Goal: Task Accomplishment & Management: Manage account settings

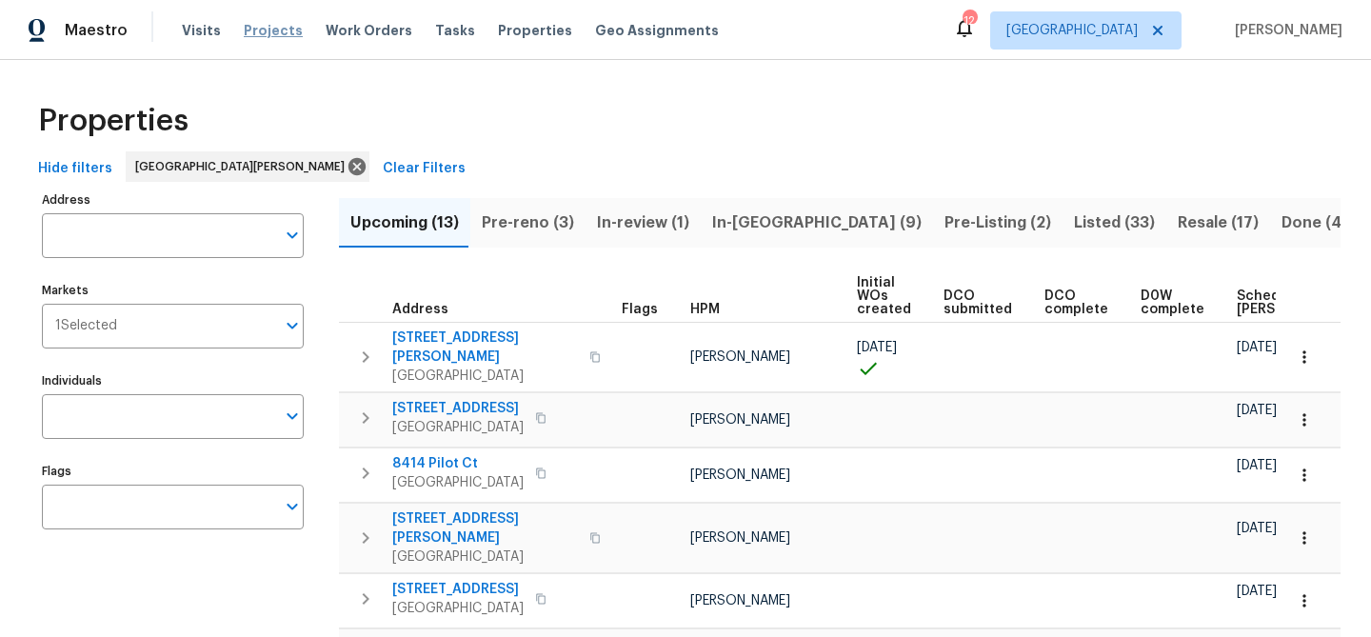
scroll to position [216, 0]
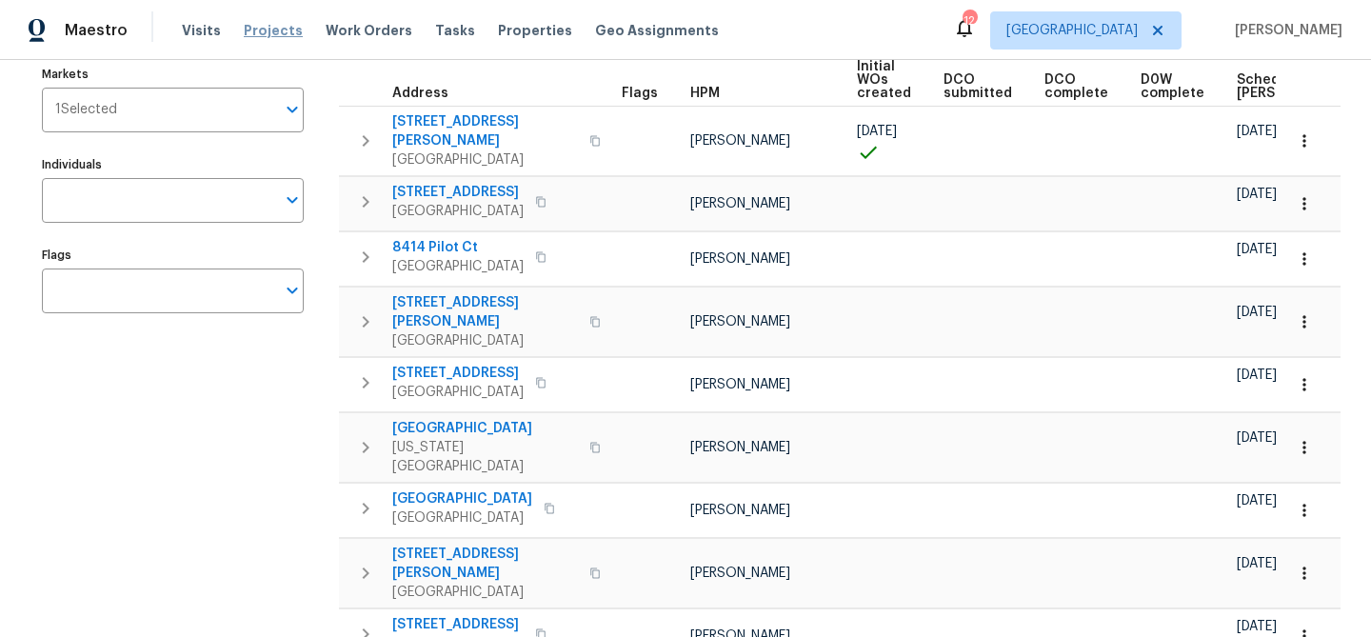
click at [258, 32] on span "Projects" at bounding box center [273, 30] width 59 height 19
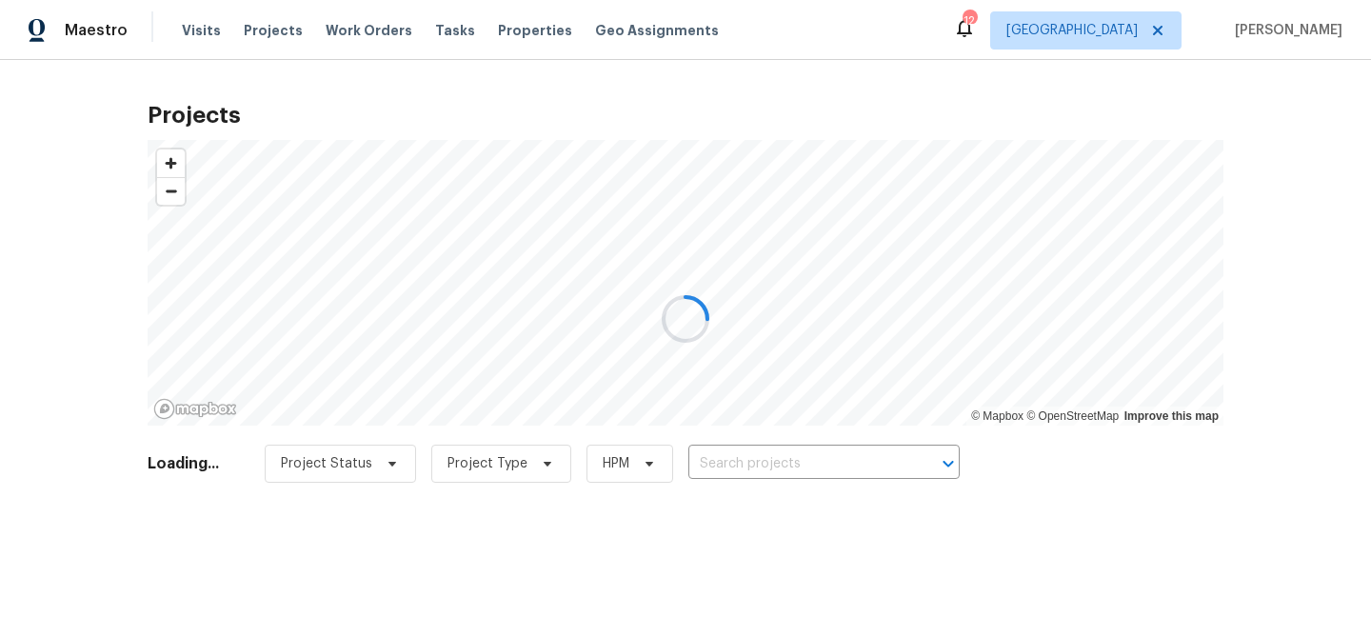
click at [790, 461] on div at bounding box center [685, 318] width 1371 height 637
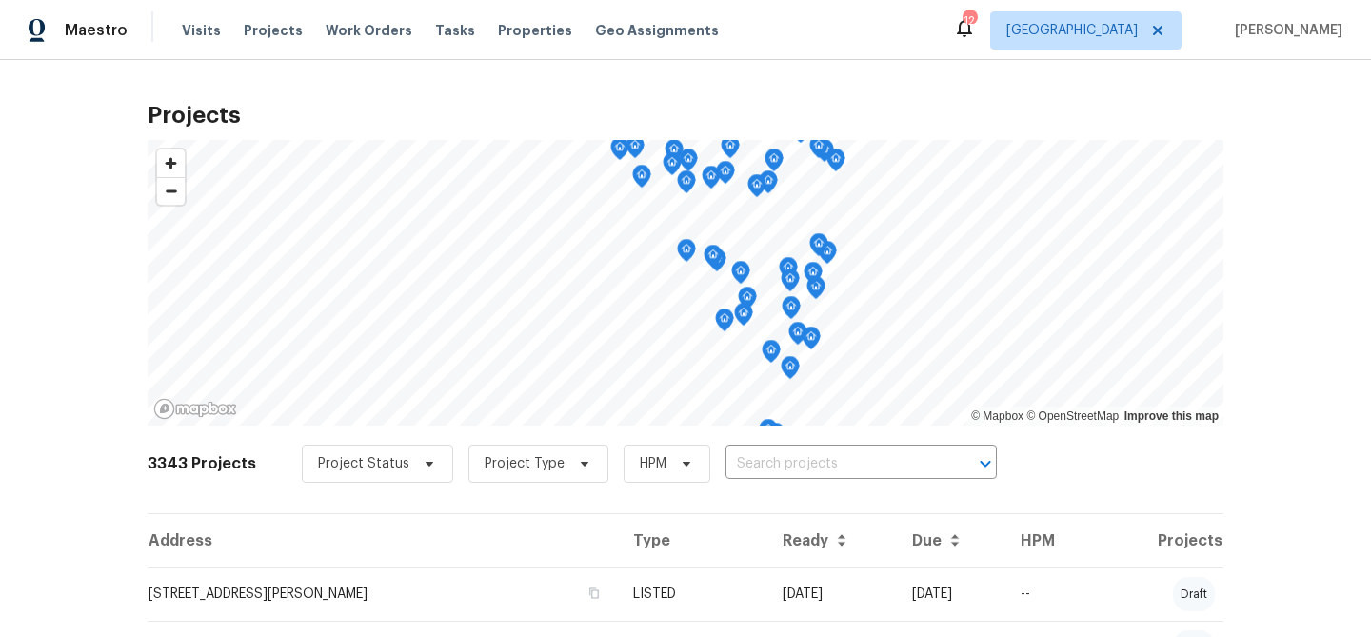
click at [790, 461] on input "text" at bounding box center [835, 464] width 218 height 30
type input "405 ex"
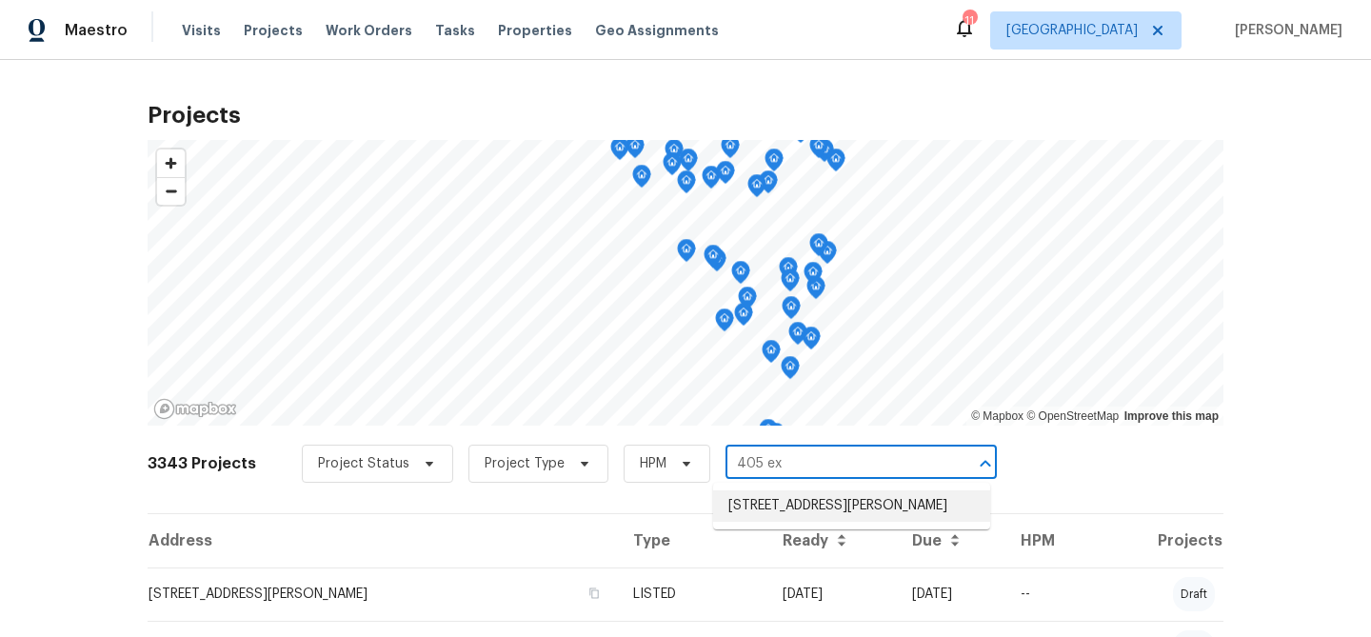
click at [780, 498] on li "[STREET_ADDRESS][PERSON_NAME]" at bounding box center [851, 505] width 277 height 31
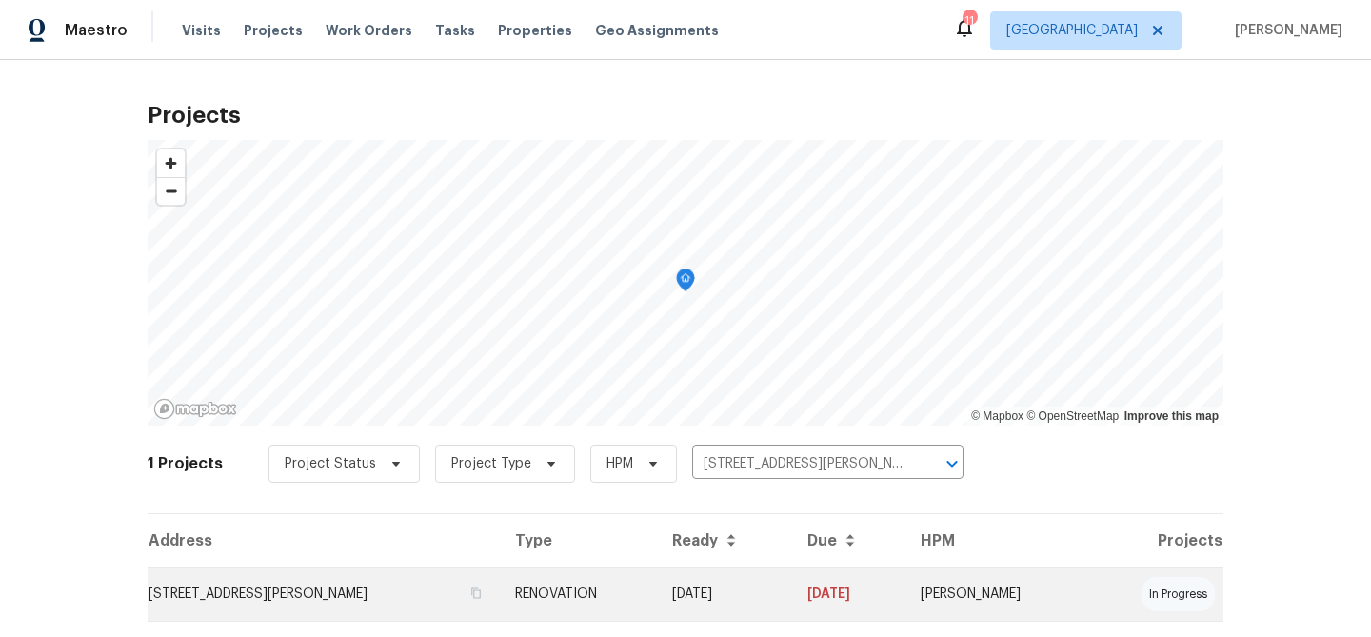
click at [249, 596] on td "[STREET_ADDRESS][PERSON_NAME]" at bounding box center [324, 594] width 352 height 53
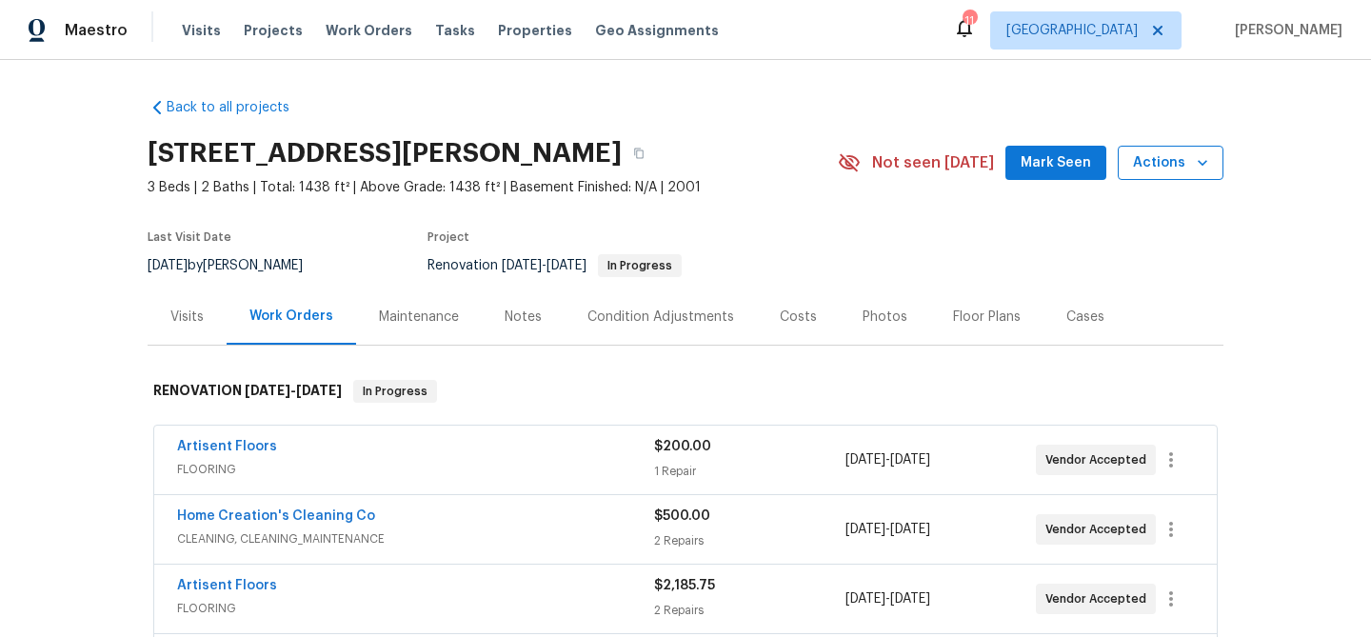
click at [1205, 162] on icon "button" at bounding box center [1203, 163] width 10 height 6
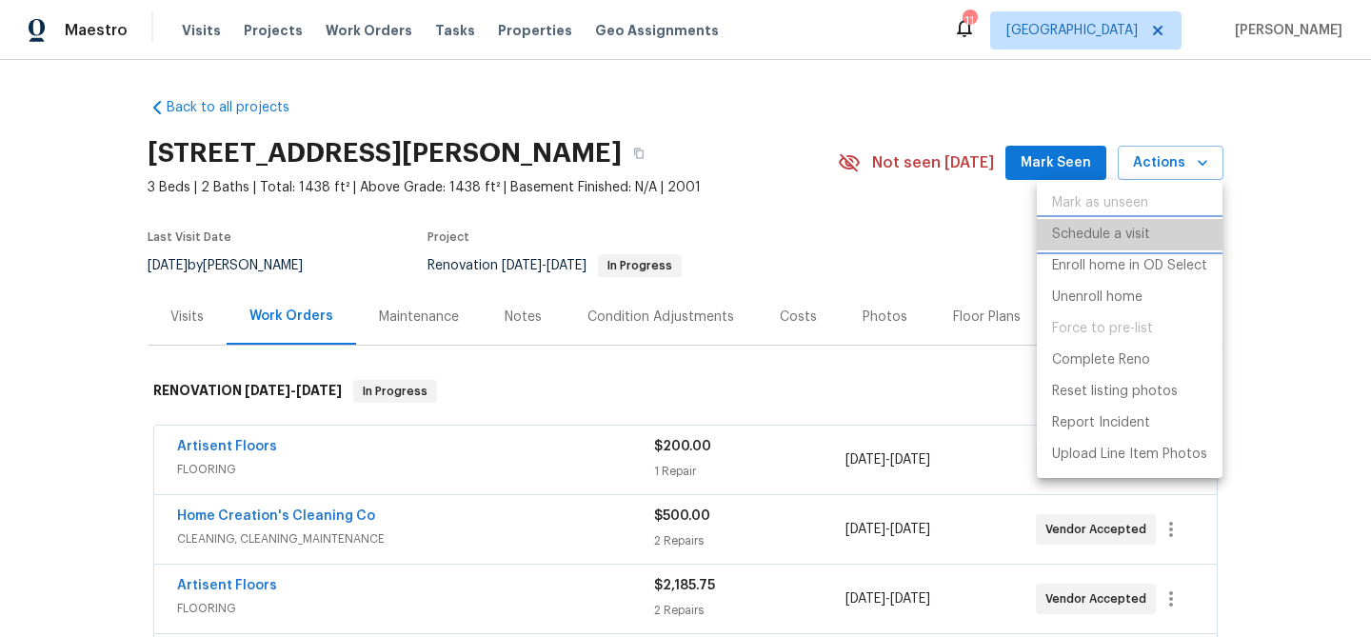
click at [1111, 243] on p "Schedule a visit" at bounding box center [1101, 235] width 98 height 20
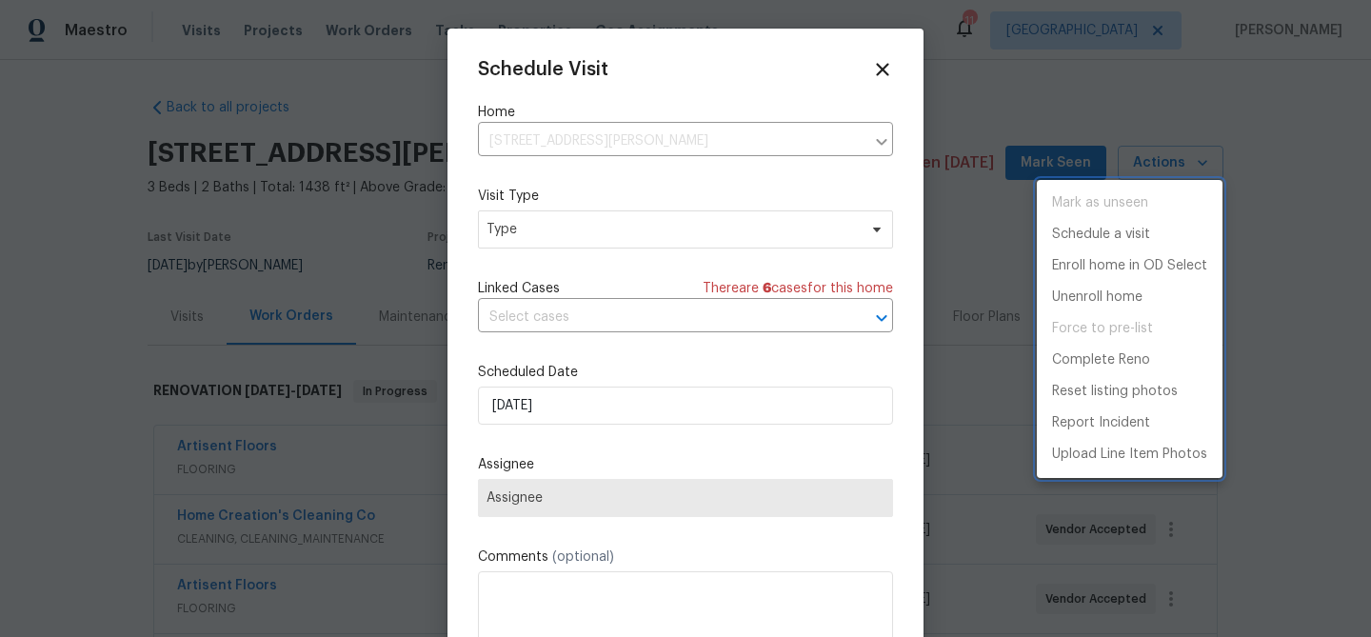
click at [551, 229] on div at bounding box center [685, 318] width 1371 height 637
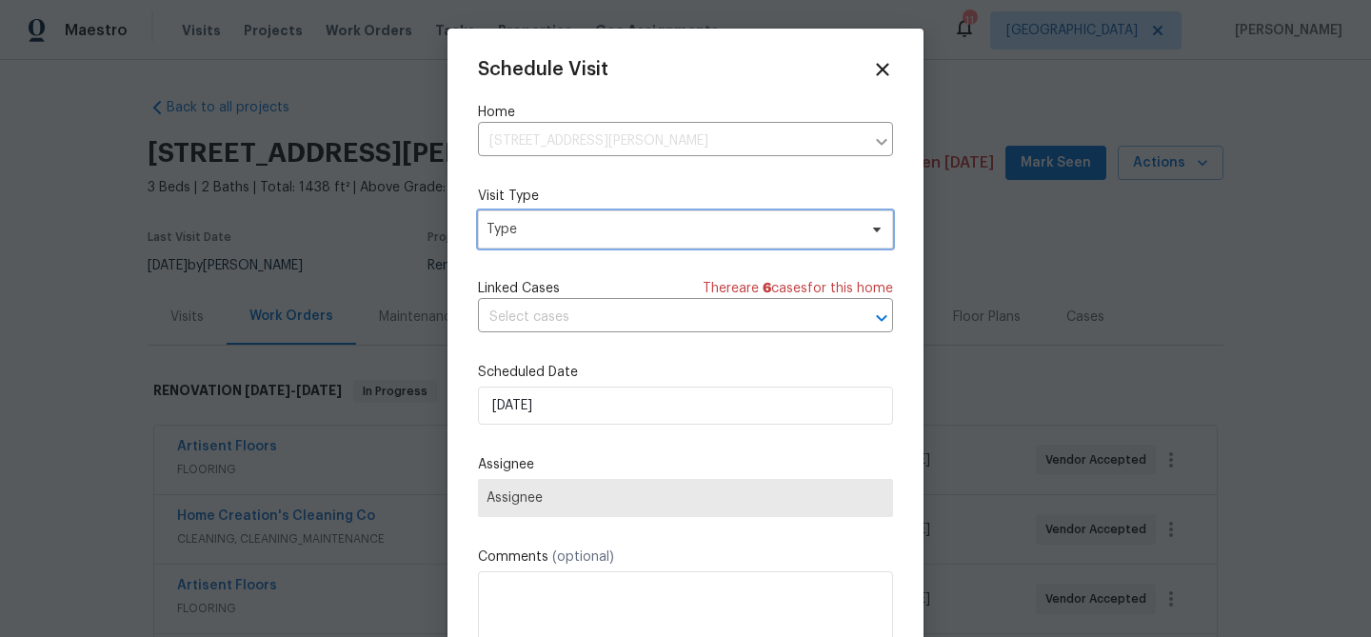
click at [551, 229] on span "Type" at bounding box center [672, 229] width 370 height 19
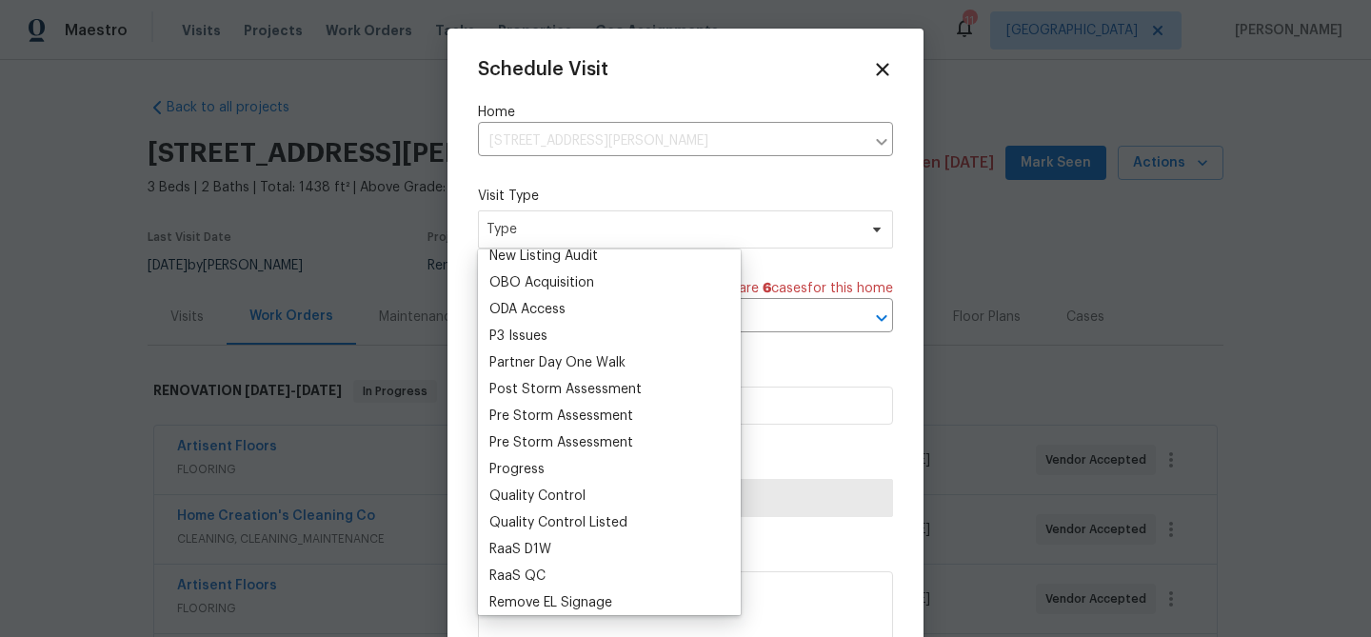
scroll to position [1086, 0]
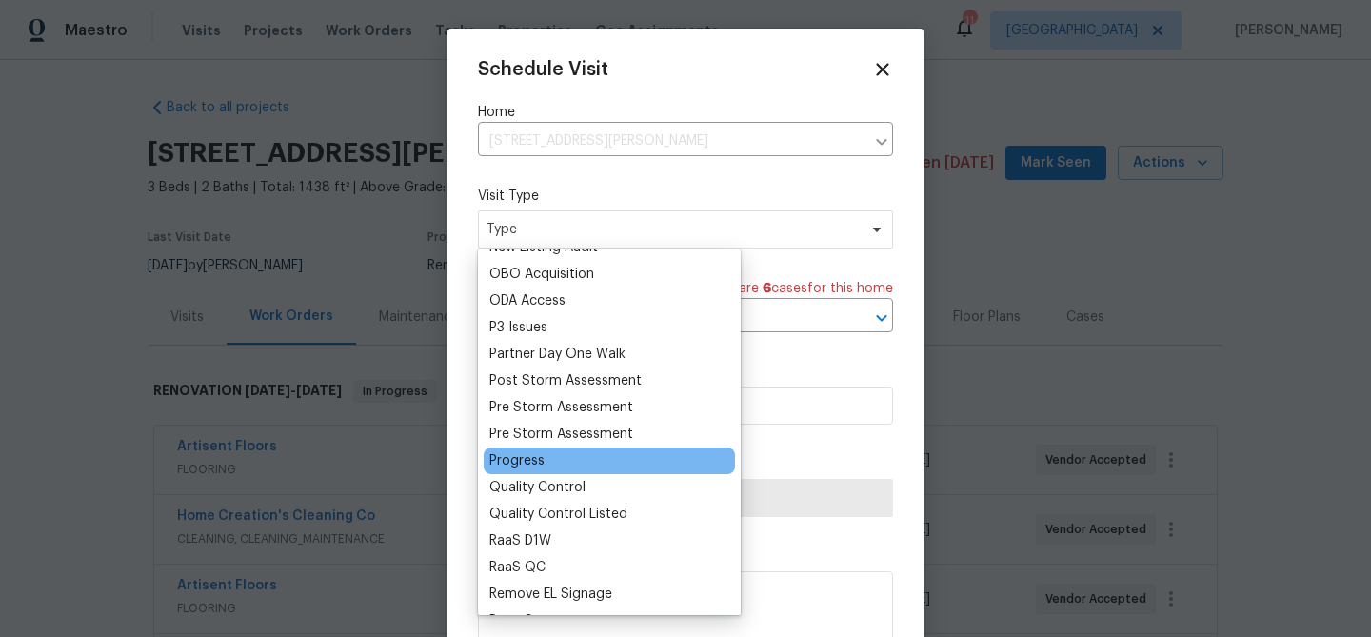
click at [551, 463] on div "Progress" at bounding box center [609, 461] width 251 height 27
click at [523, 462] on div "Progress" at bounding box center [516, 460] width 55 height 19
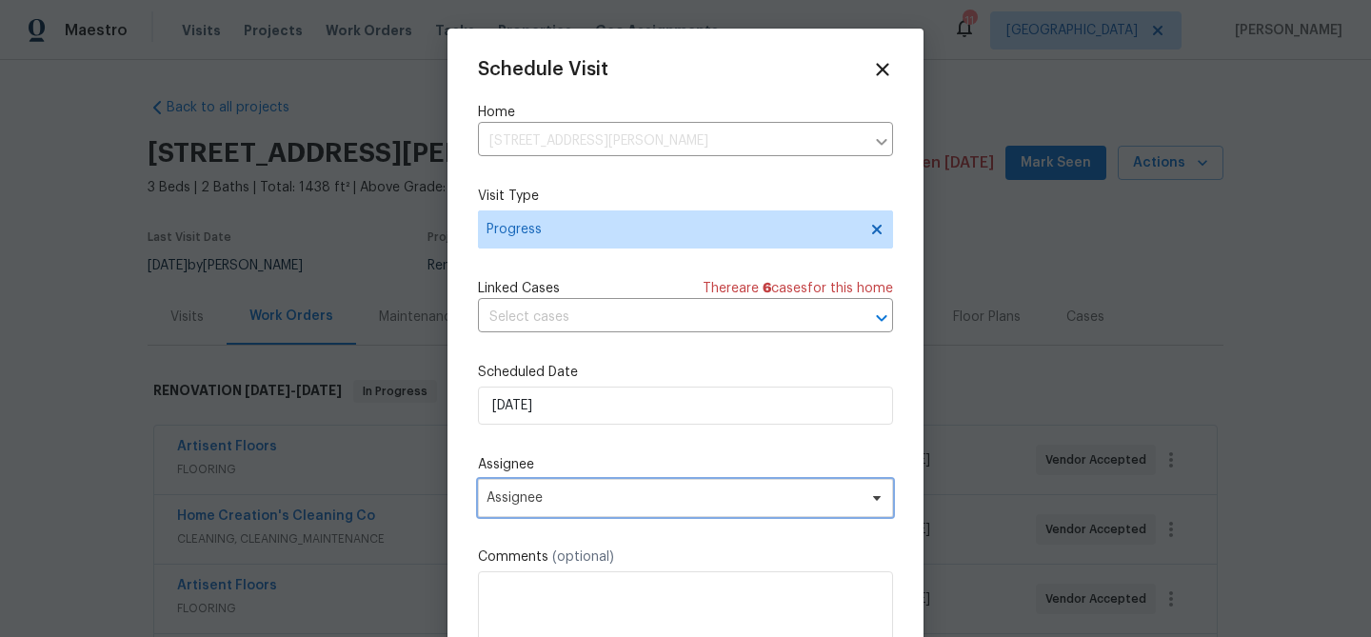
click at [508, 494] on span "Assignee" at bounding box center [673, 497] width 373 height 15
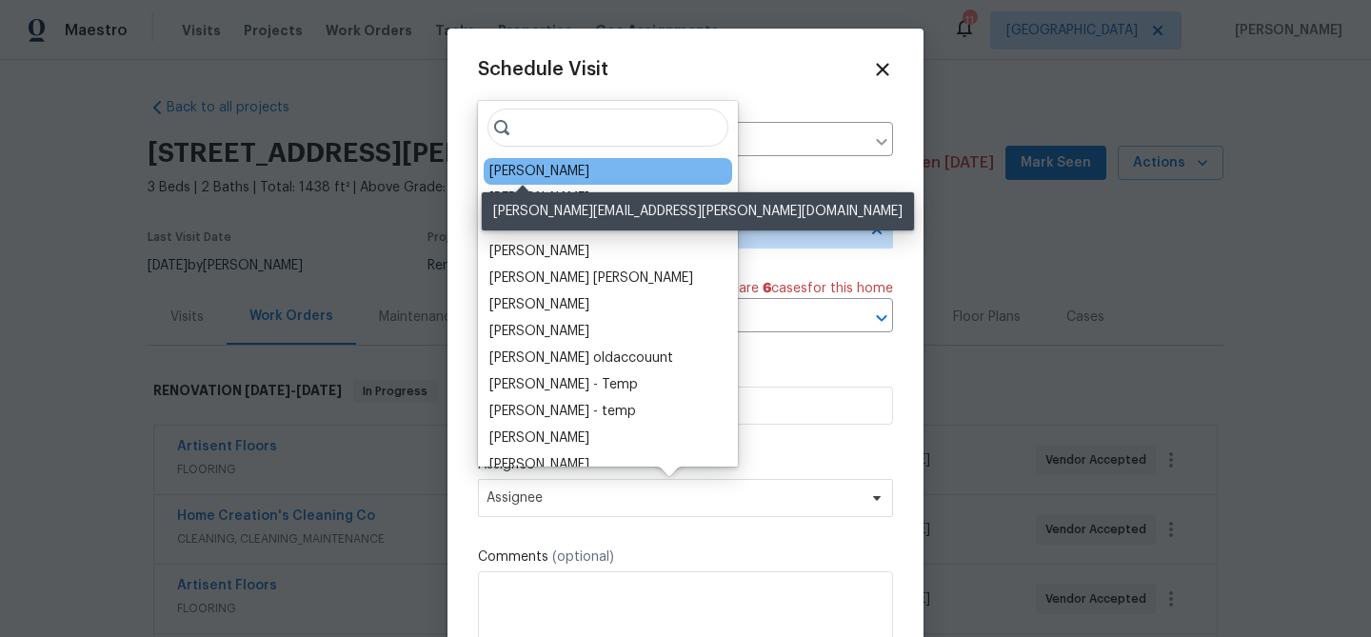
click at [518, 178] on div "[PERSON_NAME]" at bounding box center [539, 171] width 100 height 19
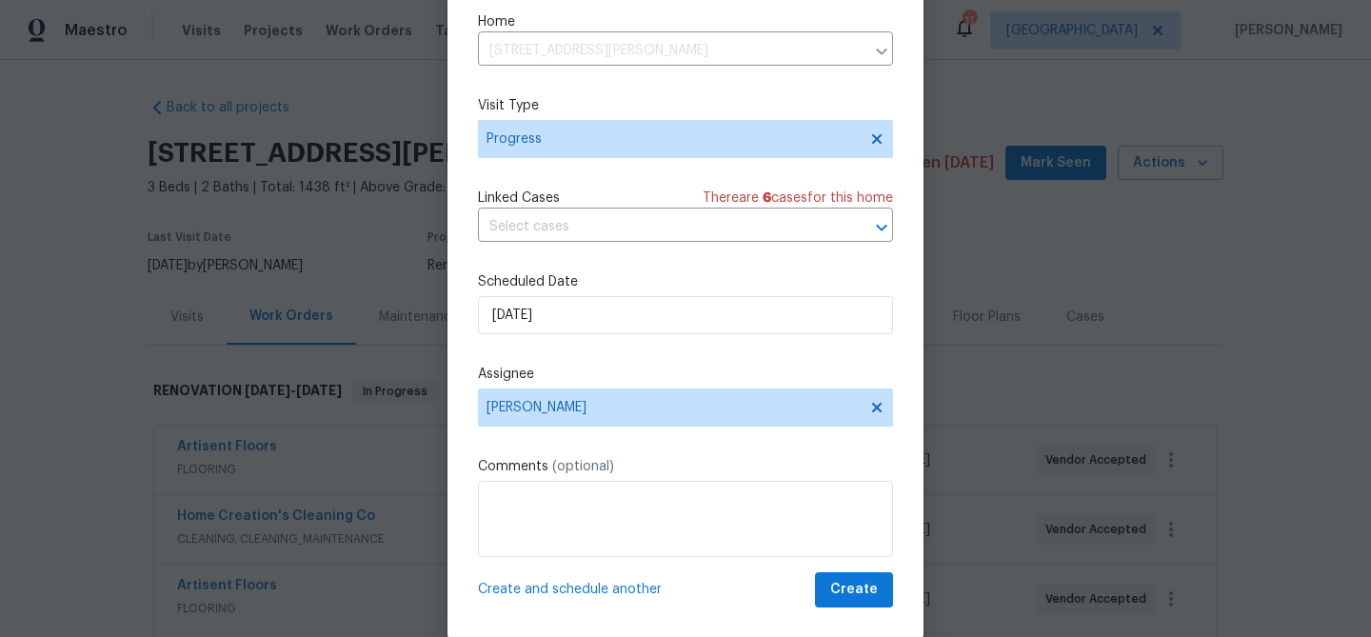
scroll to position [87, 0]
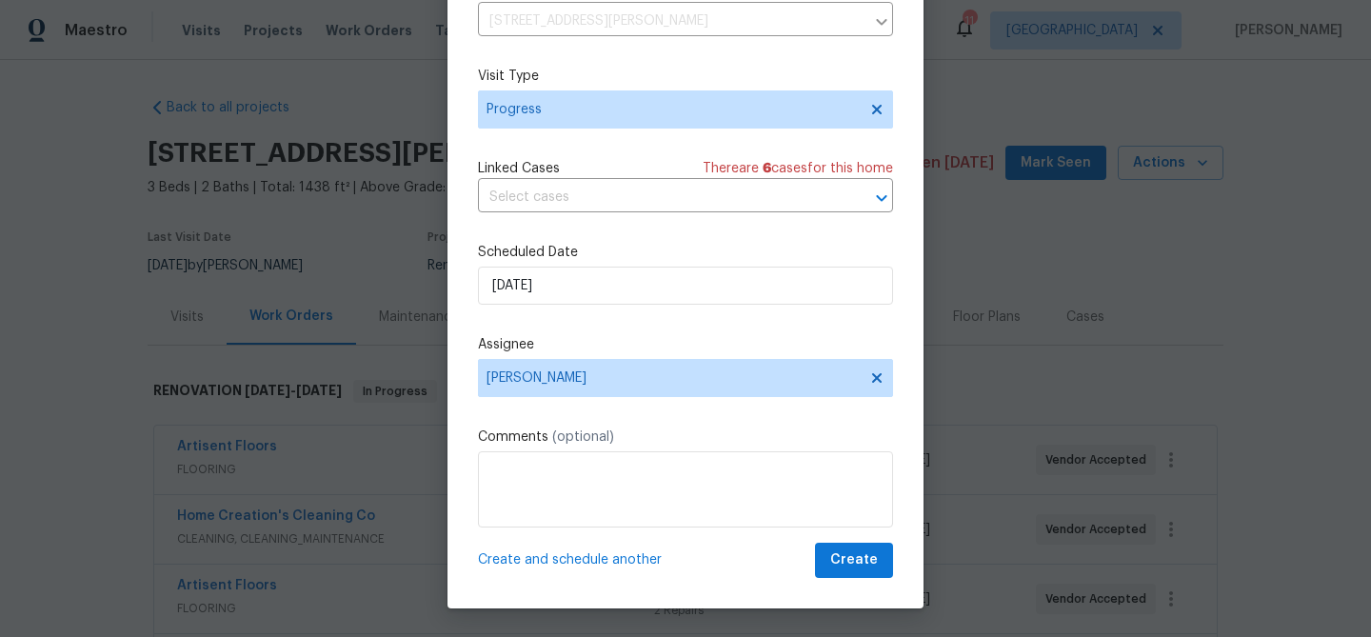
click at [516, 559] on span "Create and schedule another" at bounding box center [570, 559] width 184 height 19
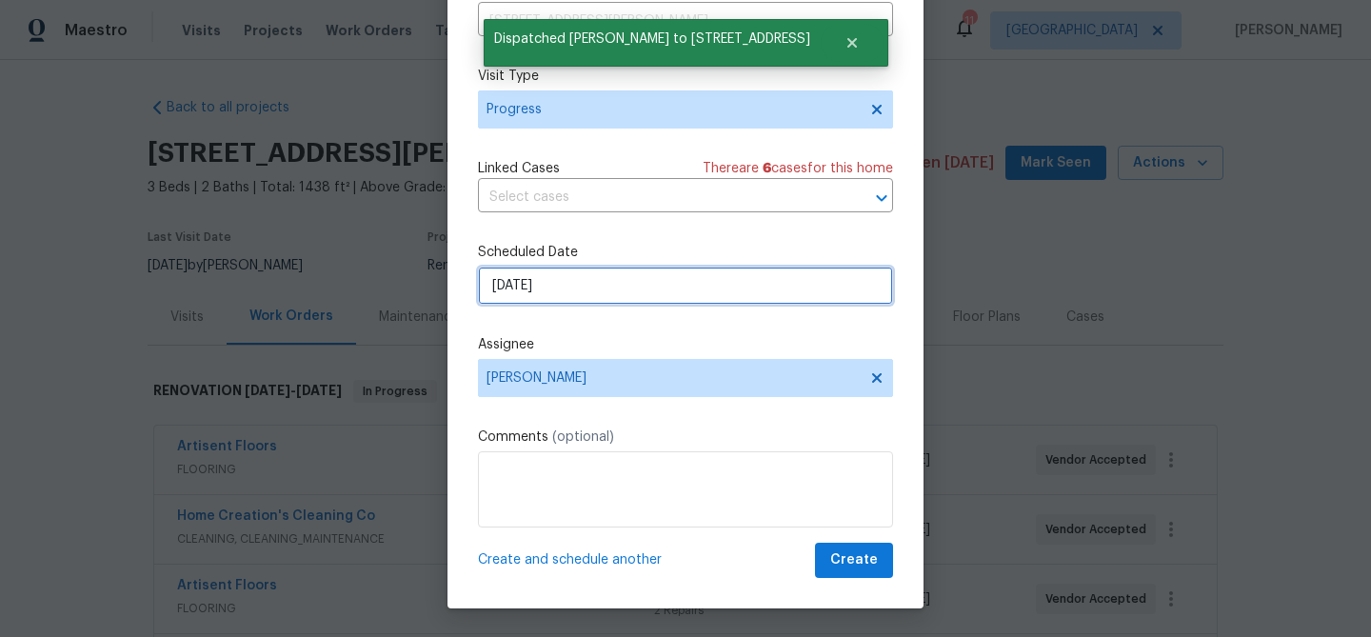
click at [561, 287] on input "[DATE]" at bounding box center [685, 286] width 415 height 38
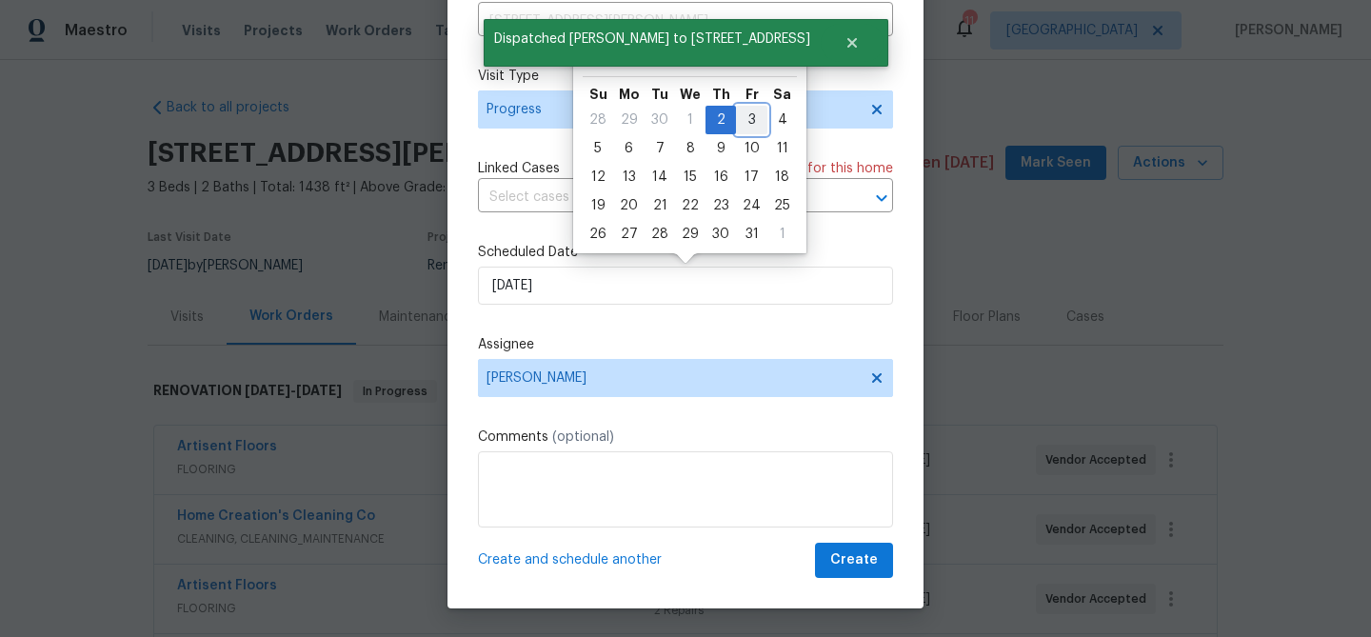
click at [742, 110] on div "3" at bounding box center [751, 120] width 31 height 27
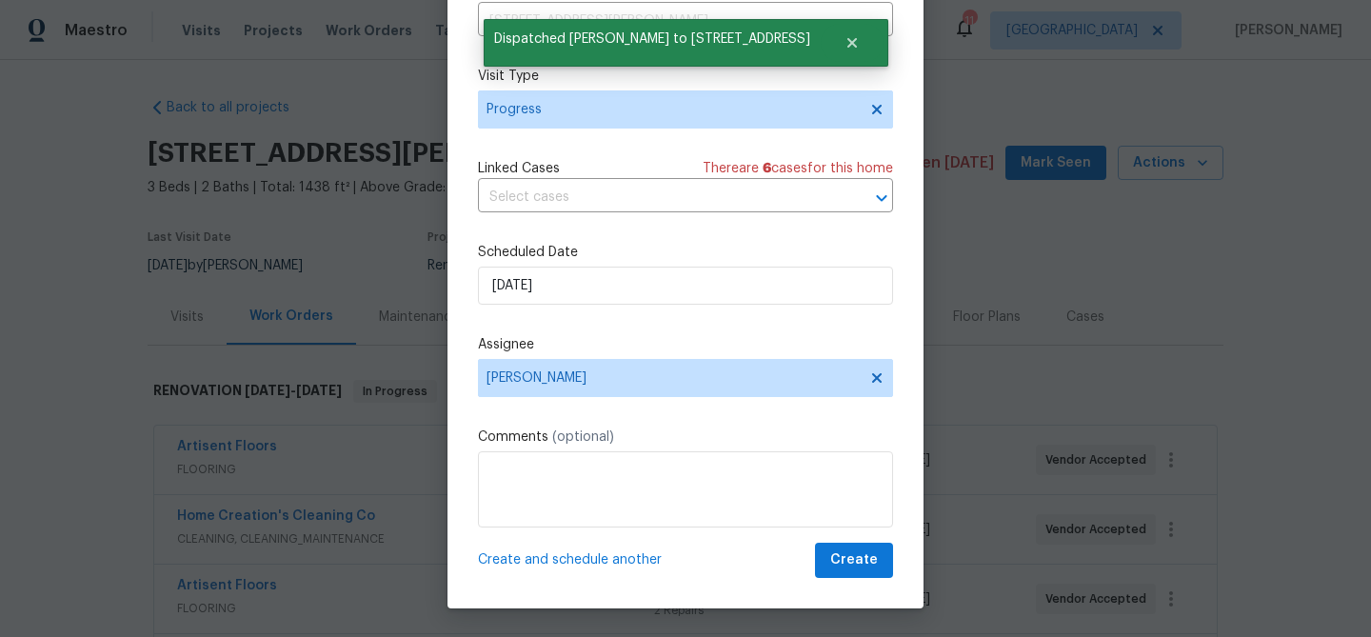
click at [515, 556] on span "Create and schedule another" at bounding box center [570, 559] width 184 height 19
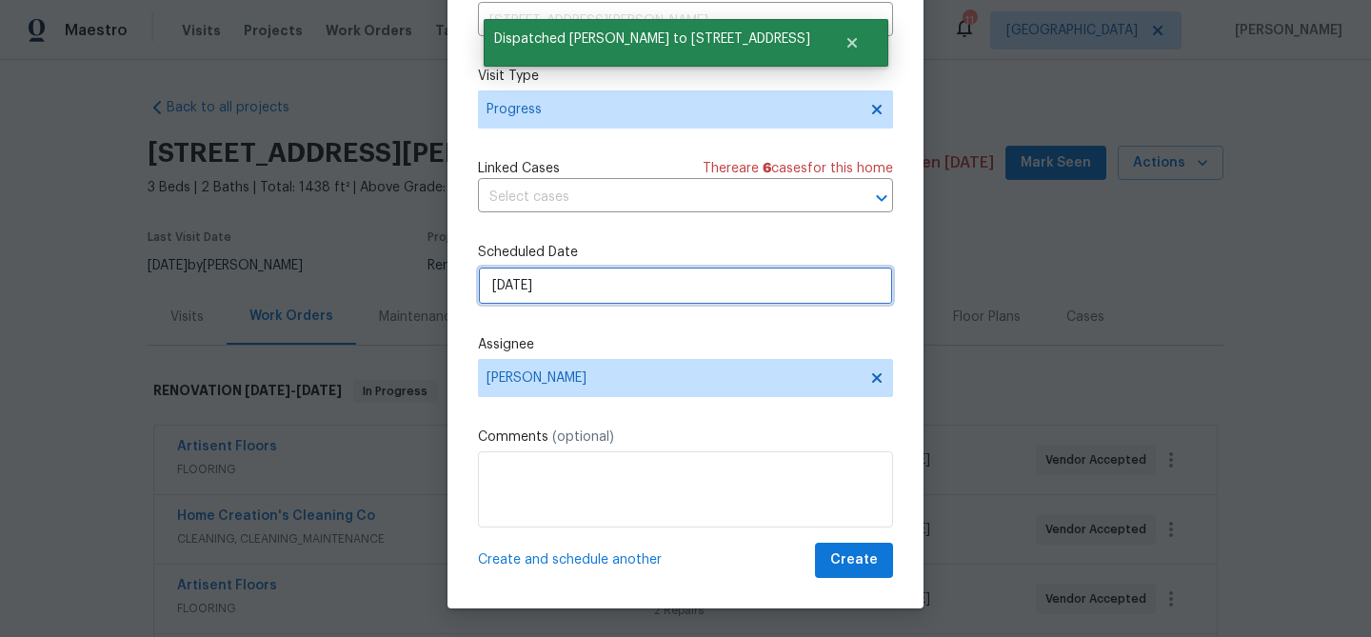
click at [557, 290] on input "[DATE]" at bounding box center [685, 286] width 415 height 38
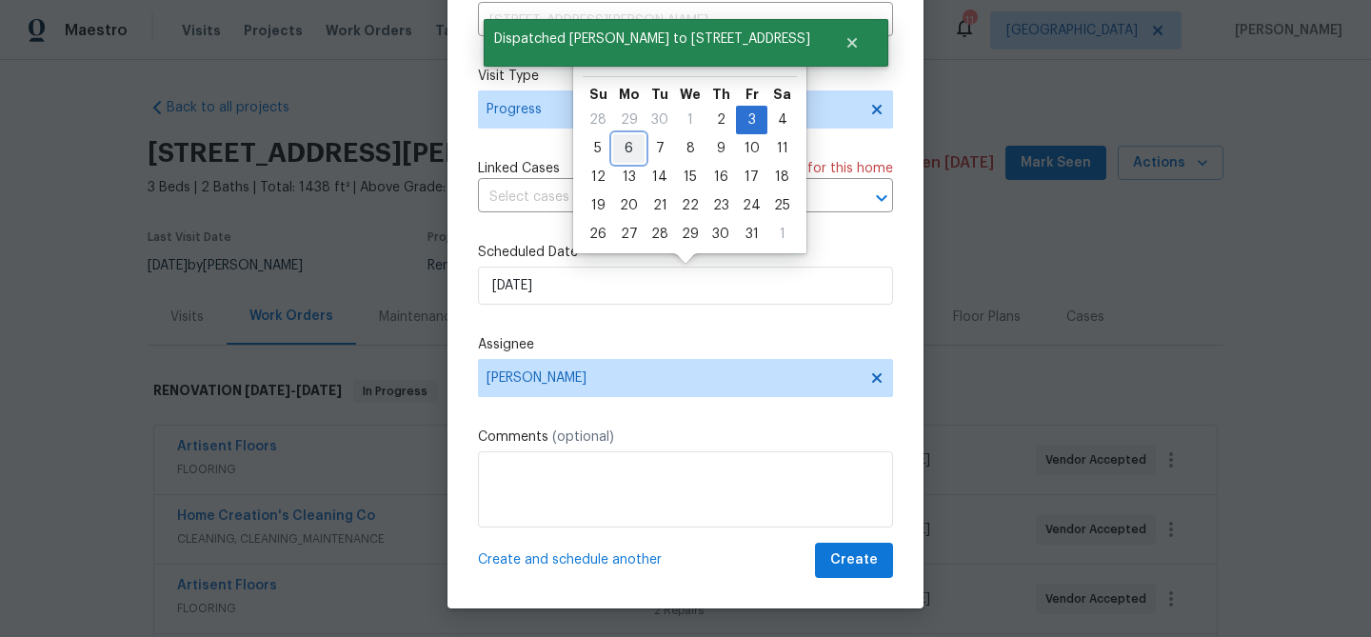
click at [631, 149] on div "6" at bounding box center [628, 148] width 31 height 27
type input "[DATE]"
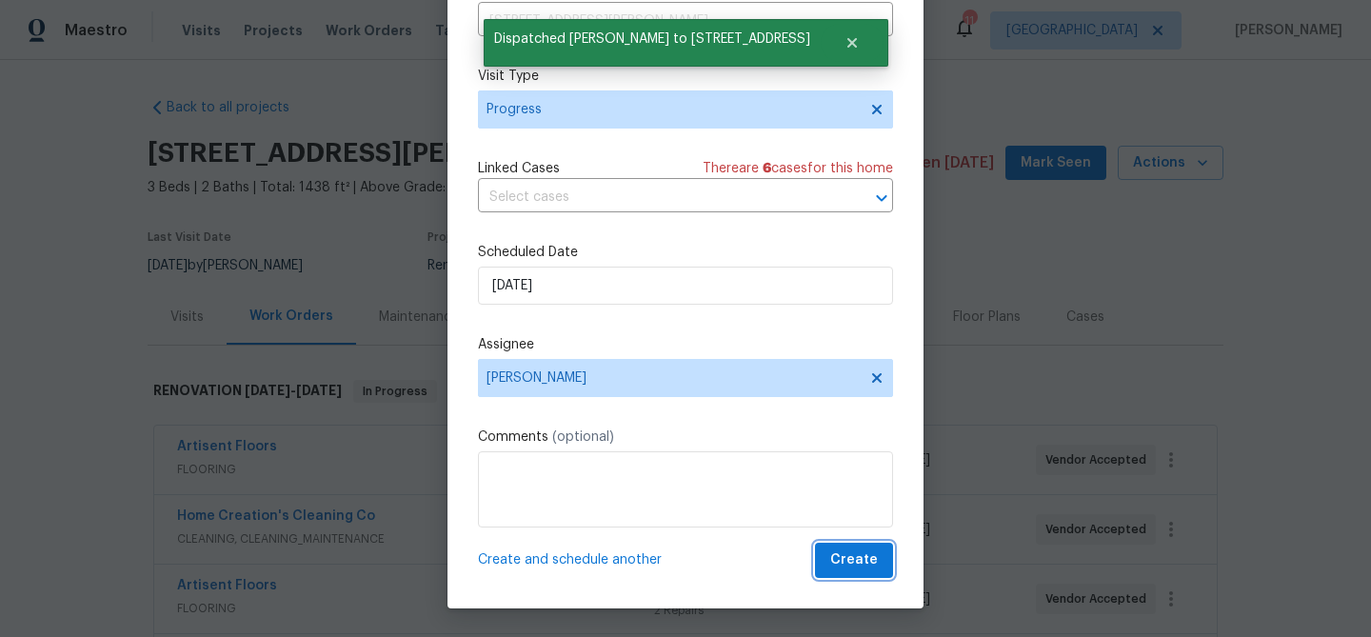
click at [849, 551] on span "Create" at bounding box center [854, 560] width 48 height 24
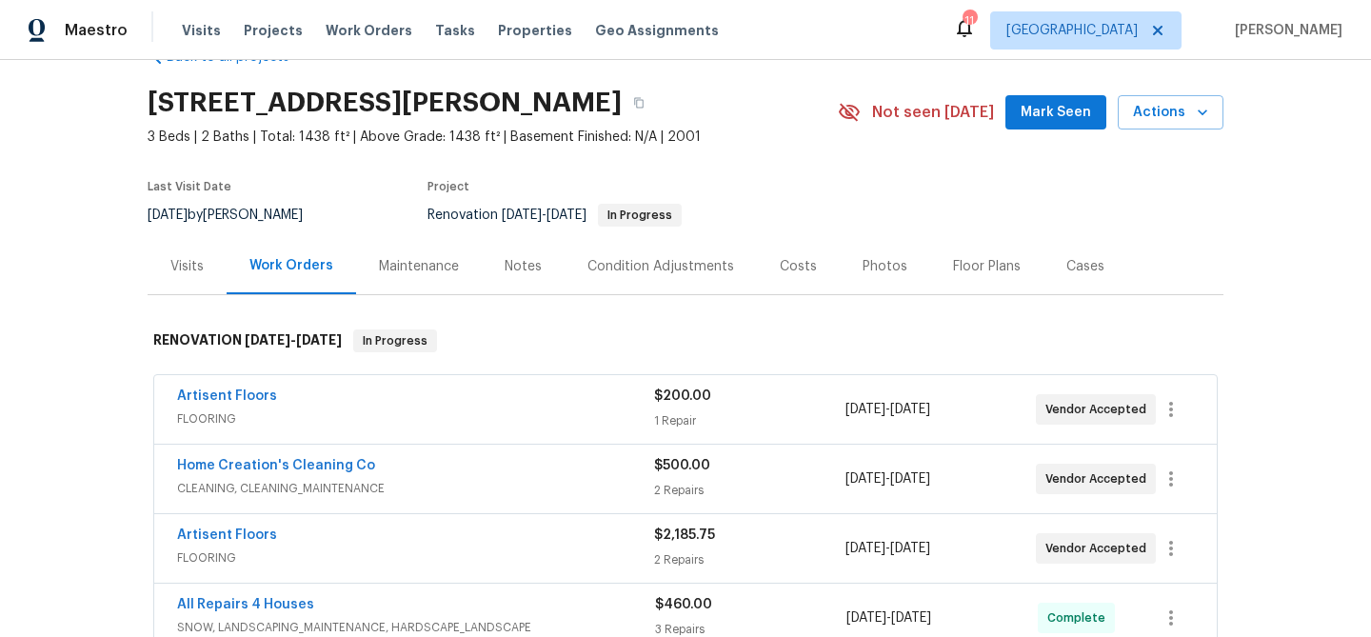
scroll to position [50, 0]
click at [306, 471] on link "Home Creation's Cleaning Co" at bounding box center [276, 466] width 198 height 13
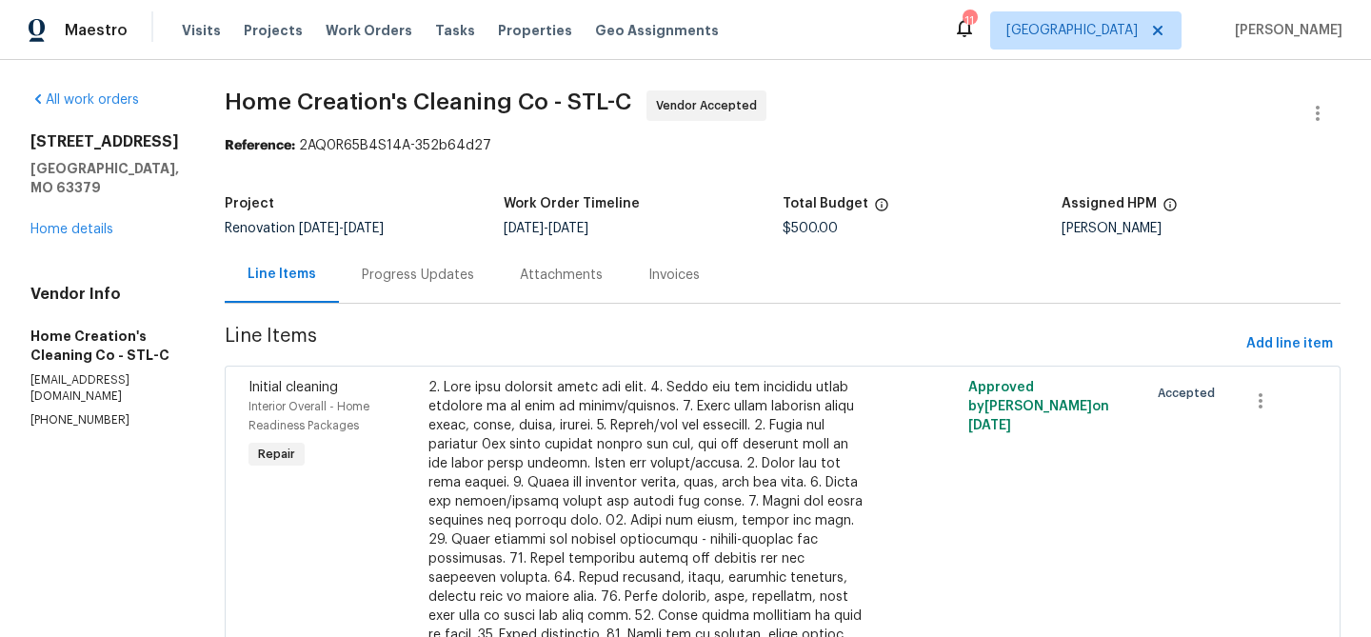
click at [422, 277] on div "Progress Updates" at bounding box center [418, 275] width 112 height 19
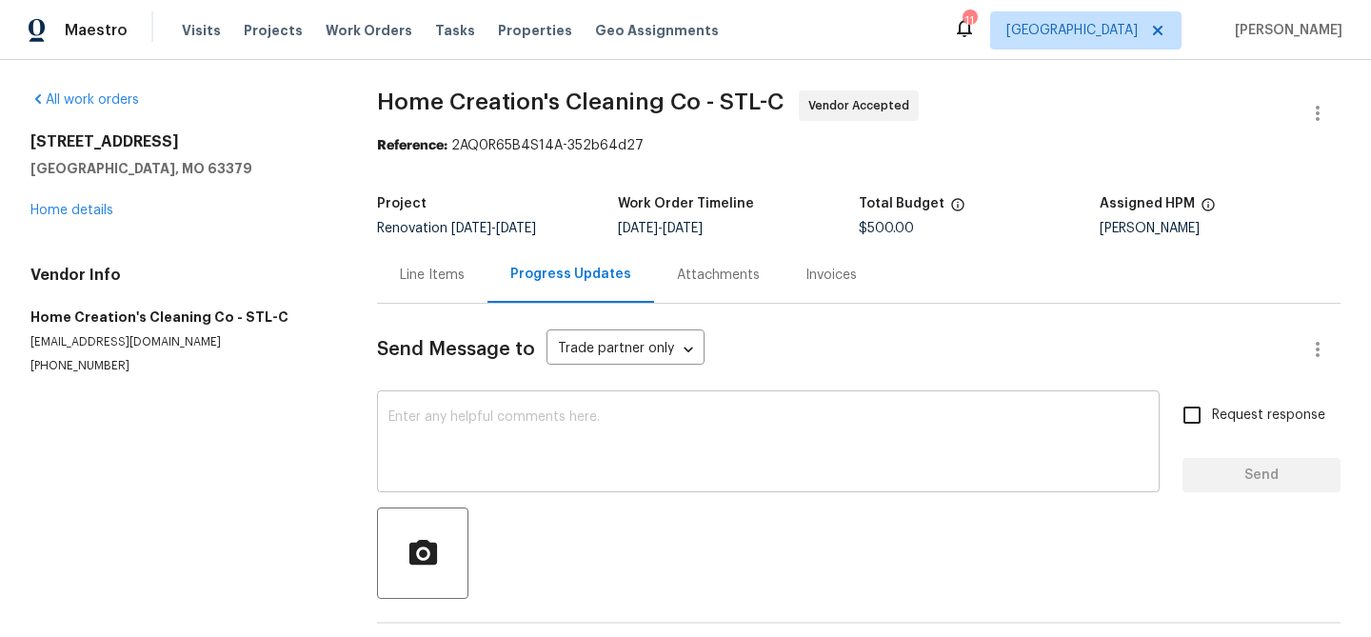
click at [545, 425] on textarea at bounding box center [768, 443] width 760 height 67
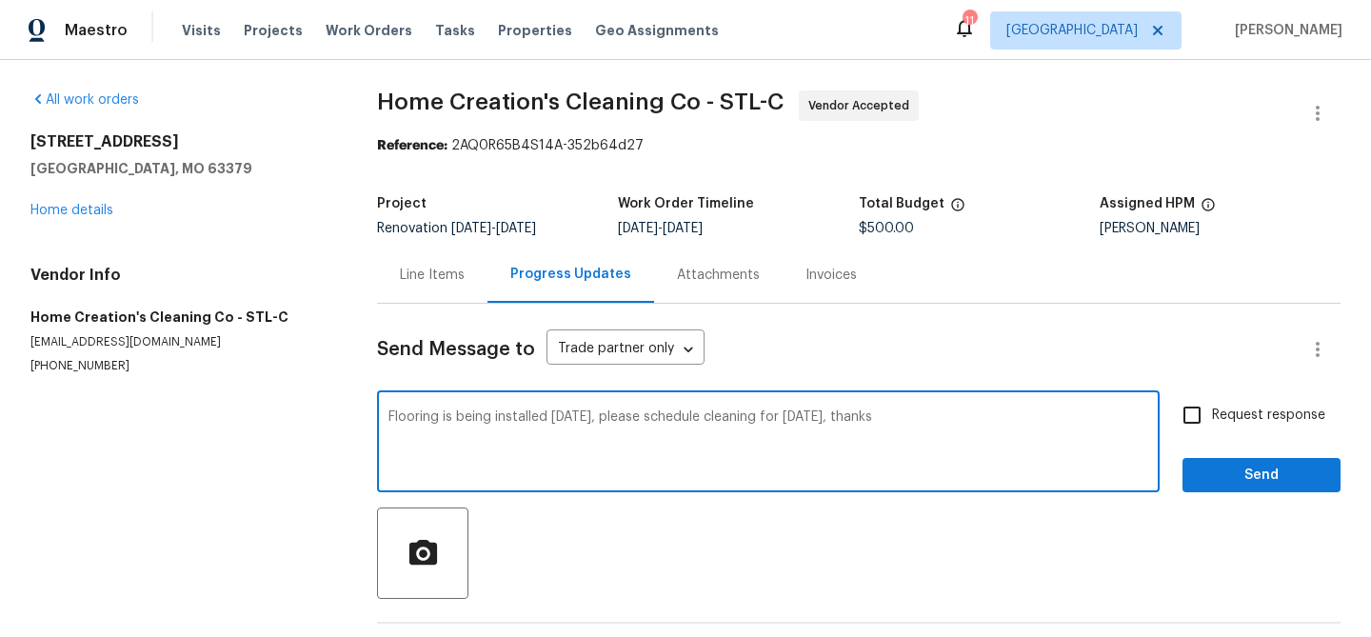
type textarea "Flooring is being installed [DATE], please schedule cleaning for [DATE], thanks"
click at [1188, 412] on input "Request response" at bounding box center [1192, 415] width 40 height 40
checkbox input "true"
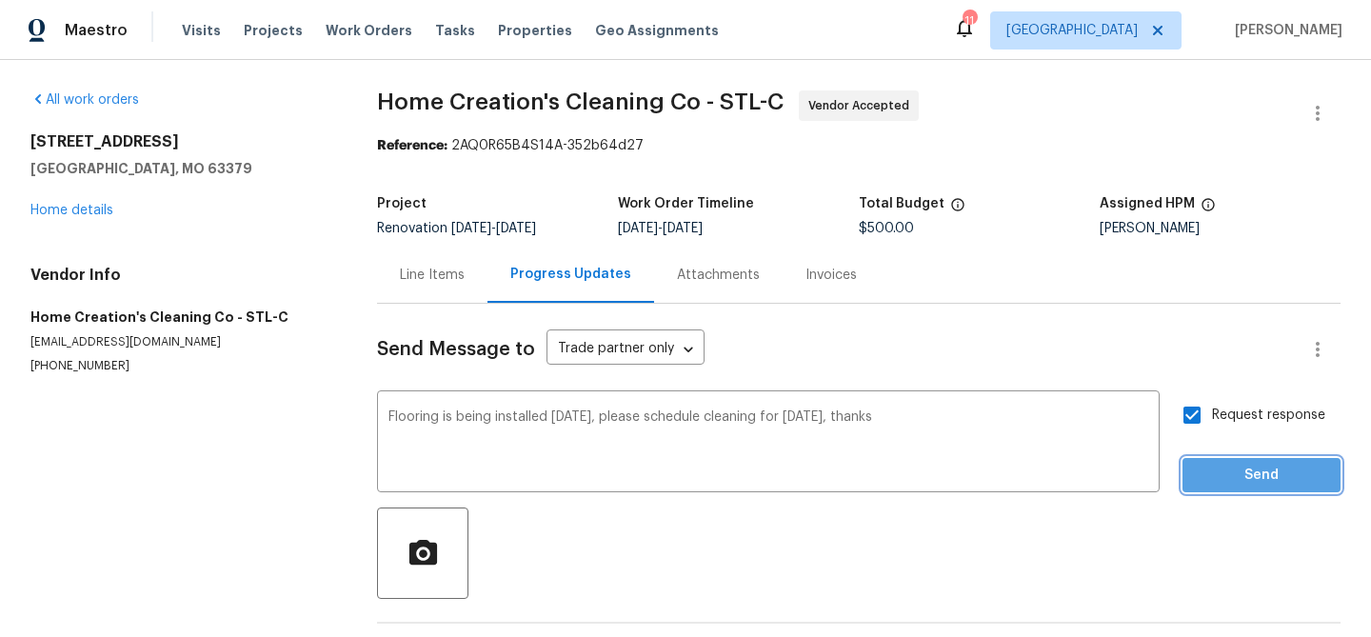
click at [1242, 468] on span "Send" at bounding box center [1262, 476] width 128 height 24
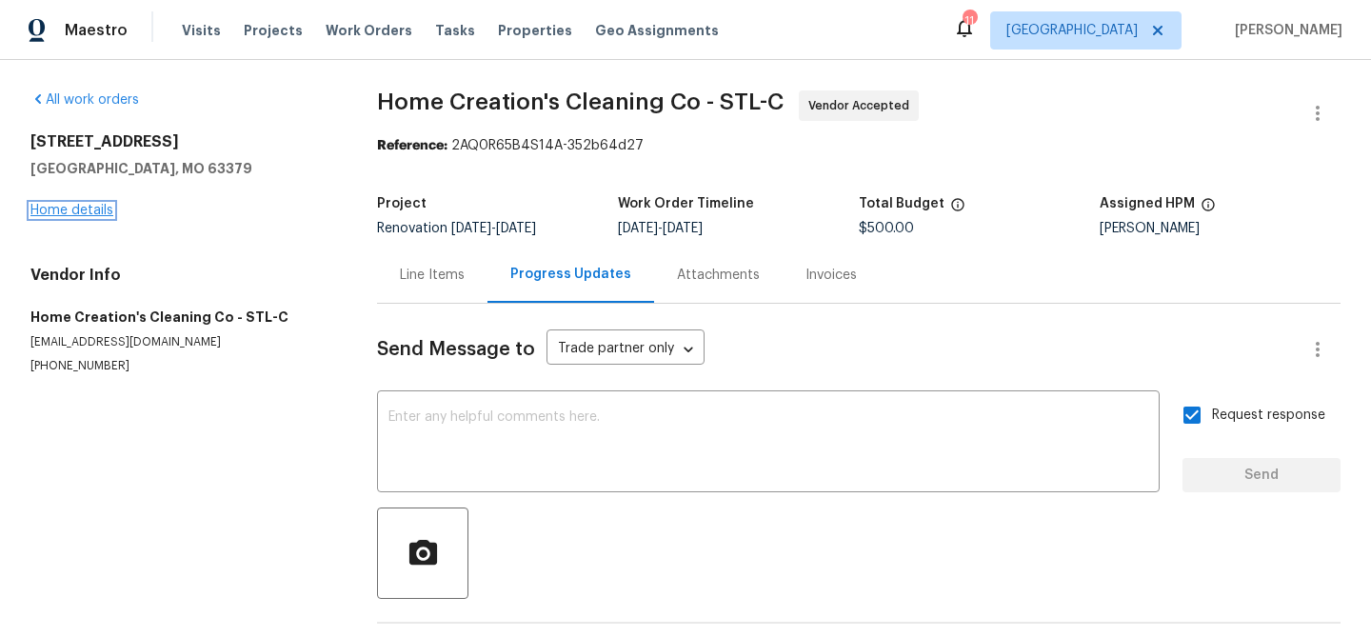
click at [70, 211] on link "Home details" at bounding box center [71, 210] width 83 height 13
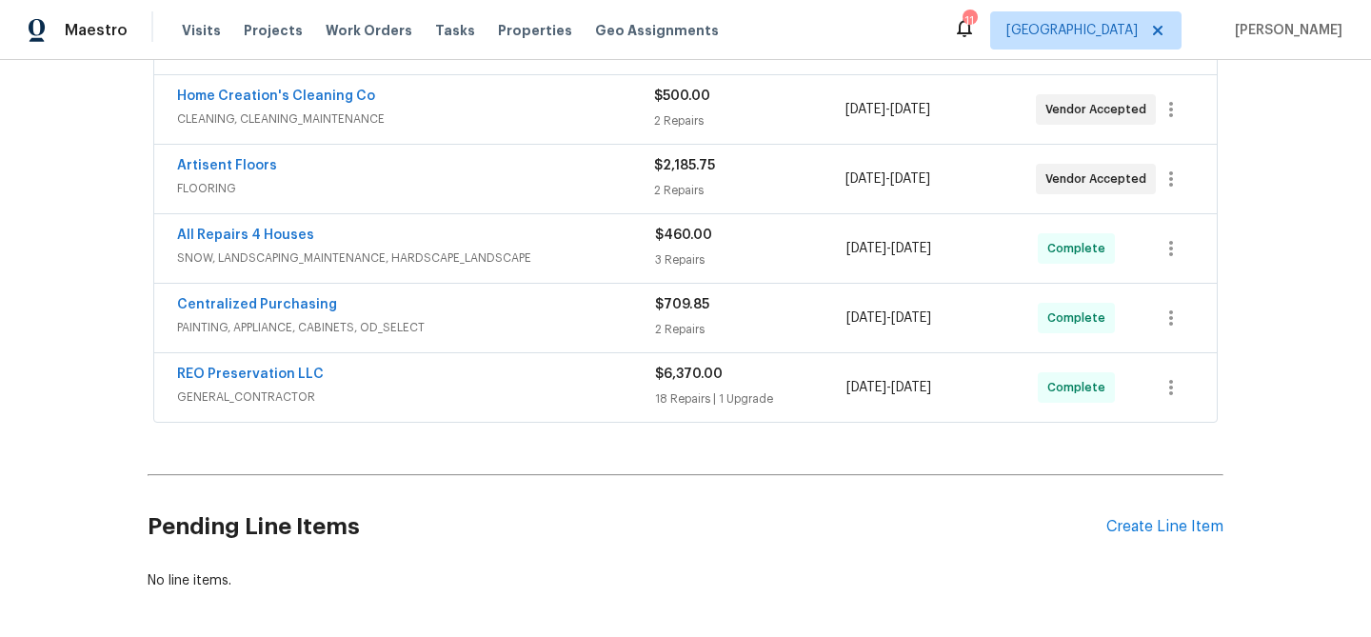
scroll to position [466, 0]
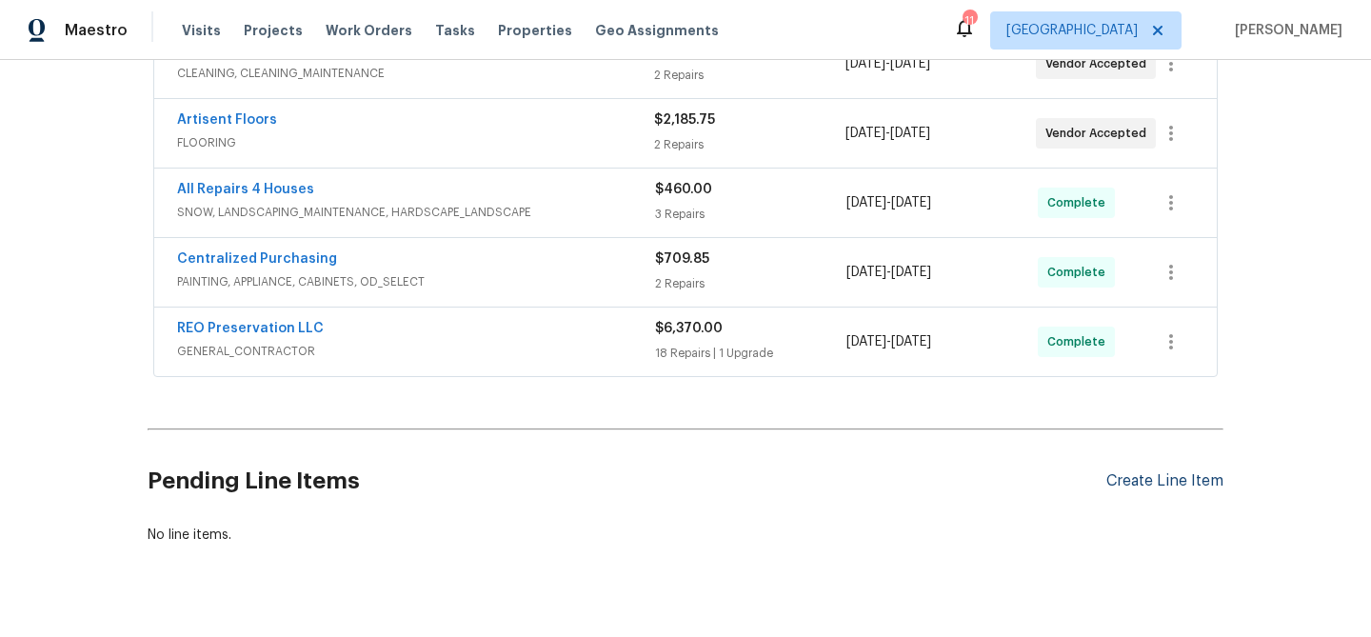
click at [1161, 479] on div "Create Line Item" at bounding box center [1164, 481] width 117 height 18
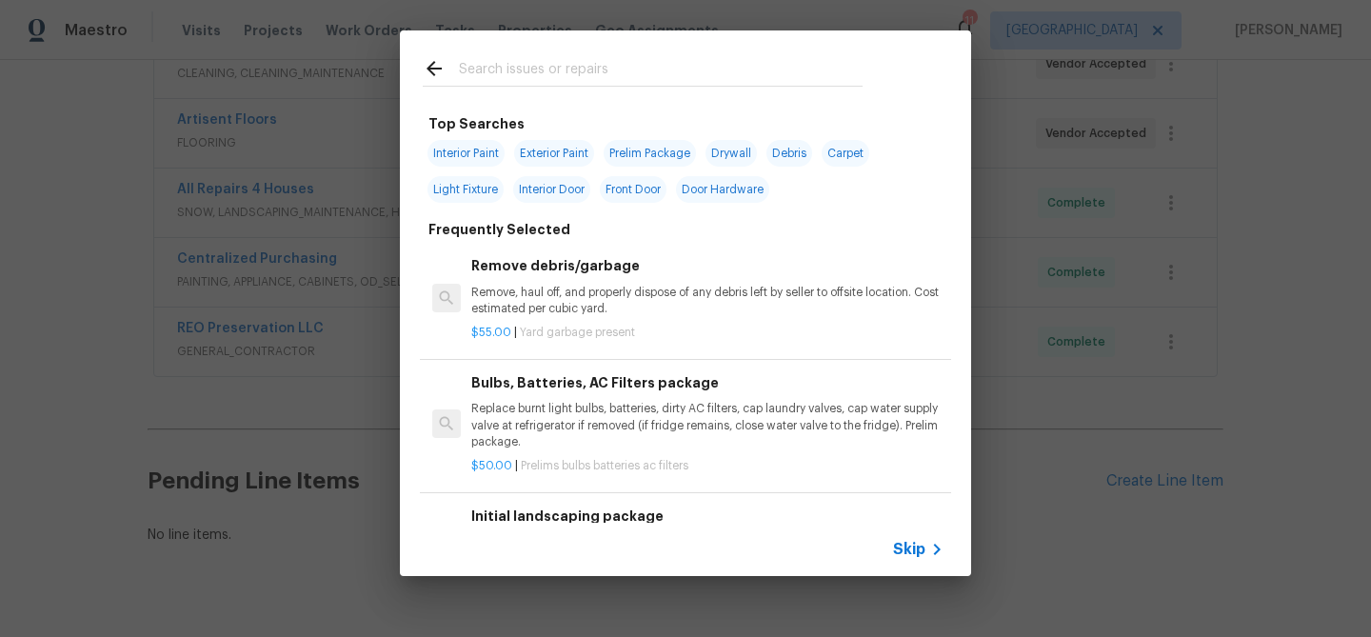
click at [478, 74] on input "text" at bounding box center [661, 71] width 404 height 29
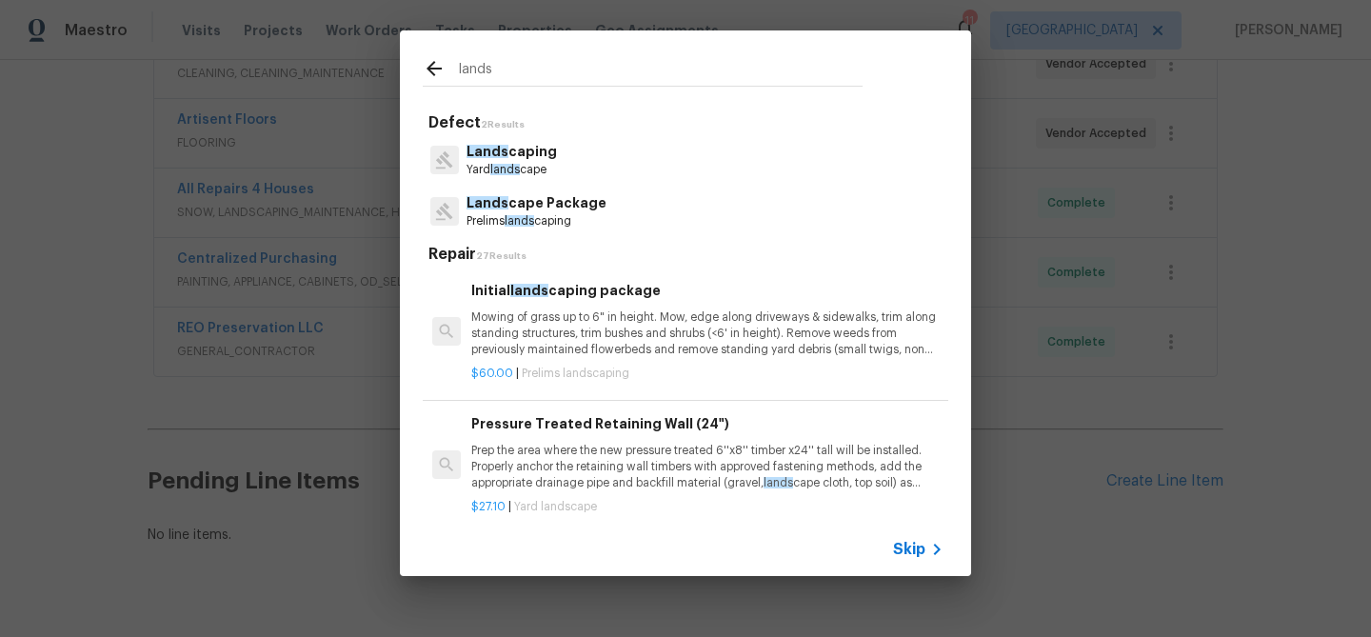
type input "lands"
click at [483, 200] on span "Lands" at bounding box center [488, 202] width 42 height 13
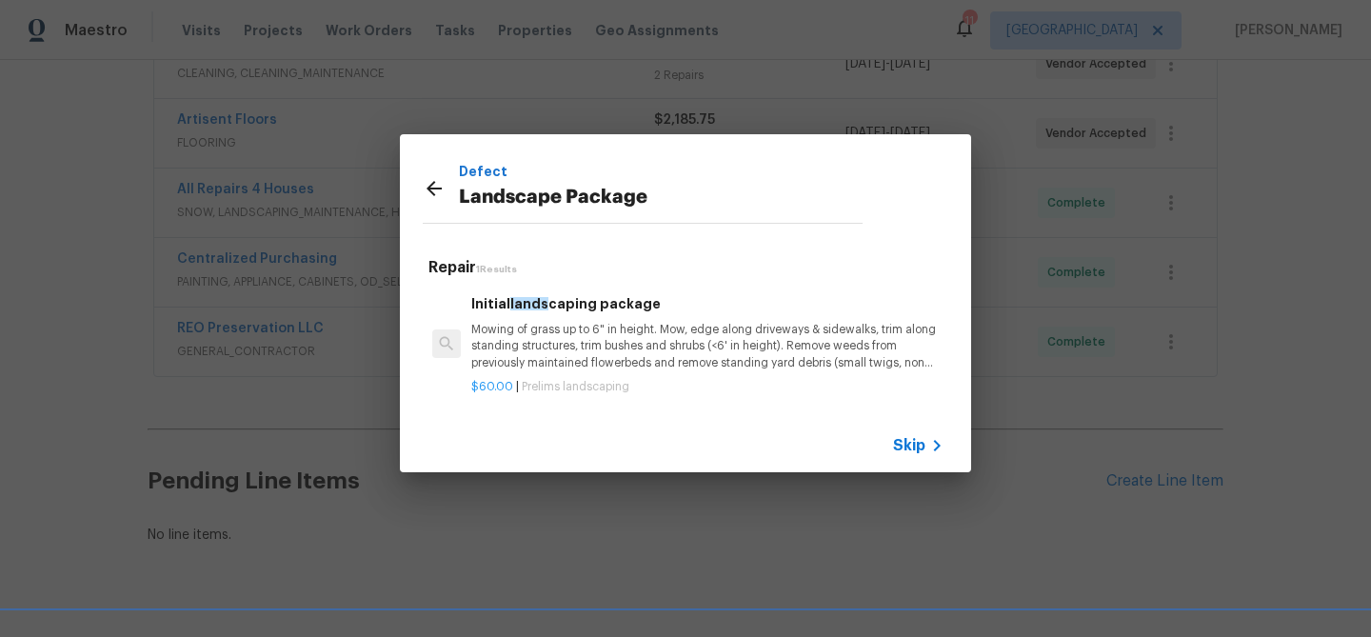
click at [518, 364] on p "Mowing of grass up to 6" in height. Mow, edge along driveways & sidewalks, trim…" at bounding box center [707, 346] width 472 height 49
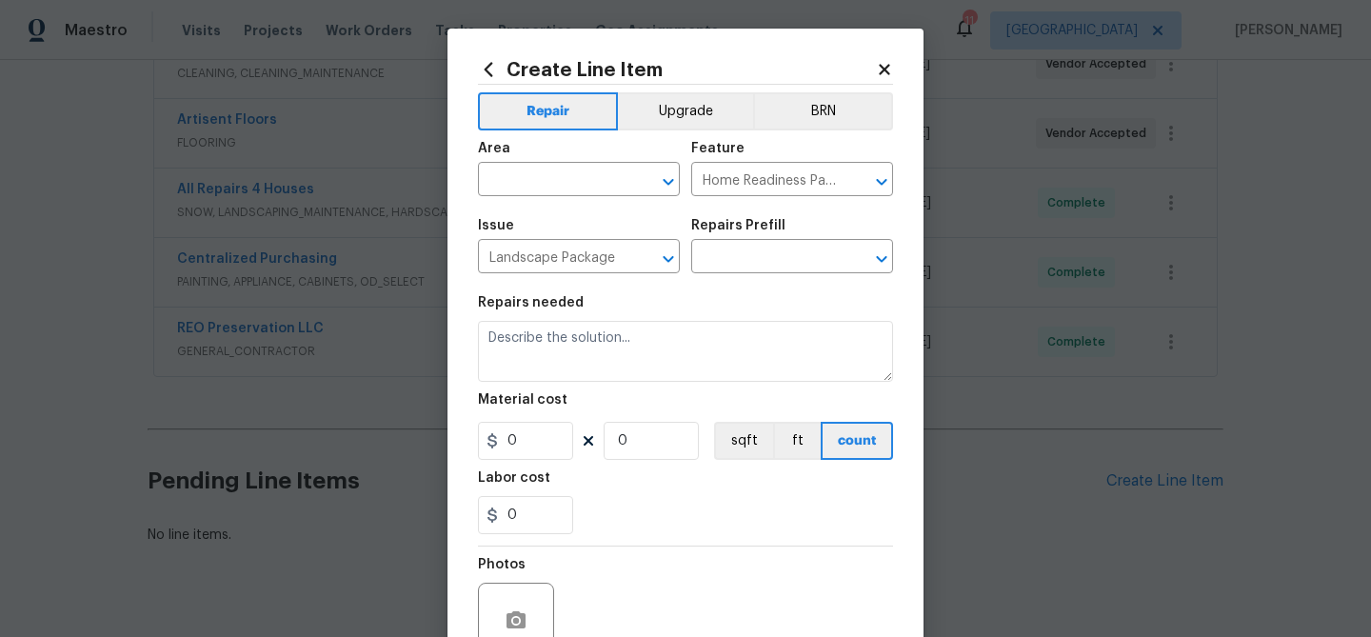
type input "Initial landscaping package $60.00"
type textarea "Mowing of grass up to 6" in height. Mow, edge along driveways & sidewalks, trim…"
type input "60"
type input "1"
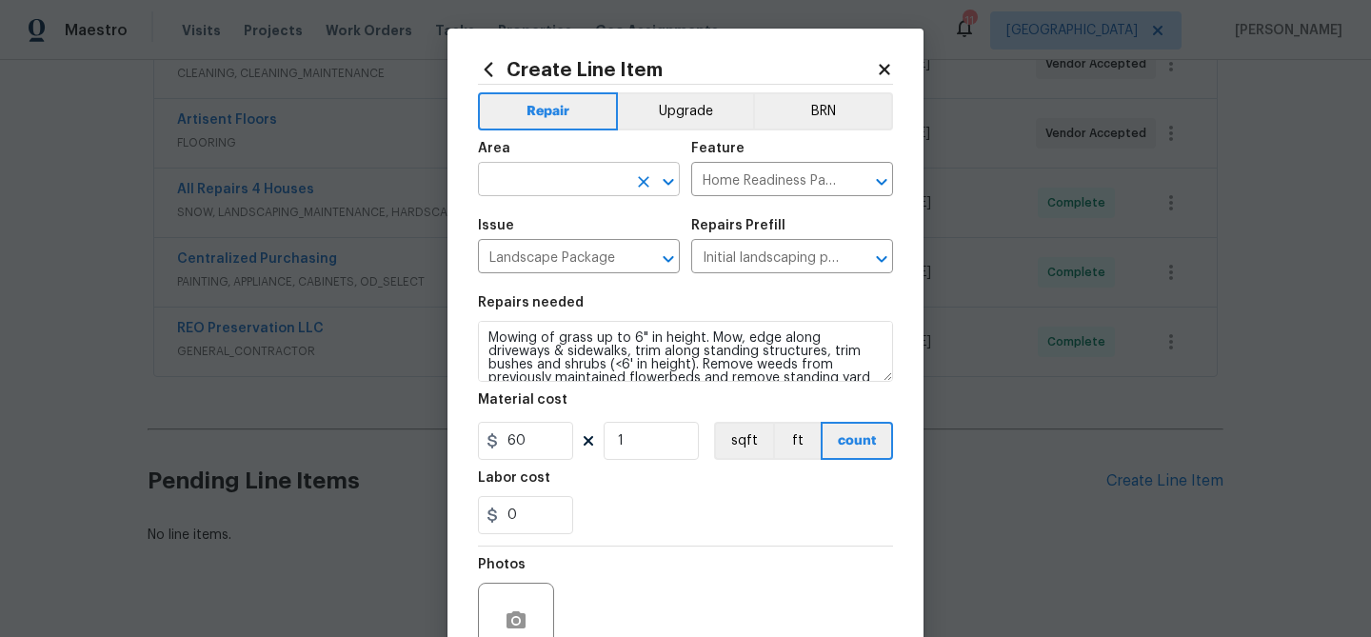
click at [590, 187] on input "text" at bounding box center [552, 182] width 149 height 30
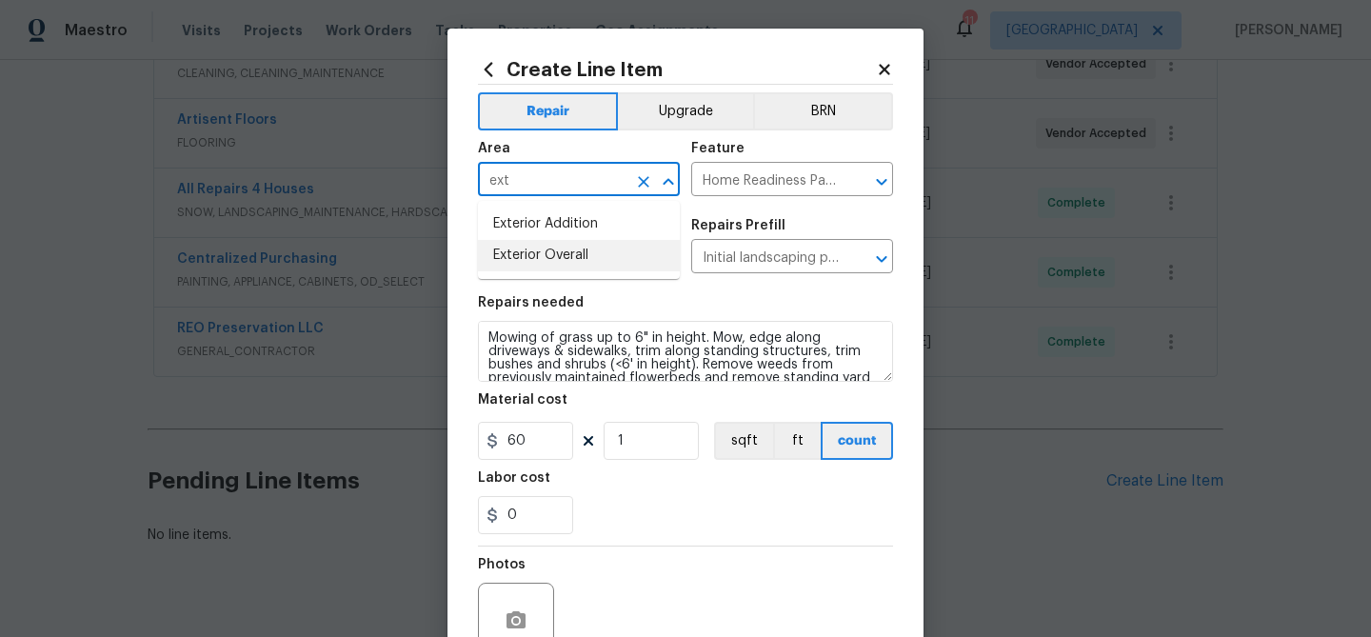
click at [562, 251] on li "Exterior Overall" at bounding box center [579, 255] width 202 height 31
type input "Exterior Overall"
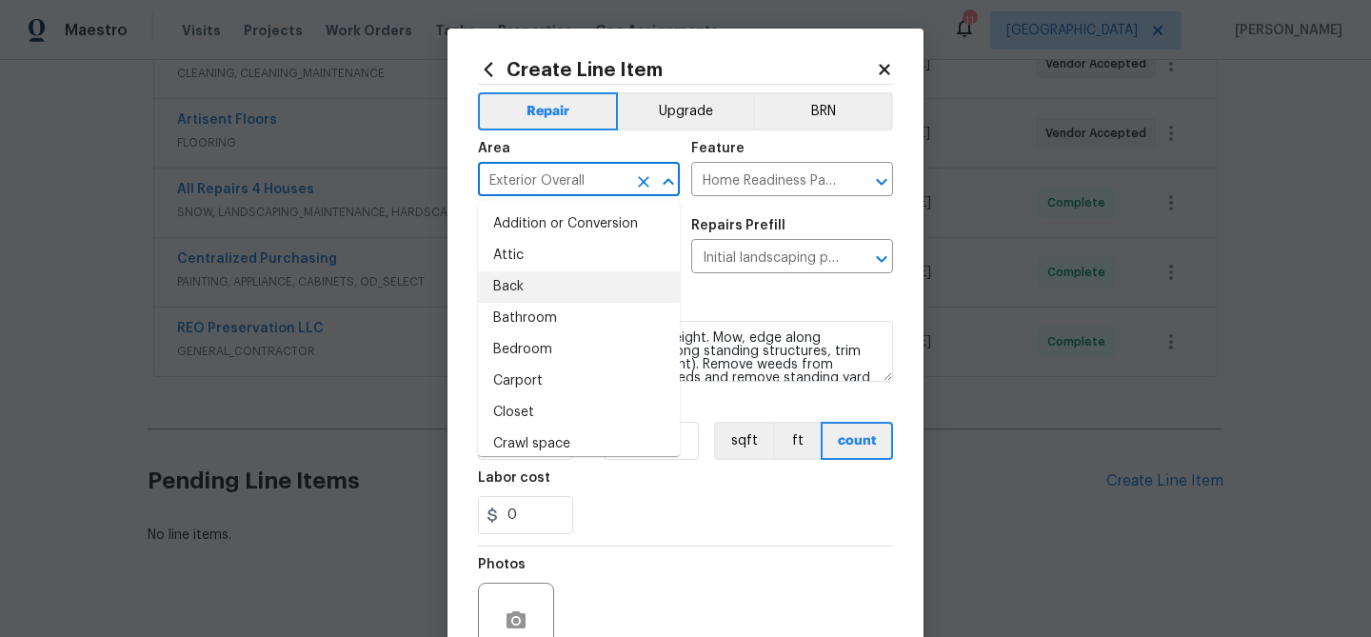
click at [775, 562] on div "Photos" at bounding box center [685, 609] width 415 height 124
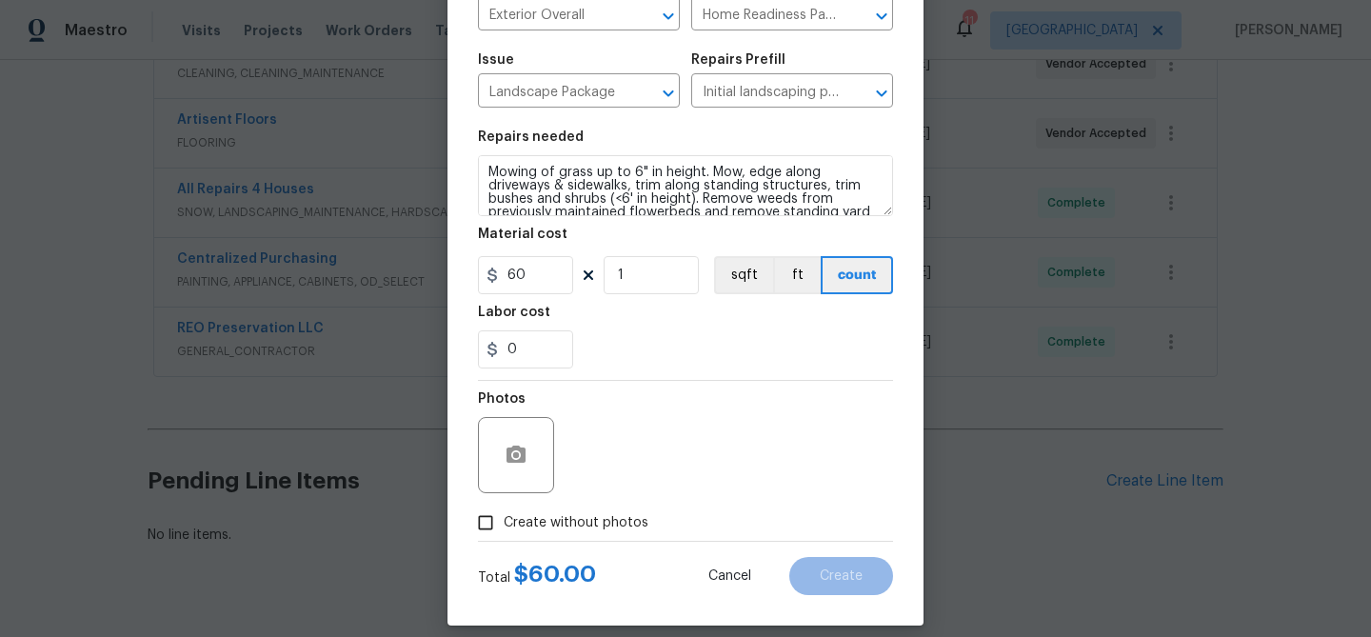
scroll to position [175, 0]
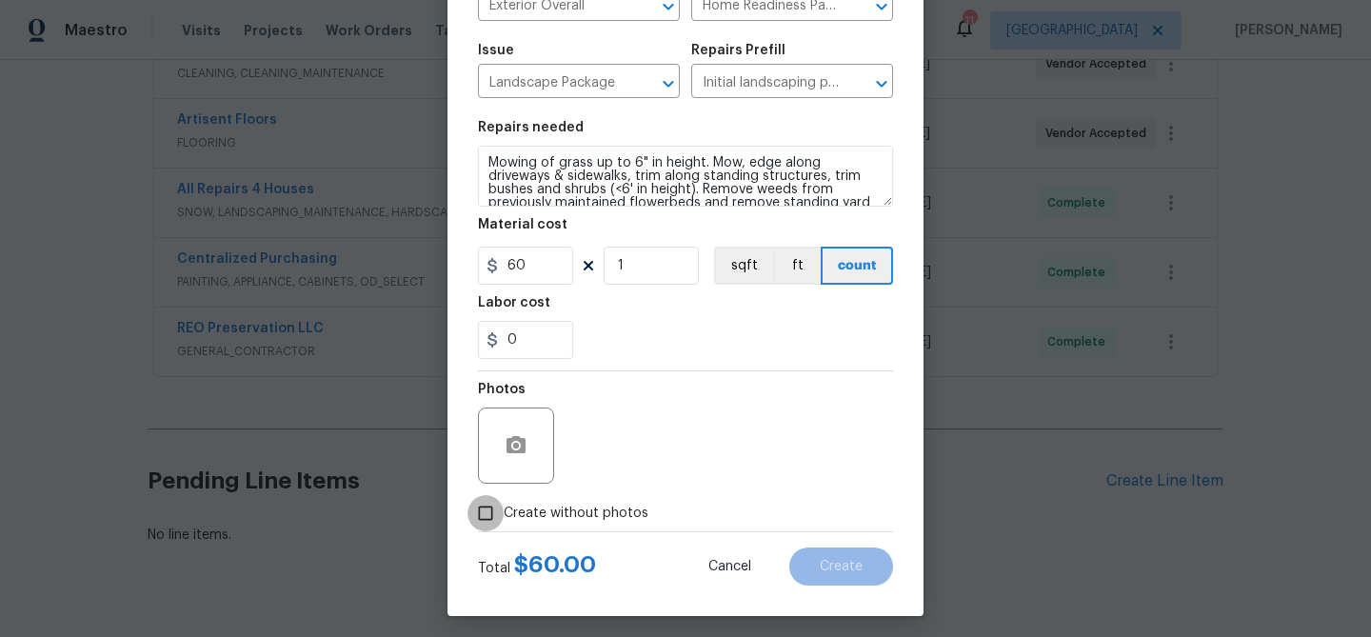
click at [491, 517] on input "Create without photos" at bounding box center [486, 513] width 36 height 36
checkbox input "true"
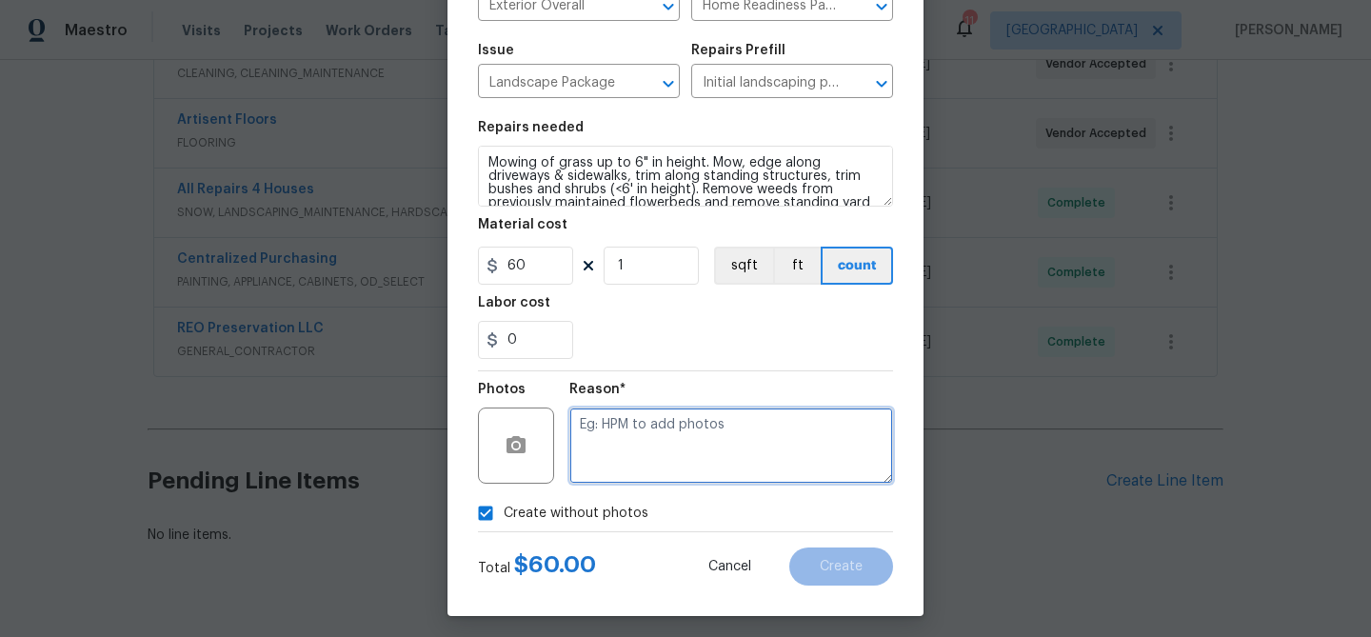
click at [614, 463] on textarea at bounding box center [731, 446] width 324 height 76
type textarea "na"
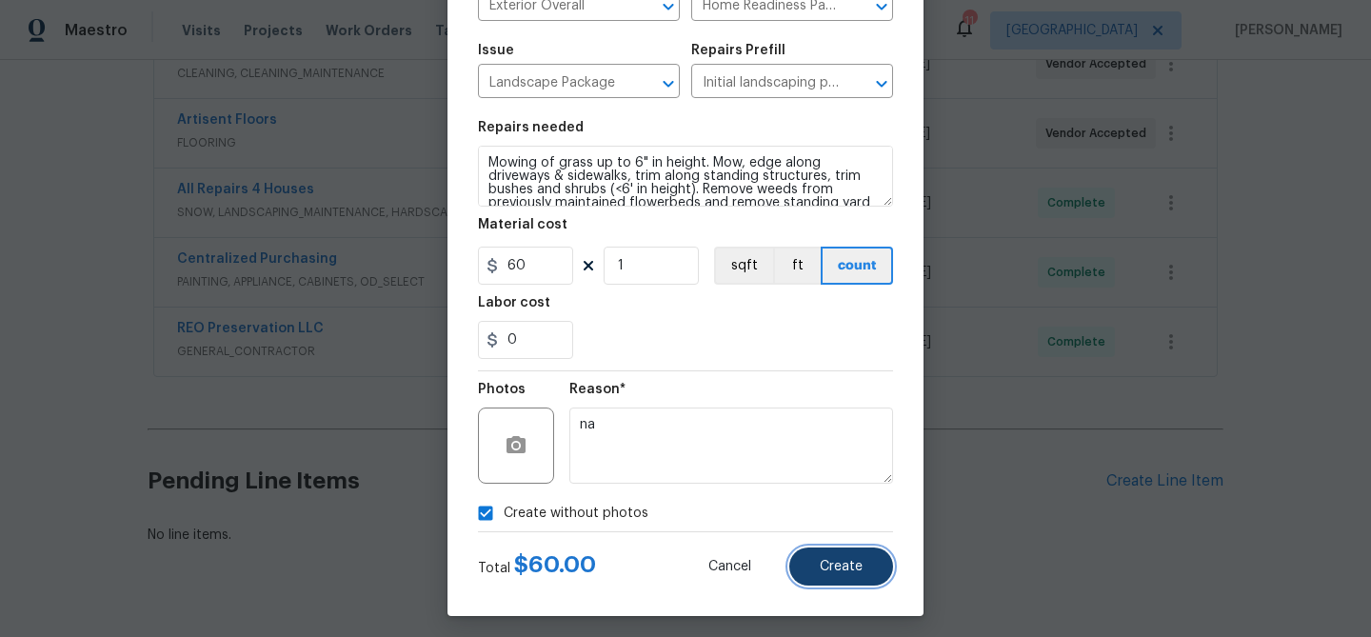
click at [839, 576] on button "Create" at bounding box center [841, 567] width 104 height 38
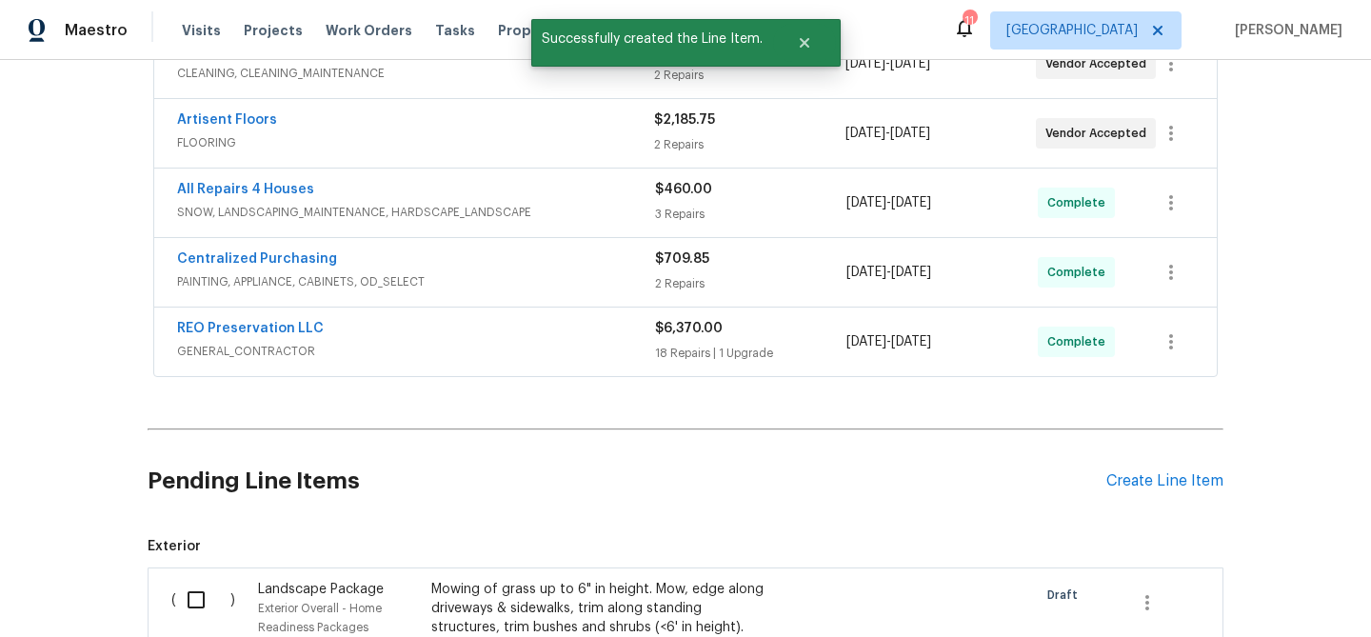
click at [191, 599] on input "checkbox" at bounding box center [203, 600] width 54 height 40
checkbox input "true"
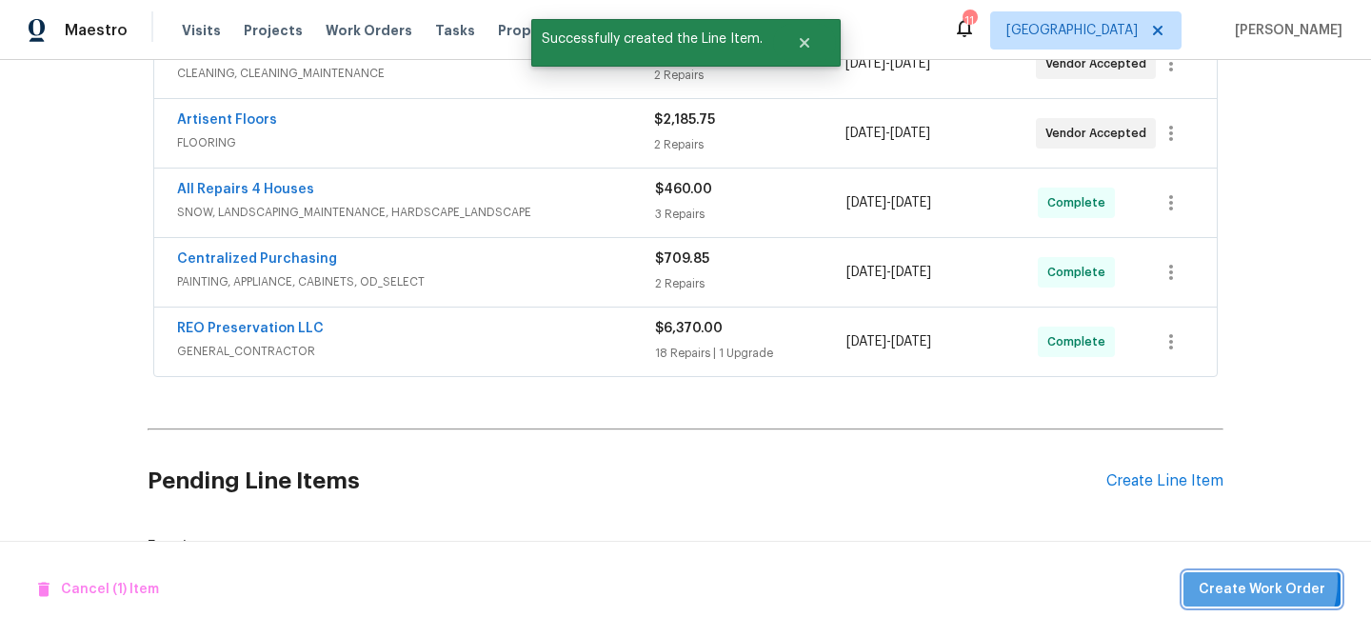
click at [1247, 581] on span "Create Work Order" at bounding box center [1262, 590] width 127 height 24
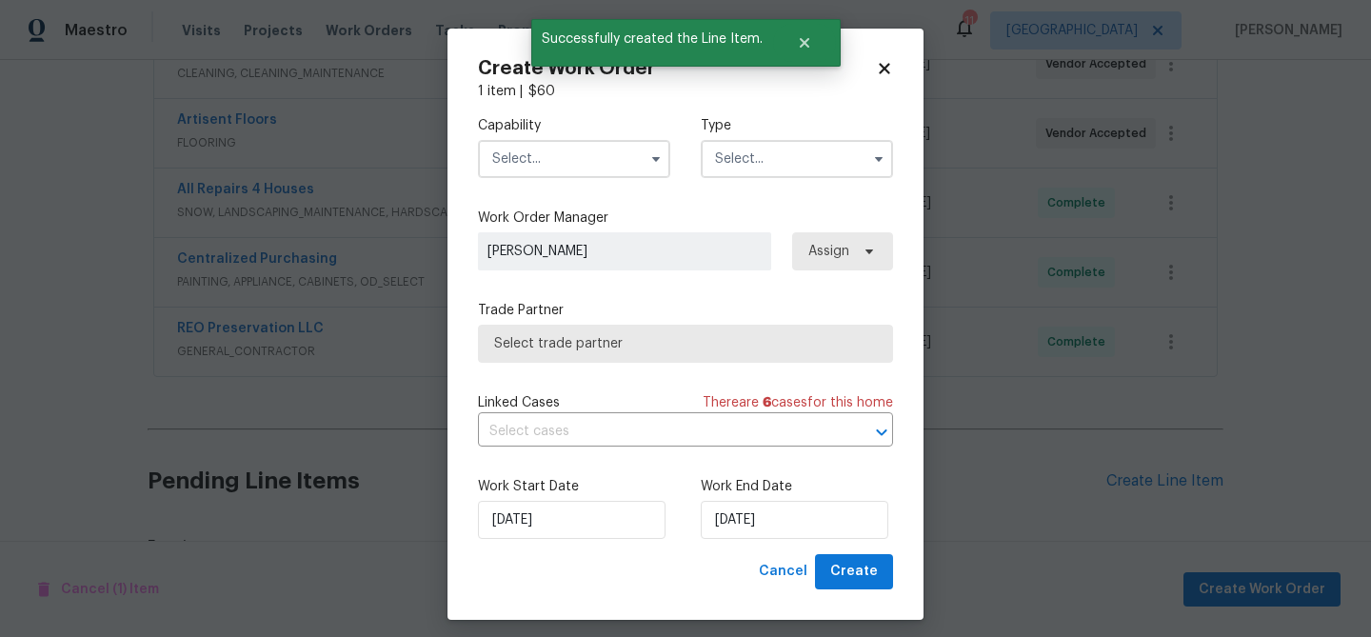
click at [567, 161] on input "text" at bounding box center [574, 159] width 192 height 38
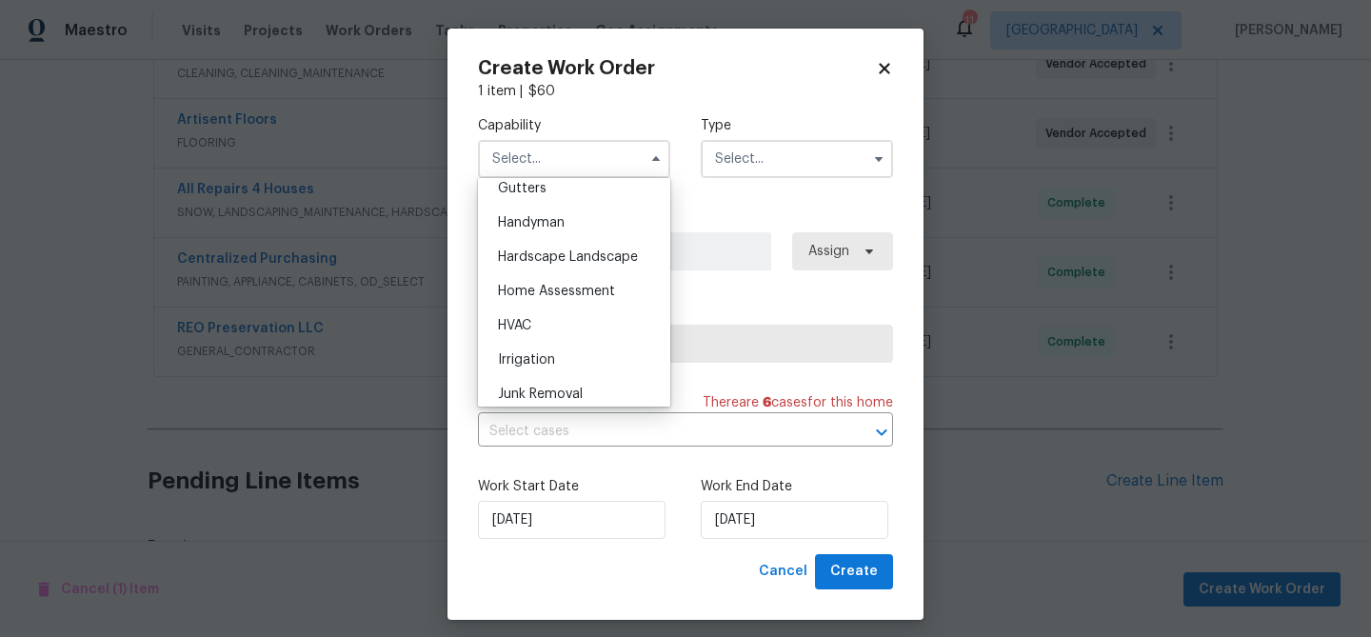
scroll to position [1023, 0]
click at [567, 259] on span "Hardscape Landscape" at bounding box center [568, 258] width 140 height 13
type input "Hardscape Landscape"
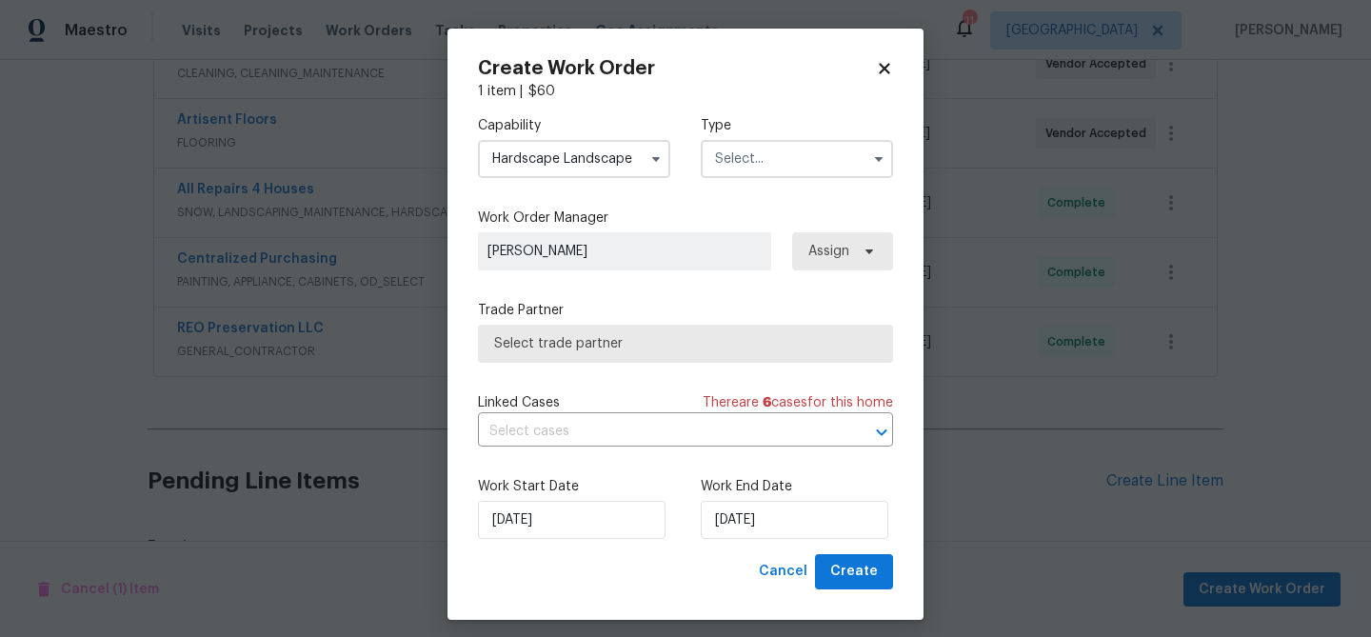
click at [752, 161] on input "text" at bounding box center [797, 159] width 192 height 38
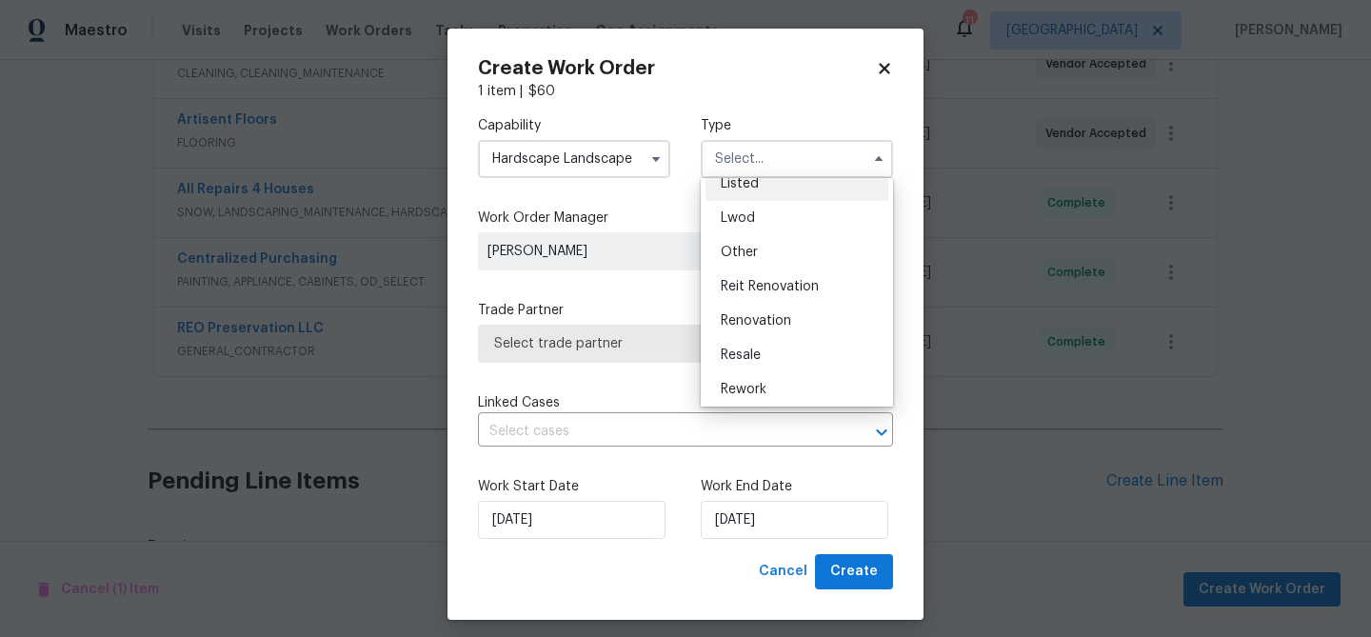
scroll to position [190, 0]
click at [767, 316] on span "Renovation" at bounding box center [756, 317] width 70 height 13
type input "Renovation"
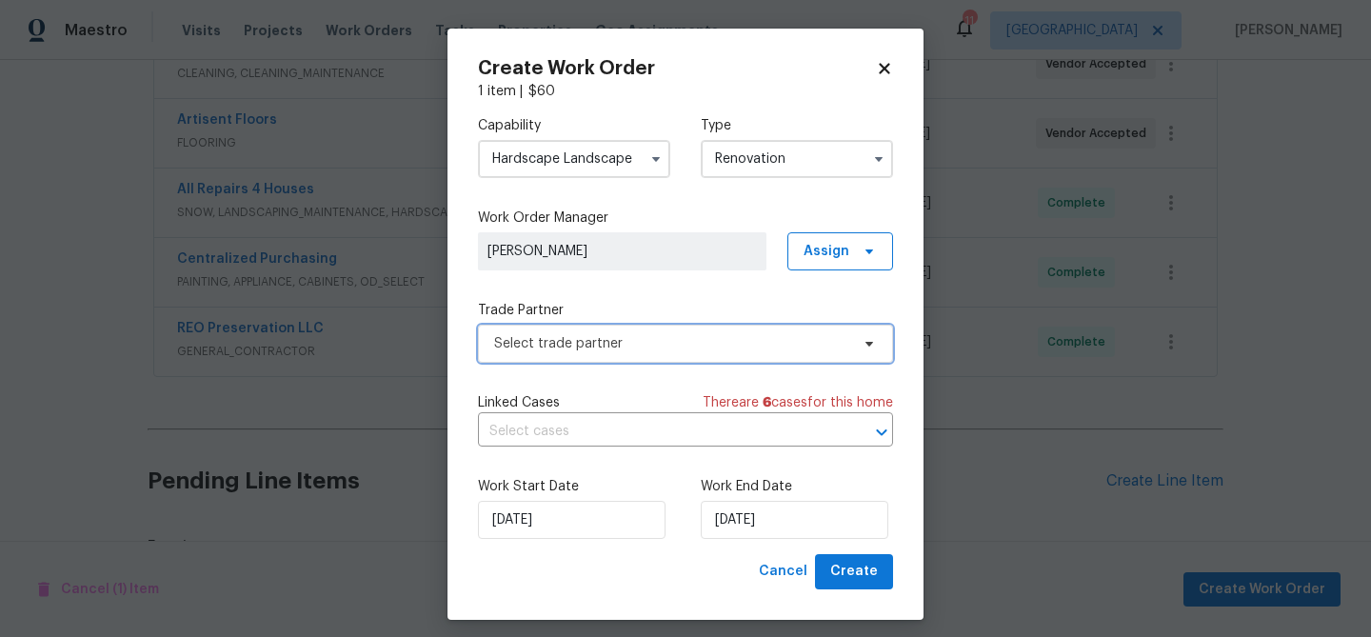
click at [687, 332] on span "Select trade partner" at bounding box center [685, 344] width 415 height 38
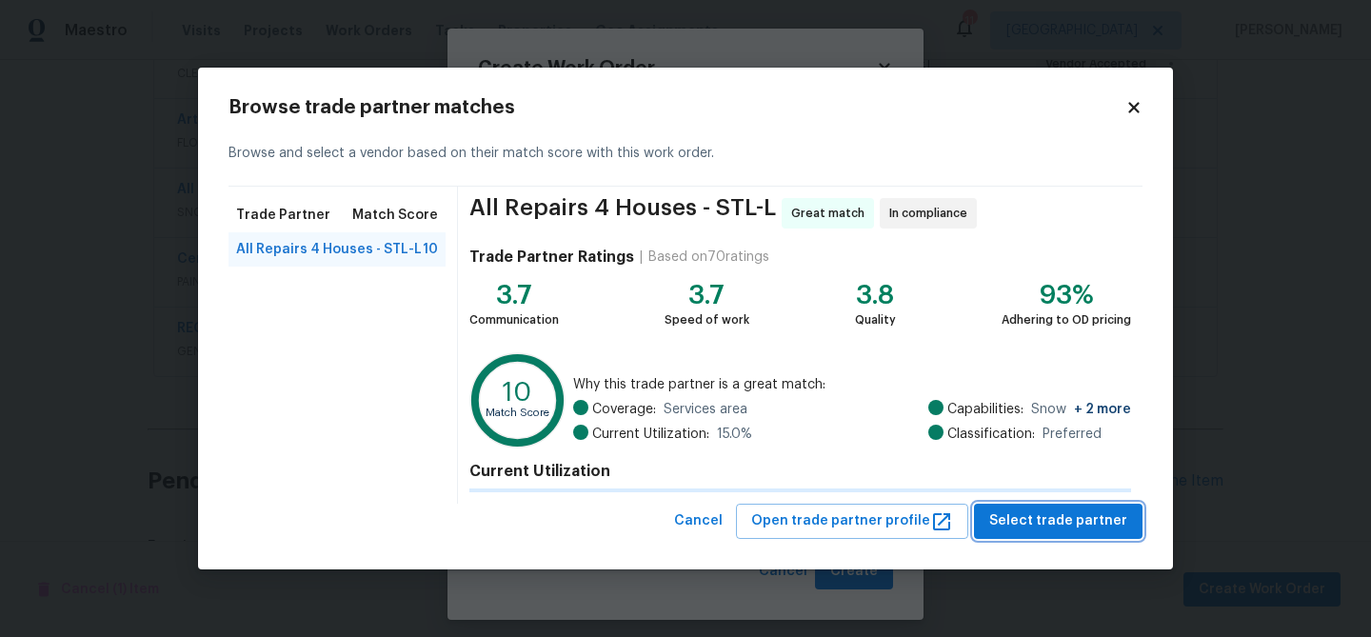
click at [1028, 509] on div "Browse trade partner matches Browse and select a vendor based on their match sc…" at bounding box center [686, 318] width 914 height 441
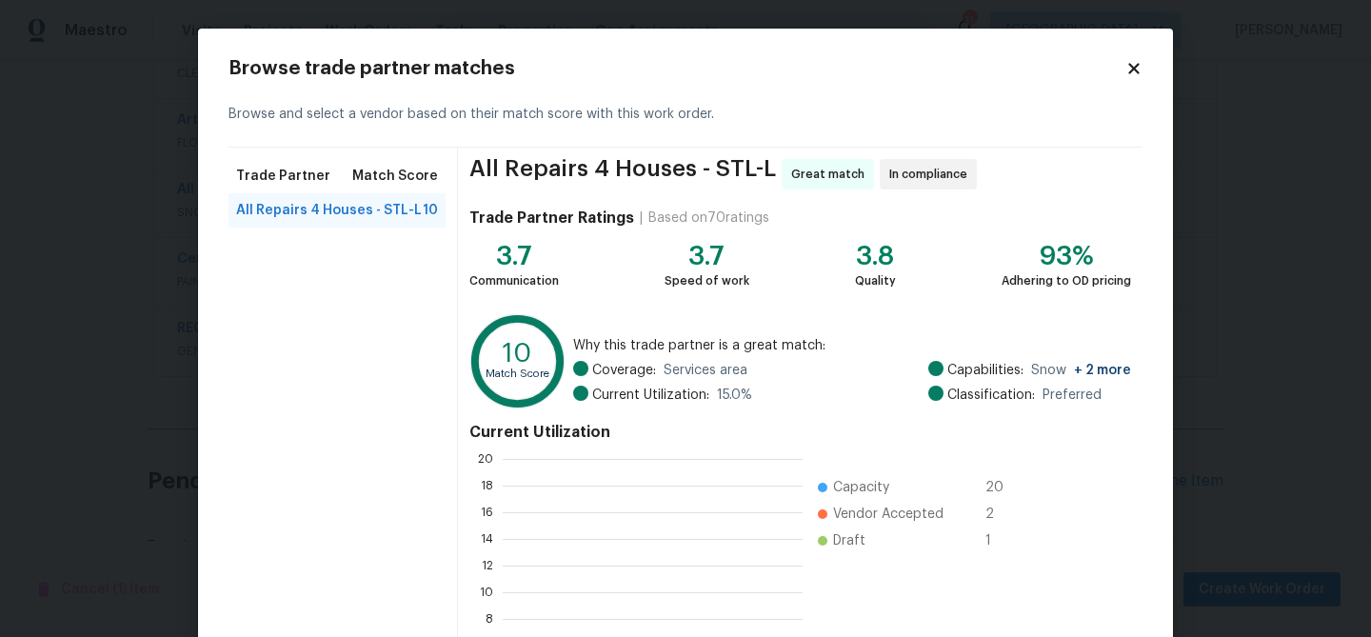
scroll to position [267, 300]
click at [374, 214] on span "All Repairs 4 Houses - STL-L" at bounding box center [329, 210] width 186 height 19
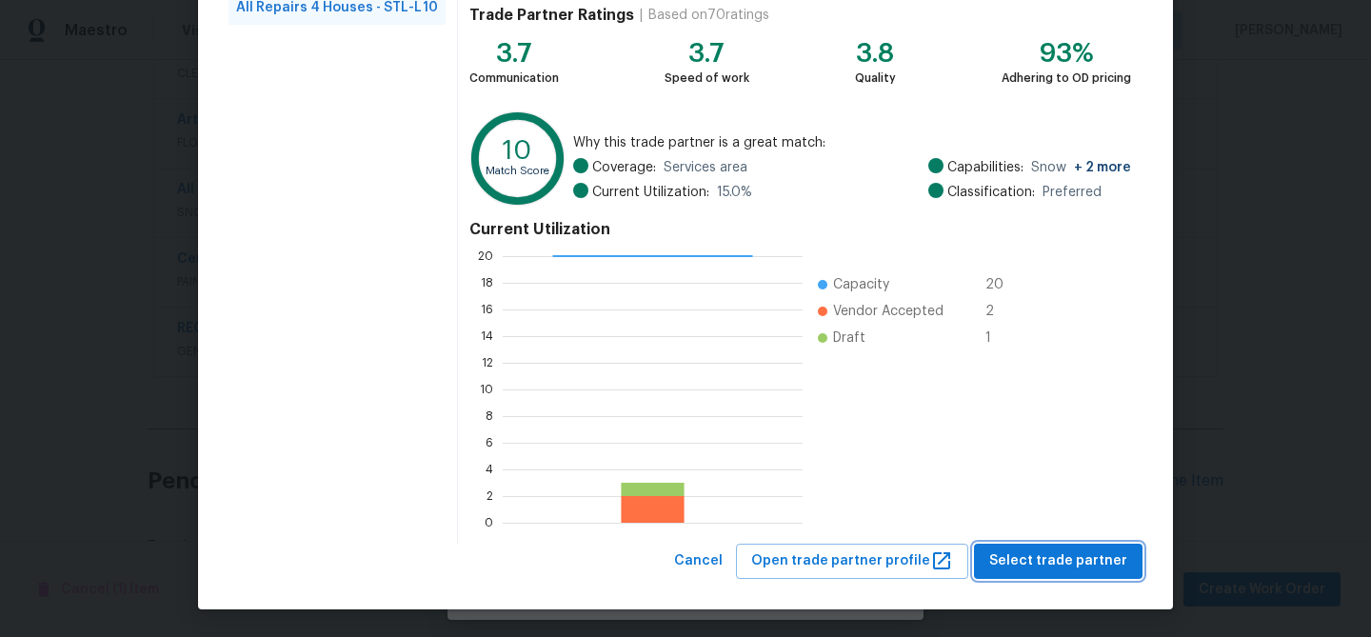
click at [1031, 564] on span "Select trade partner" at bounding box center [1058, 561] width 138 height 24
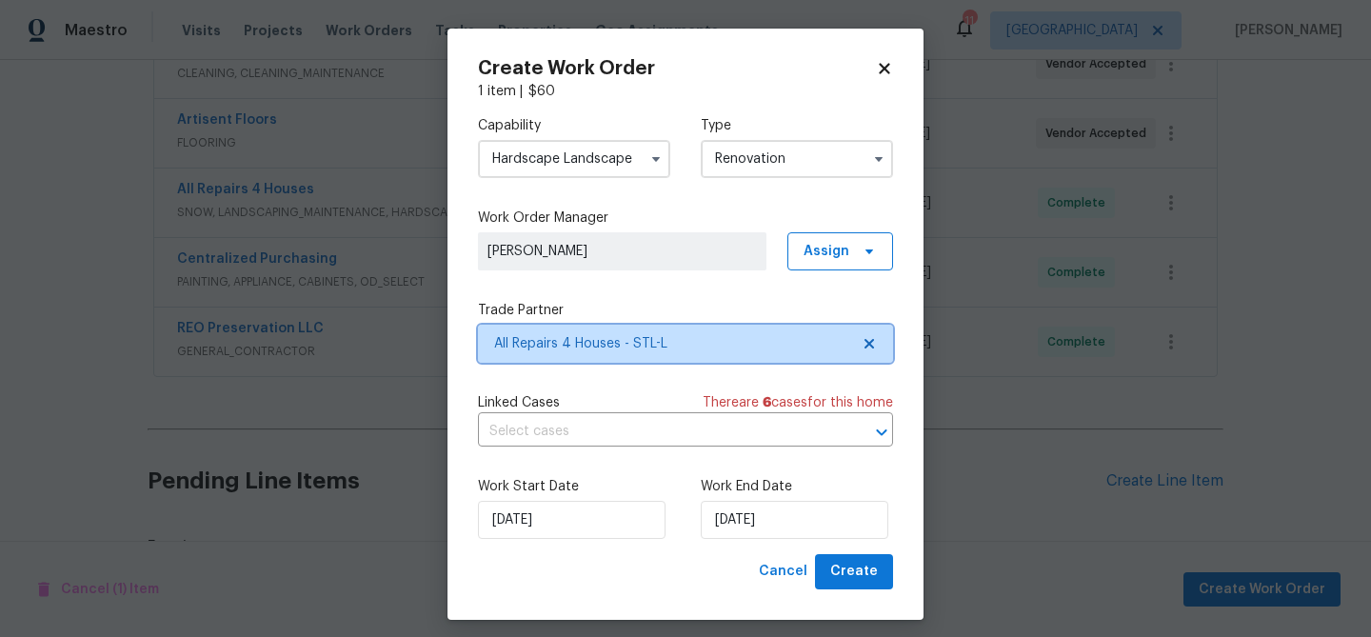
scroll to position [0, 0]
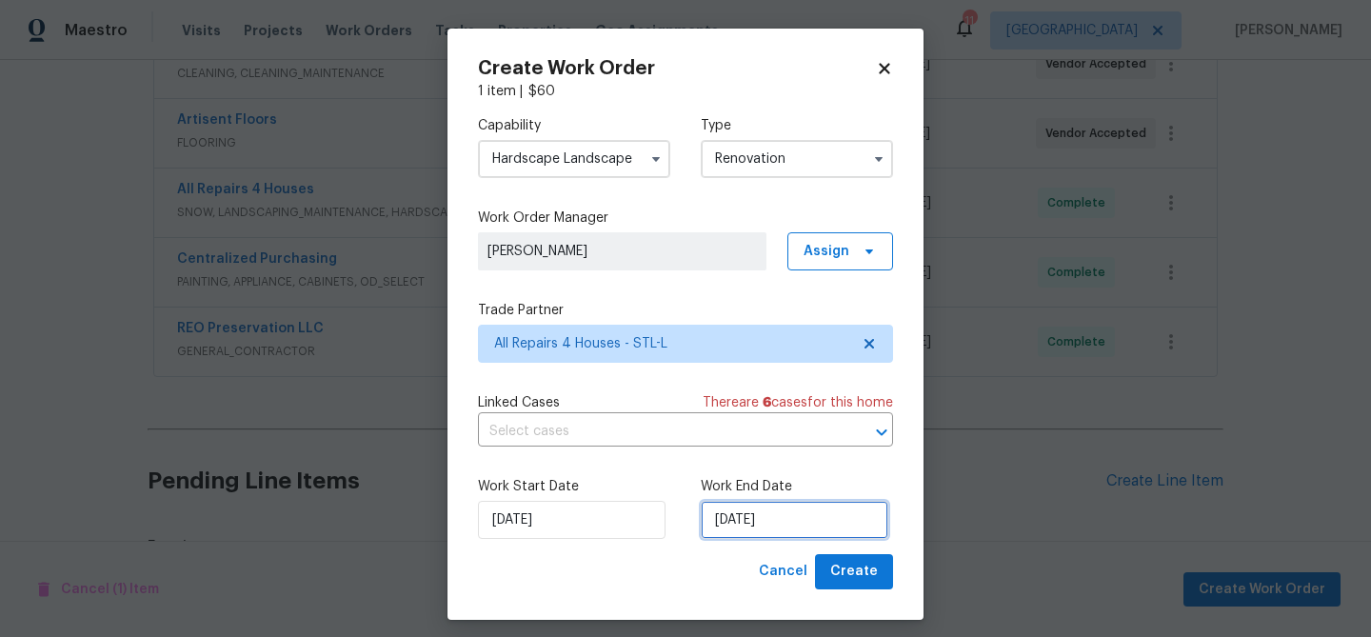
click at [806, 522] on input "[DATE]" at bounding box center [795, 520] width 188 height 38
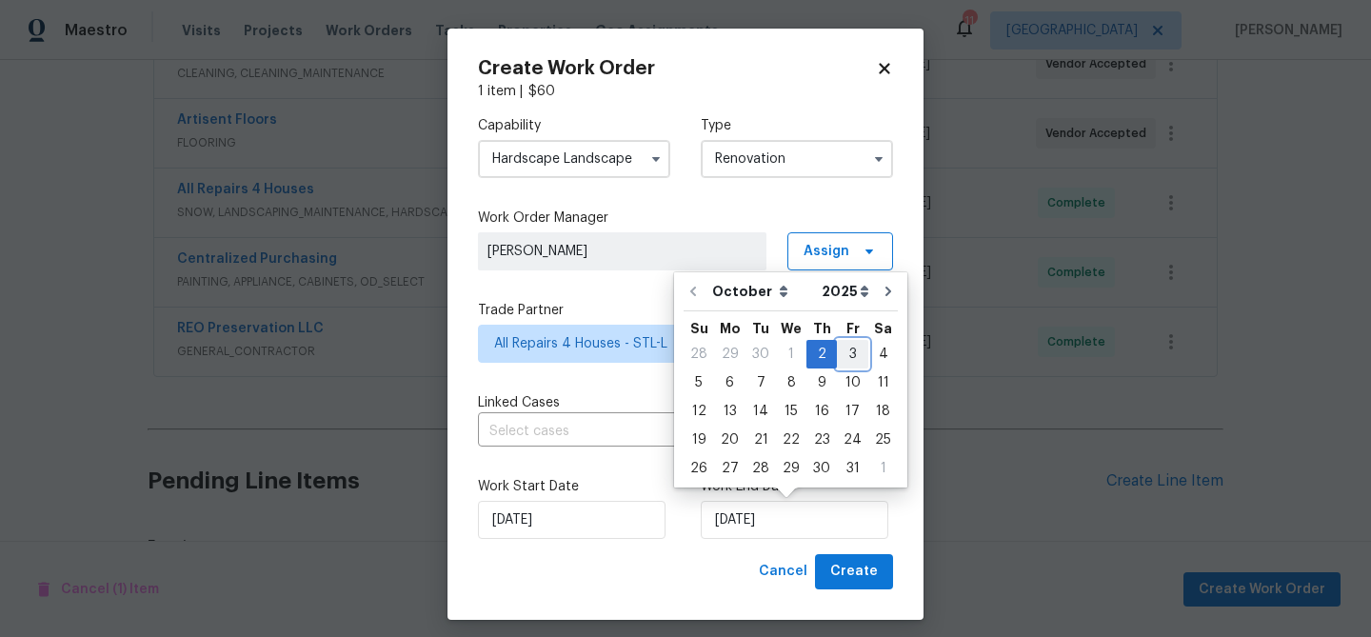
click at [847, 353] on div "3" at bounding box center [852, 354] width 31 height 27
type input "[DATE]"
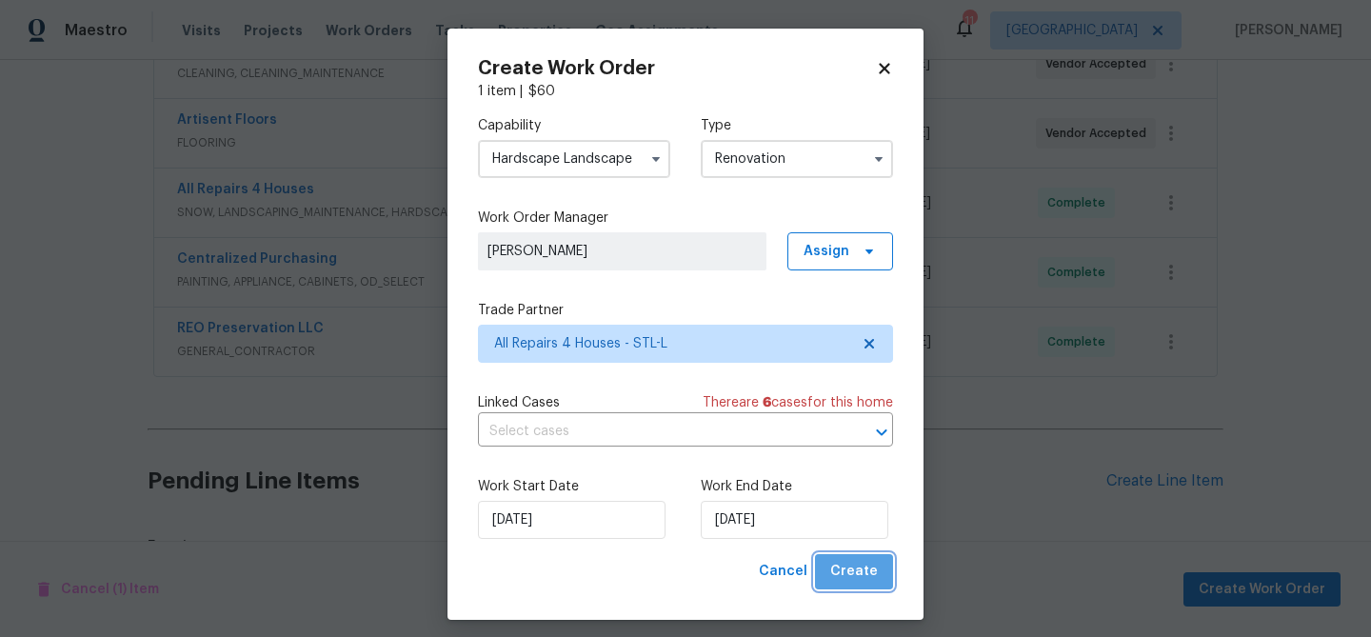
click at [858, 568] on span "Create" at bounding box center [854, 572] width 48 height 24
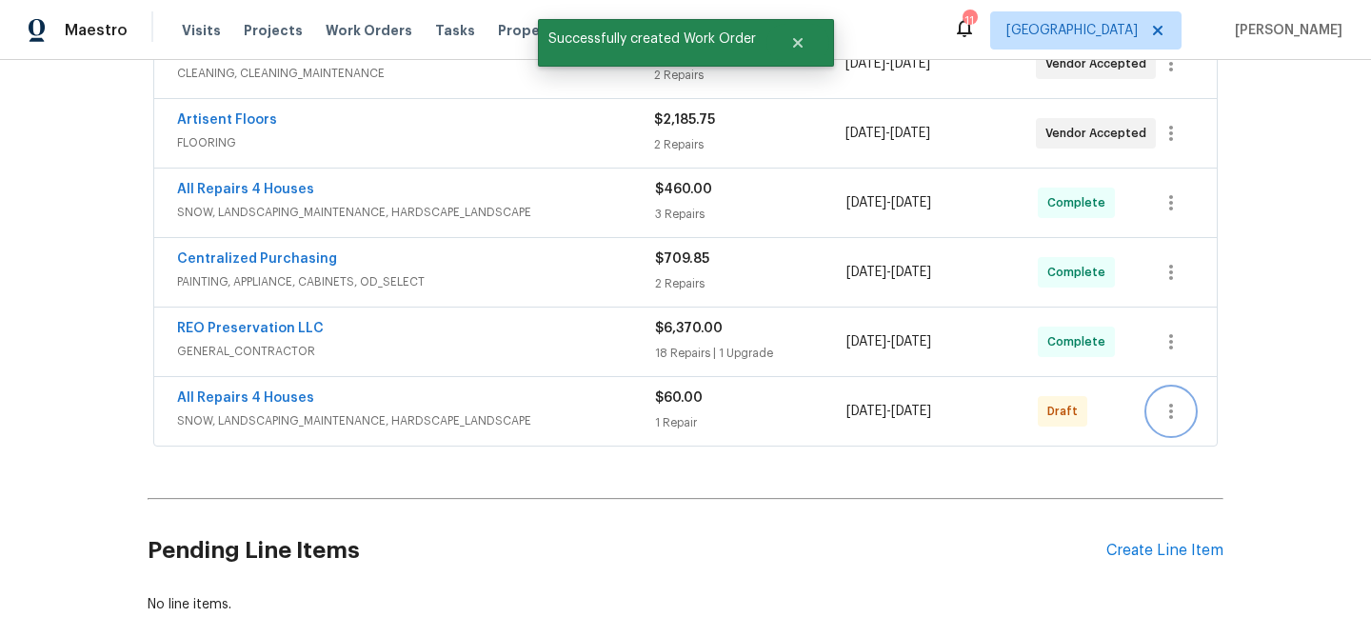
click at [1172, 409] on icon "button" at bounding box center [1171, 411] width 23 height 23
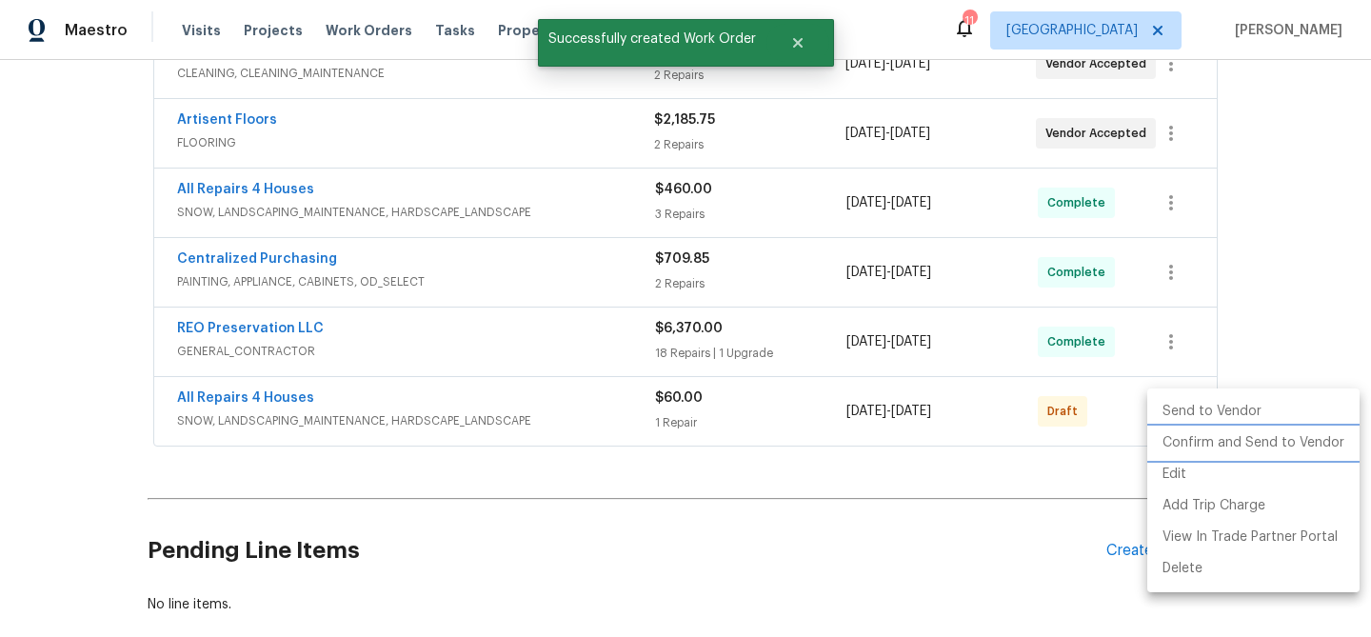
click at [1201, 437] on li "Confirm and Send to Vendor" at bounding box center [1253, 443] width 212 height 31
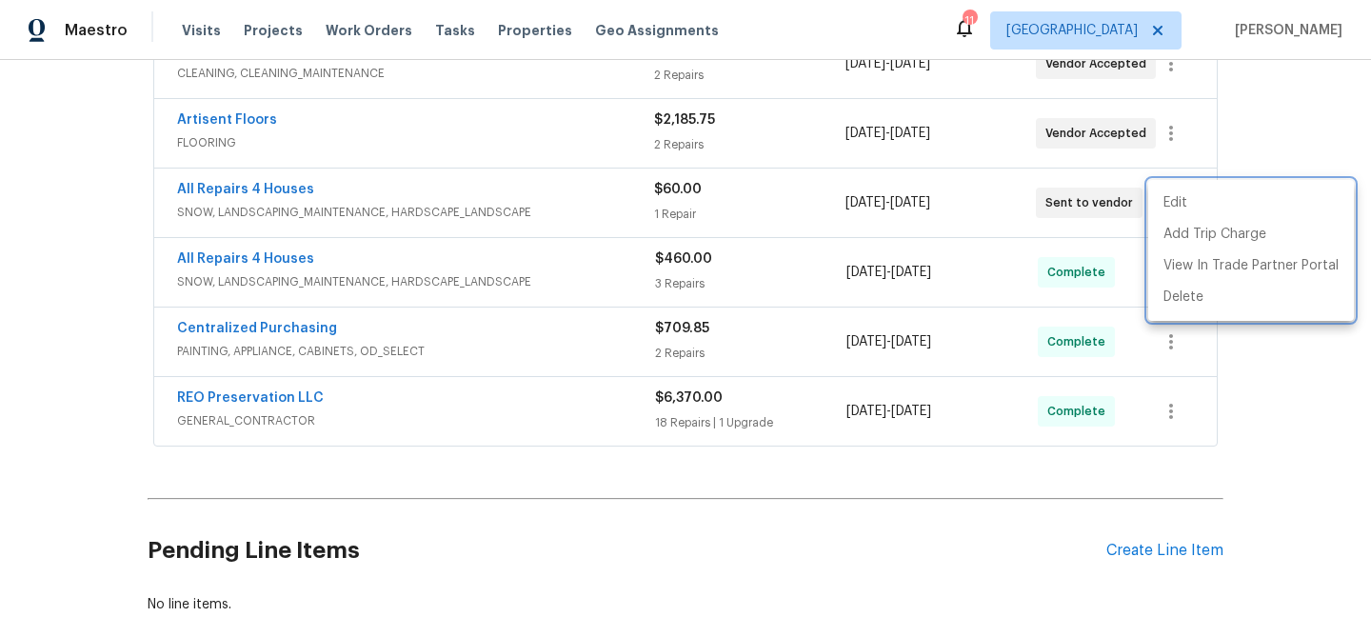
click at [1307, 424] on div at bounding box center [685, 318] width 1371 height 637
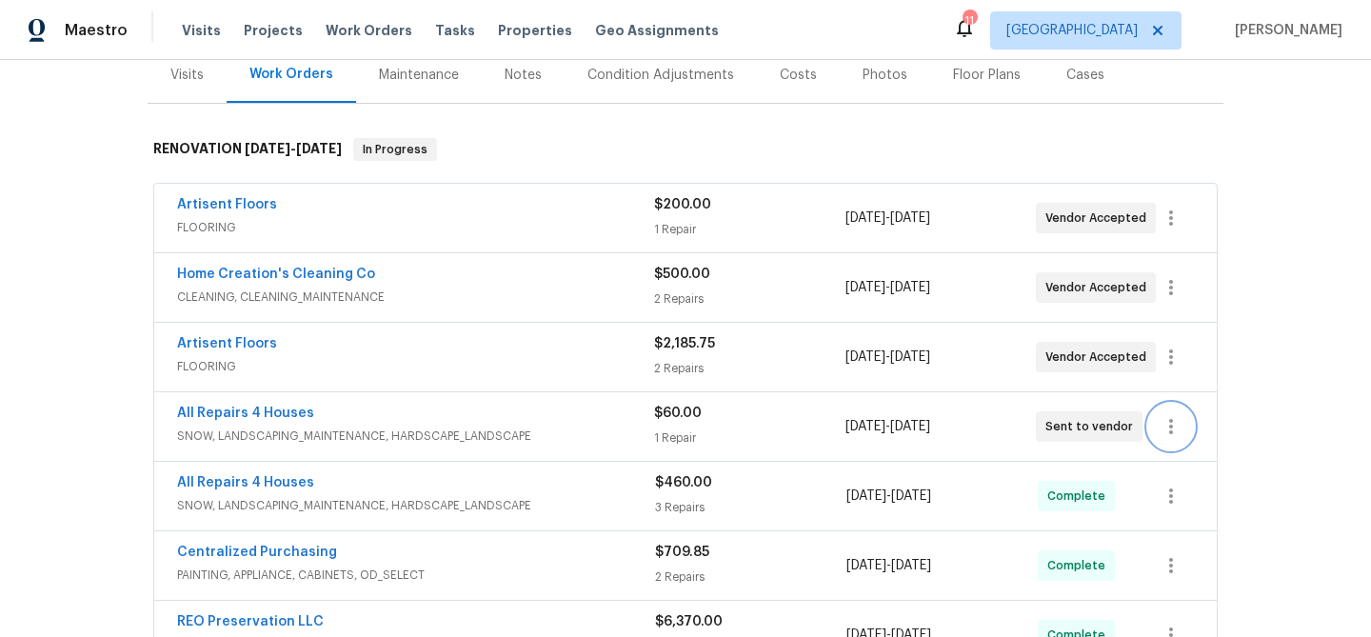
scroll to position [247, 0]
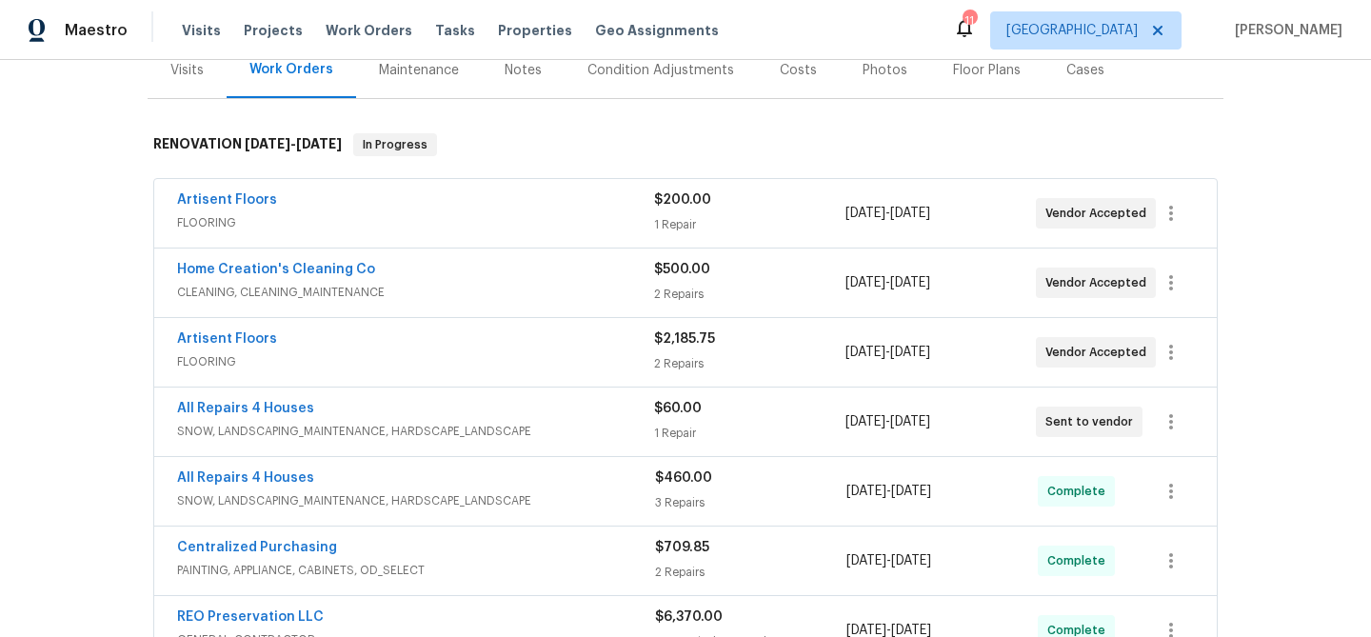
click at [517, 69] on div "Notes" at bounding box center [523, 70] width 37 height 19
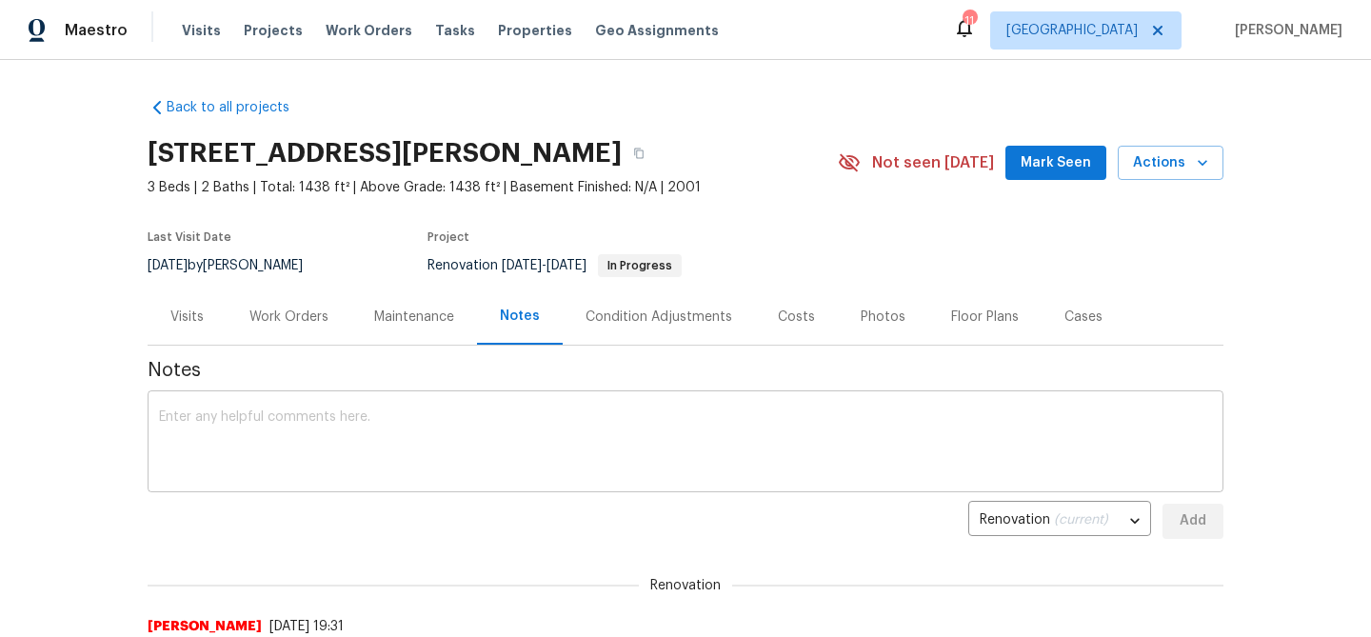
click at [339, 418] on textarea at bounding box center [685, 443] width 1053 height 67
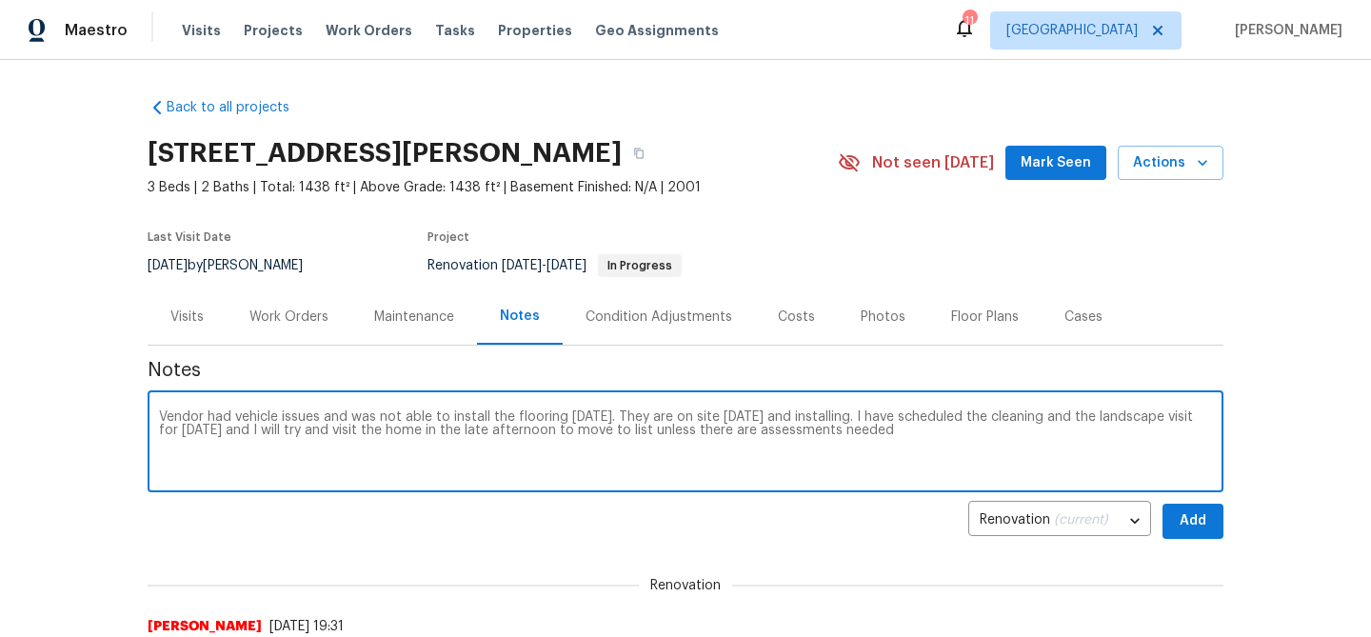
type textarea "Vendor had vehicle issues and was not able to install the flooring [DATE]. They…"
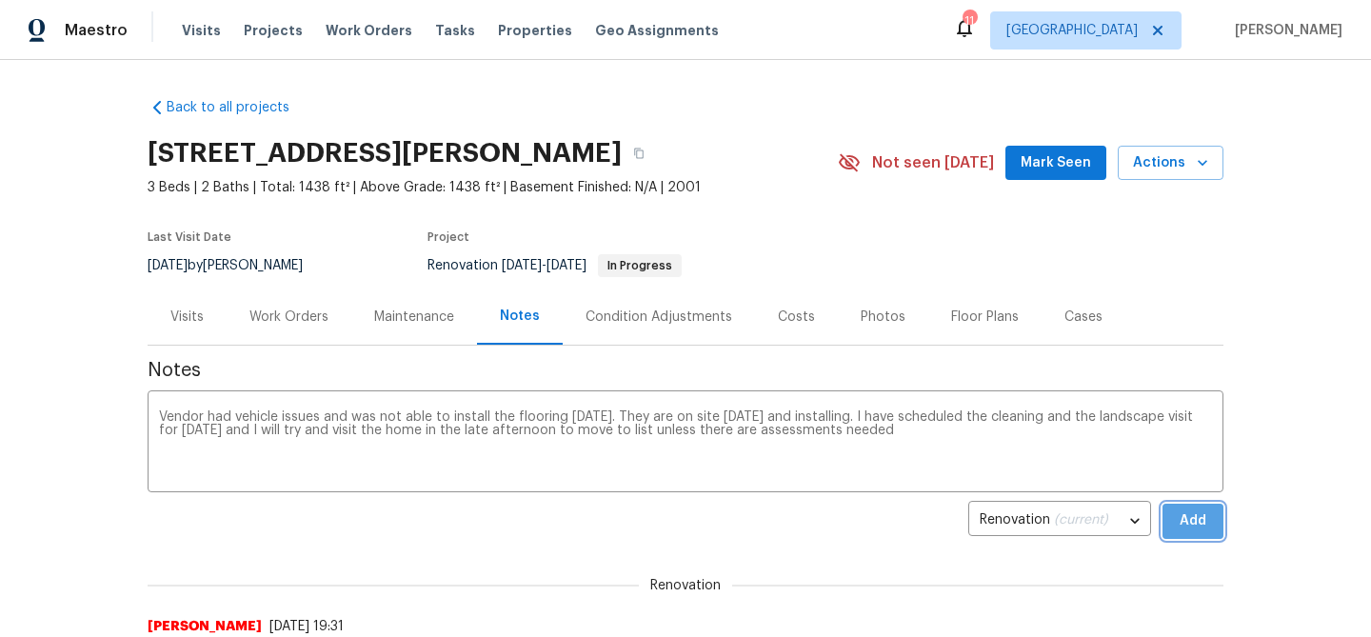
click at [1203, 528] on span "Add" at bounding box center [1193, 521] width 30 height 24
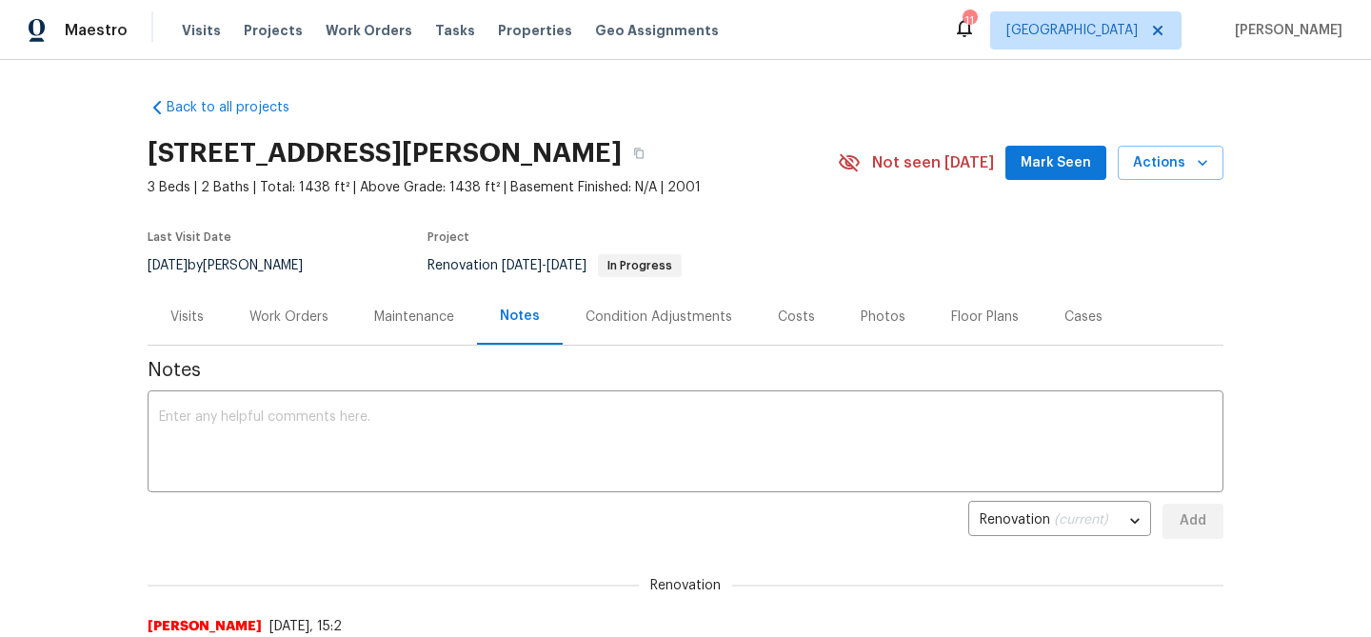
click at [312, 313] on div "Work Orders" at bounding box center [288, 317] width 79 height 19
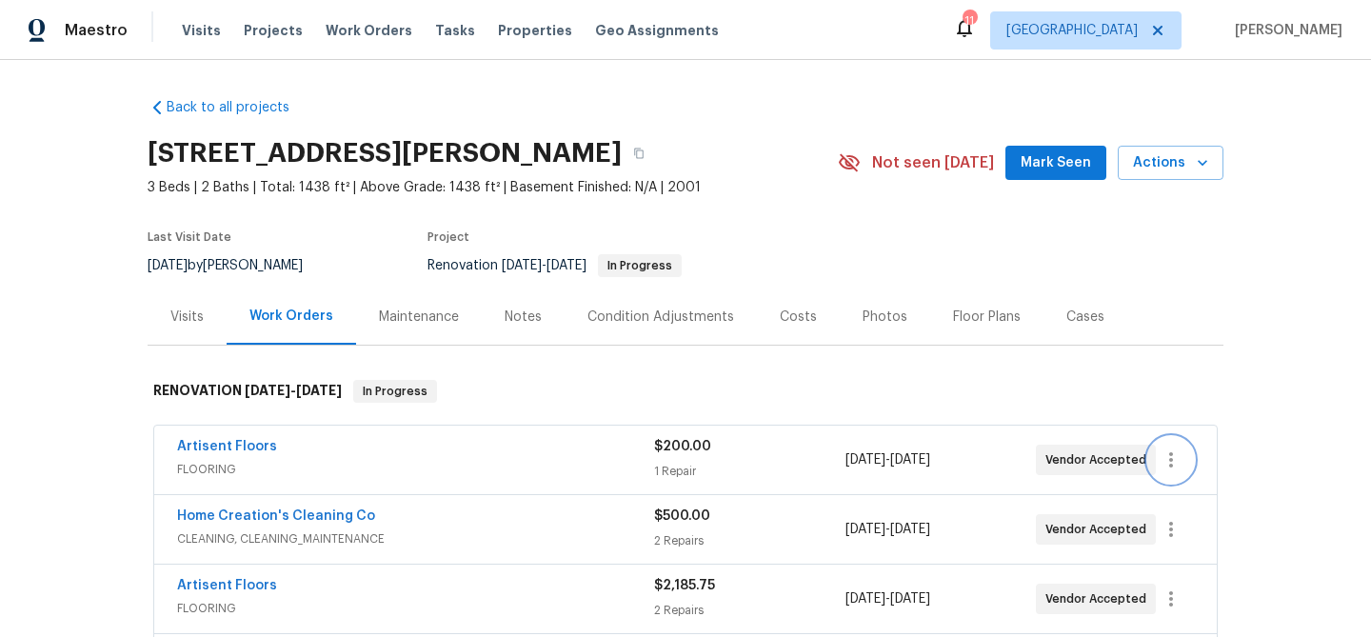
click at [1170, 463] on icon "button" at bounding box center [1171, 459] width 23 height 23
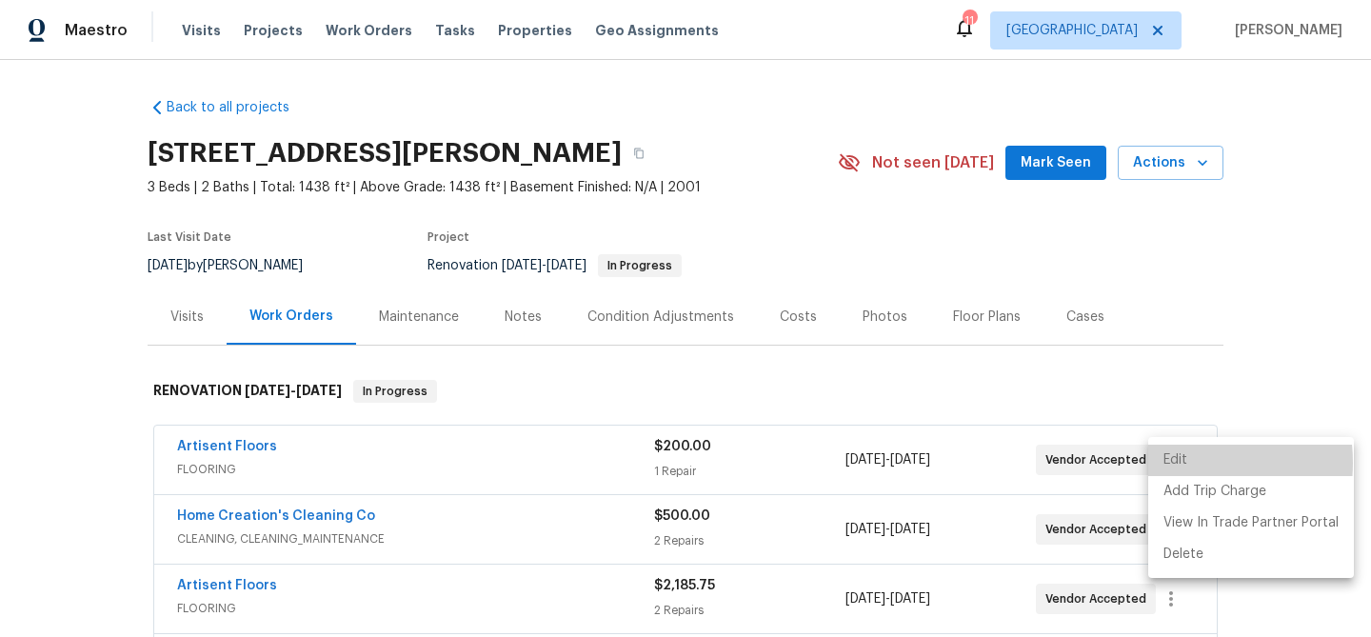
click at [1170, 463] on li "Edit" at bounding box center [1251, 460] width 206 height 31
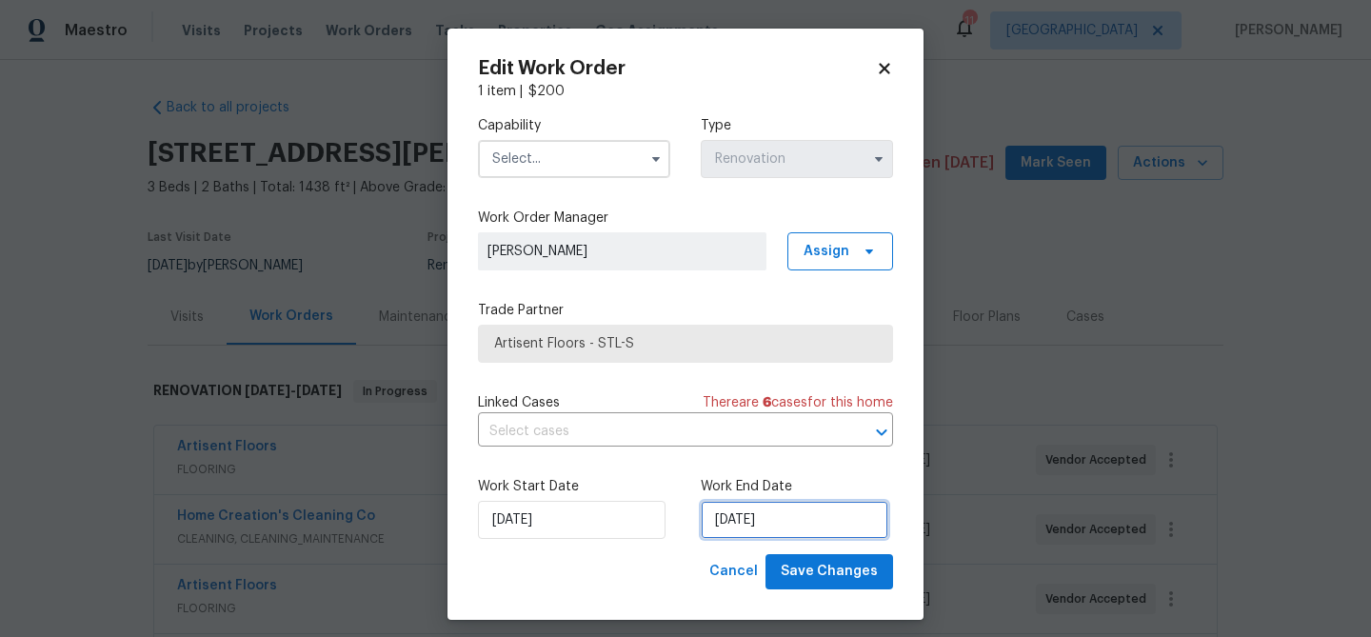
click at [788, 520] on input "[DATE]" at bounding box center [795, 520] width 188 height 38
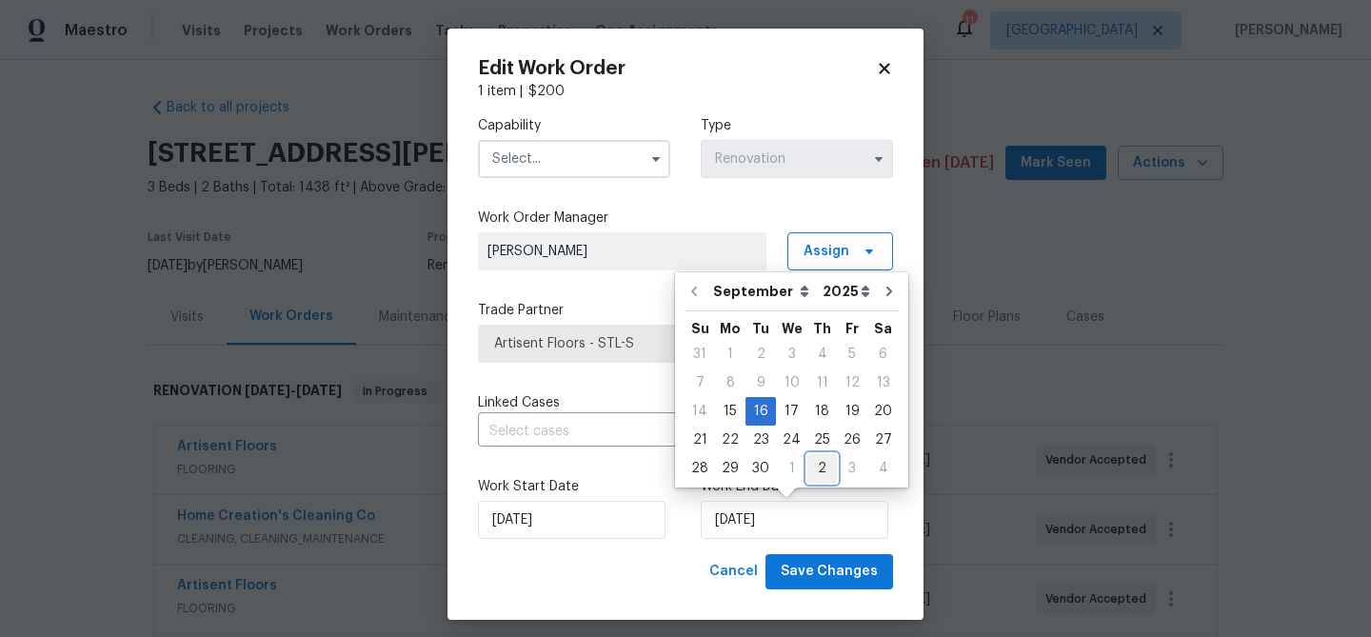
click at [812, 471] on div "2" at bounding box center [822, 468] width 30 height 27
type input "[DATE]"
select select "9"
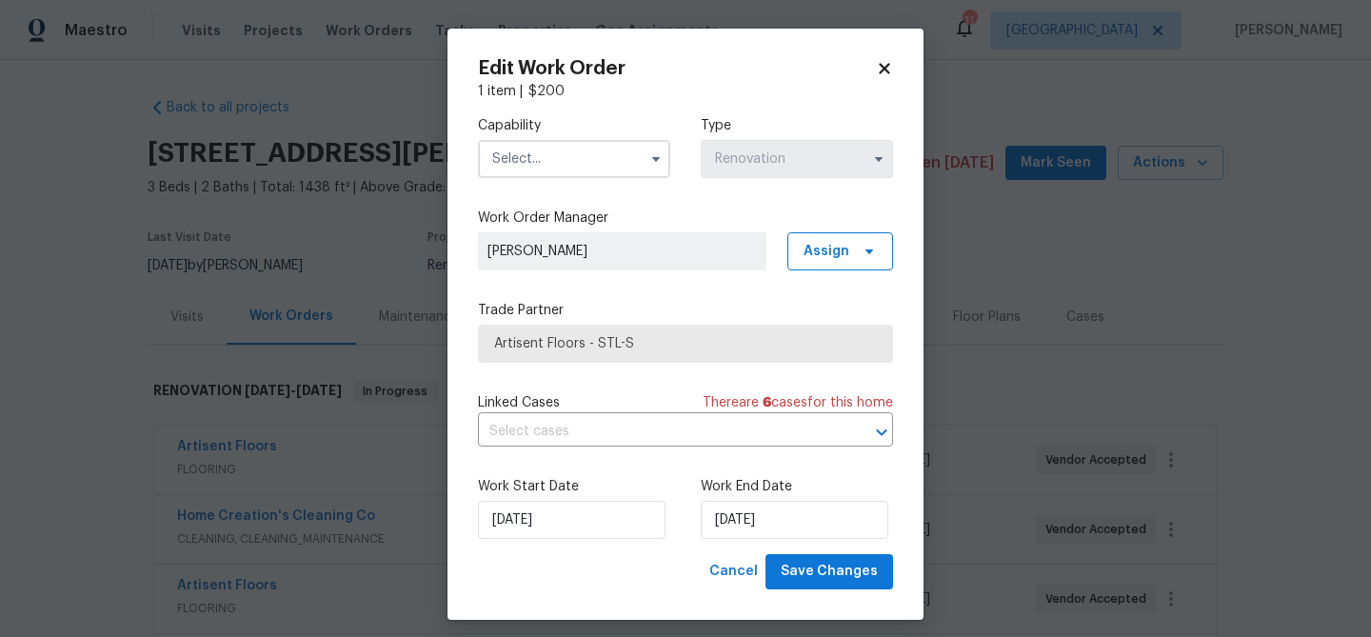
click at [571, 159] on input "text" at bounding box center [574, 159] width 192 height 38
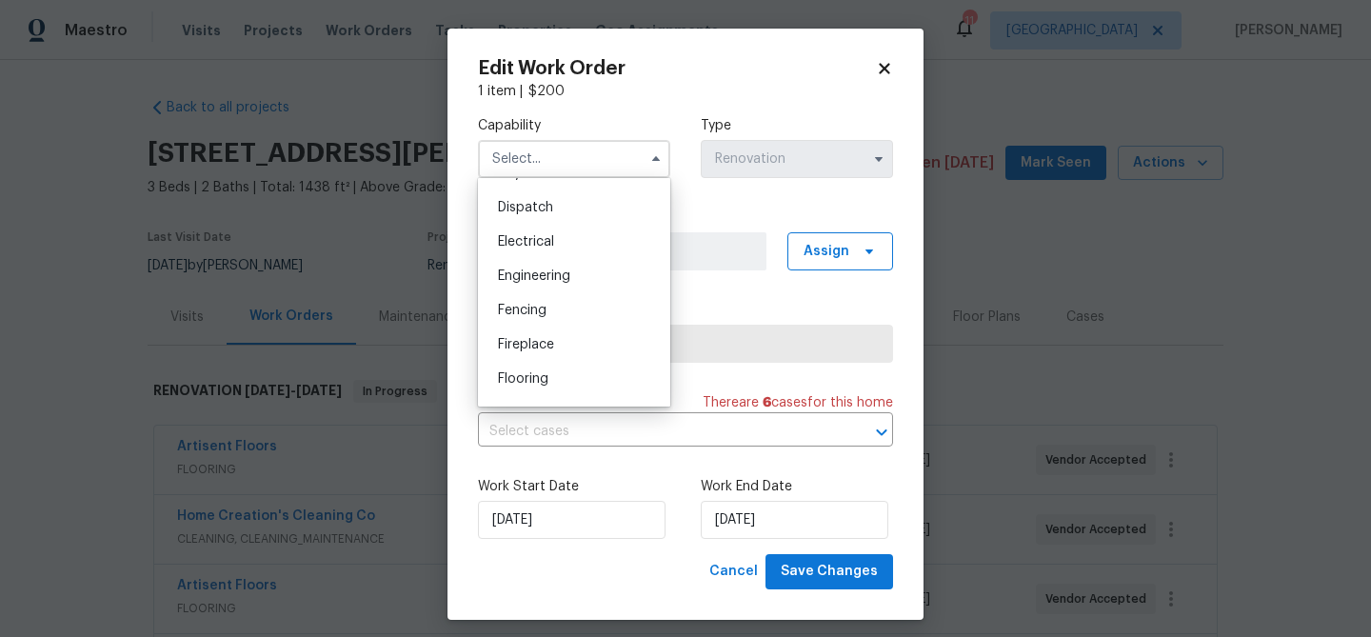
scroll to position [566, 0]
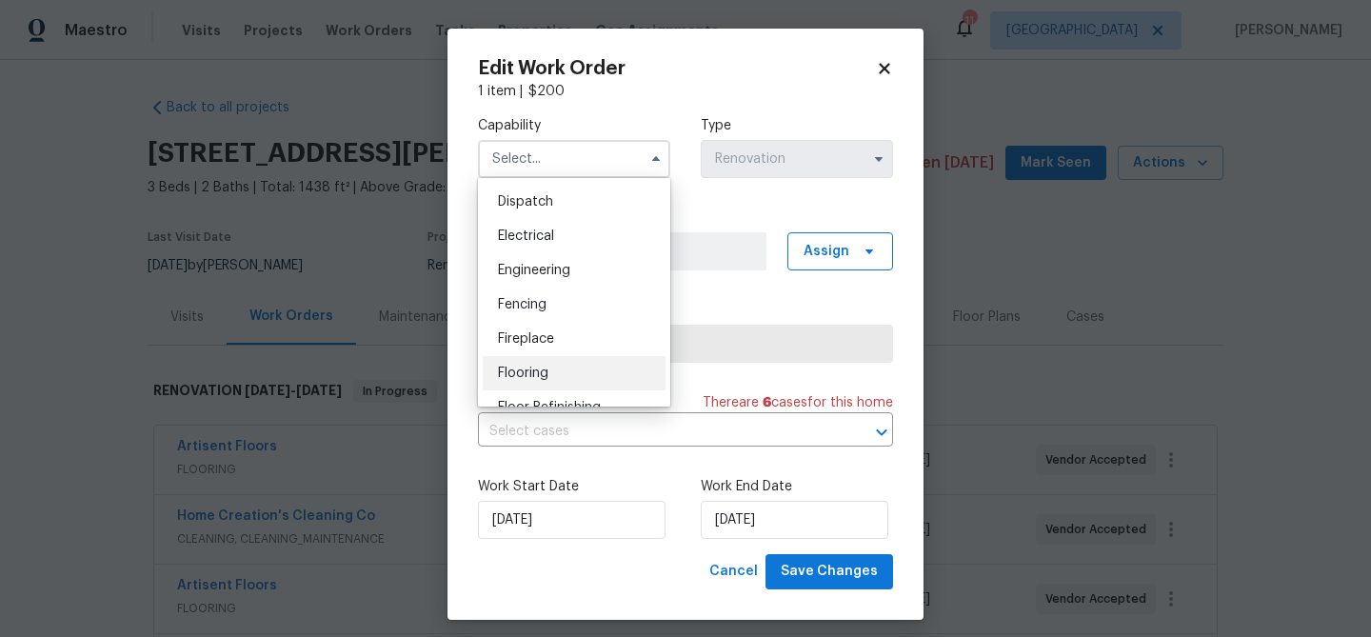
click at [546, 367] on span "Flooring" at bounding box center [523, 373] width 50 height 13
type input "Flooring"
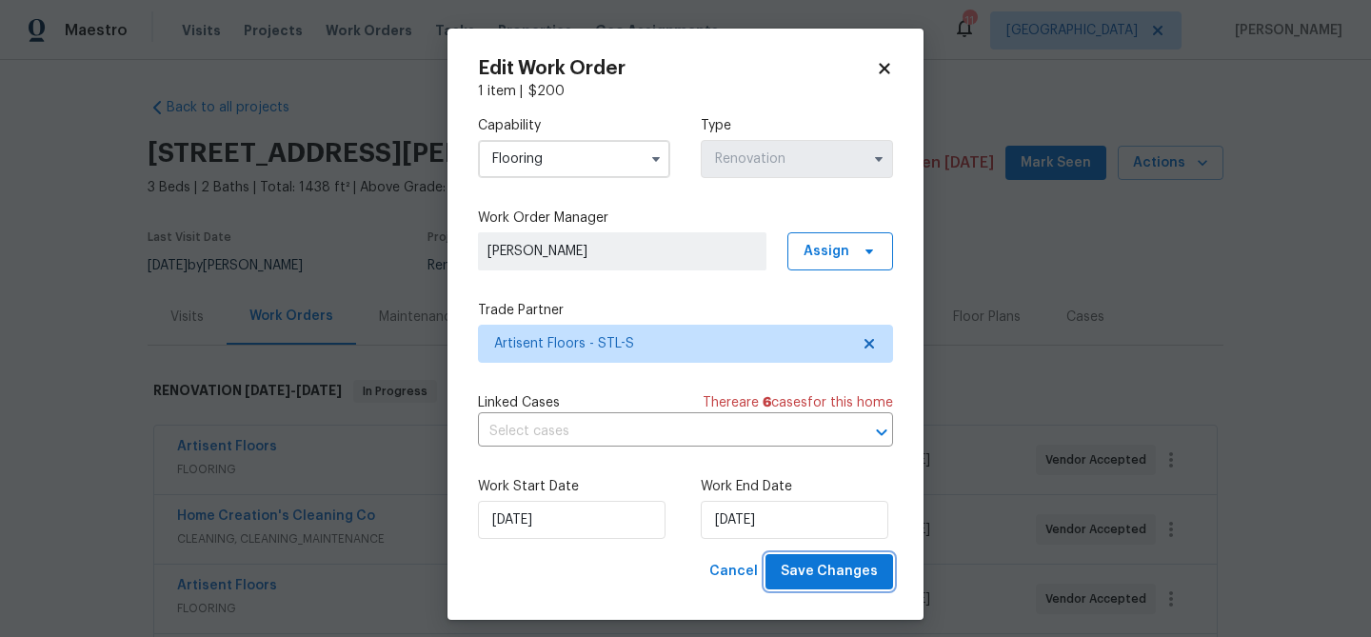
click at [814, 572] on span "Save Changes" at bounding box center [829, 572] width 97 height 24
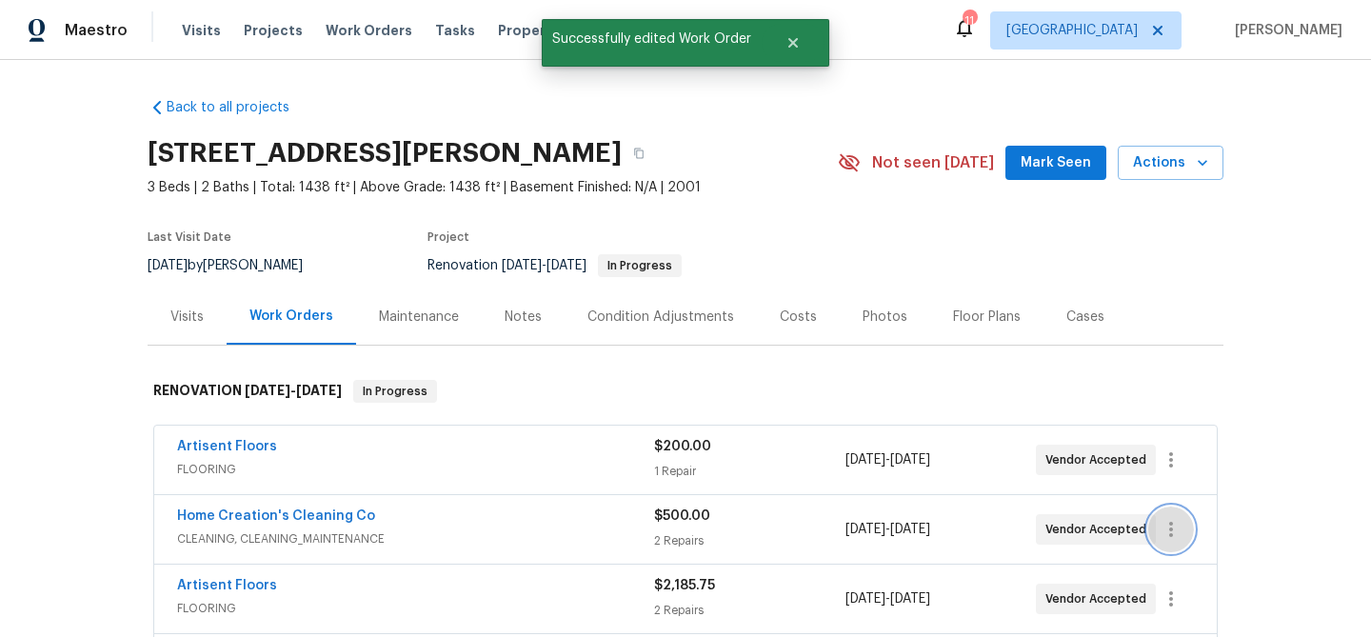
click at [1170, 527] on icon "button" at bounding box center [1171, 529] width 23 height 23
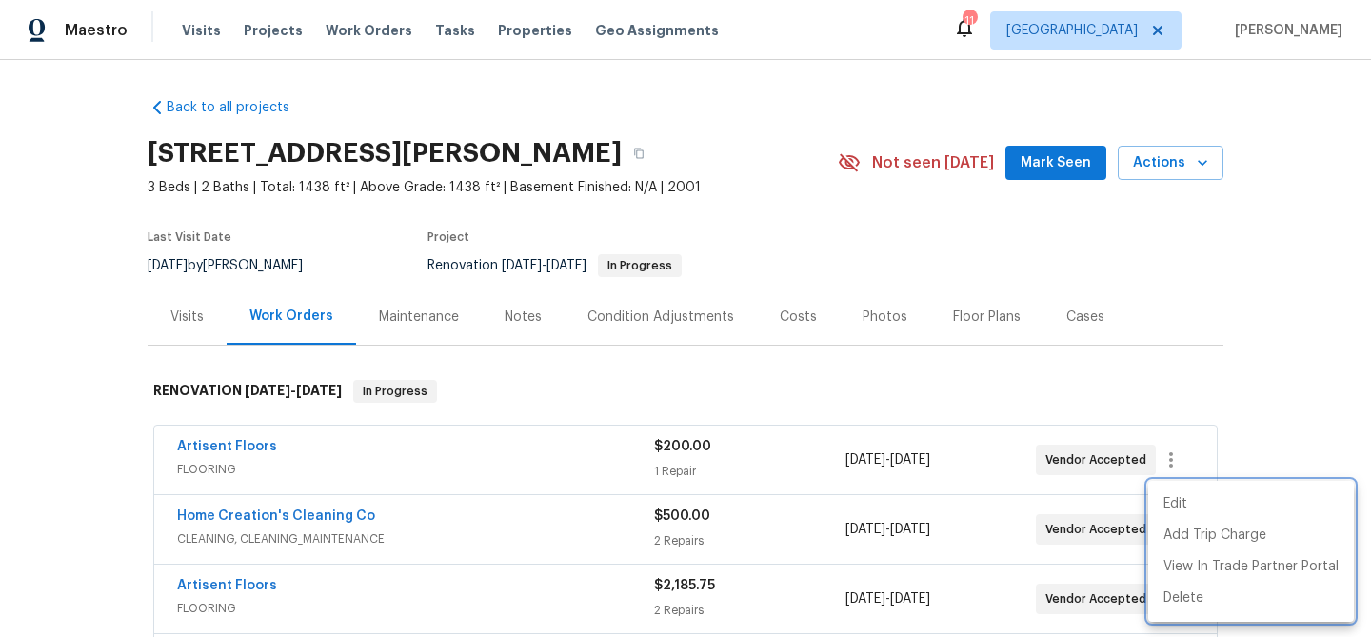
click at [1209, 385] on div at bounding box center [685, 318] width 1371 height 637
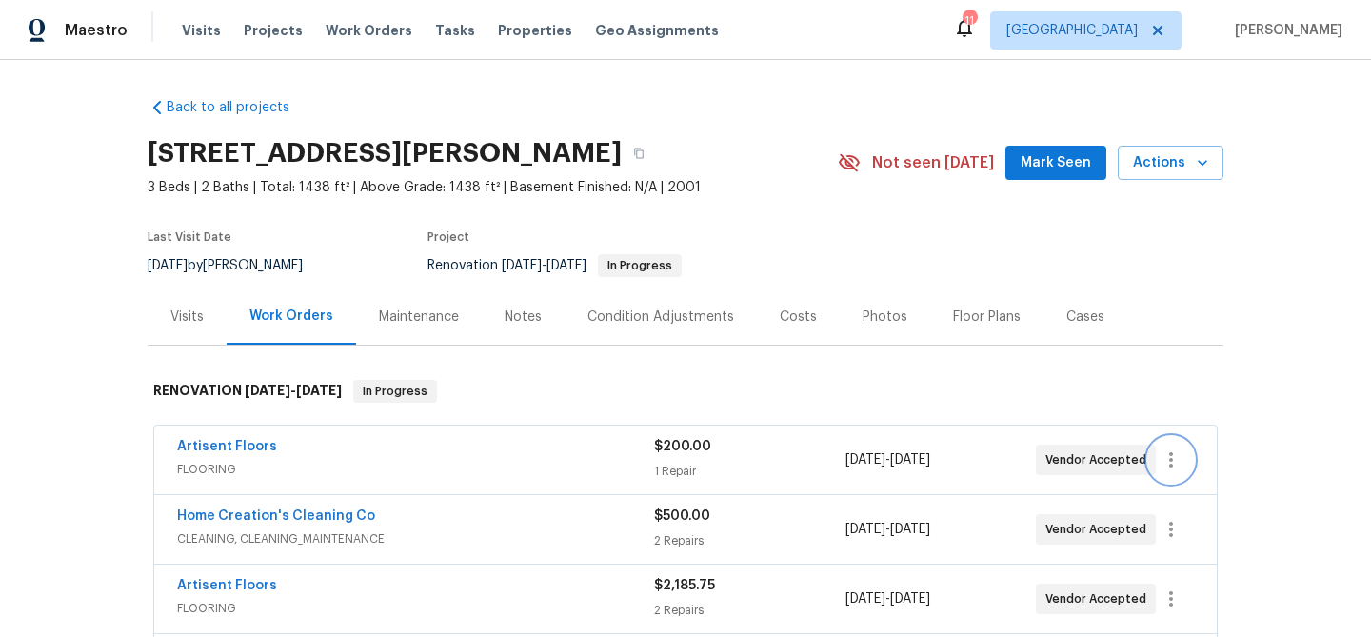
click at [1171, 452] on icon "button" at bounding box center [1171, 459] width 4 height 15
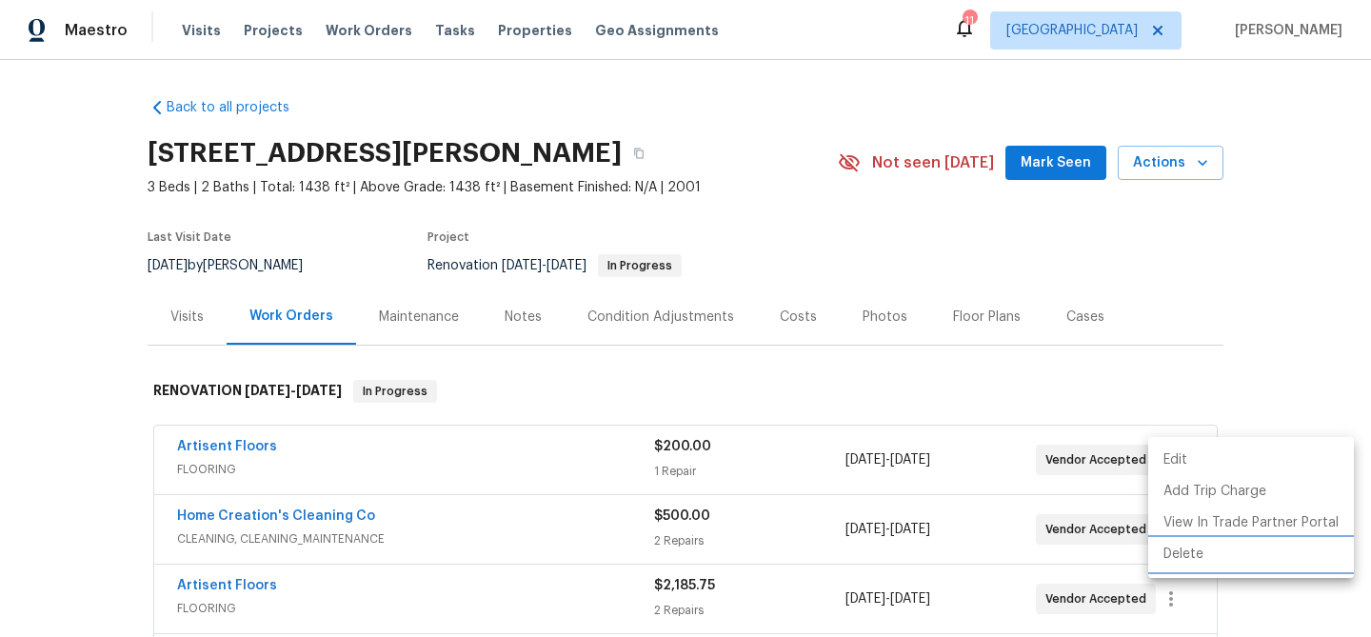
click at [1188, 549] on li "Delete" at bounding box center [1251, 554] width 206 height 31
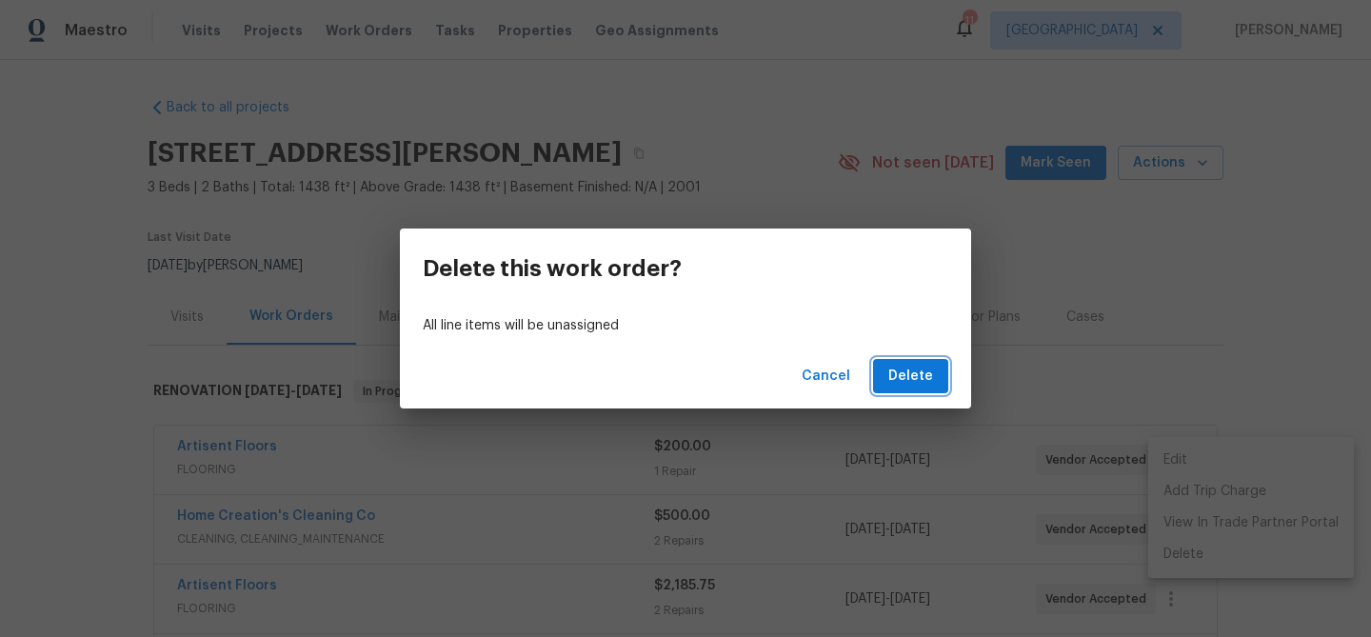
click at [923, 372] on span "Delete" at bounding box center [910, 377] width 45 height 24
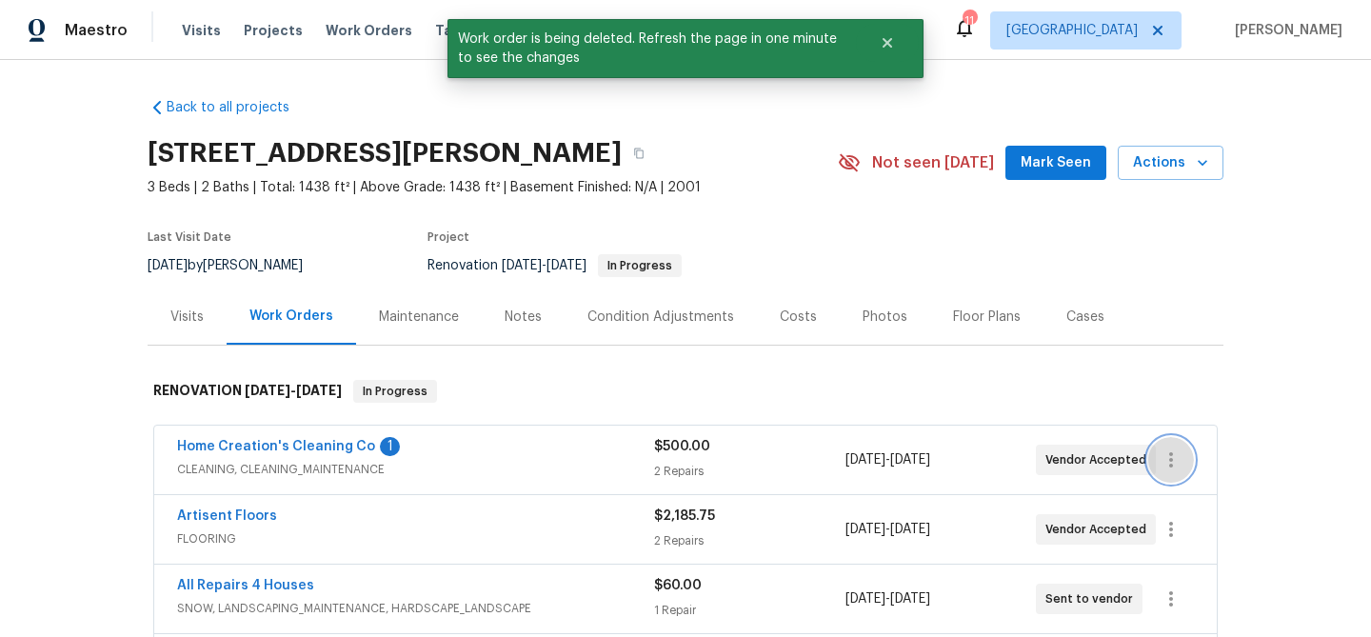
click at [1169, 461] on icon "button" at bounding box center [1171, 459] width 23 height 23
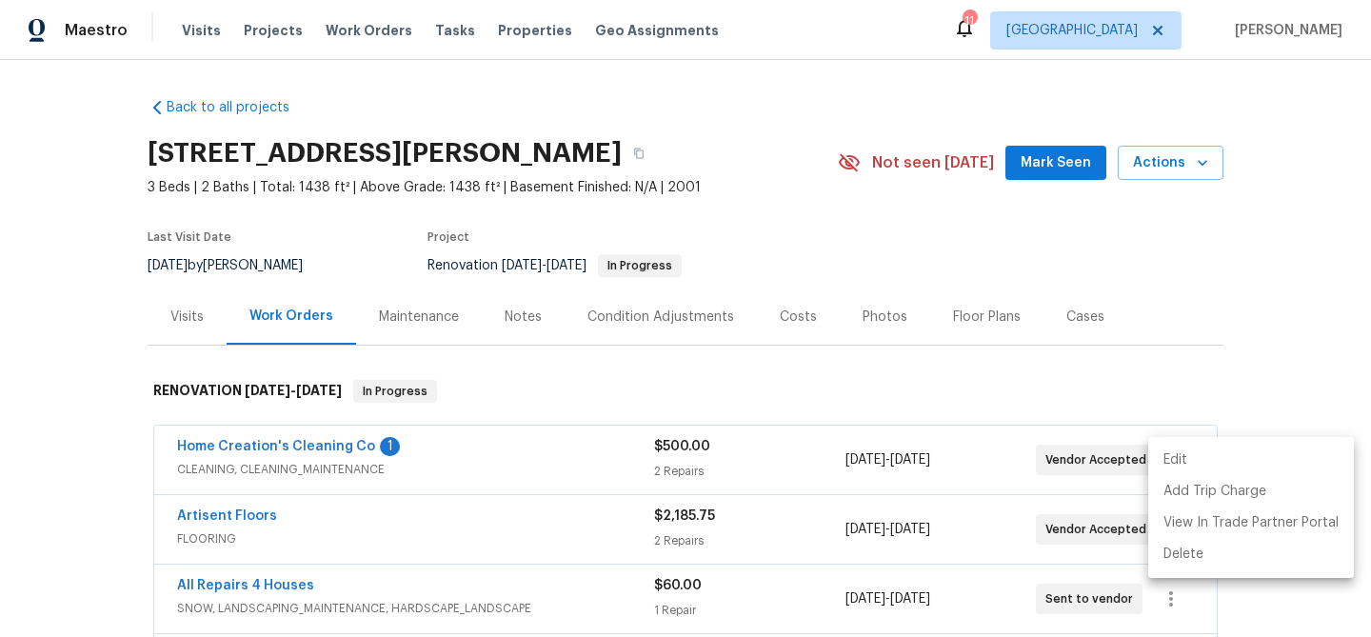
click at [1170, 461] on li "Edit" at bounding box center [1251, 460] width 206 height 31
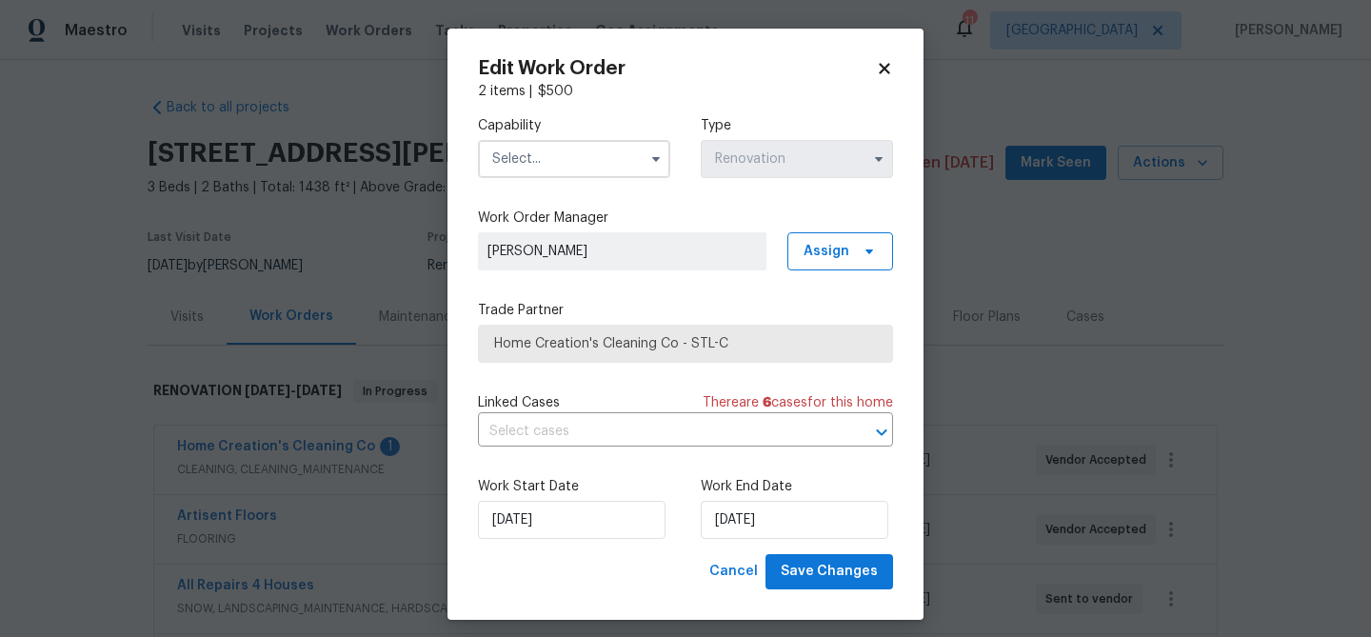
click at [562, 174] on input "text" at bounding box center [574, 159] width 192 height 38
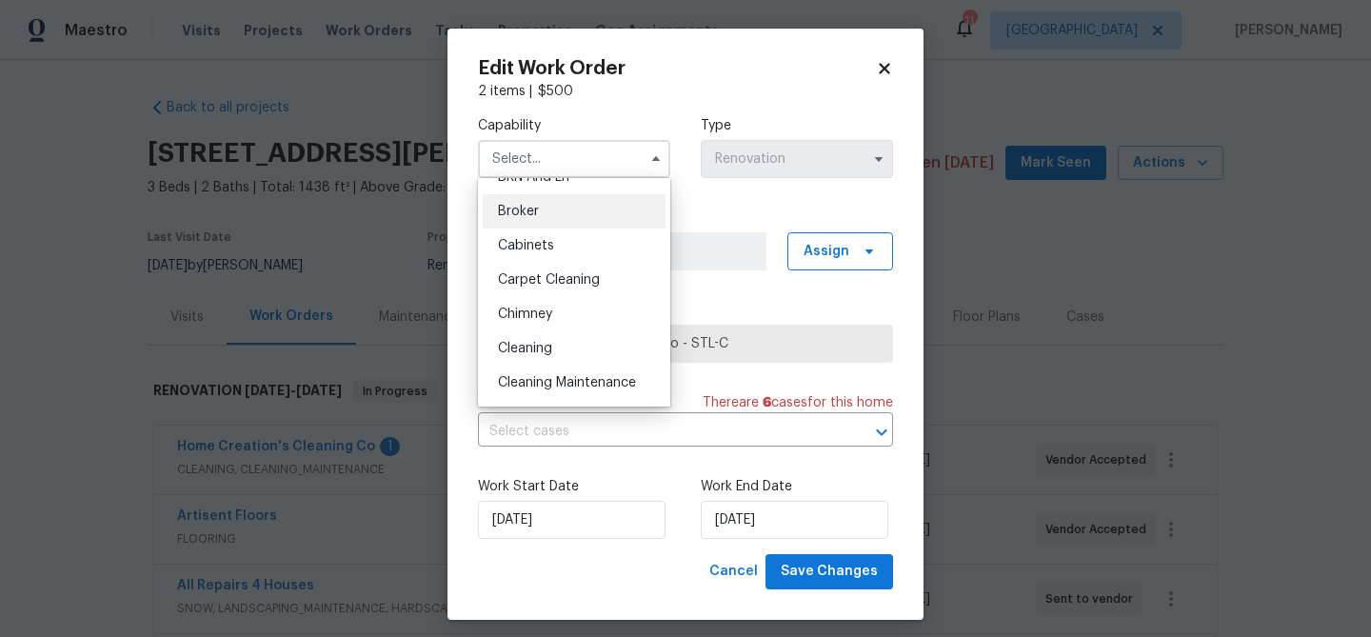
scroll to position [143, 0]
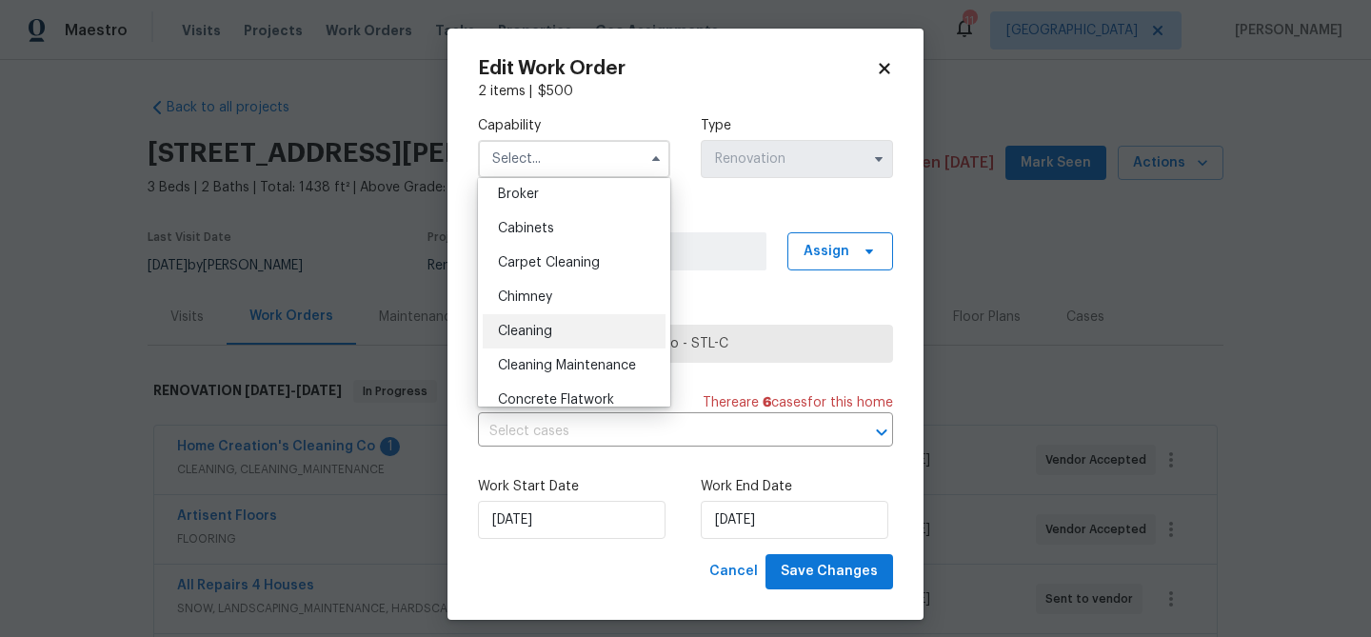
click at [549, 327] on span "Cleaning" at bounding box center [525, 331] width 54 height 13
type input "Cleaning"
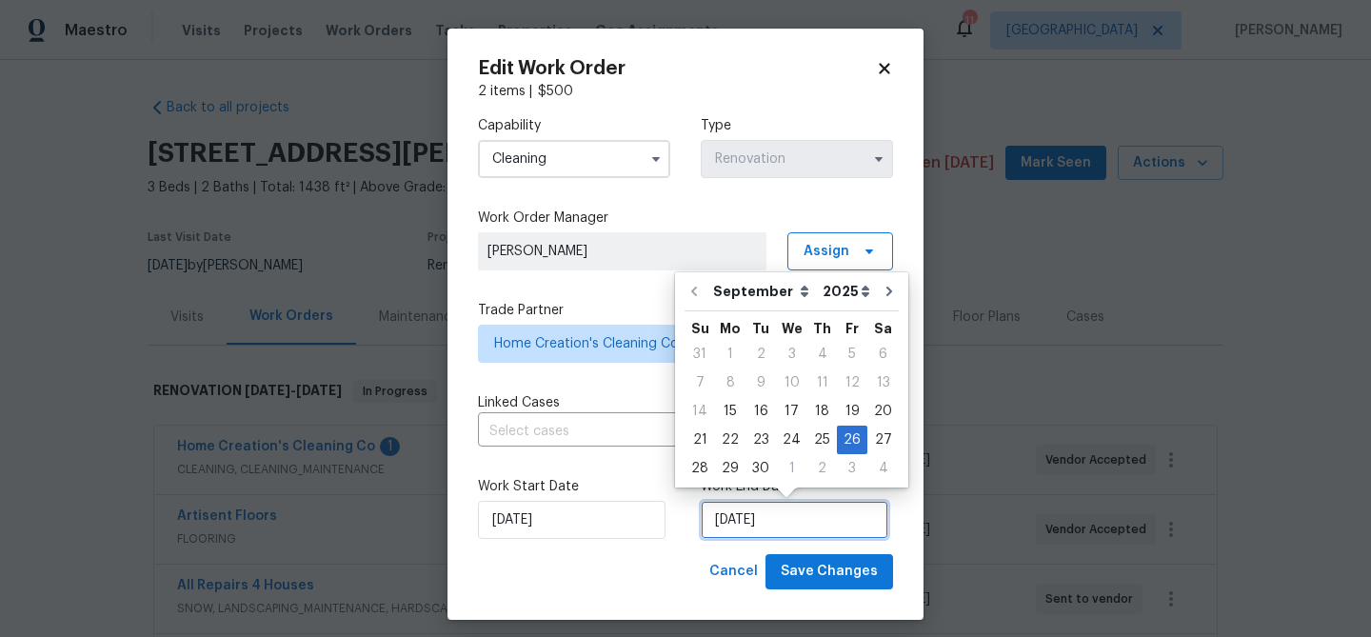
click at [800, 524] on input "[DATE]" at bounding box center [795, 520] width 188 height 38
click at [842, 471] on div "3" at bounding box center [852, 468] width 30 height 27
type input "[DATE]"
select select "9"
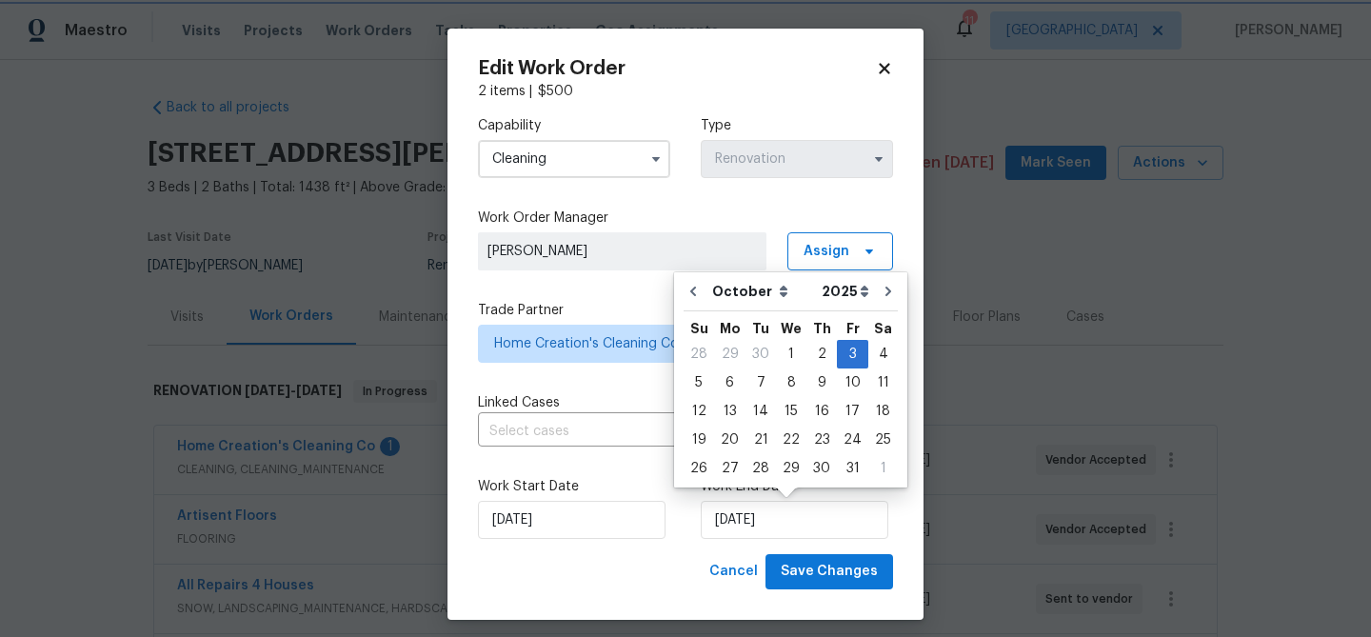
click at [634, 299] on div "Capability Cleaning Type Renovation Work Order Manager [PERSON_NAME] Assign Tra…" at bounding box center [685, 327] width 415 height 453
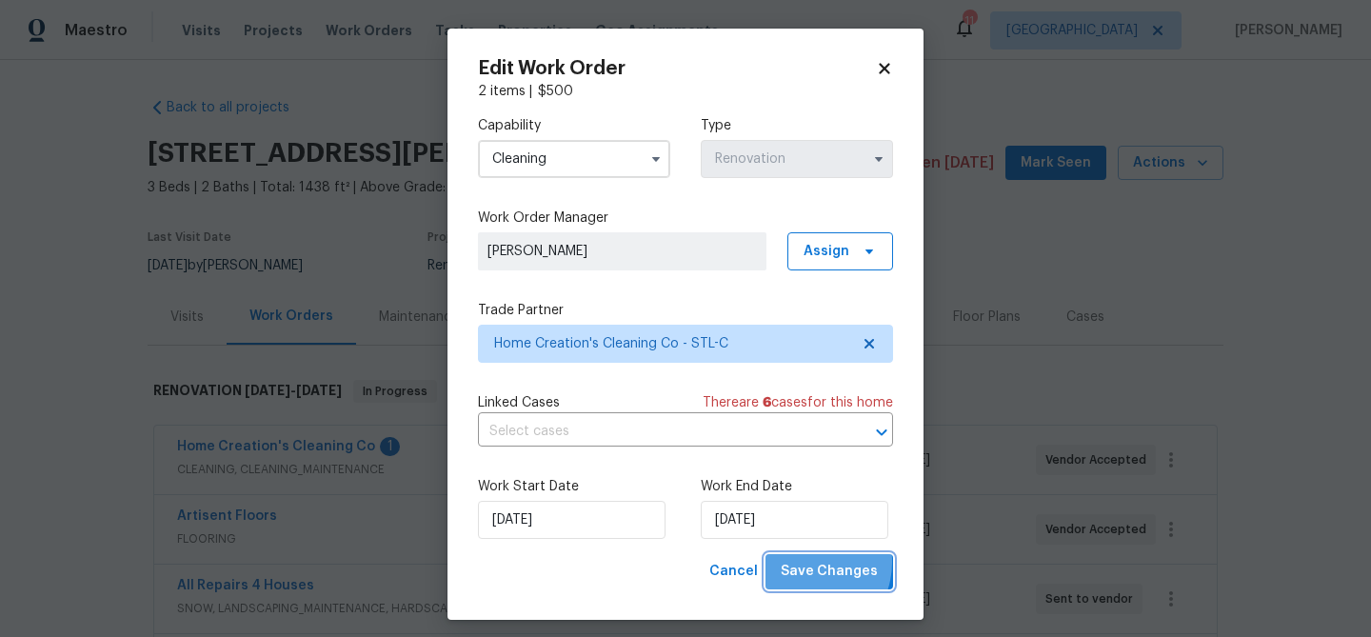
click at [807, 563] on span "Save Changes" at bounding box center [829, 572] width 97 height 24
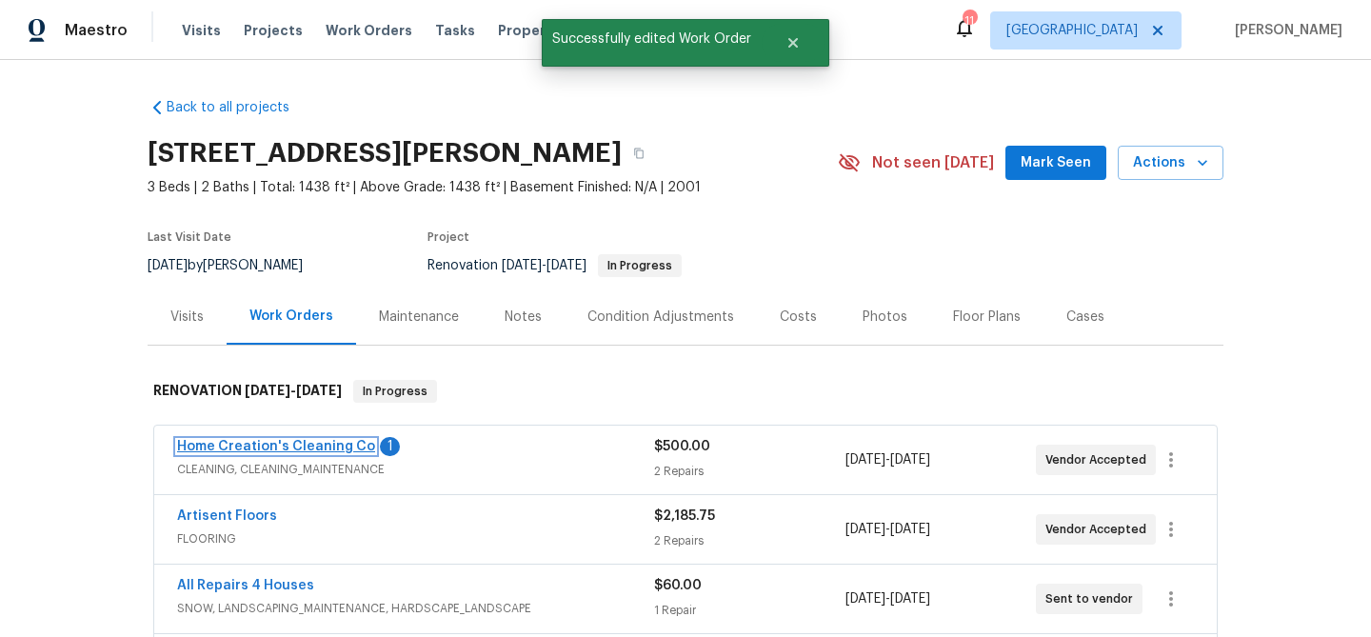
click at [279, 445] on link "Home Creation's Cleaning Co" at bounding box center [276, 446] width 198 height 13
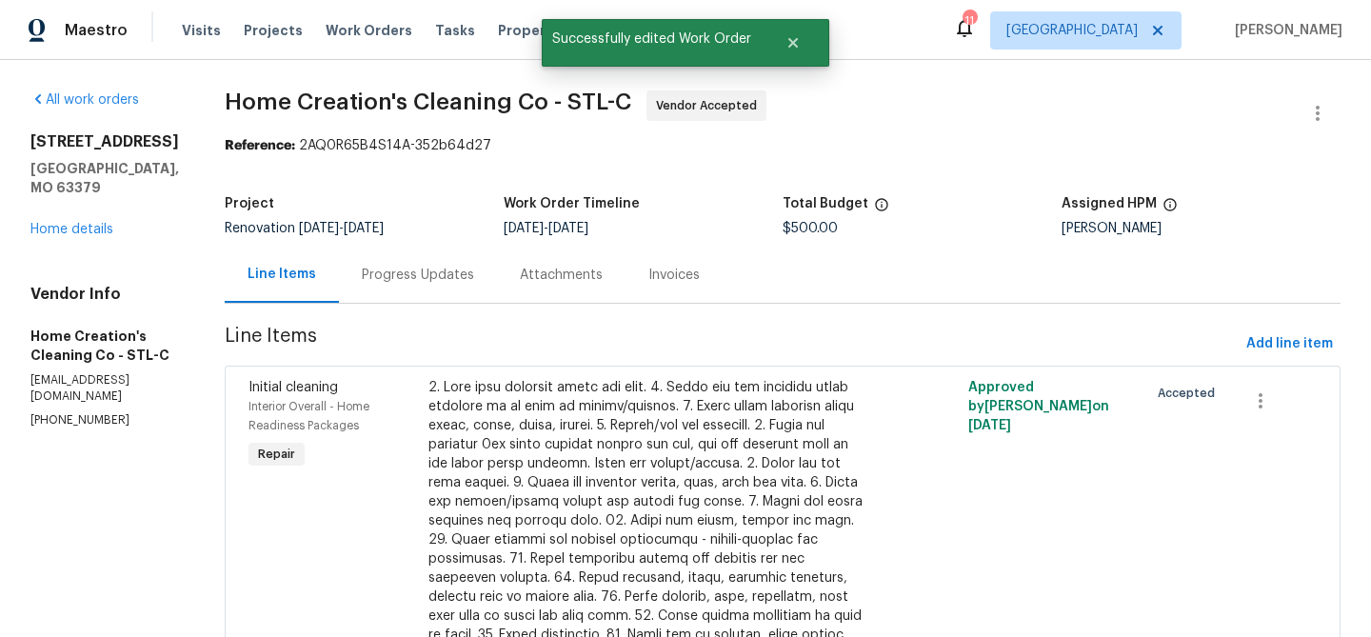
click at [426, 274] on div "Progress Updates" at bounding box center [418, 275] width 112 height 19
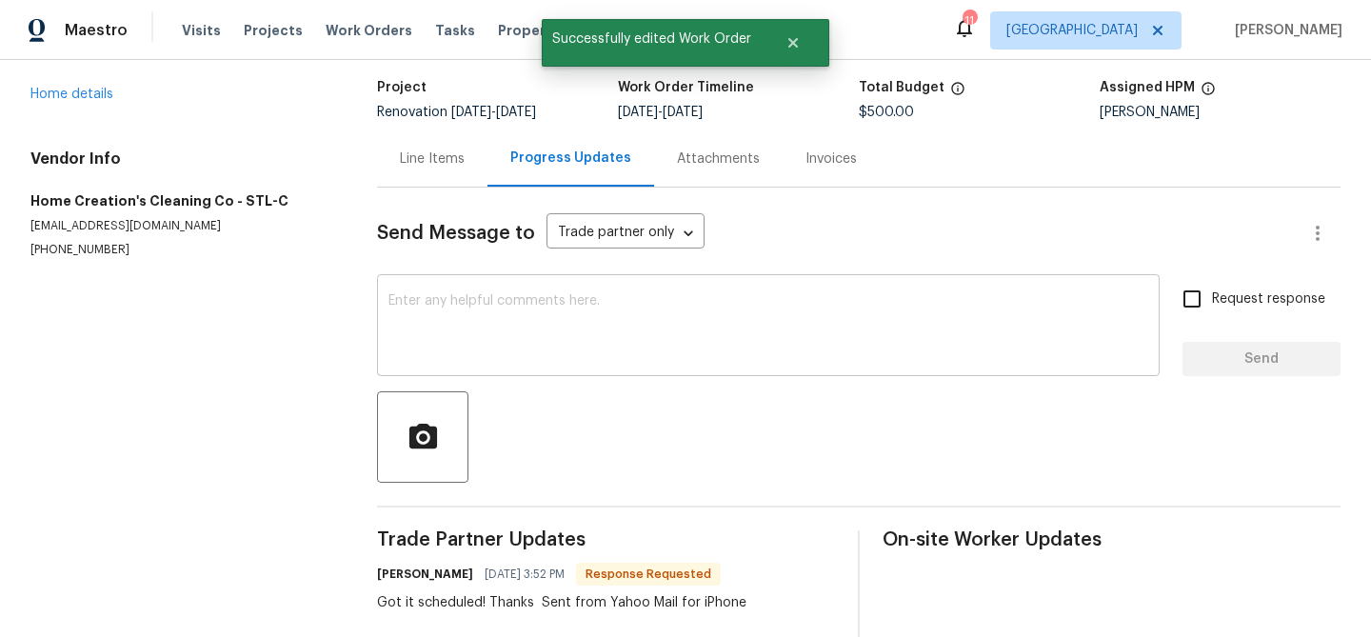
scroll to position [117, 0]
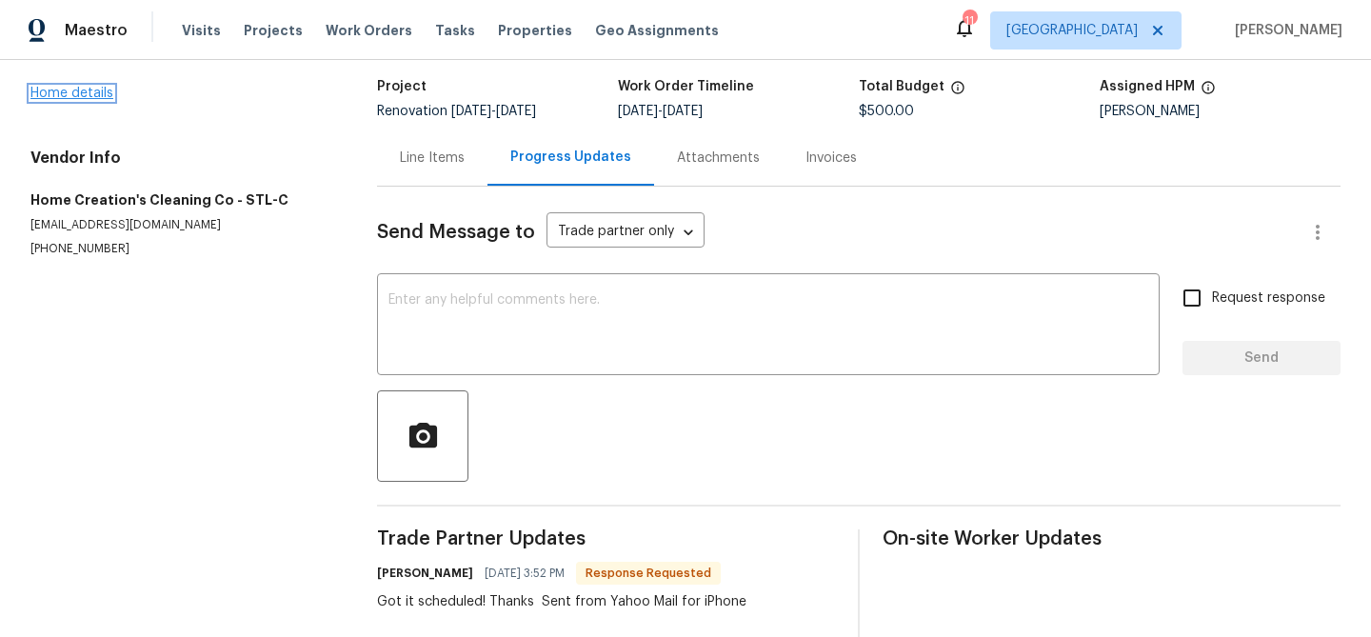
click at [101, 94] on link "Home details" at bounding box center [71, 93] width 83 height 13
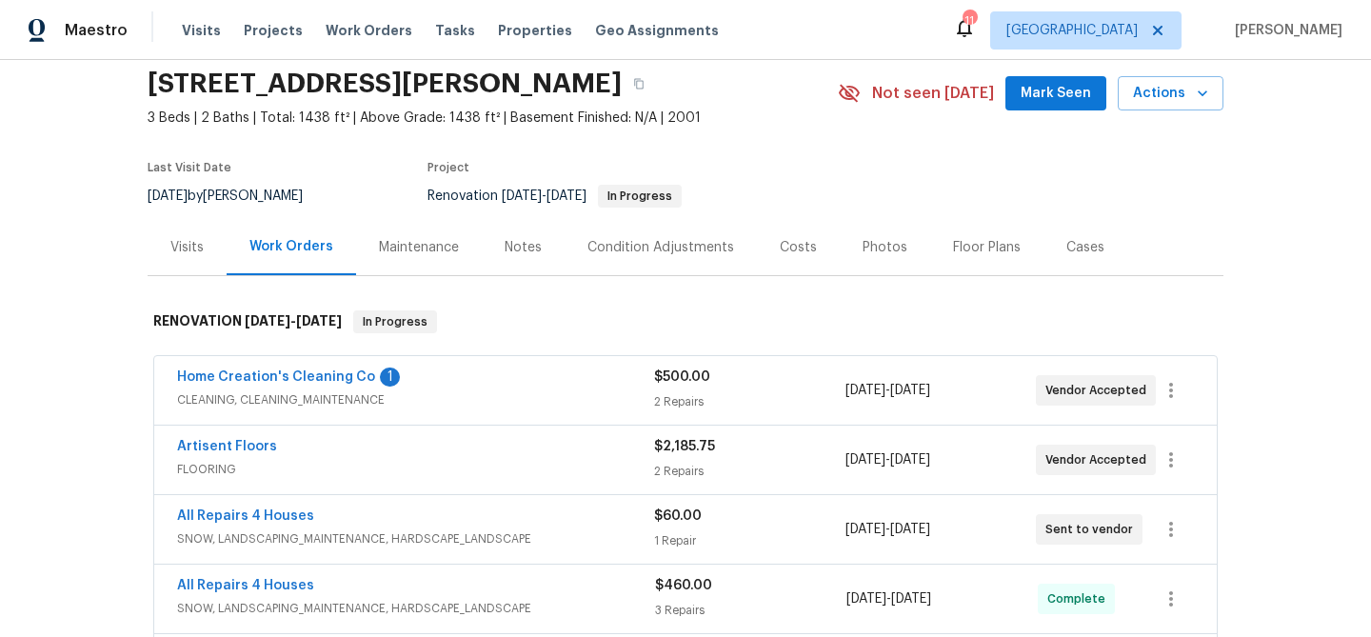
scroll to position [82, 0]
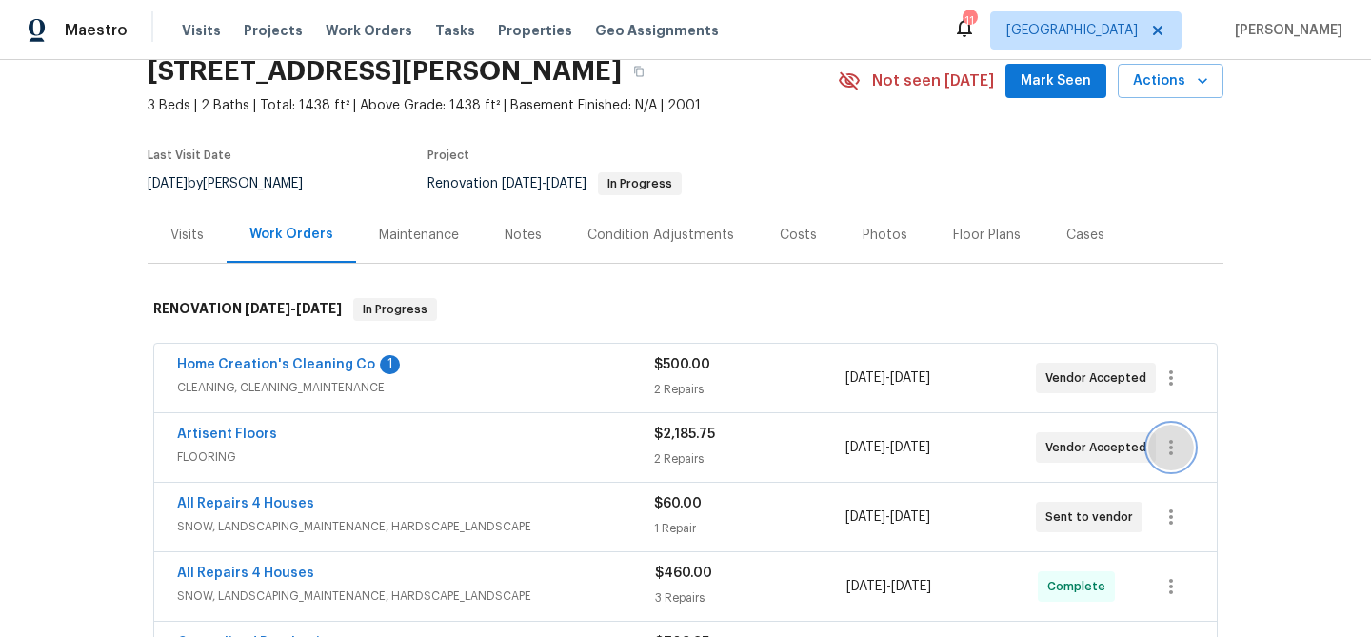
click at [1181, 442] on icon "button" at bounding box center [1171, 447] width 23 height 23
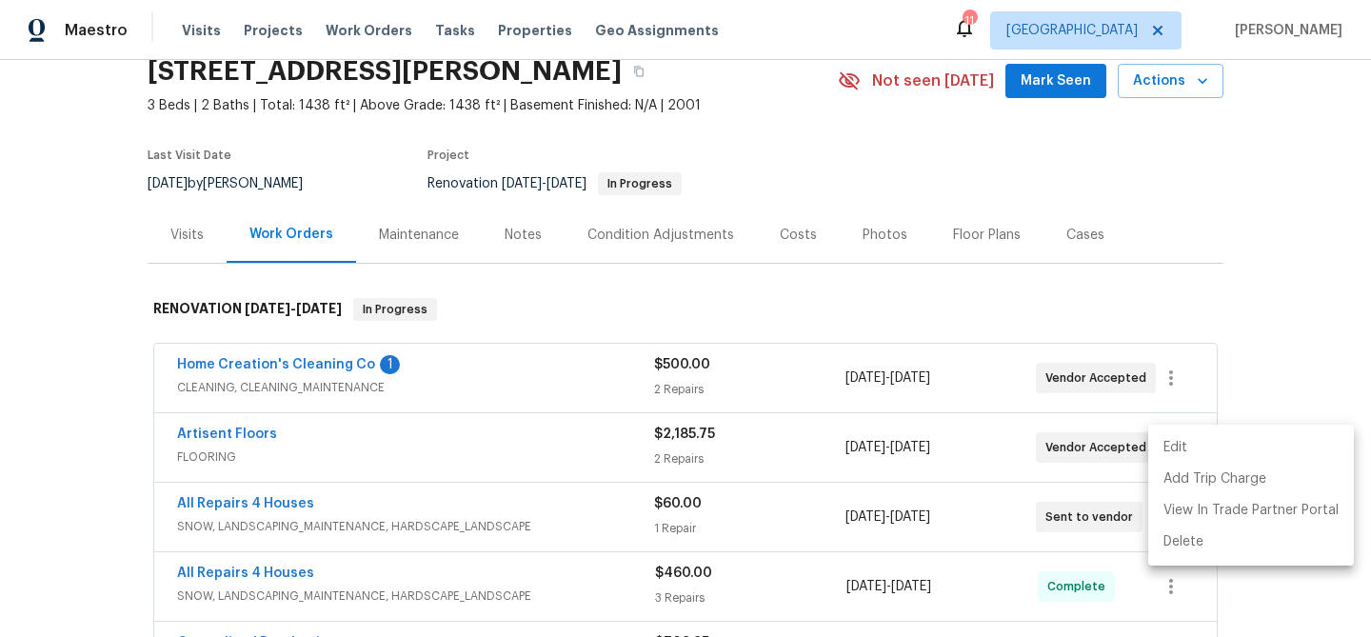
click at [1180, 453] on li "Edit" at bounding box center [1251, 447] width 206 height 31
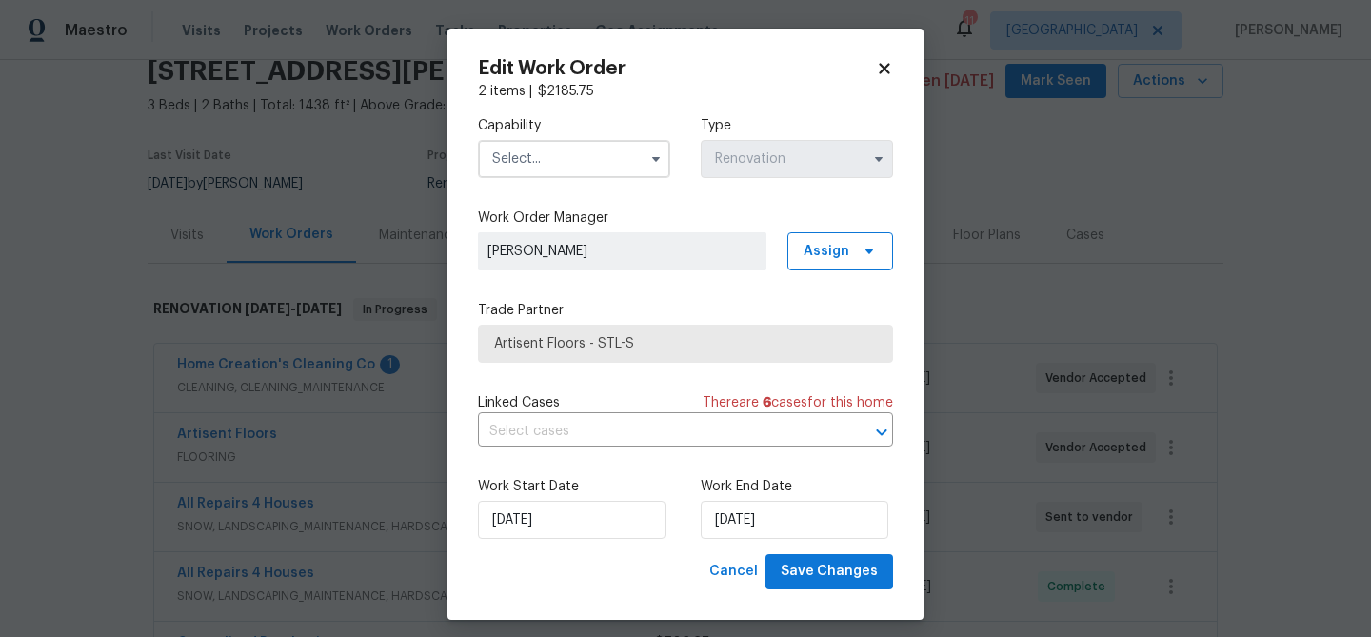
click at [568, 149] on input "text" at bounding box center [574, 159] width 192 height 38
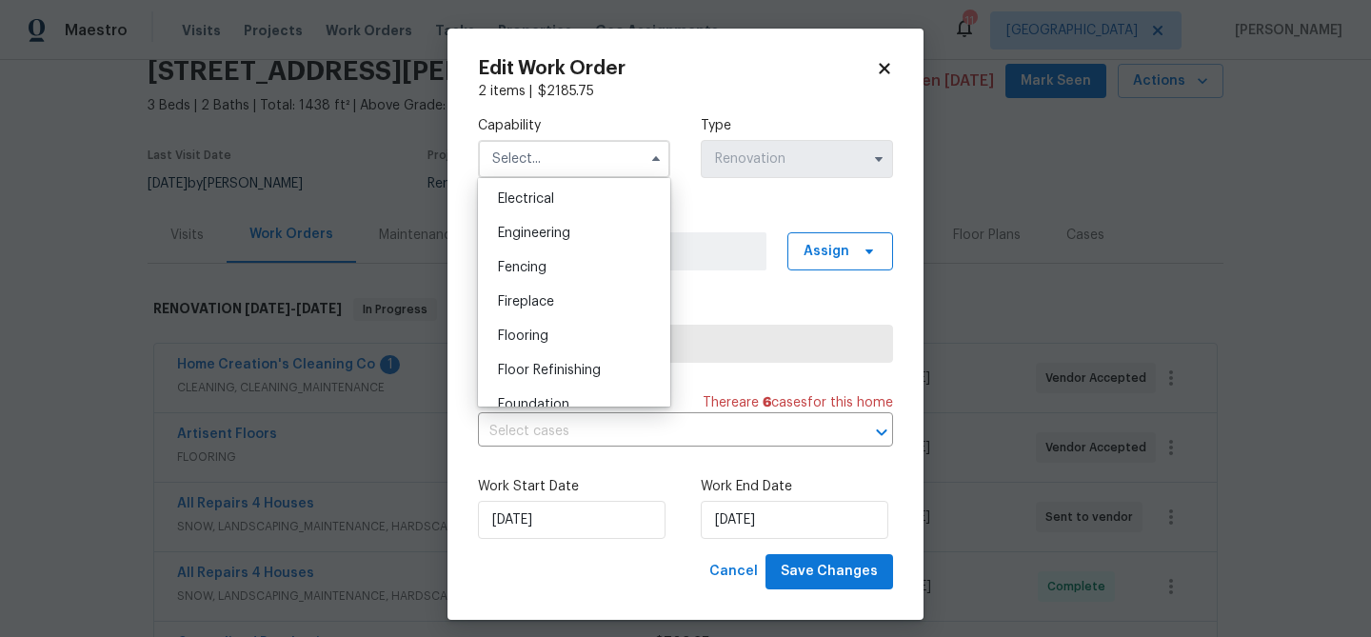
scroll to position [605, 0]
click at [528, 337] on span "Flooring" at bounding box center [523, 334] width 50 height 13
type input "Flooring"
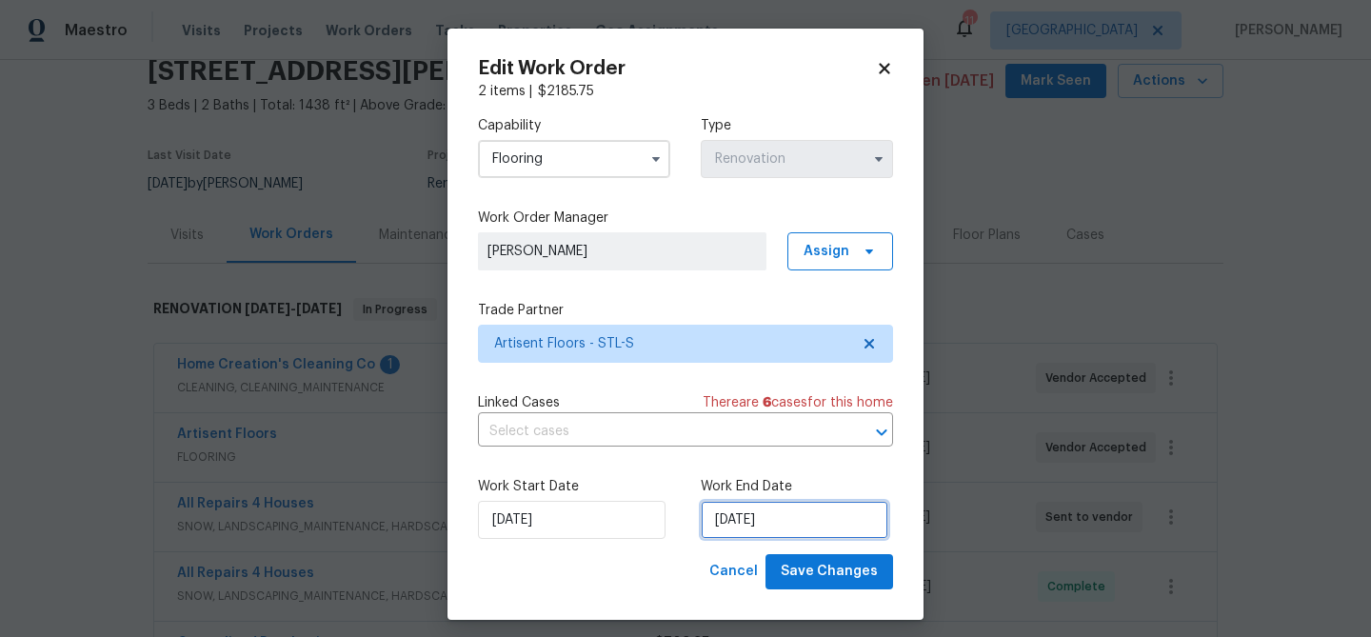
click at [779, 526] on input "[DATE]" at bounding box center [795, 520] width 188 height 38
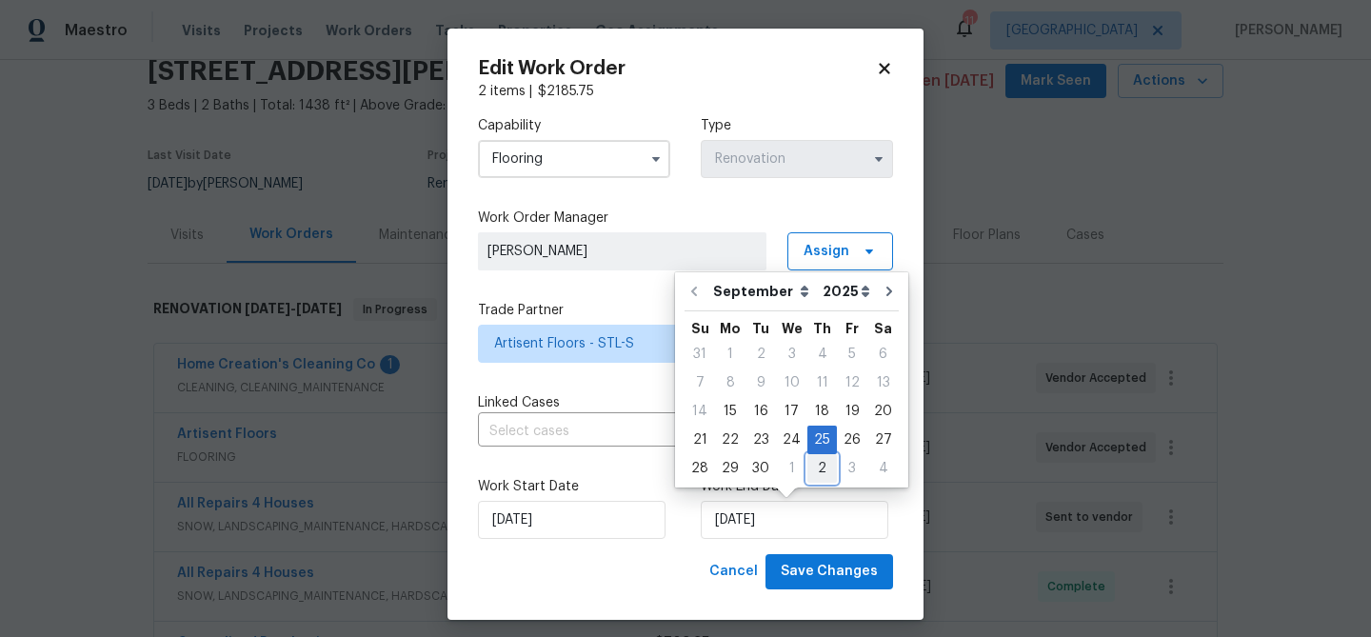
click at [816, 463] on div "2" at bounding box center [822, 468] width 30 height 27
type input "[DATE]"
select select "9"
click at [828, 571] on span "Save Changes" at bounding box center [829, 572] width 97 height 24
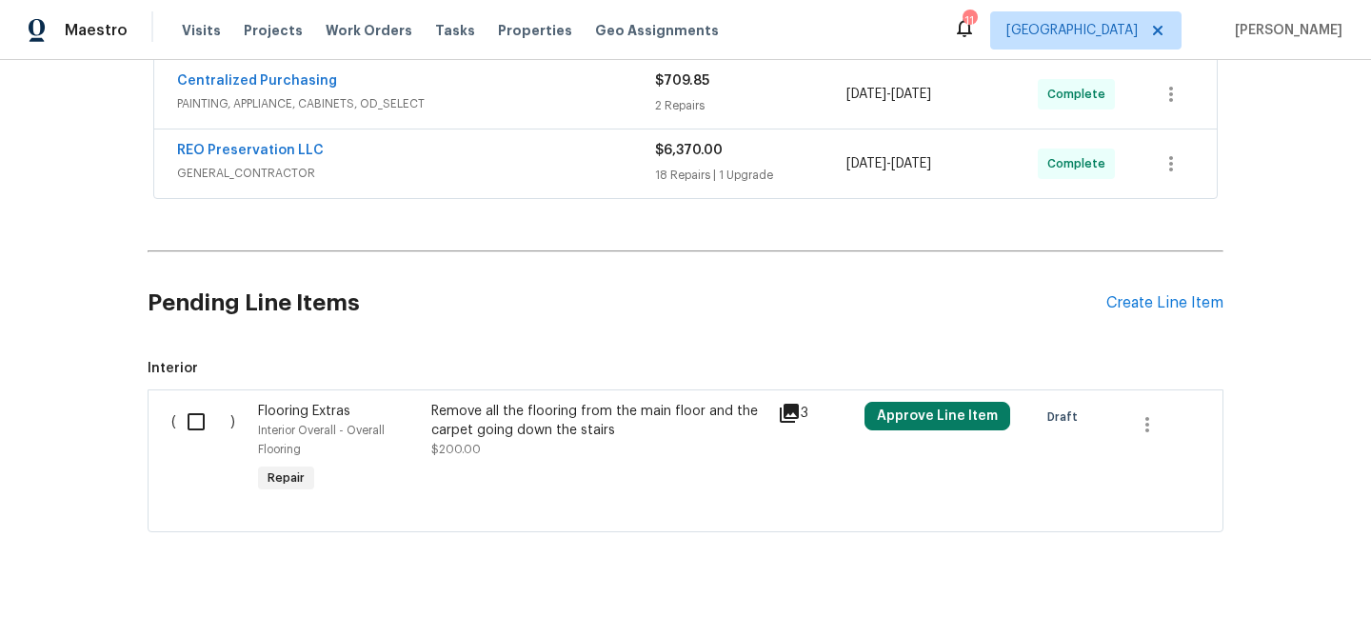
scroll to position [669, 0]
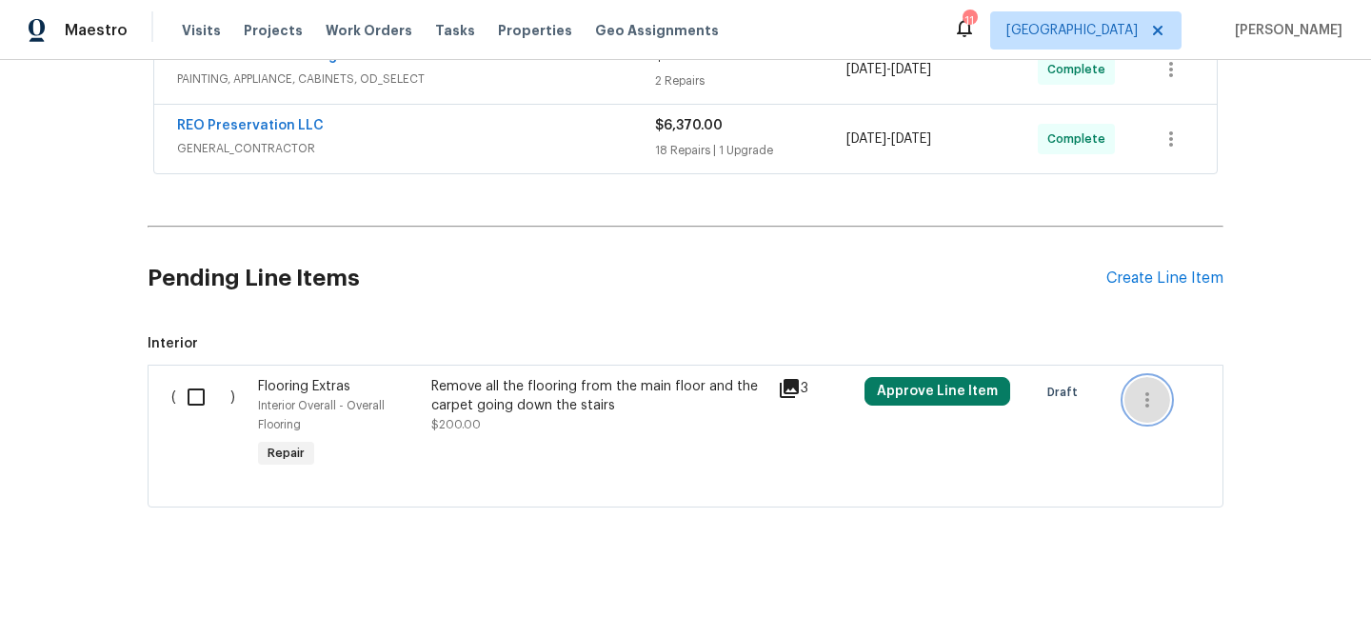
click at [1142, 392] on icon "button" at bounding box center [1147, 399] width 23 height 23
click at [1164, 395] on li "Cancel" at bounding box center [1161, 398] width 73 height 31
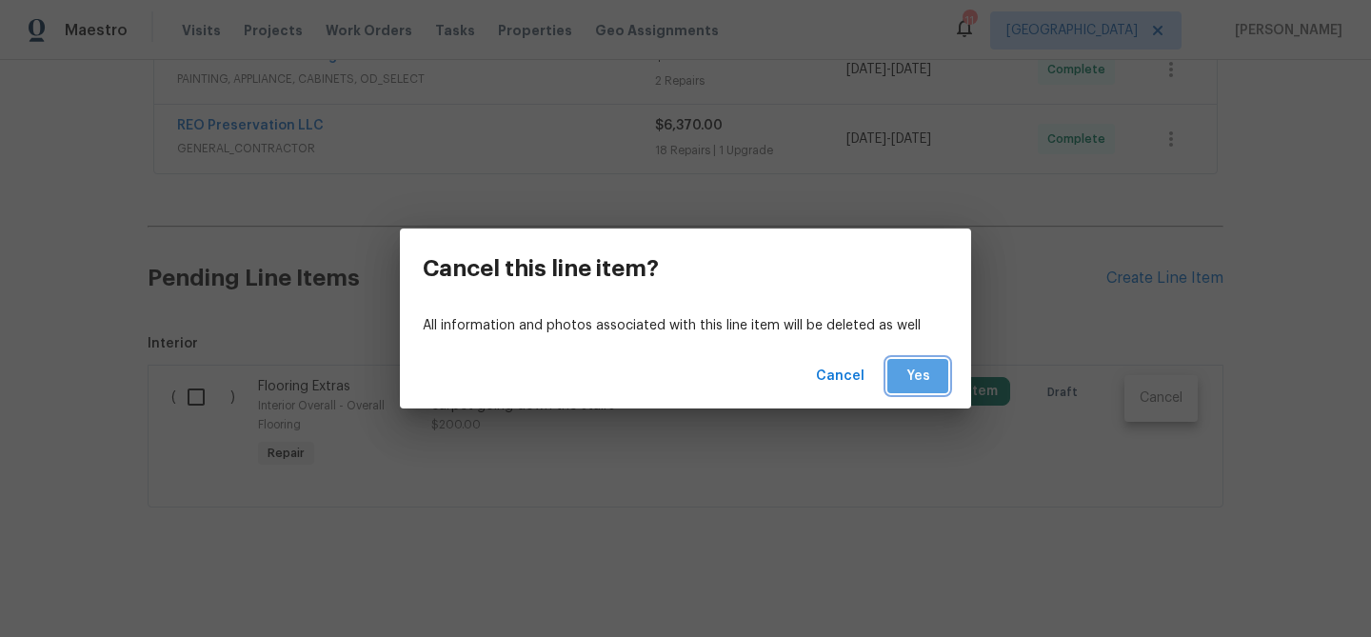
click at [903, 367] on span "Yes" at bounding box center [918, 377] width 30 height 24
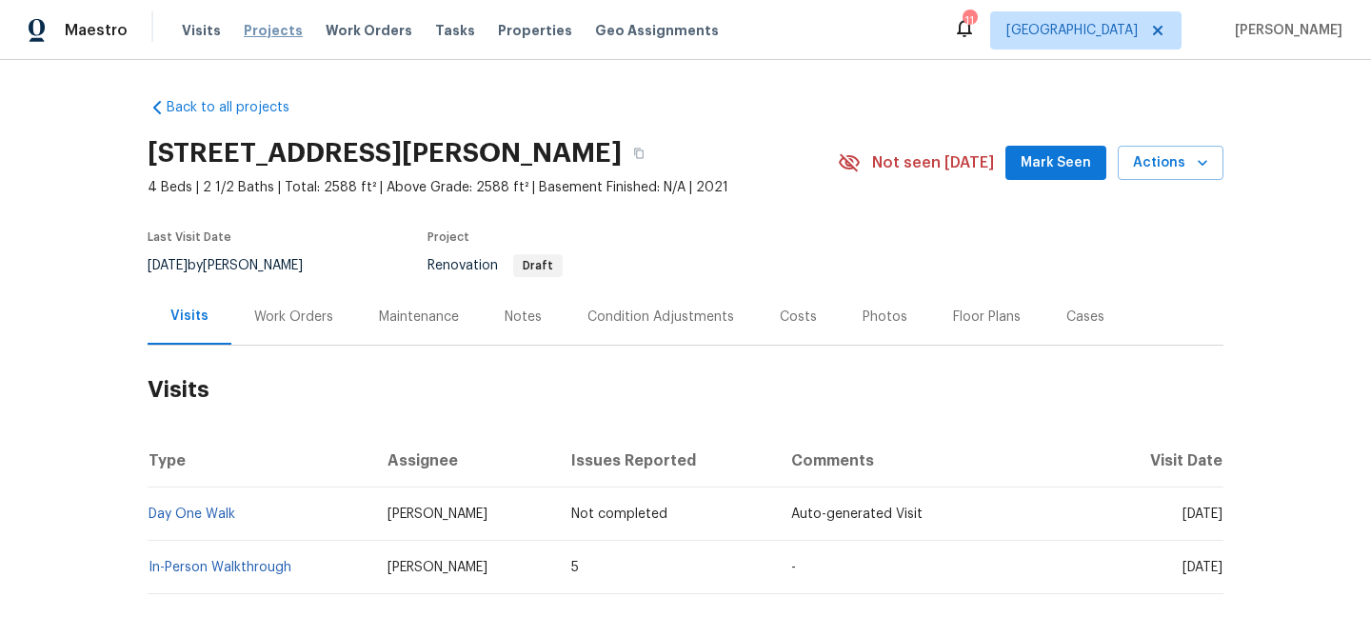
click at [254, 27] on span "Projects" at bounding box center [273, 30] width 59 height 19
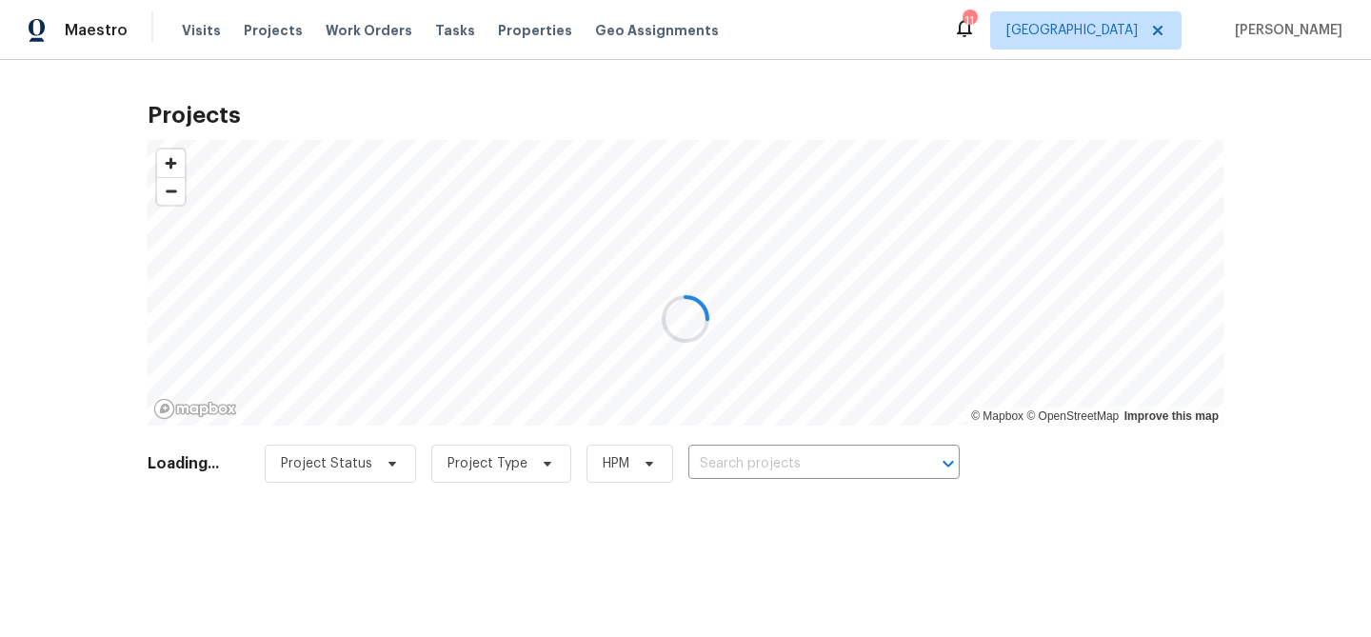
click at [786, 462] on div at bounding box center [685, 318] width 1371 height 637
click at [785, 462] on div at bounding box center [685, 318] width 1371 height 637
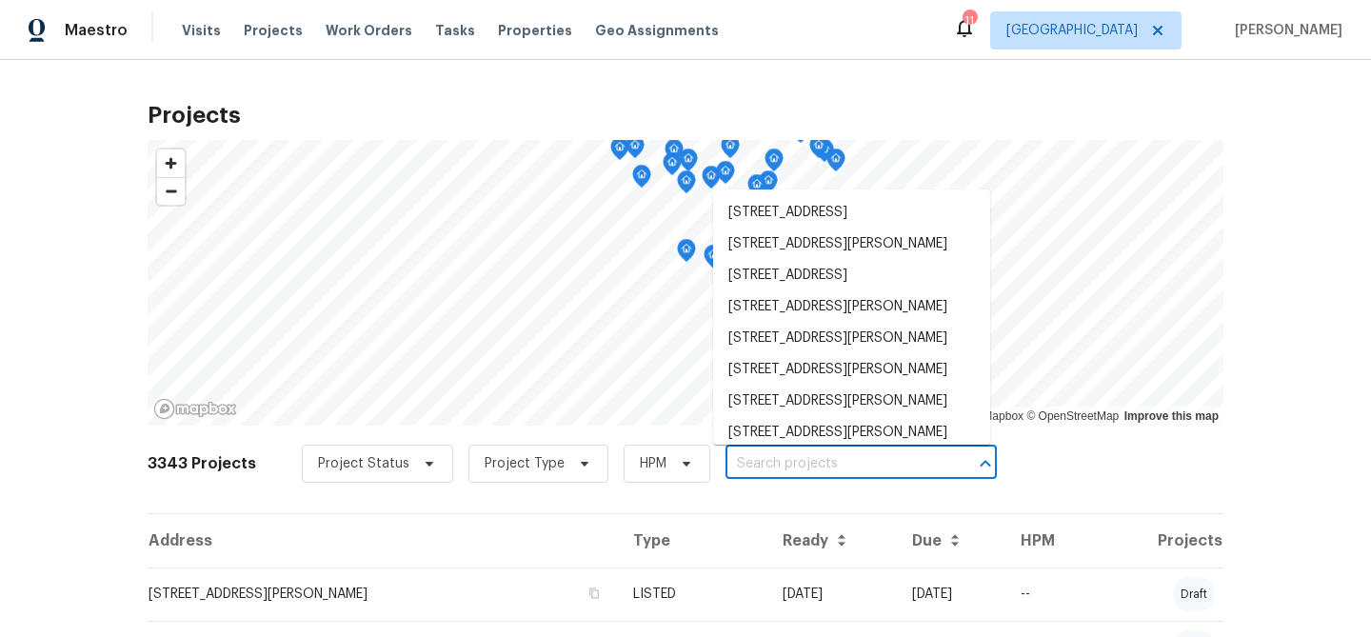
click at [782, 465] on input "text" at bounding box center [835, 464] width 218 height 30
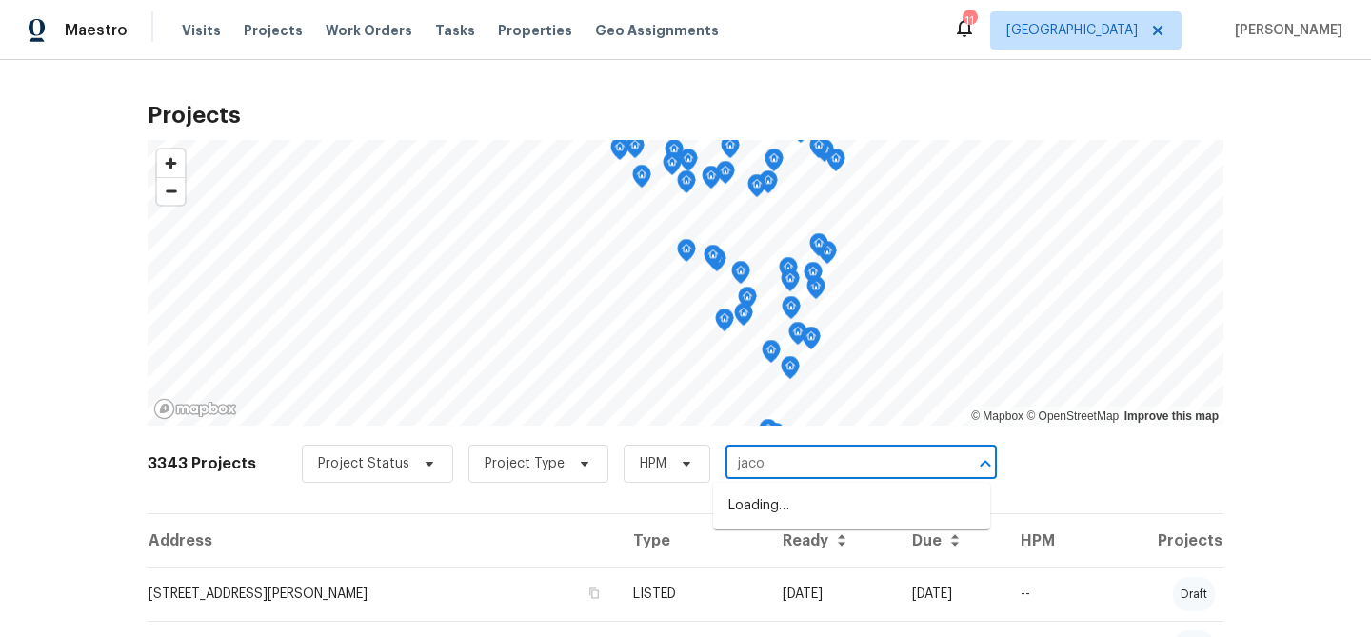
type input "jacob"
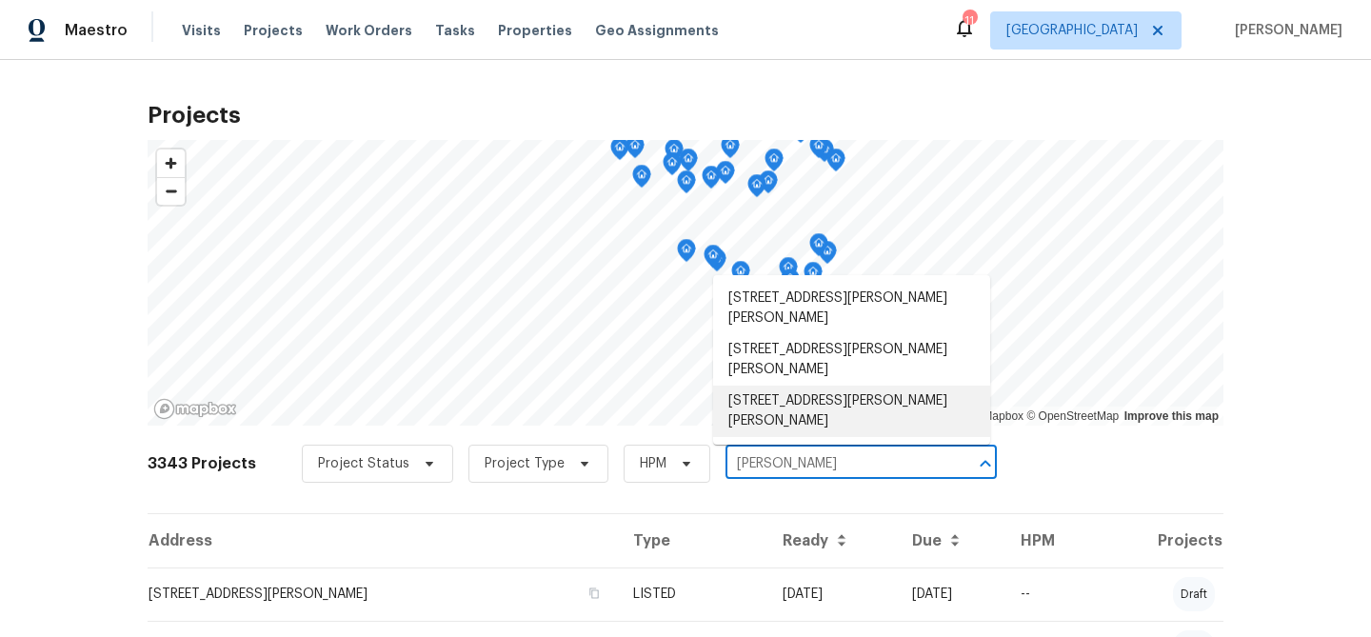
click at [829, 403] on li "3912 Jacobs Lndg, Saint Charles, MO 63304" at bounding box center [851, 411] width 277 height 51
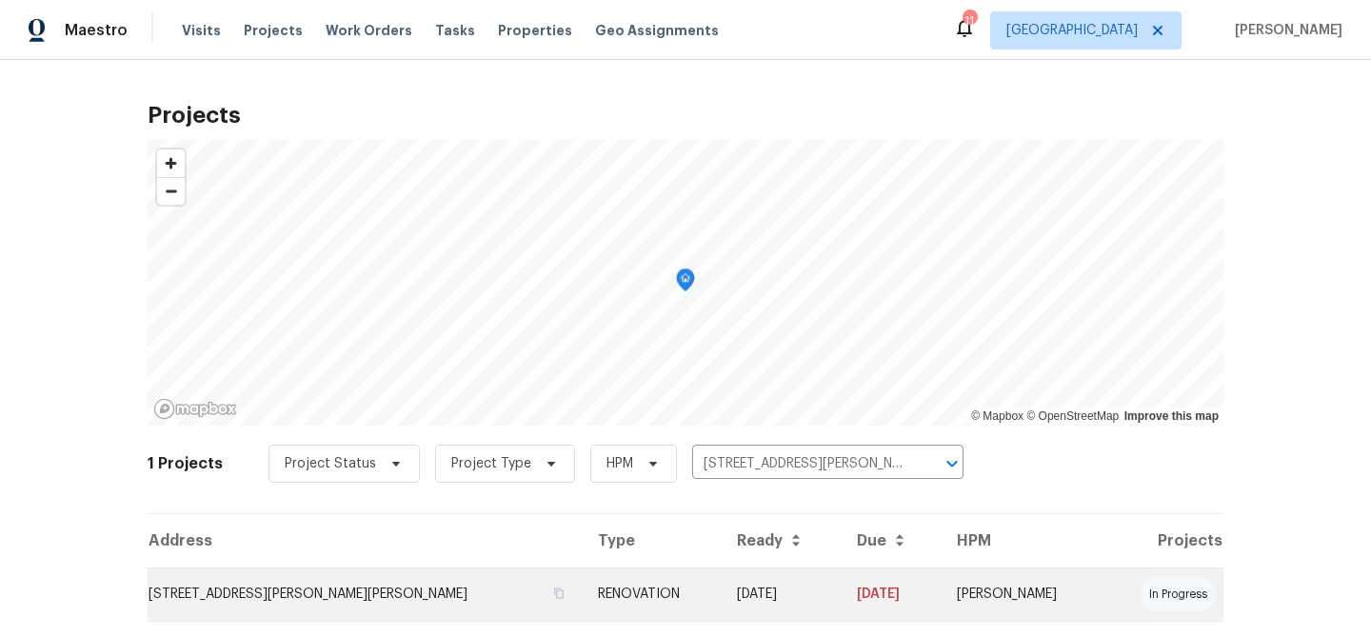
click at [342, 590] on td "3912 Jacobs Lndg, Saint Charles, MO 63304" at bounding box center [365, 594] width 435 height 53
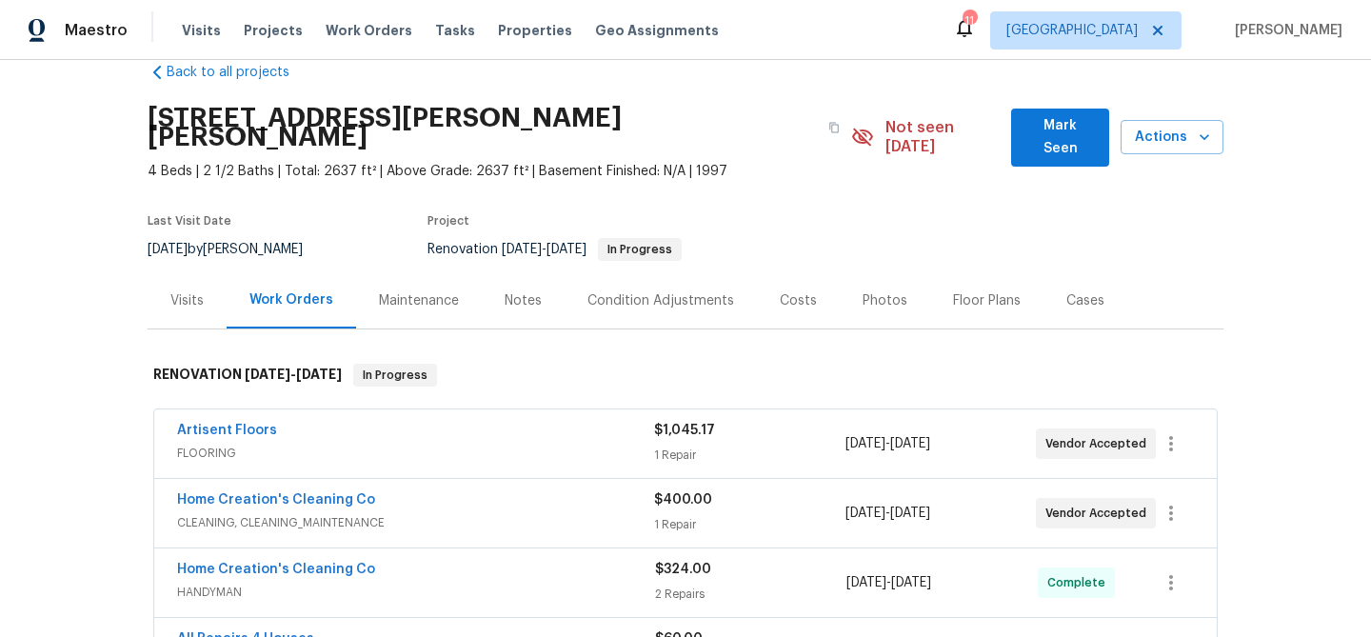
scroll to position [36, 0]
click at [241, 423] on link "Artisent Floors" at bounding box center [227, 429] width 100 height 13
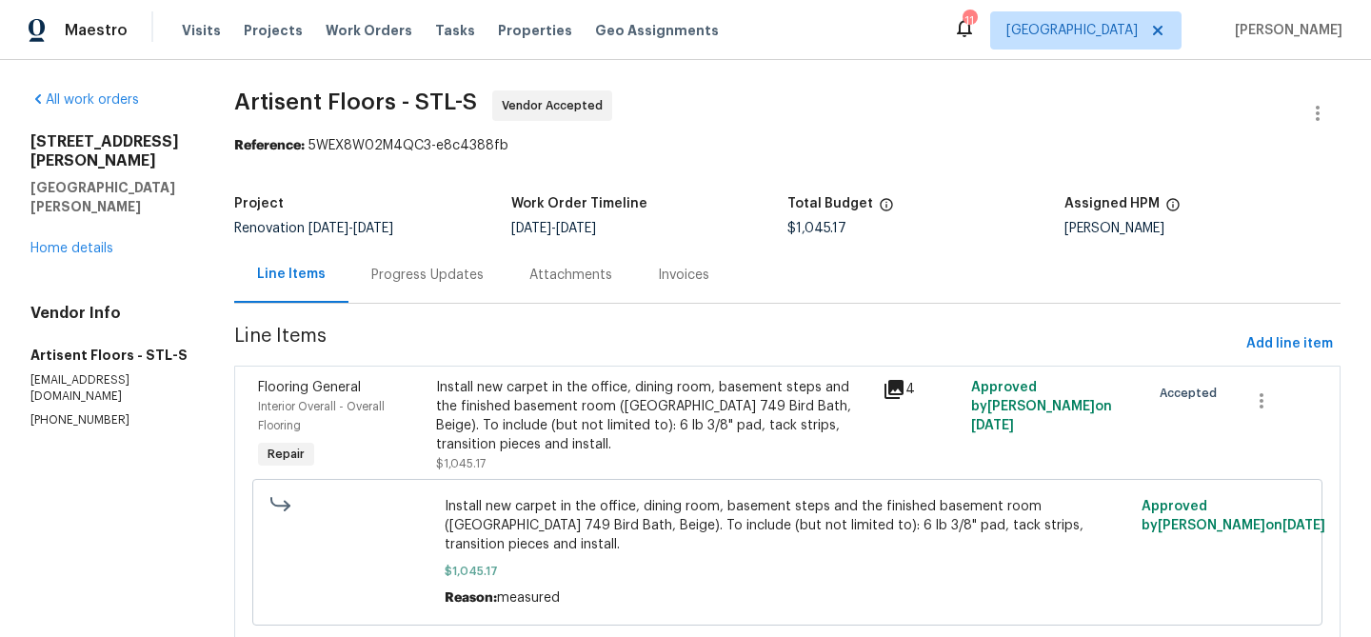
click at [455, 274] on div "Progress Updates" at bounding box center [427, 275] width 112 height 19
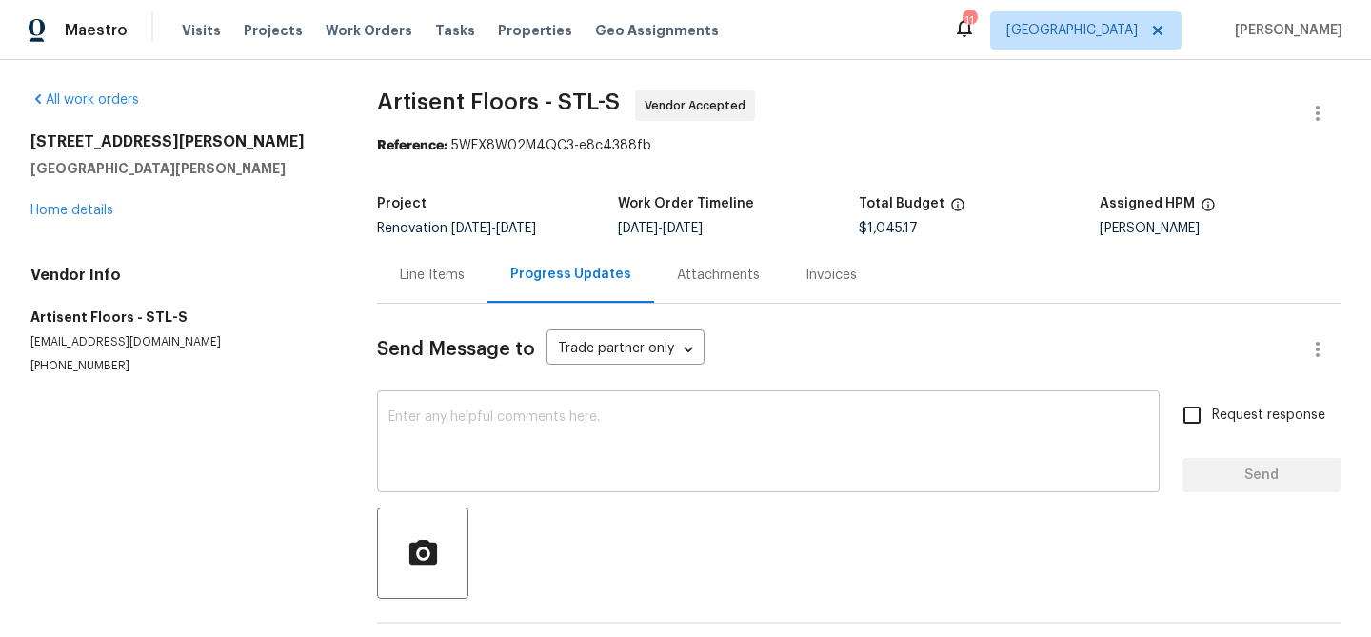
click at [621, 410] on textarea at bounding box center [768, 443] width 760 height 67
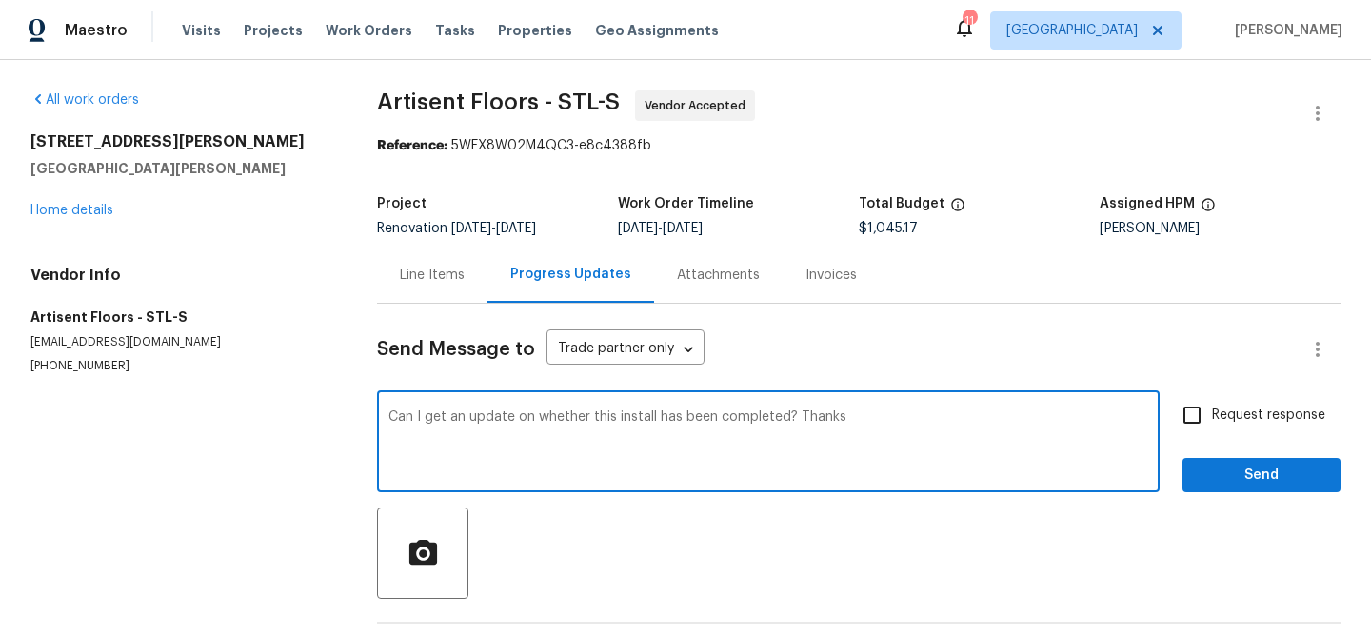
type textarea "Can I get an update on whether this install has been completed? Thanks"
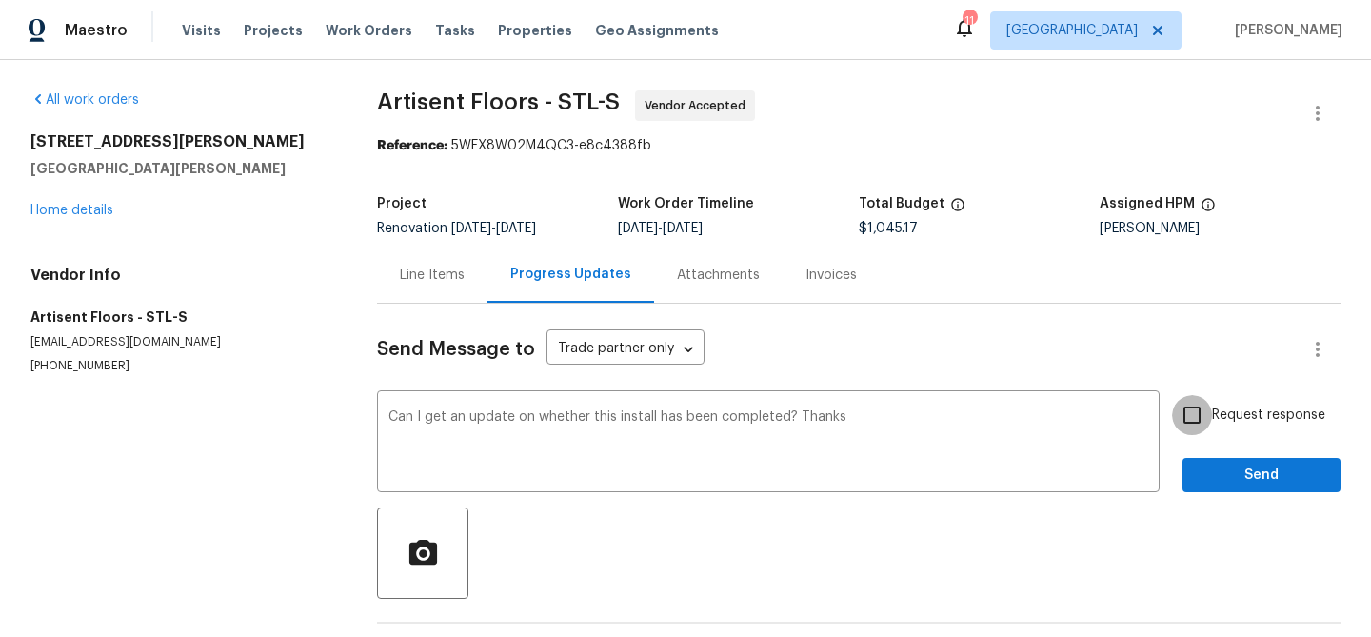
click at [1196, 410] on input "Request response" at bounding box center [1192, 415] width 40 height 40
checkbox input "true"
click at [1264, 475] on span "Send" at bounding box center [1262, 476] width 128 height 24
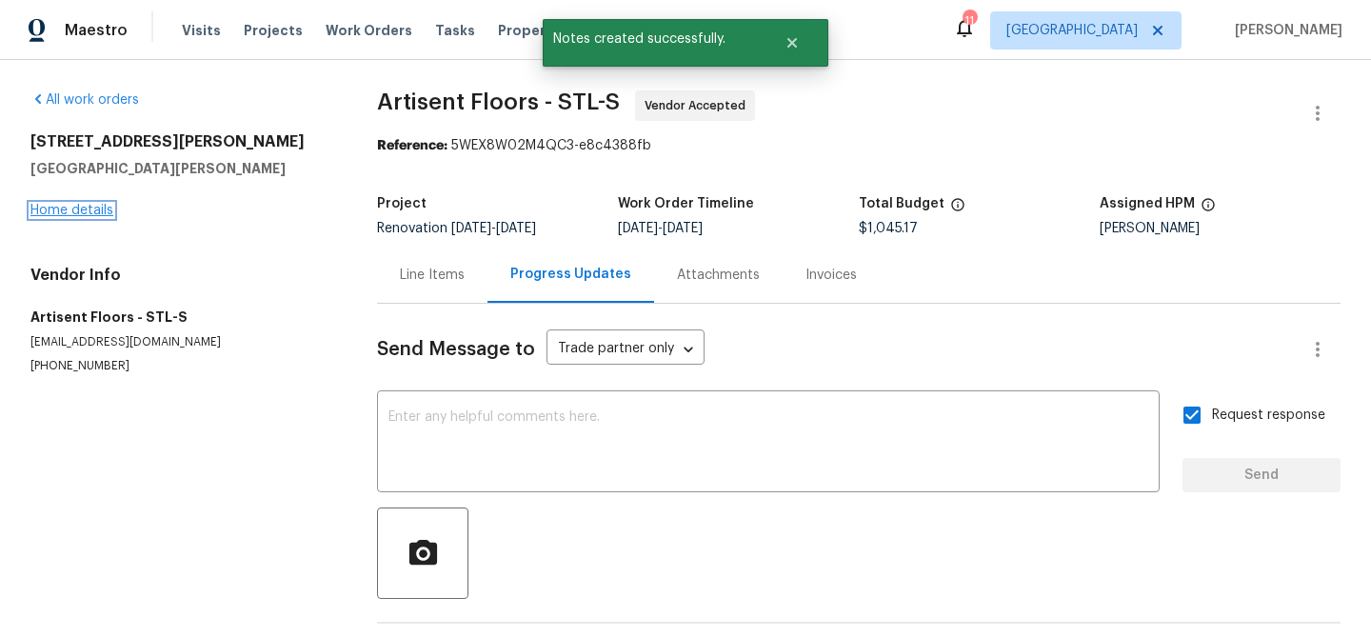
click at [87, 204] on link "Home details" at bounding box center [71, 210] width 83 height 13
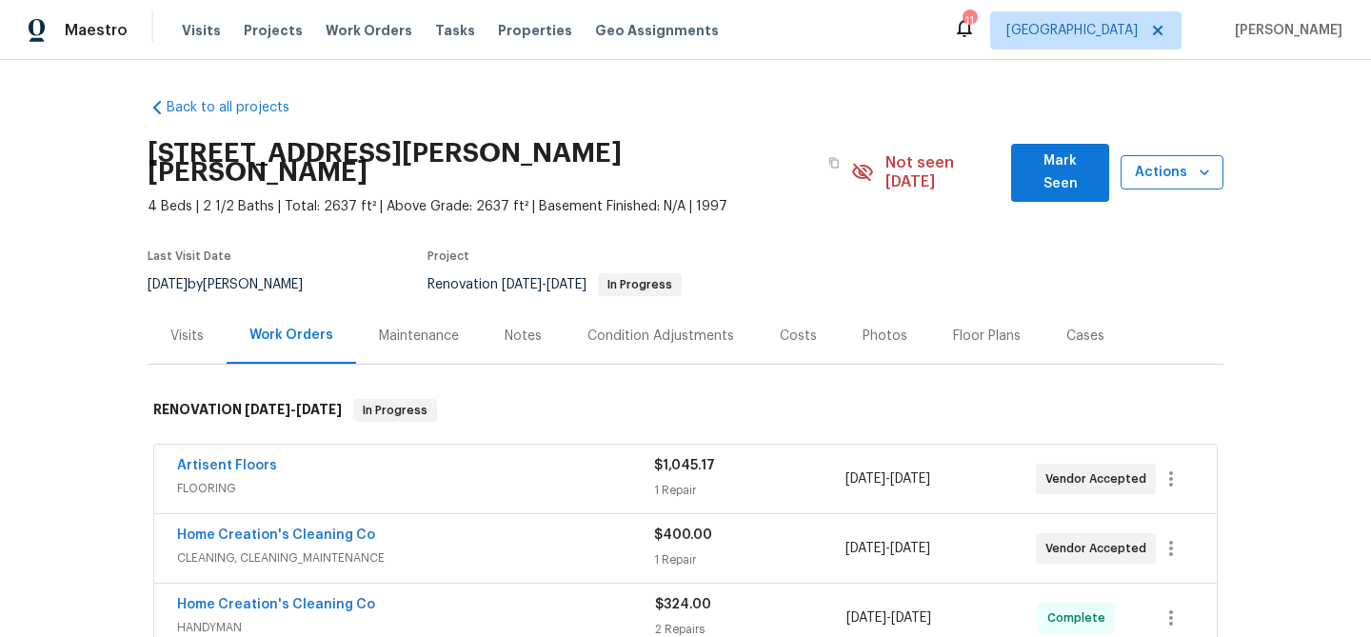
click at [1200, 169] on icon "button" at bounding box center [1205, 172] width 10 height 6
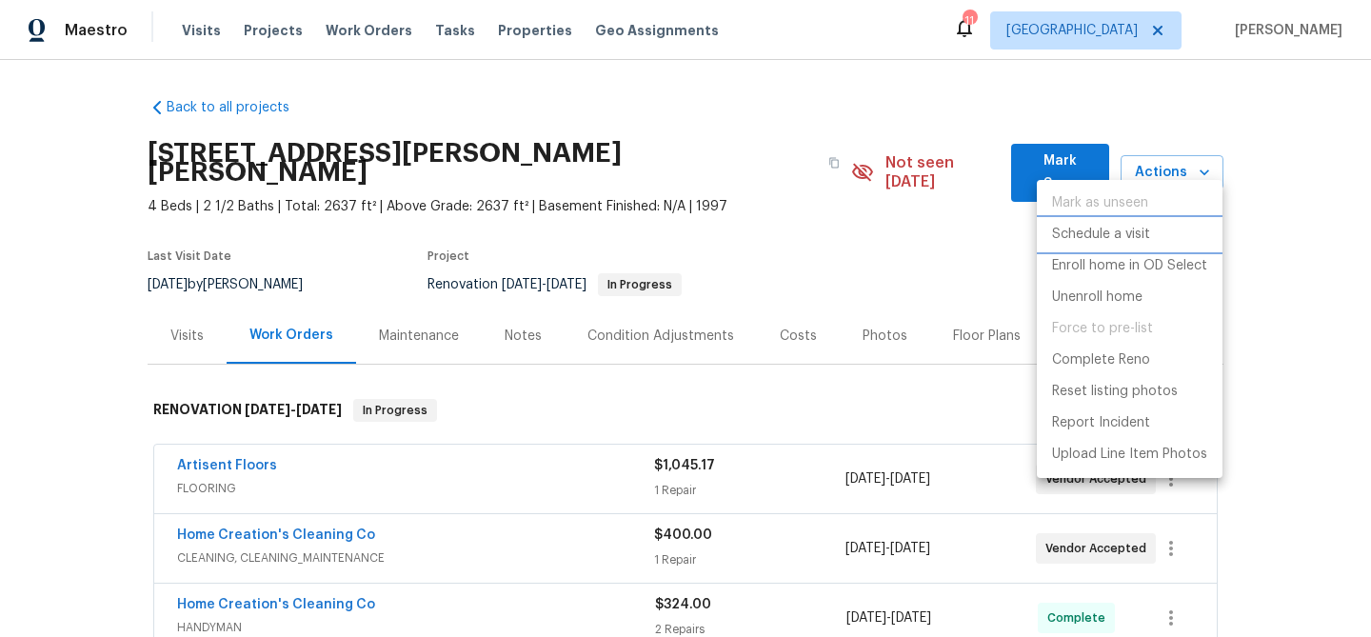
click at [1119, 232] on p "Schedule a visit" at bounding box center [1101, 235] width 98 height 20
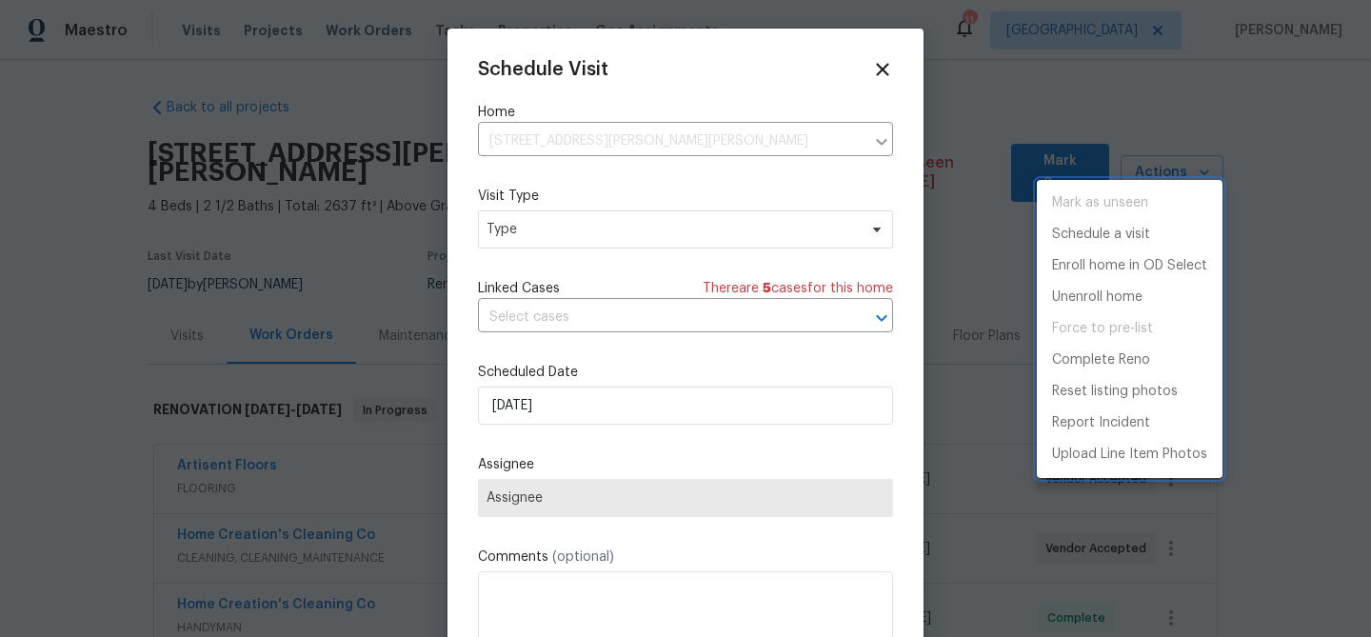
click at [516, 229] on div at bounding box center [685, 318] width 1371 height 637
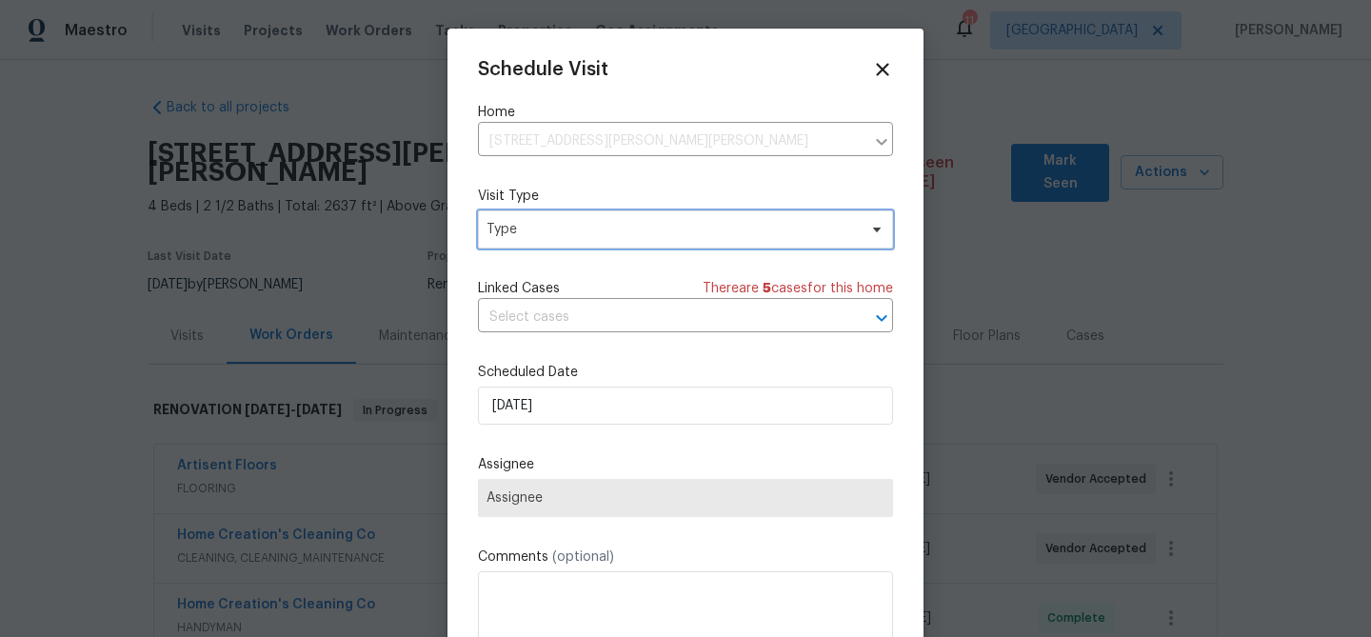
click at [516, 229] on span "Type" at bounding box center [672, 229] width 370 height 19
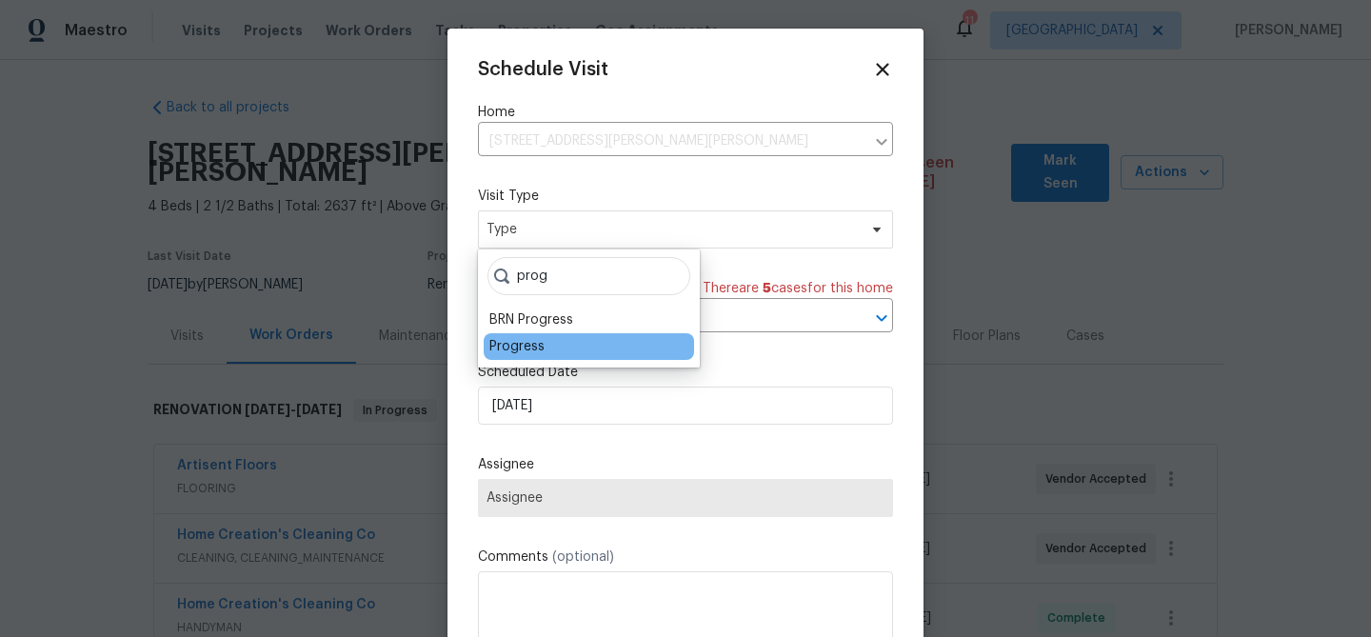
type input "prog"
click at [509, 346] on div "Progress" at bounding box center [516, 346] width 55 height 19
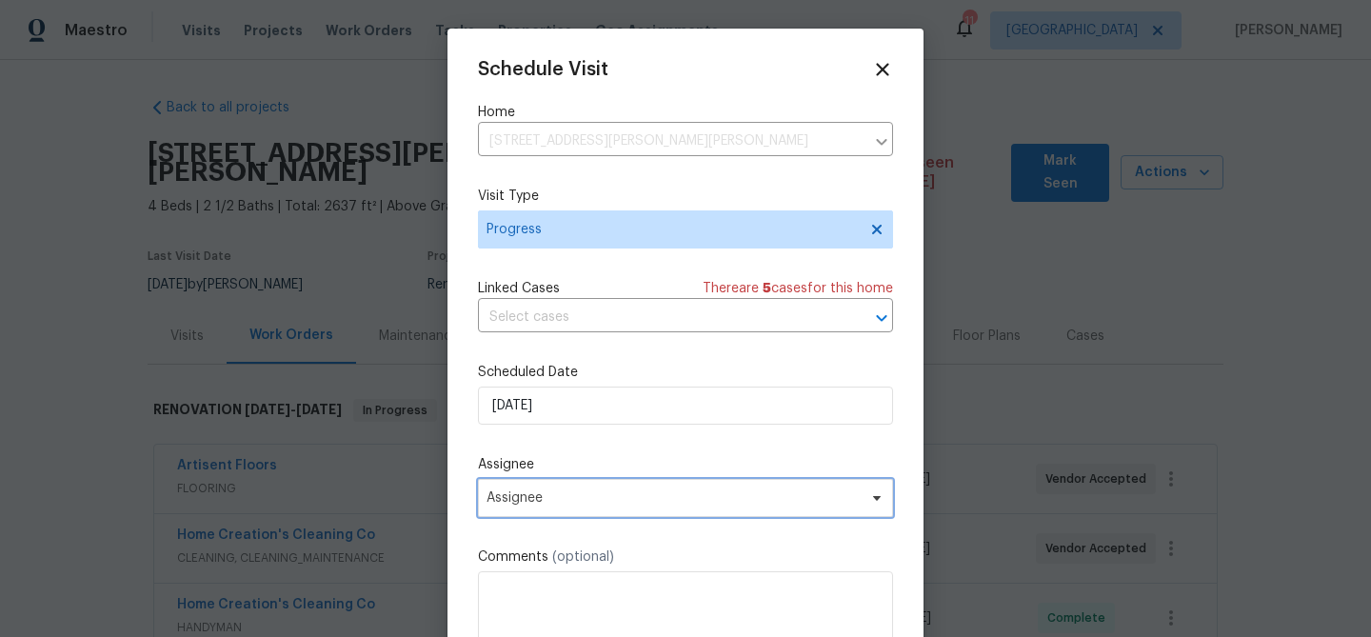
click at [528, 492] on span "Assignee" at bounding box center [673, 497] width 373 height 15
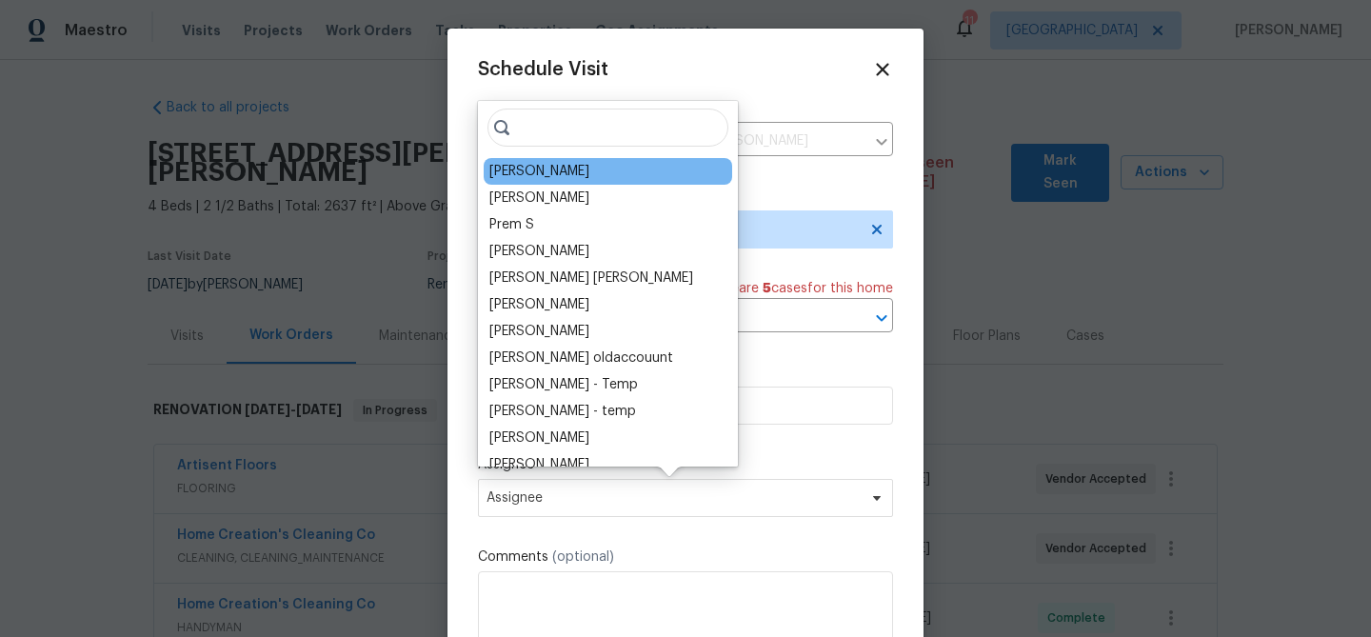
click at [548, 183] on div "[PERSON_NAME]" at bounding box center [608, 171] width 249 height 27
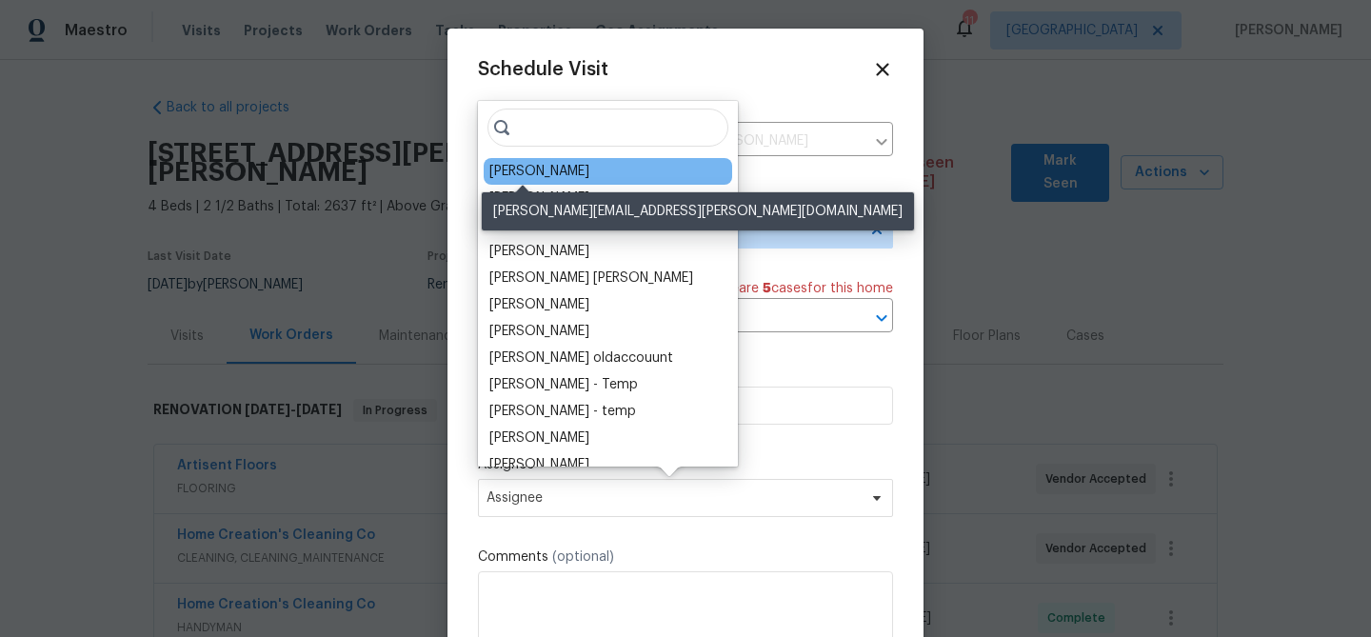
click at [528, 171] on div "[PERSON_NAME]" at bounding box center [539, 171] width 100 height 19
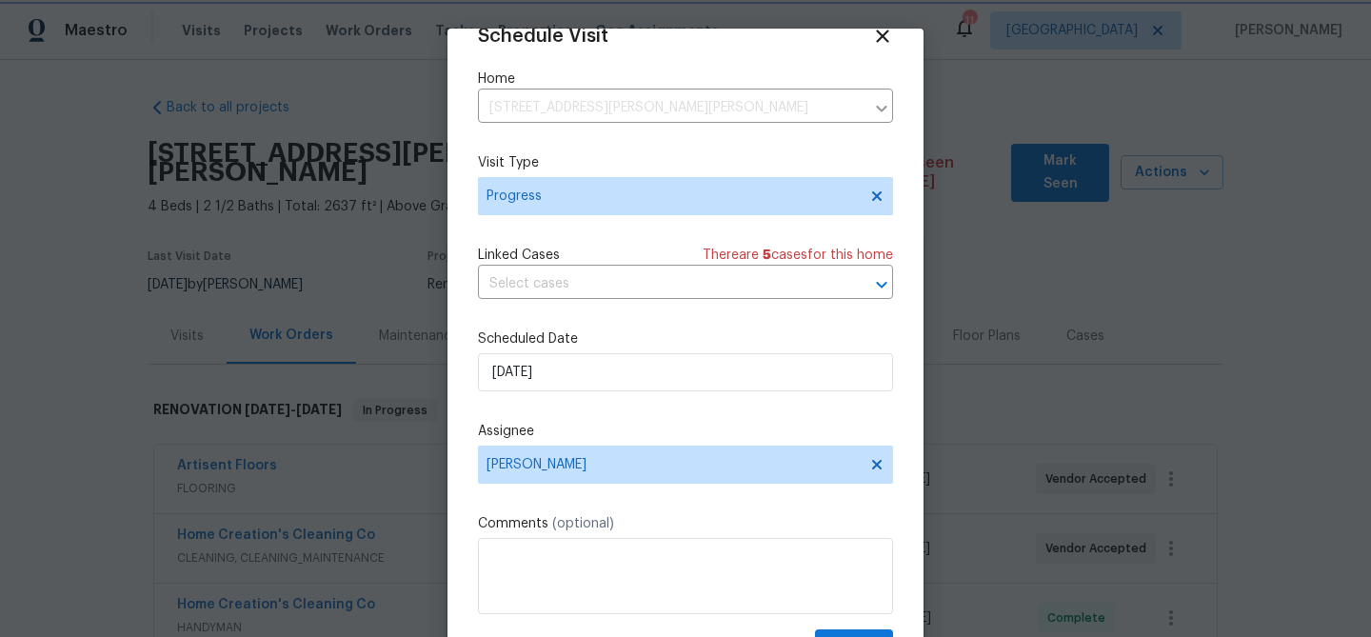
scroll to position [87, 0]
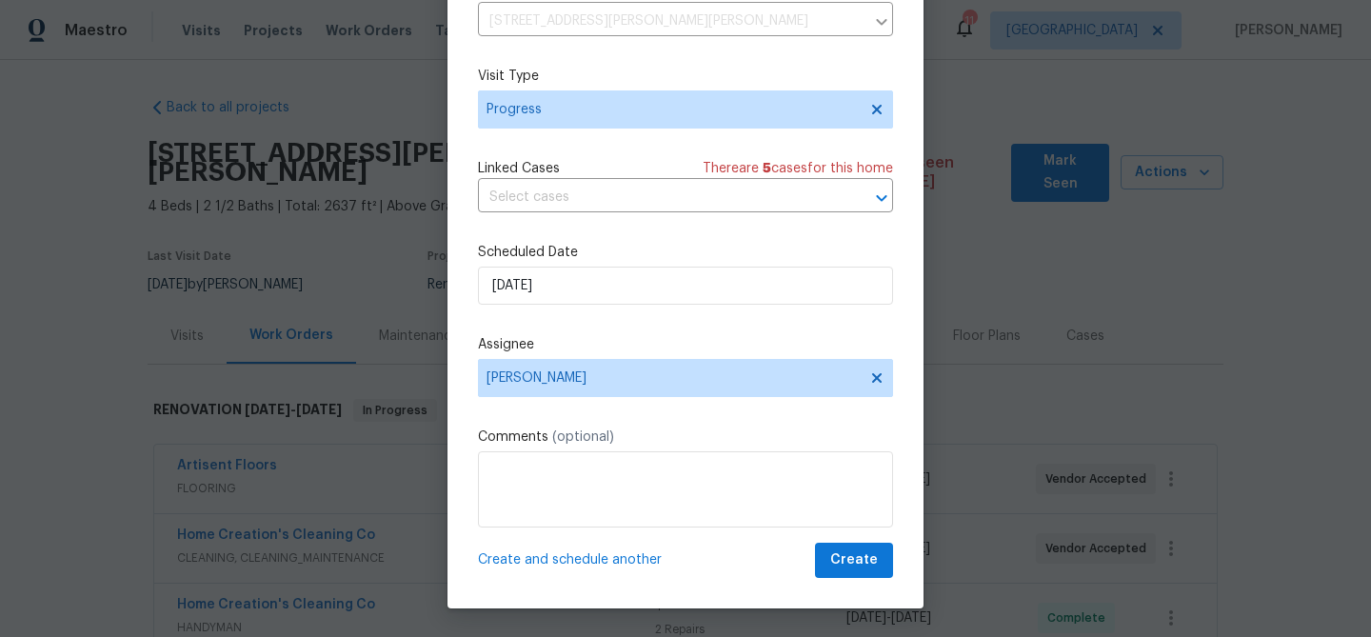
click at [536, 554] on span "Create and schedule another" at bounding box center [570, 559] width 184 height 19
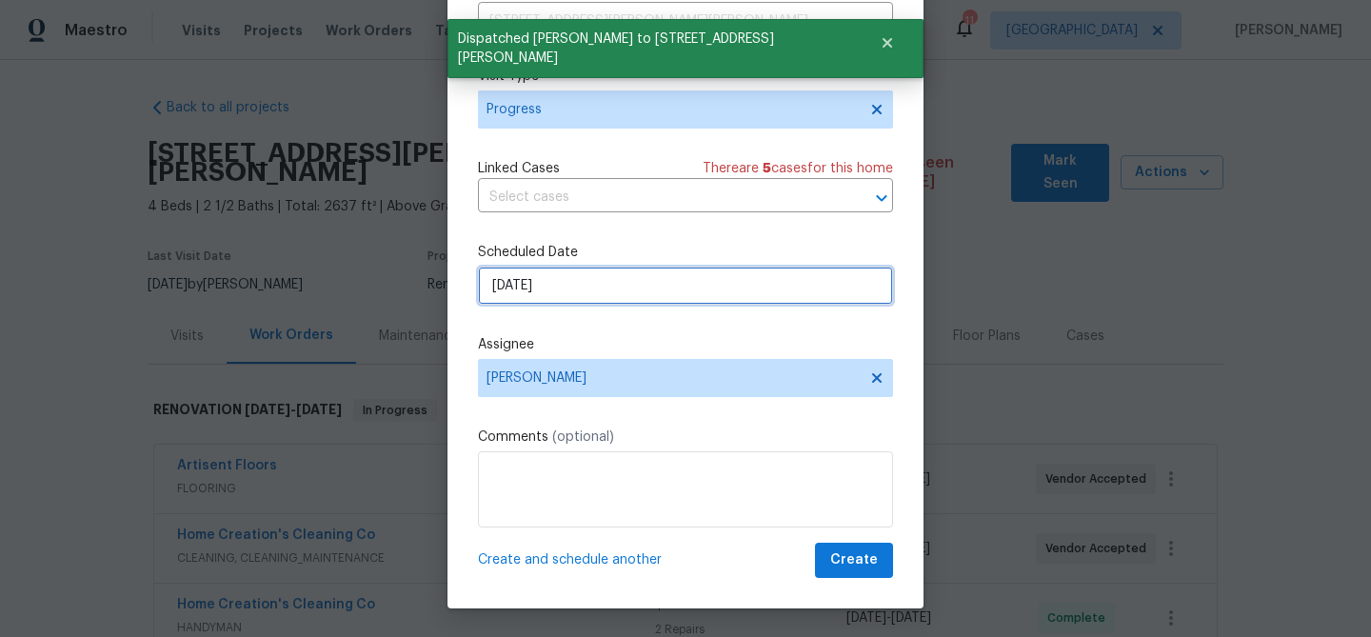
click at [554, 288] on input "[DATE]" at bounding box center [685, 286] width 415 height 38
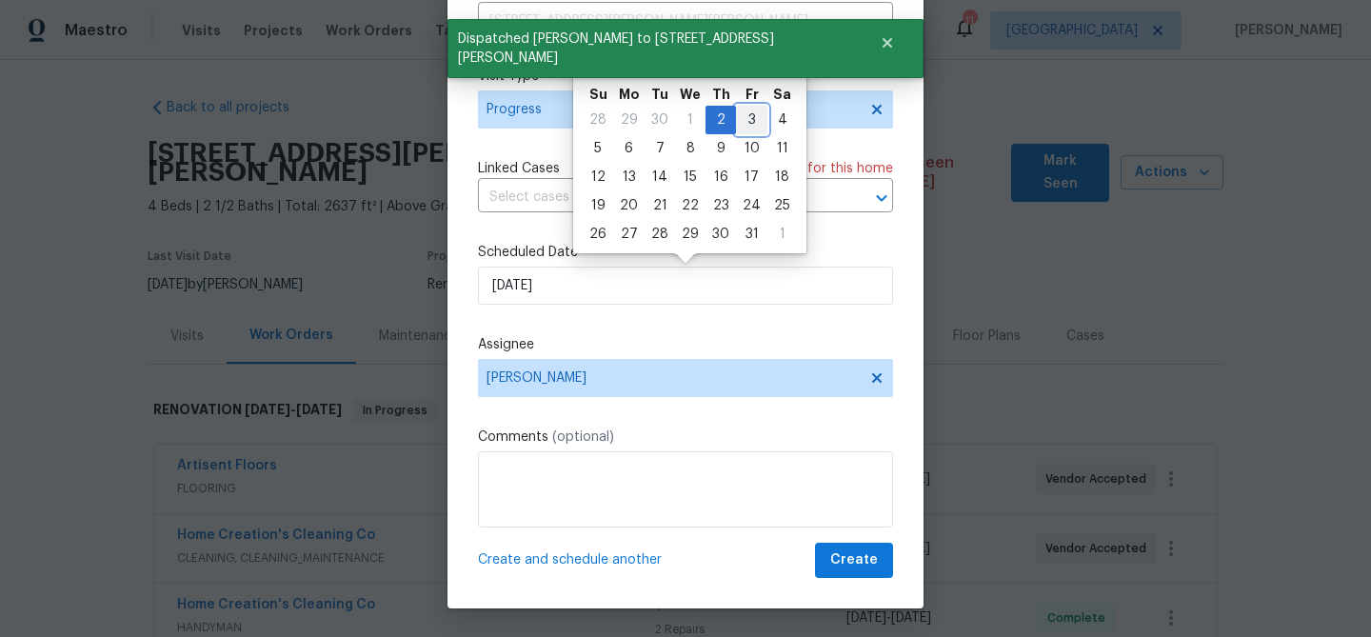
click at [747, 118] on div "3" at bounding box center [751, 120] width 31 height 27
type input "[DATE]"
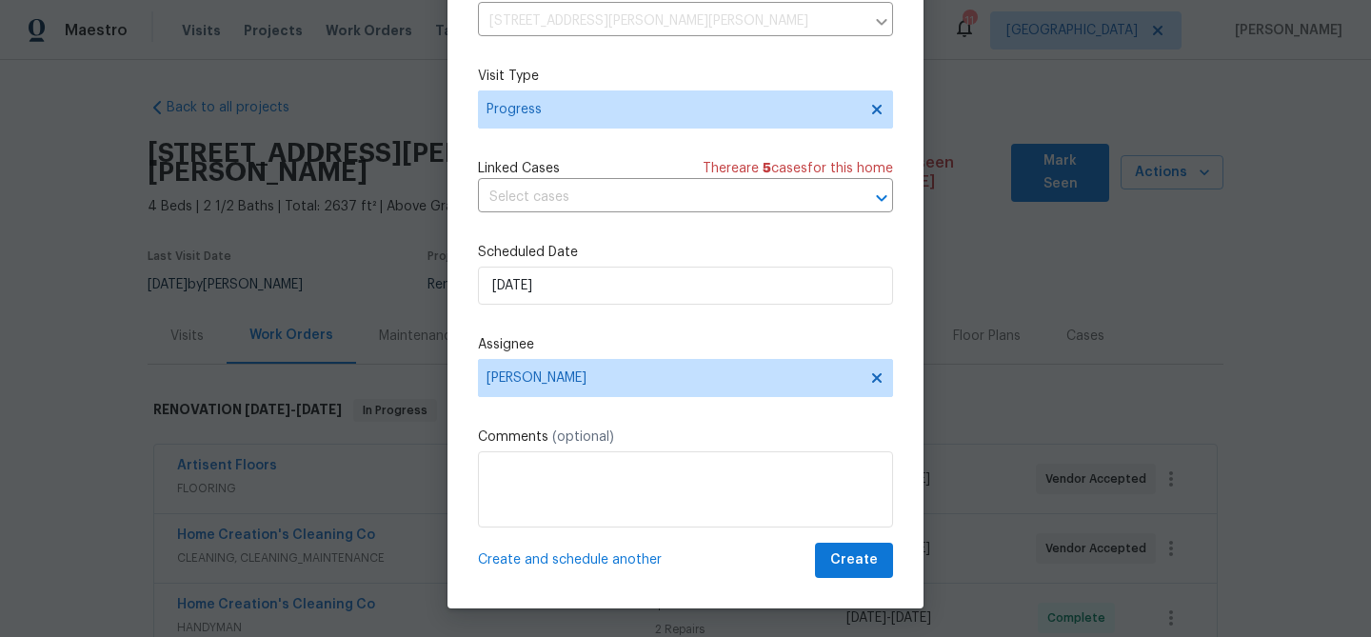
click at [541, 559] on span "Create and schedule another" at bounding box center [570, 559] width 184 height 19
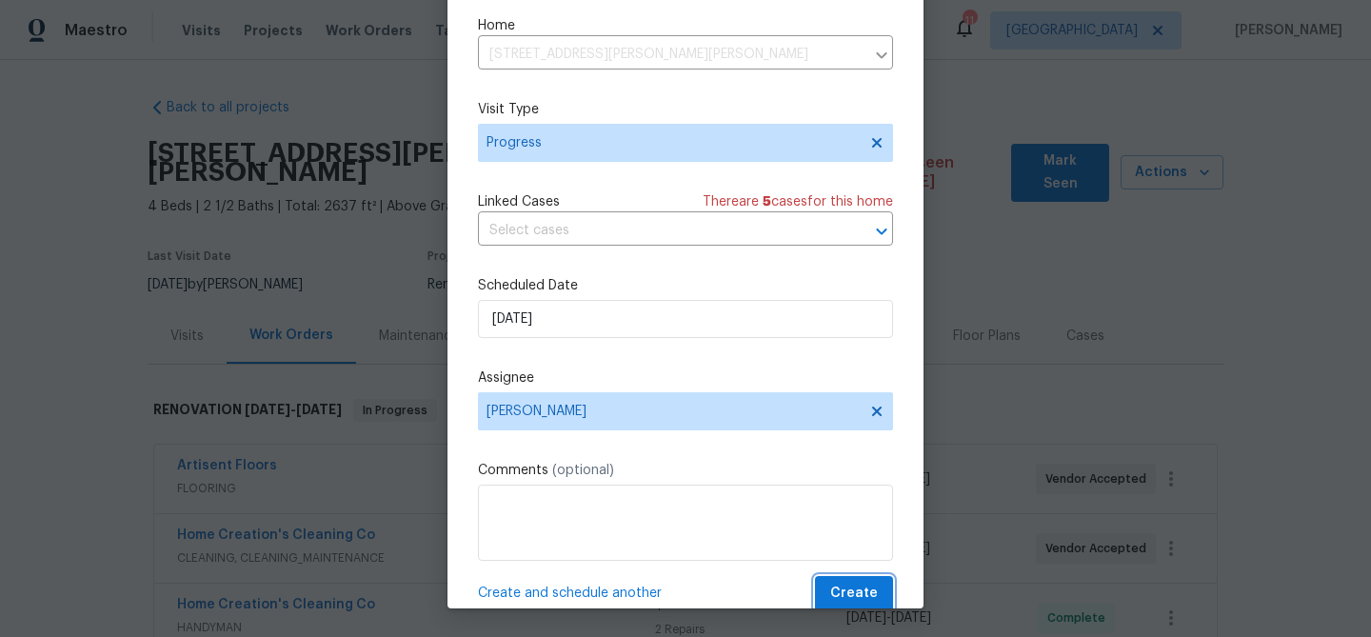
click at [864, 593] on span "Create" at bounding box center [854, 594] width 48 height 24
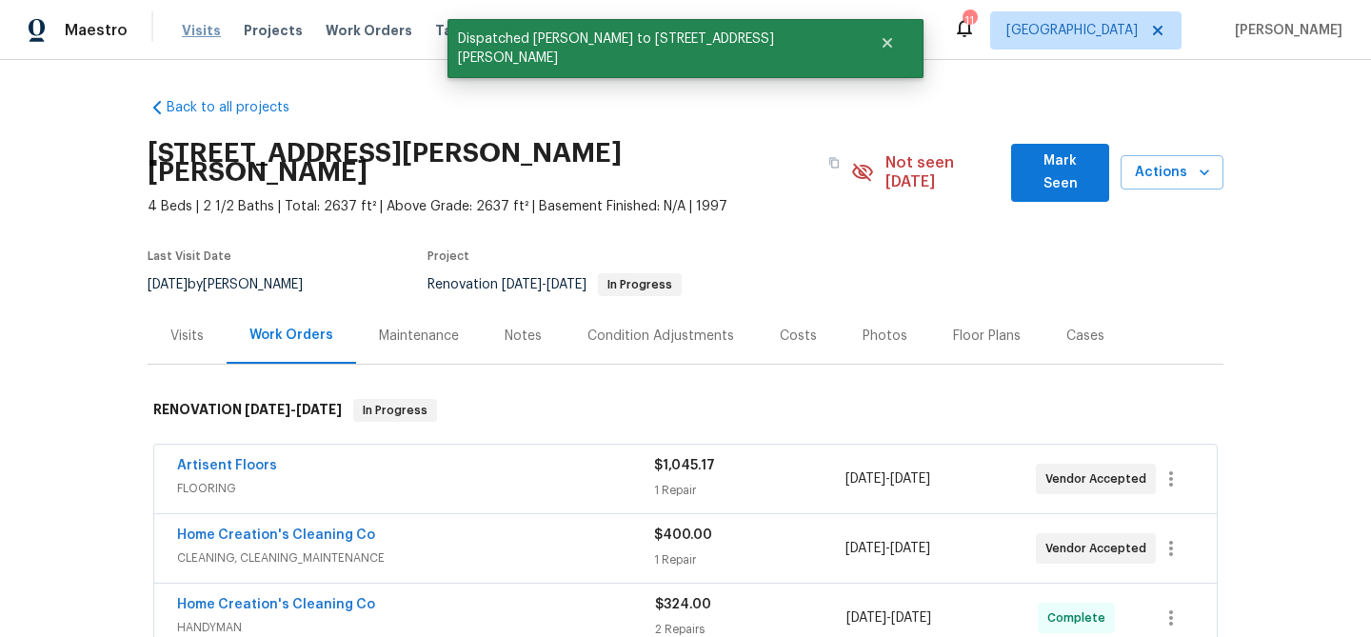
click at [202, 31] on span "Visits" at bounding box center [201, 30] width 39 height 19
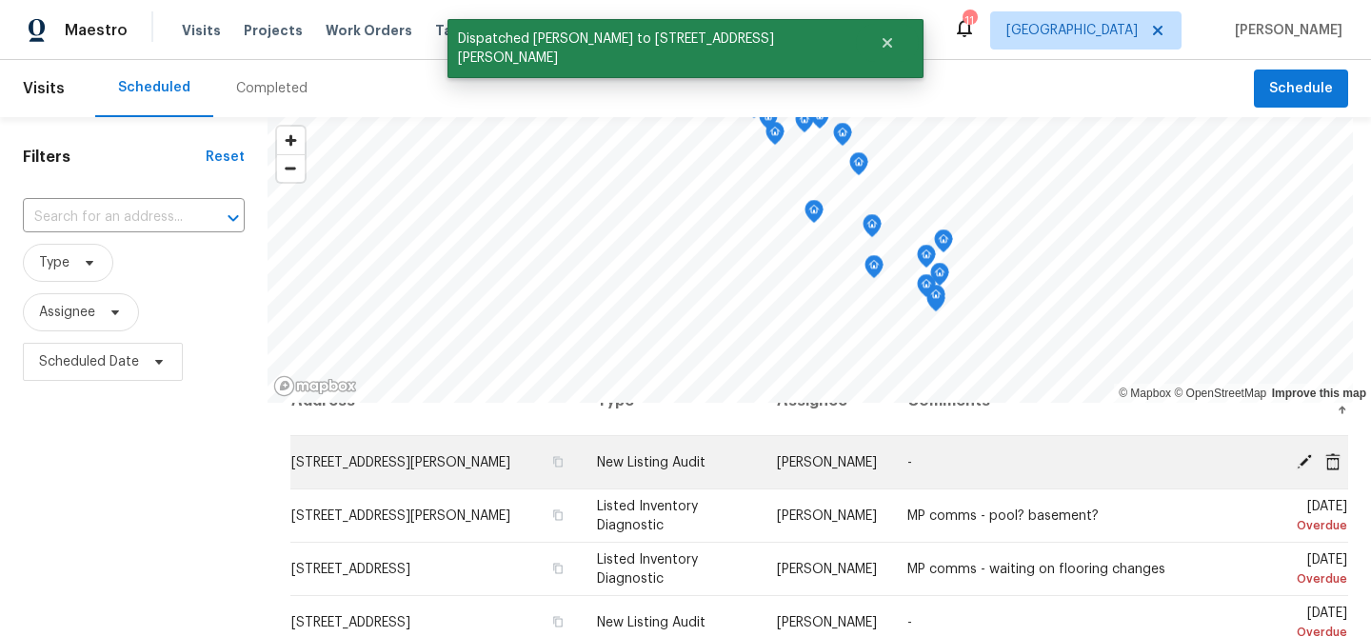
scroll to position [47, 0]
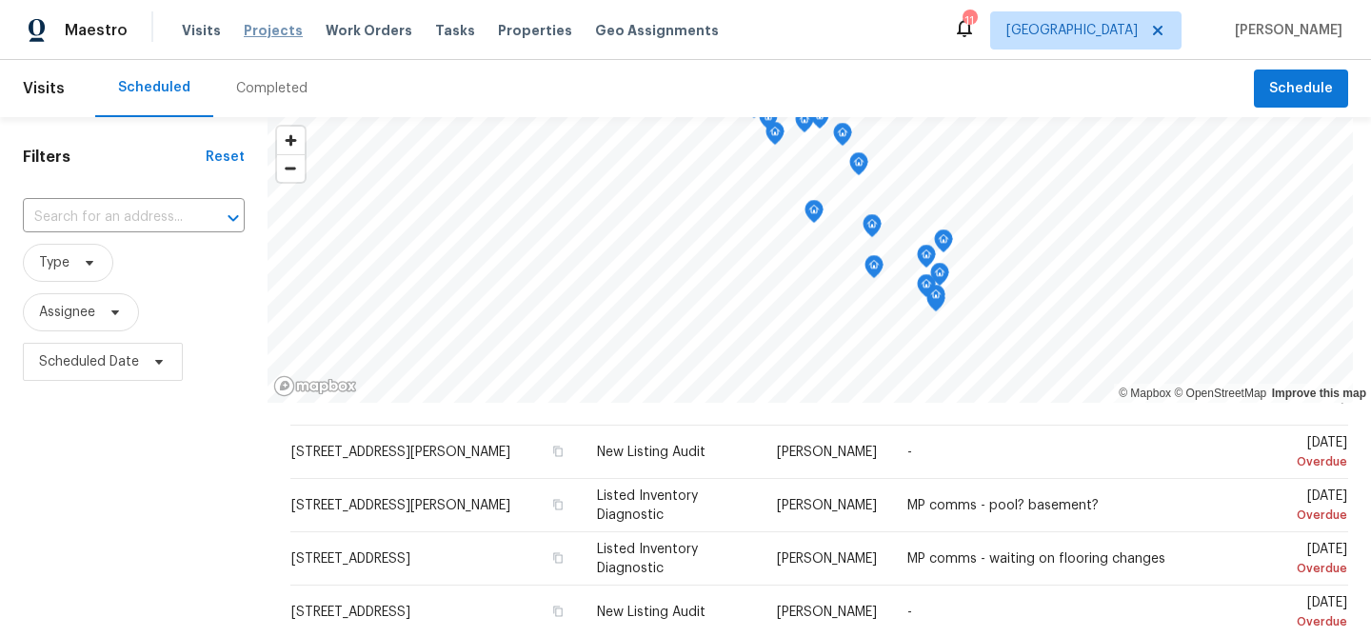
click at [265, 36] on span "Projects" at bounding box center [273, 30] width 59 height 19
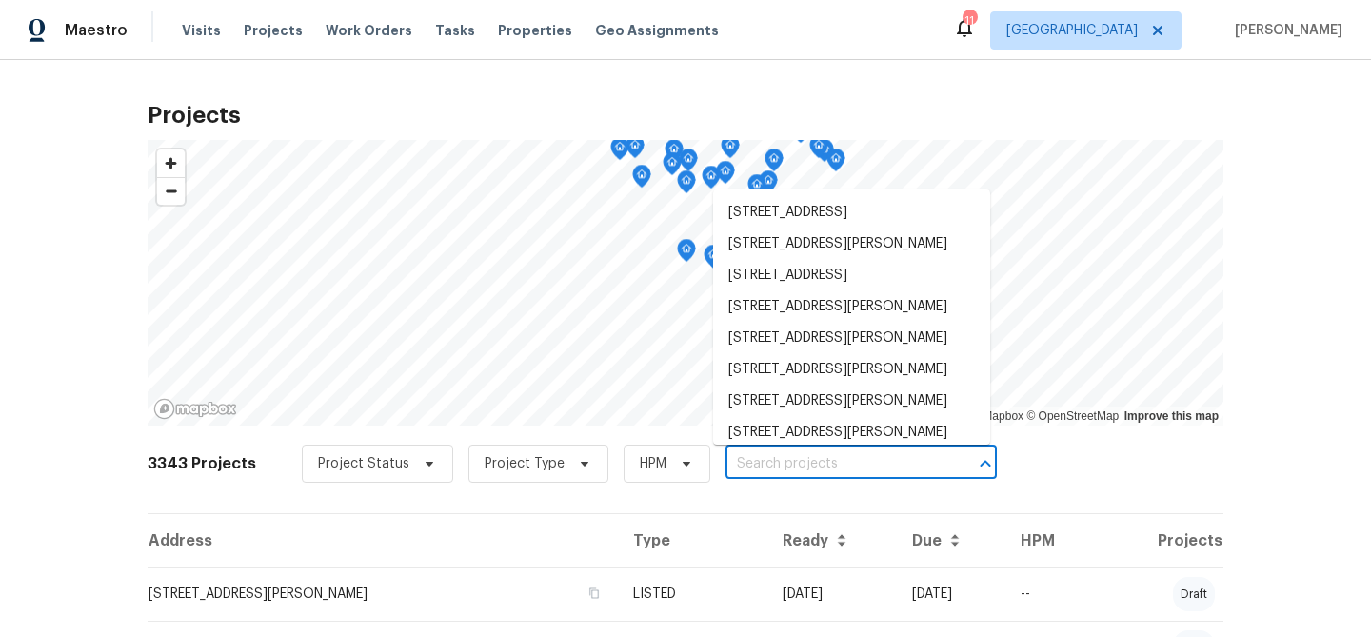
click at [831, 460] on input "text" at bounding box center [835, 464] width 218 height 30
type input "treesh"
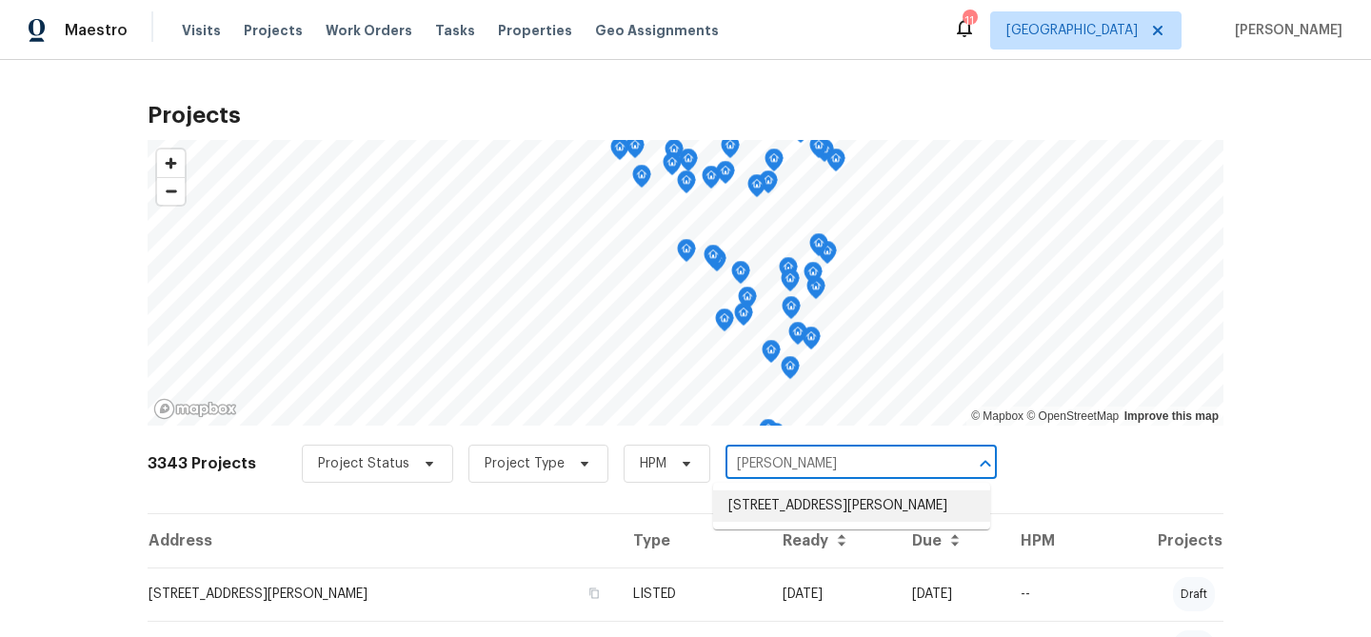
click at [824, 504] on li "[STREET_ADDRESS][PERSON_NAME]" at bounding box center [851, 505] width 277 height 31
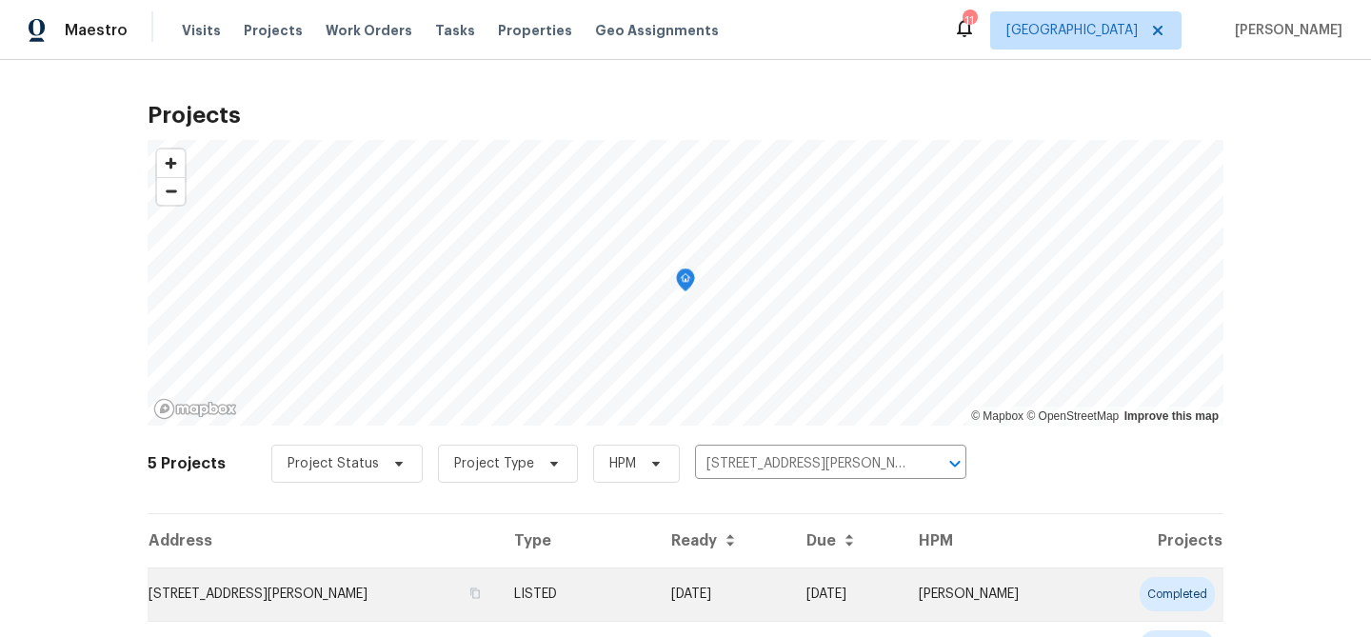
click at [234, 599] on td "[STREET_ADDRESS][PERSON_NAME]" at bounding box center [323, 594] width 351 height 53
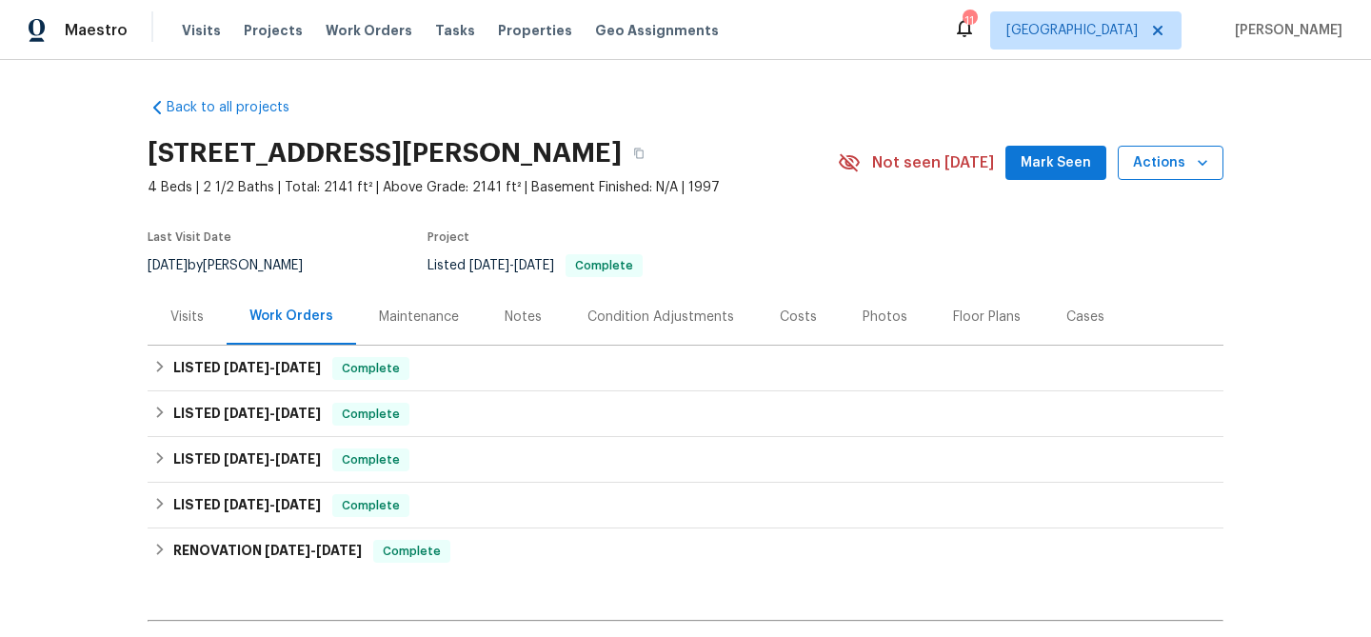
click at [1212, 165] on button "Actions" at bounding box center [1171, 163] width 106 height 35
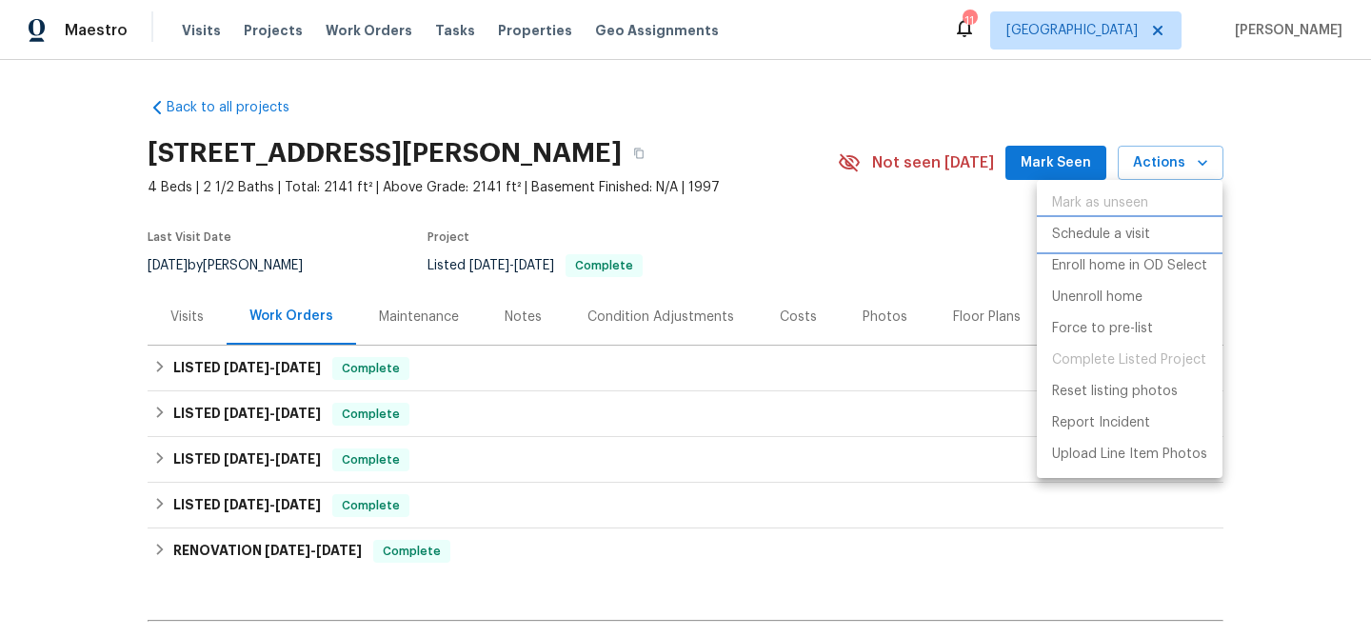
click at [1107, 241] on p "Schedule a visit" at bounding box center [1101, 235] width 98 height 20
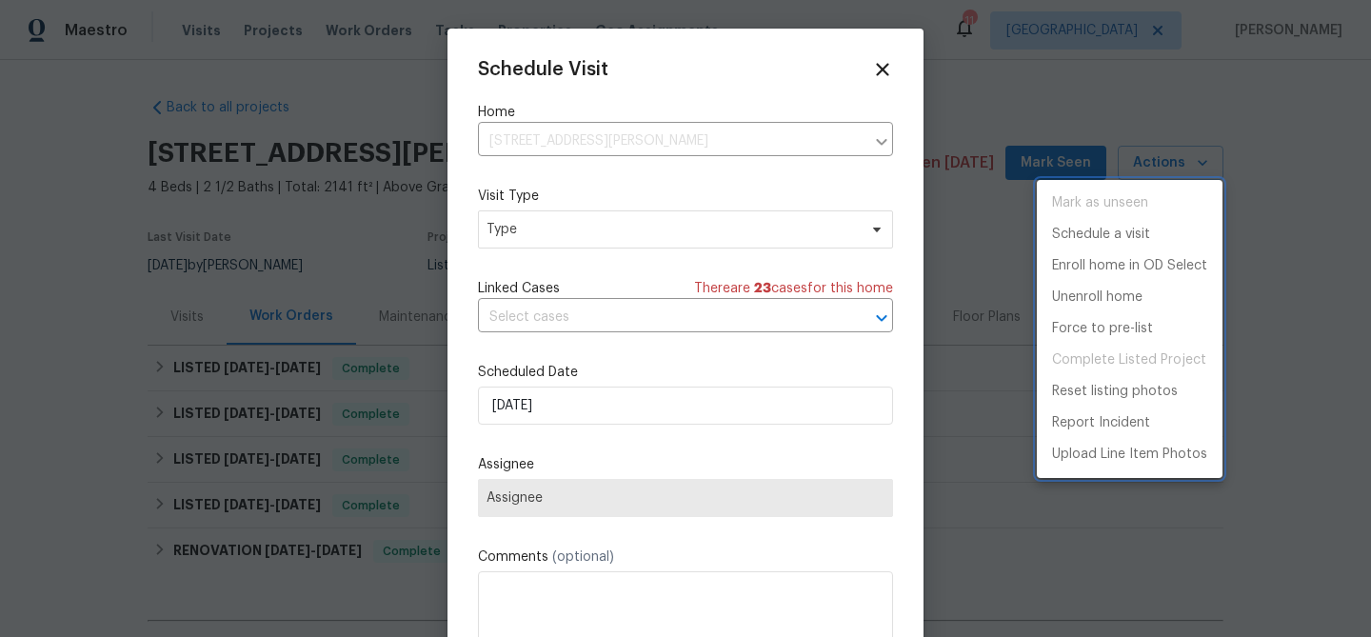
click at [562, 232] on div at bounding box center [685, 318] width 1371 height 637
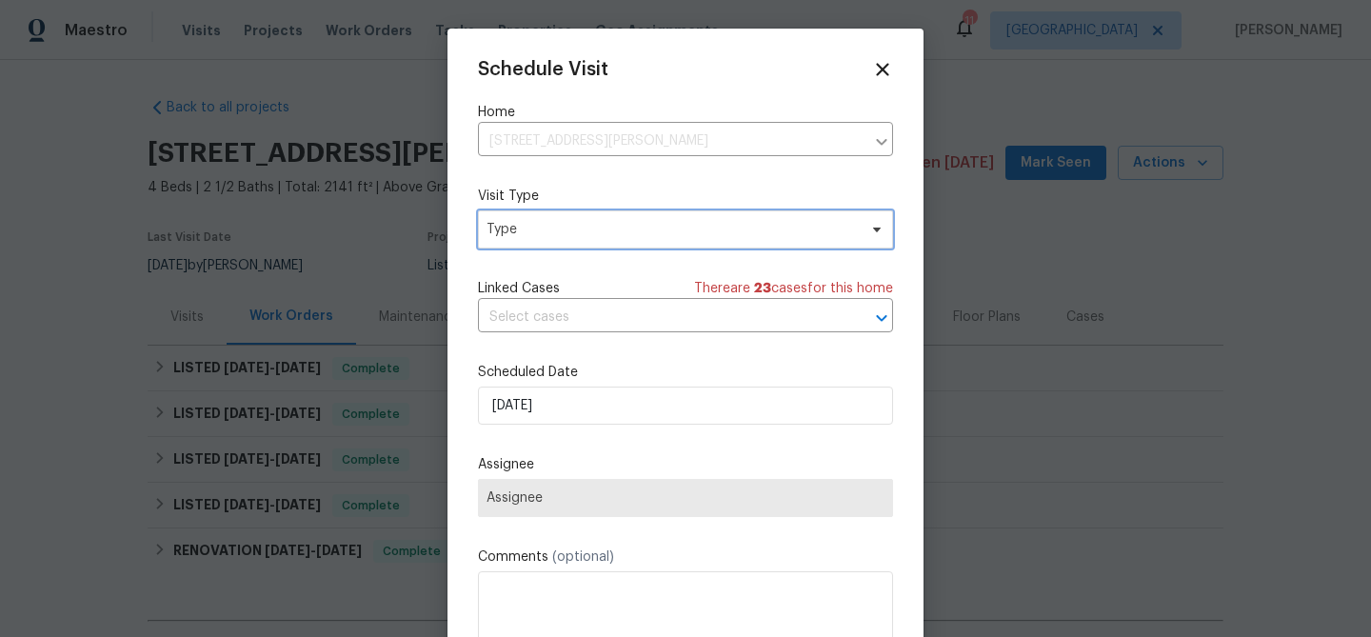
click at [562, 232] on span "Type" at bounding box center [672, 229] width 370 height 19
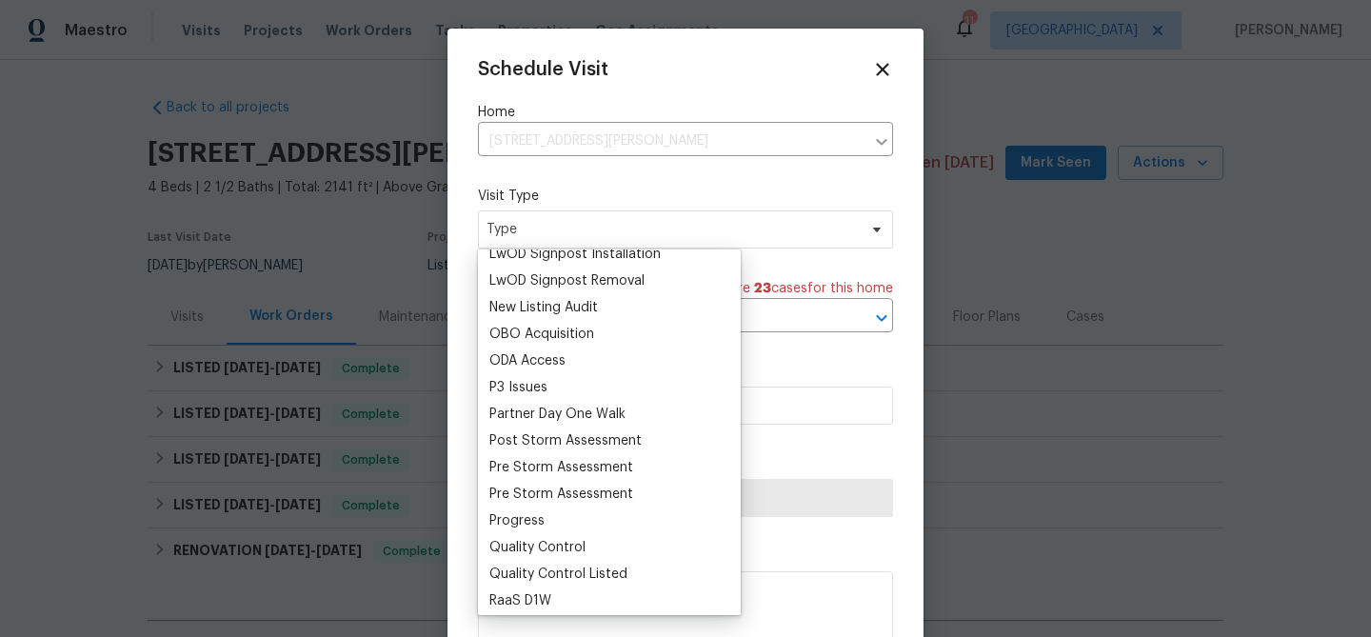
scroll to position [1032, 0]
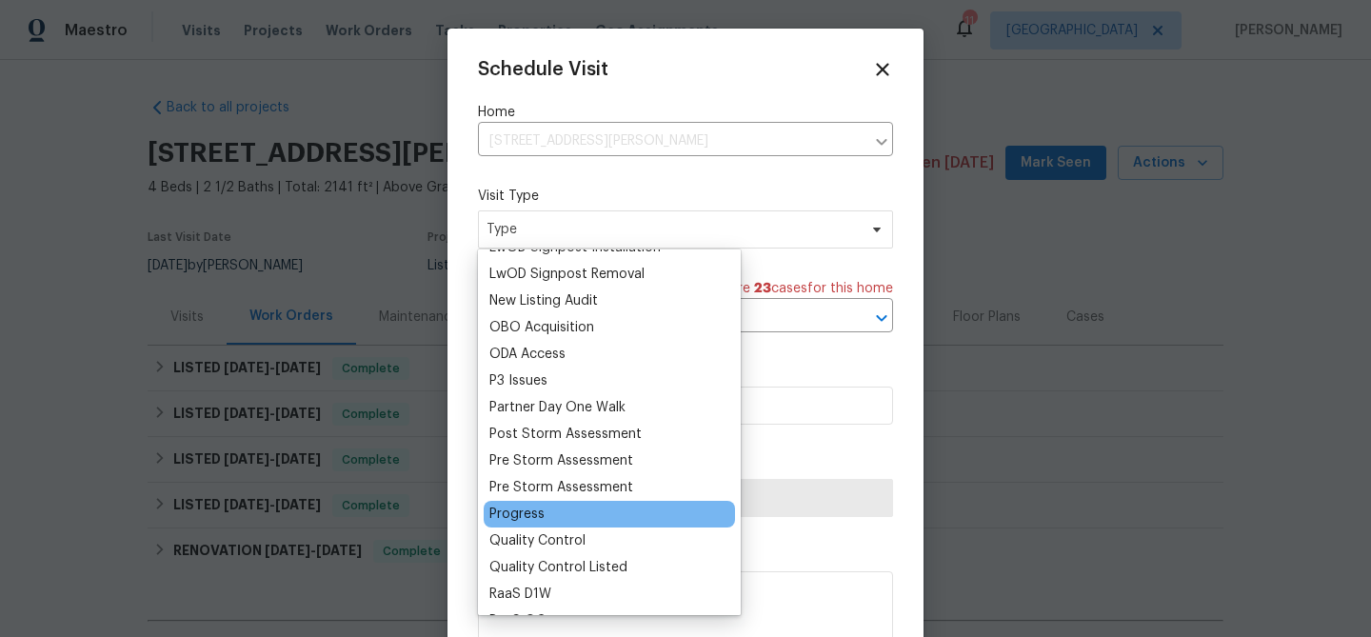
click at [541, 520] on div "Progress" at bounding box center [516, 514] width 55 height 19
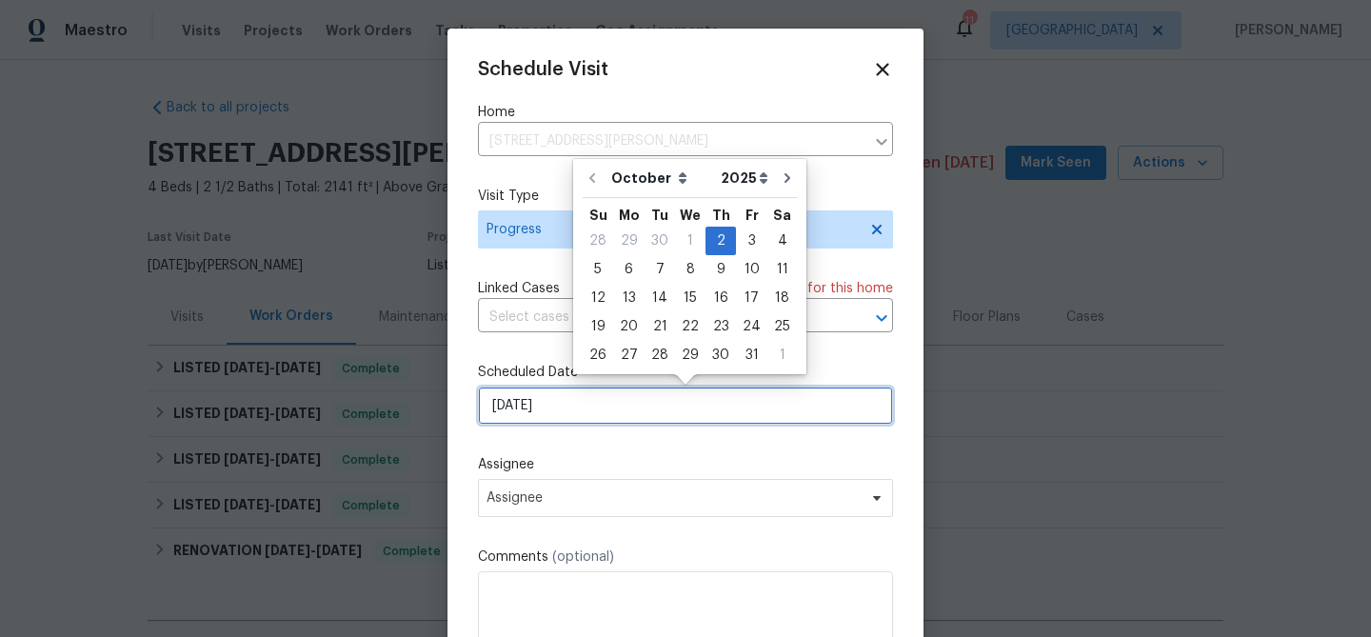
click at [569, 404] on input "[DATE]" at bounding box center [685, 406] width 415 height 38
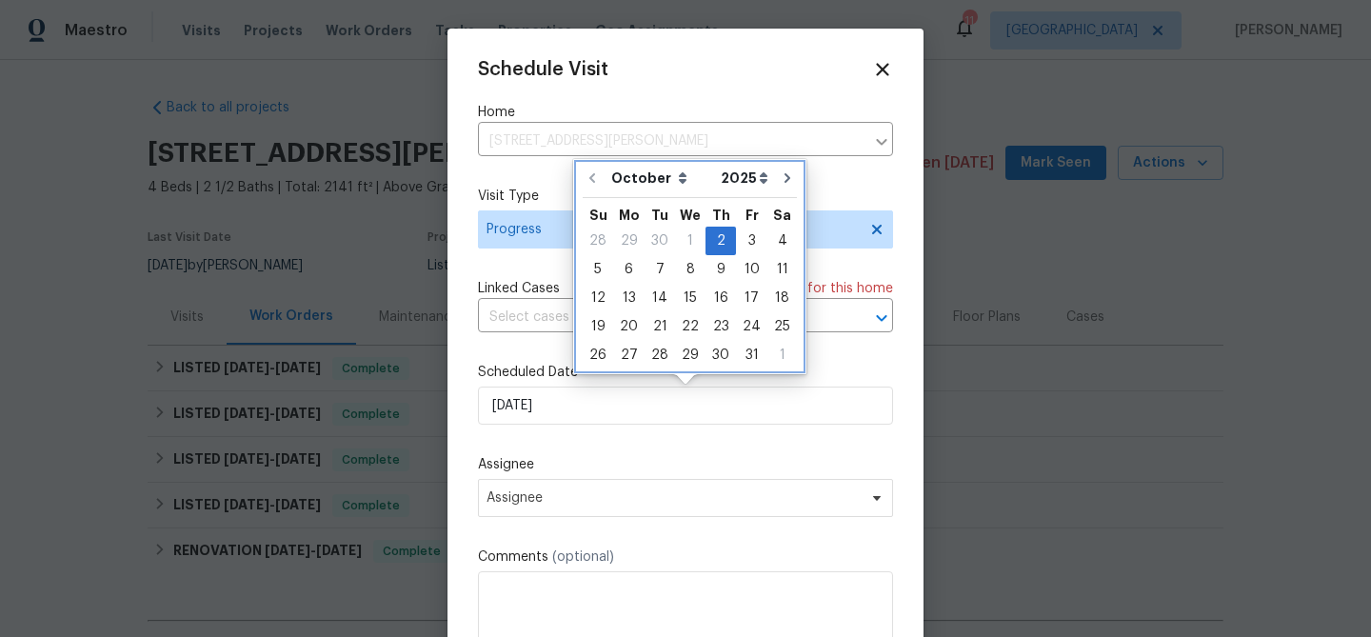
click at [747, 223] on div "Fr" at bounding box center [751, 212] width 31 height 29
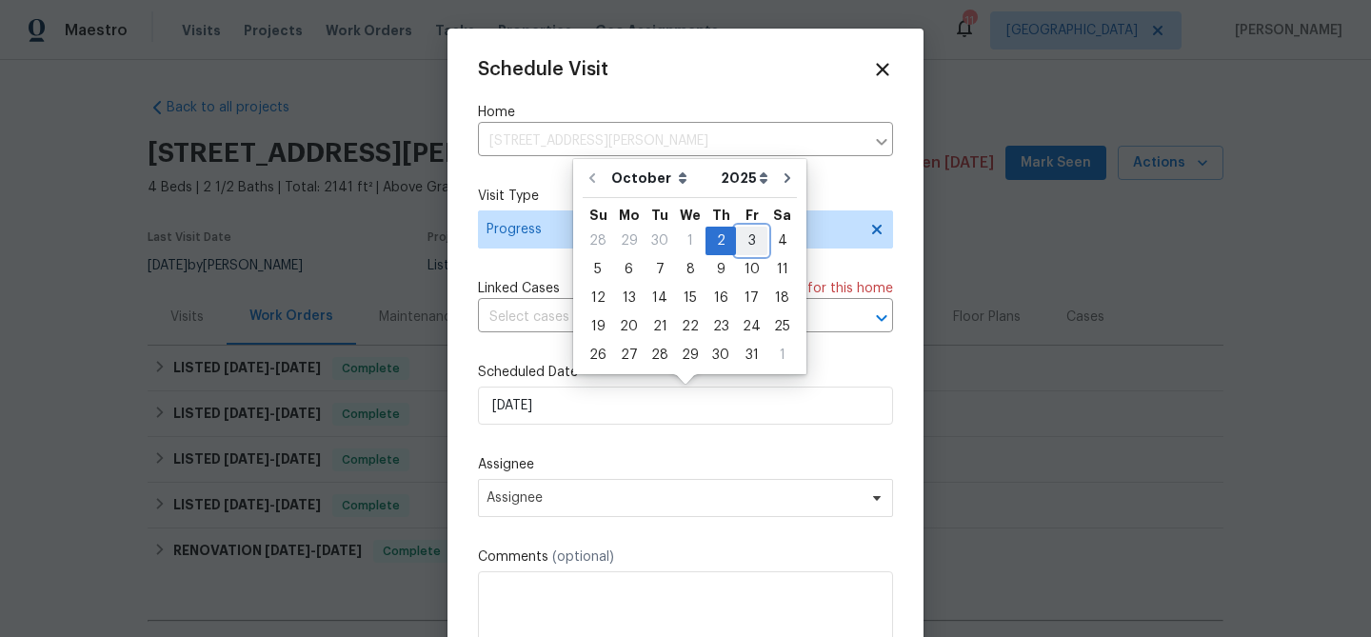
click at [741, 249] on div "3" at bounding box center [751, 241] width 31 height 27
type input "[DATE]"
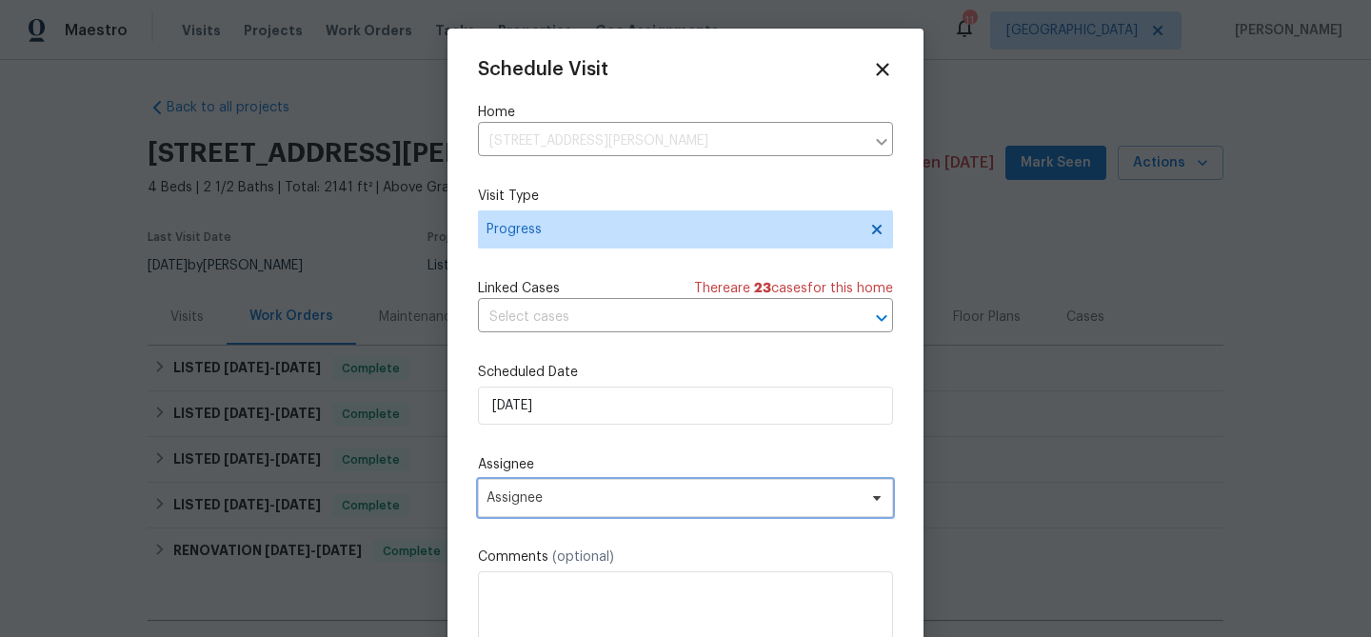
click at [540, 504] on span "Assignee" at bounding box center [673, 497] width 373 height 15
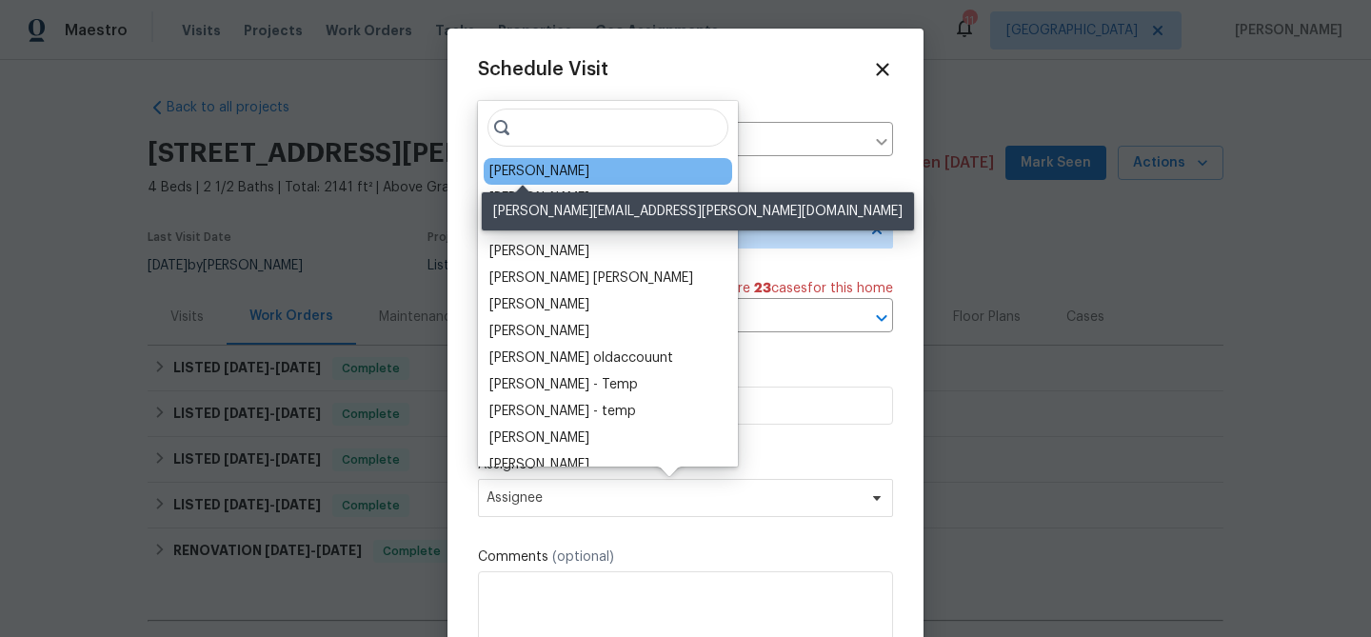
click at [492, 174] on div "[PERSON_NAME]" at bounding box center [539, 171] width 100 height 19
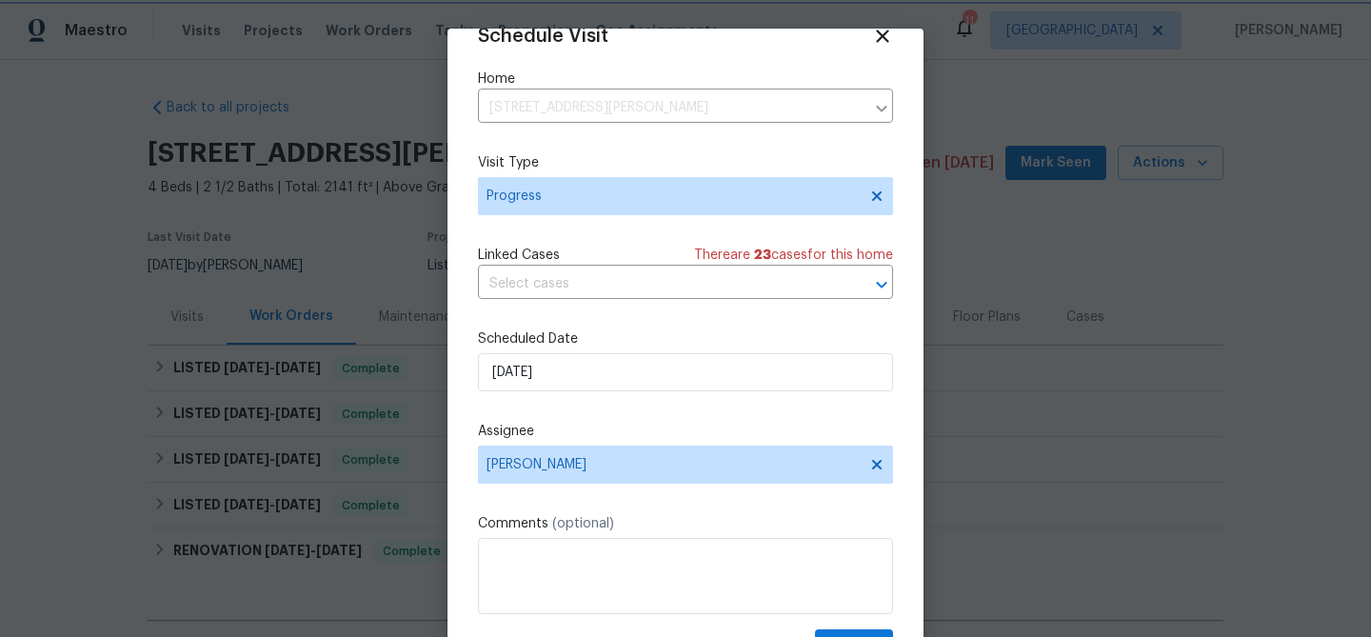
scroll to position [87, 0]
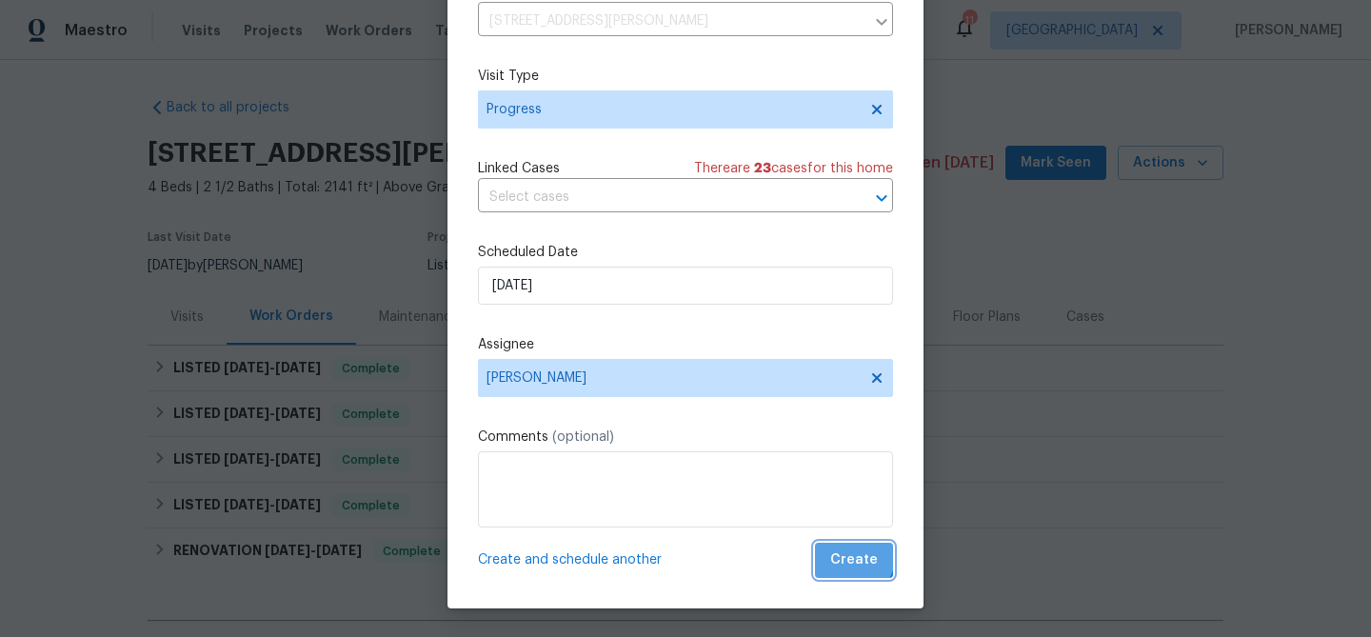
click at [853, 554] on span "Create" at bounding box center [854, 560] width 48 height 24
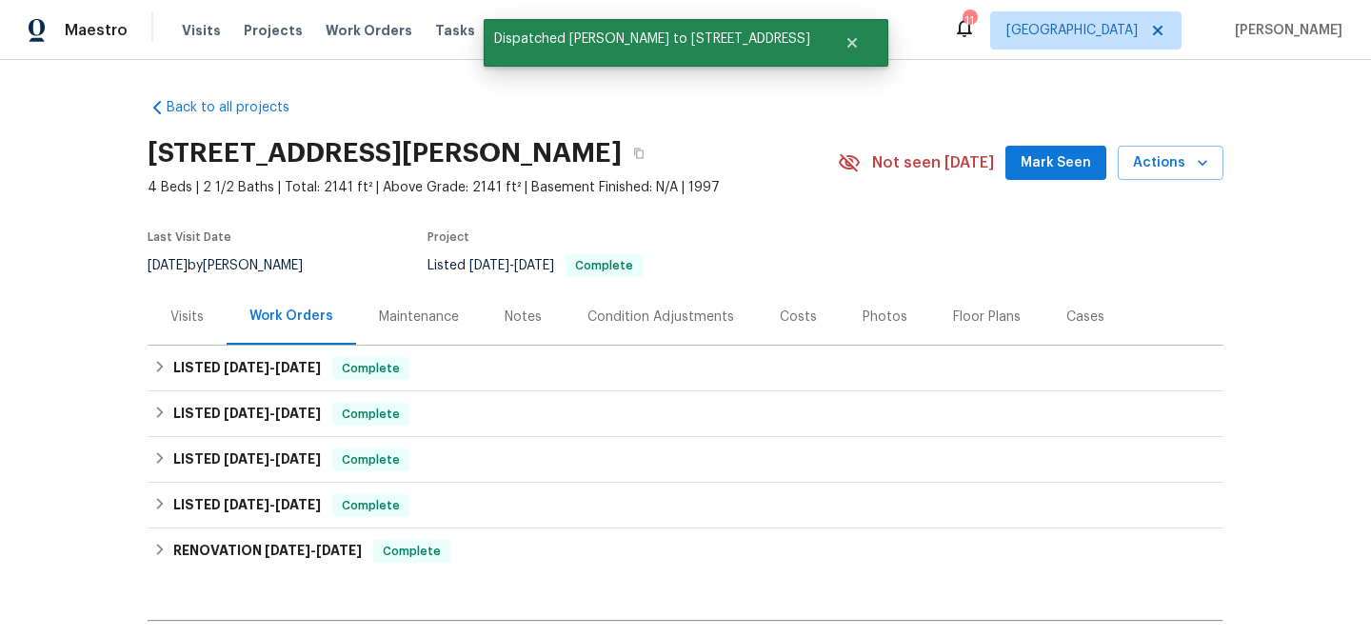
scroll to position [0, 0]
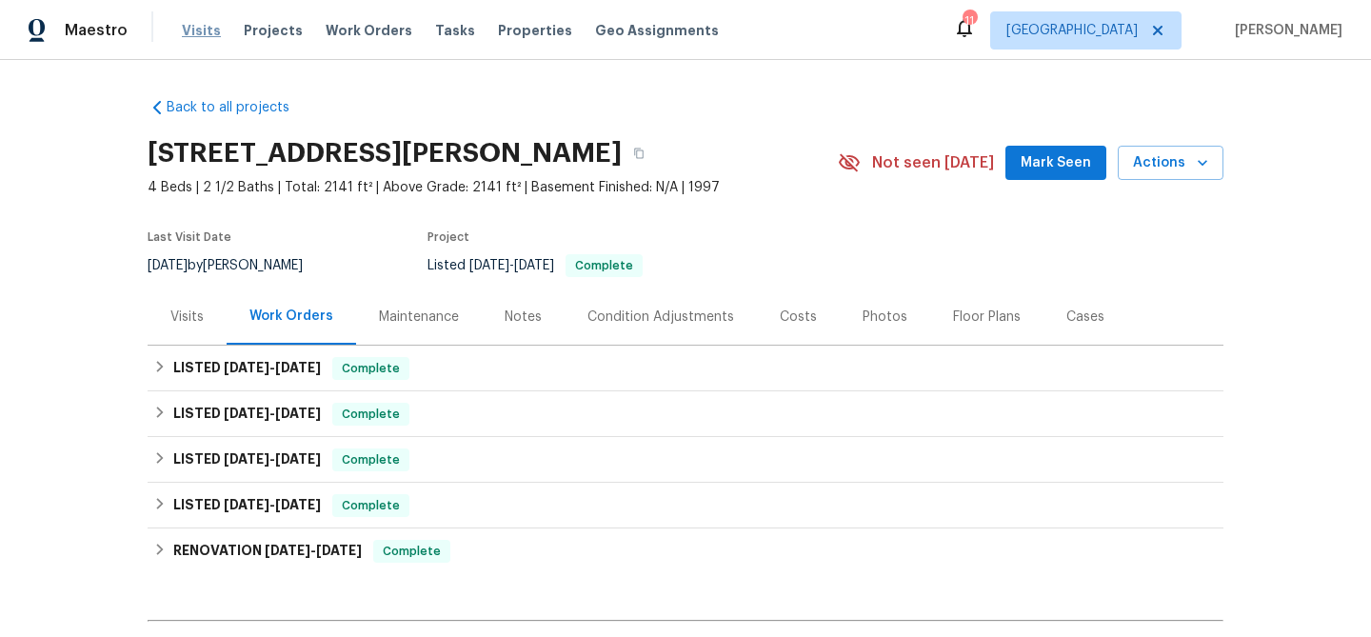
click at [200, 30] on span "Visits" at bounding box center [201, 30] width 39 height 19
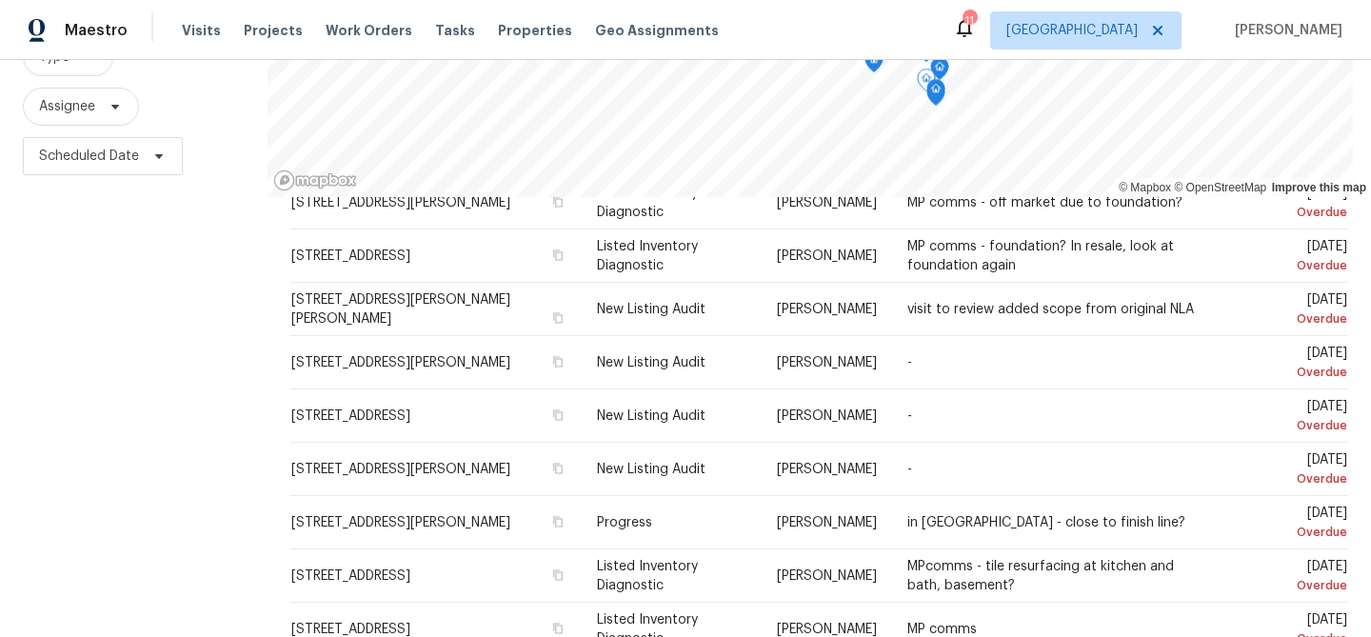
scroll to position [275, 0]
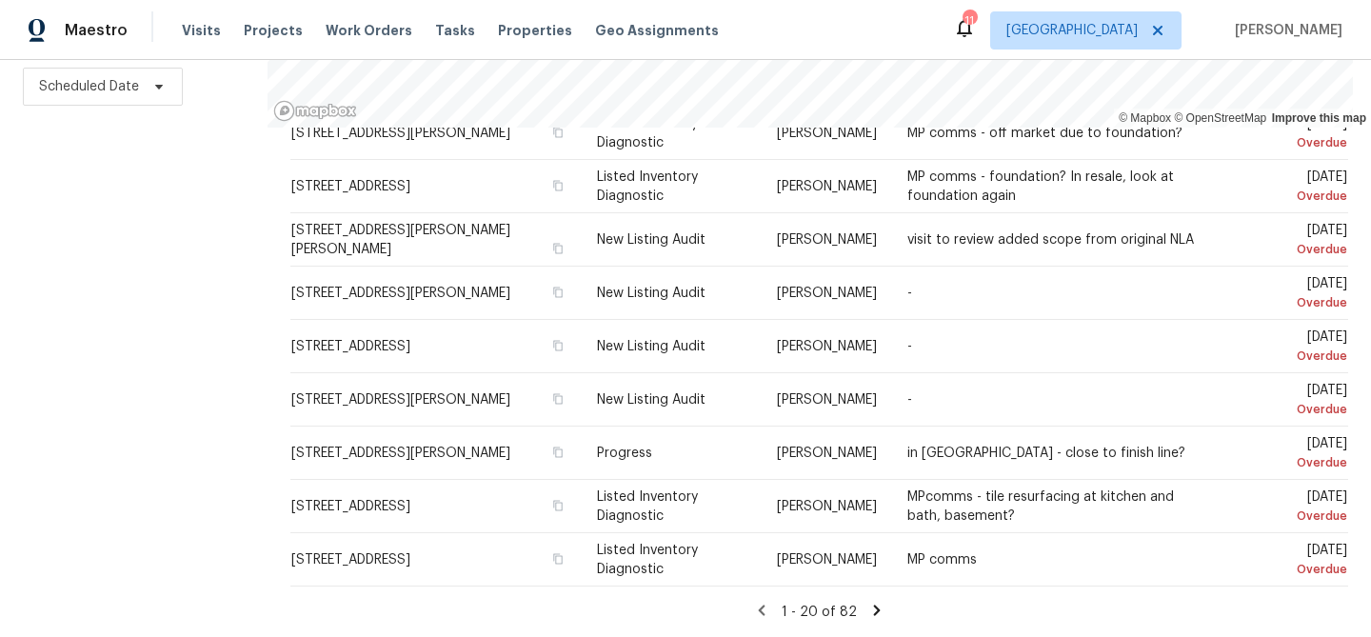
click at [877, 610] on icon at bounding box center [877, 610] width 7 height 10
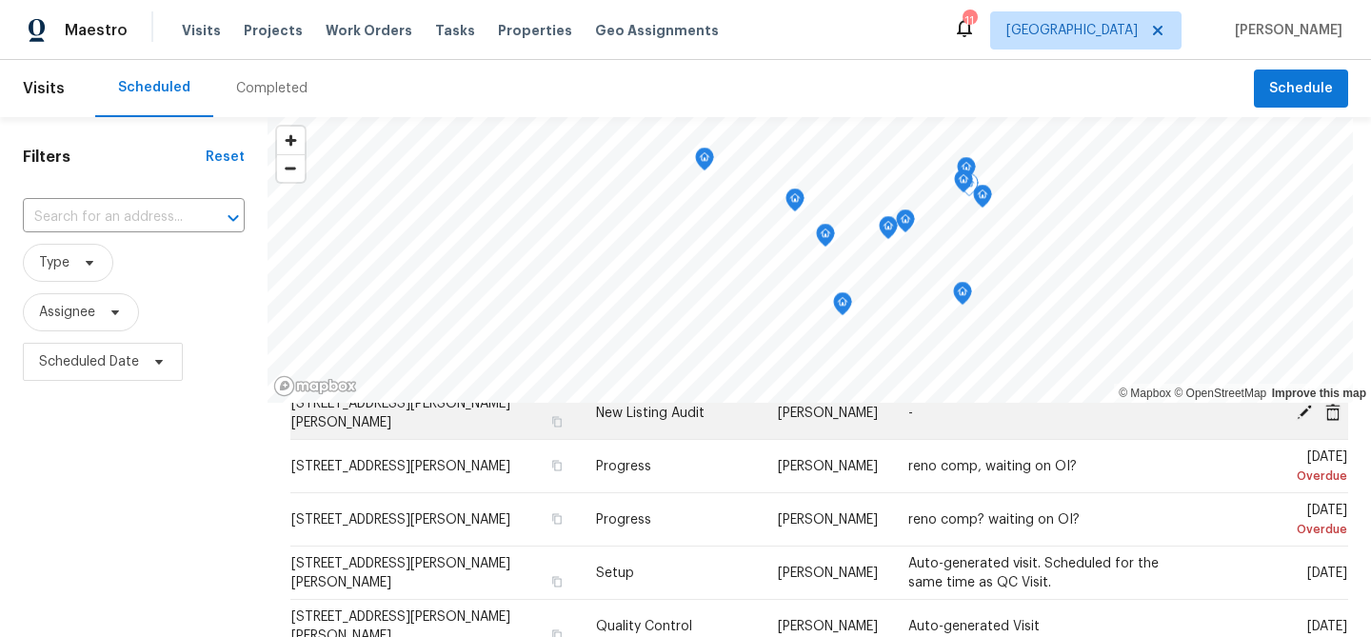
scroll to position [145, 0]
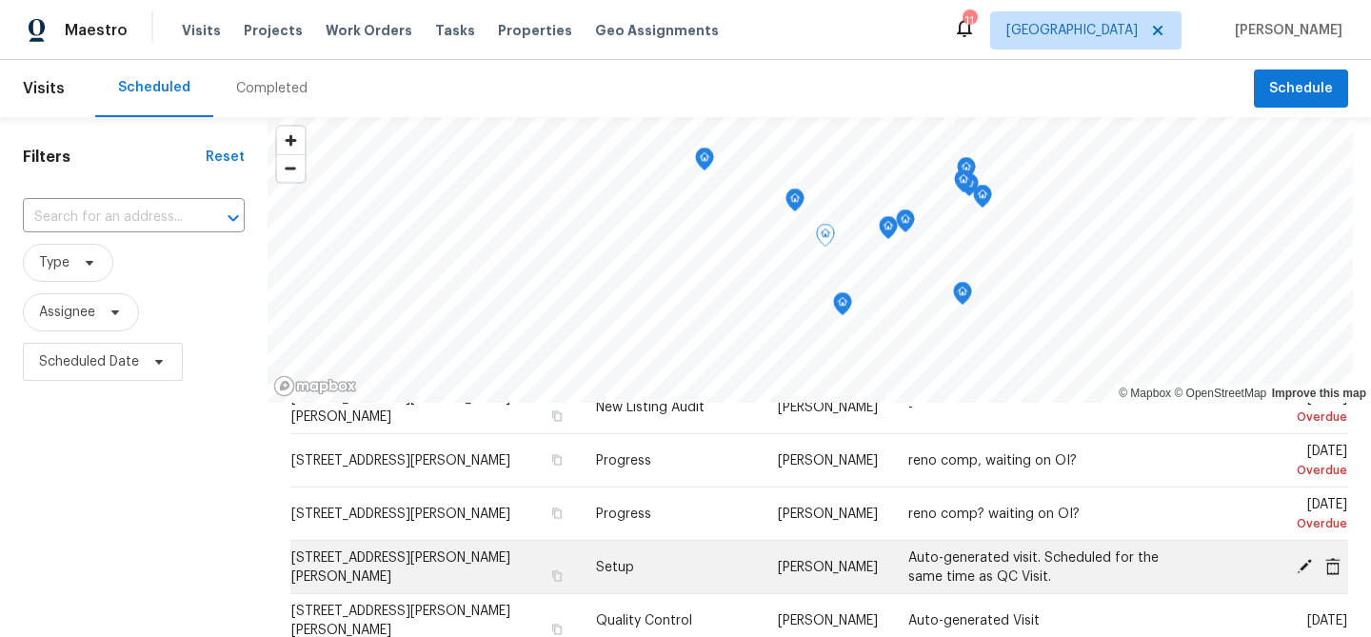
click at [1301, 567] on icon at bounding box center [1304, 565] width 15 height 15
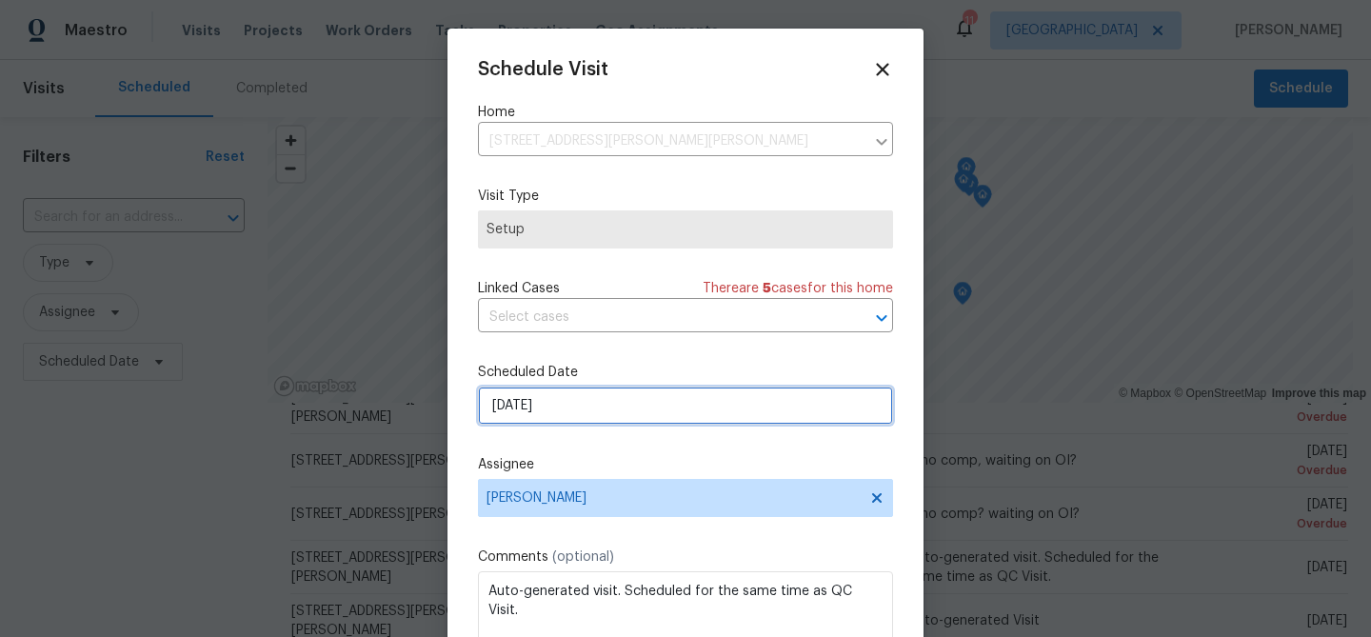
click at [570, 401] on input "[DATE]" at bounding box center [685, 406] width 415 height 38
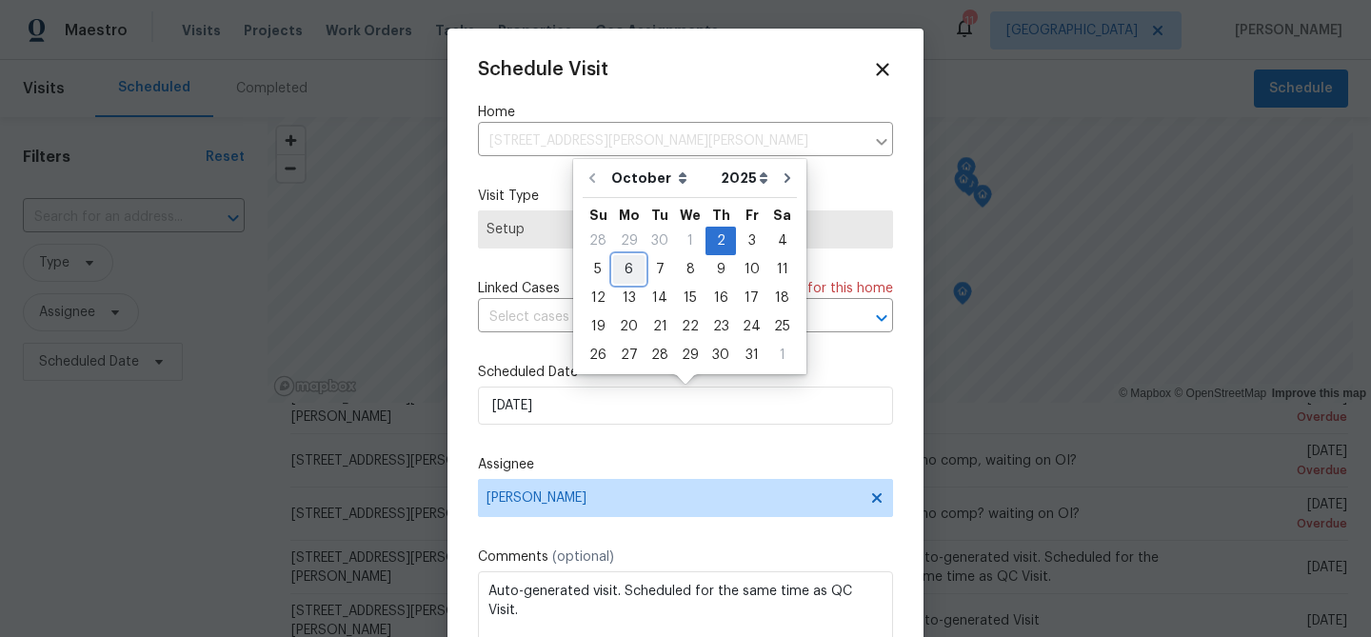
click at [626, 269] on div "6" at bounding box center [628, 269] width 31 height 27
type input "[DATE]"
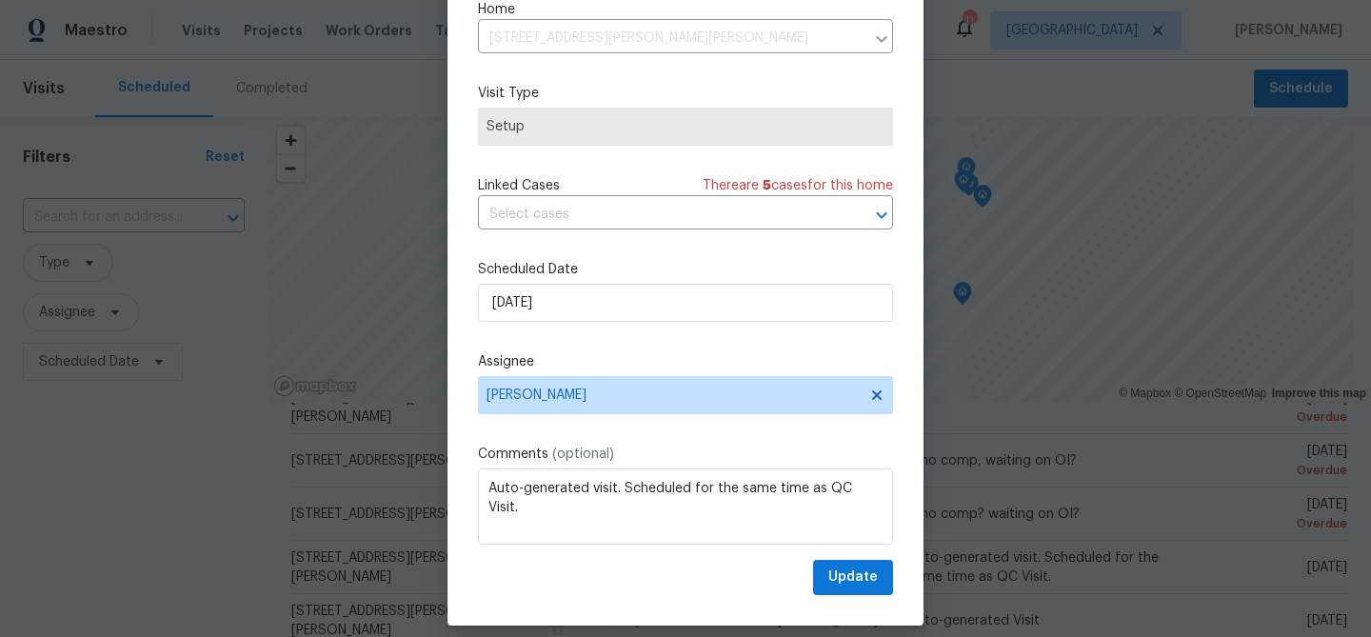
scroll to position [87, 0]
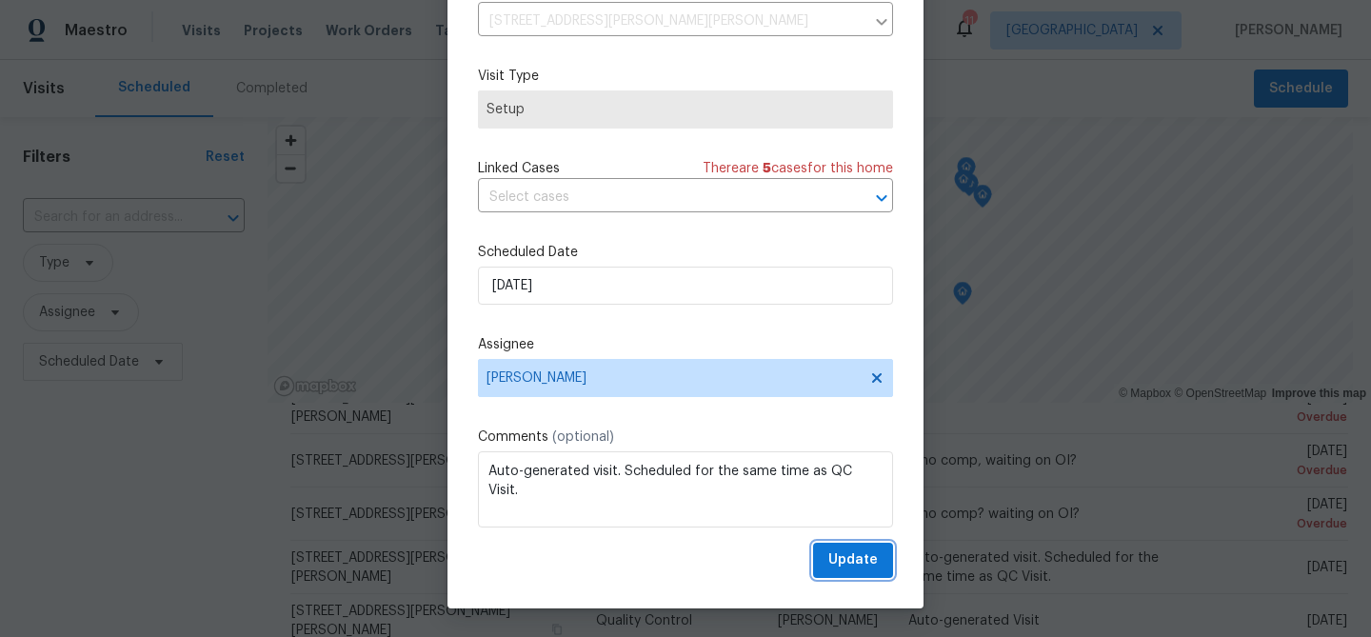
click at [836, 553] on span "Update" at bounding box center [853, 560] width 50 height 24
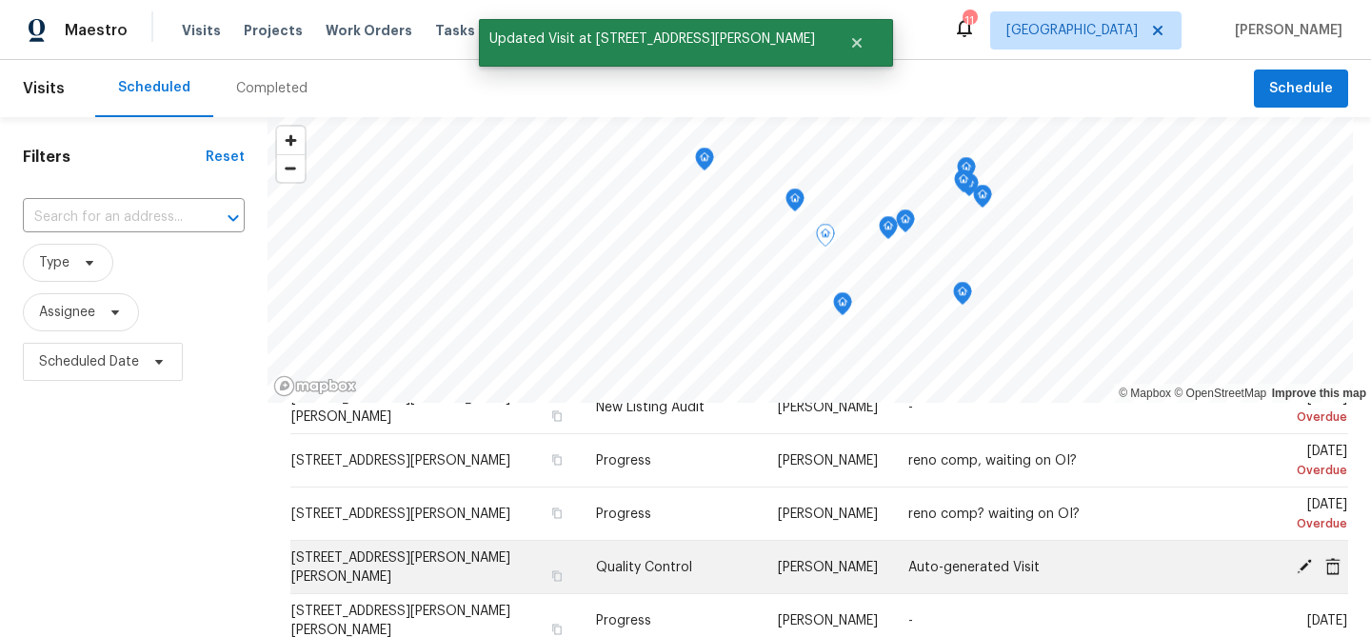
click at [1315, 567] on span at bounding box center [1304, 565] width 29 height 17
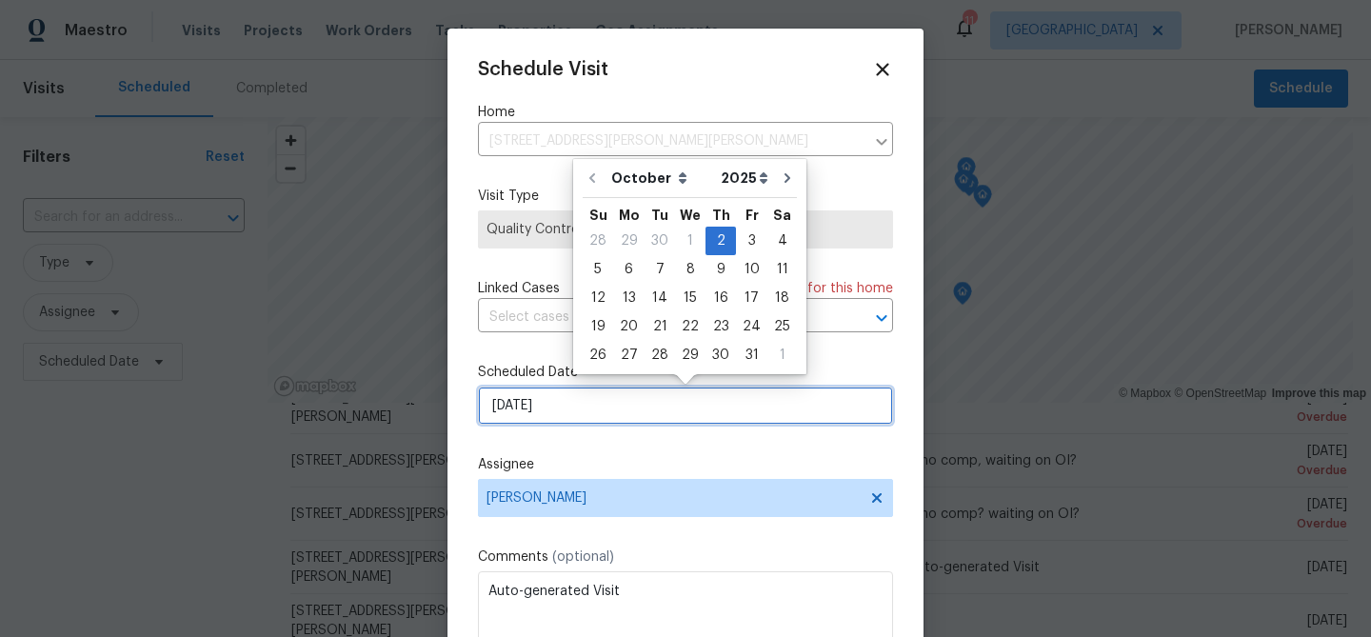
click at [641, 416] on input "[DATE]" at bounding box center [685, 406] width 415 height 38
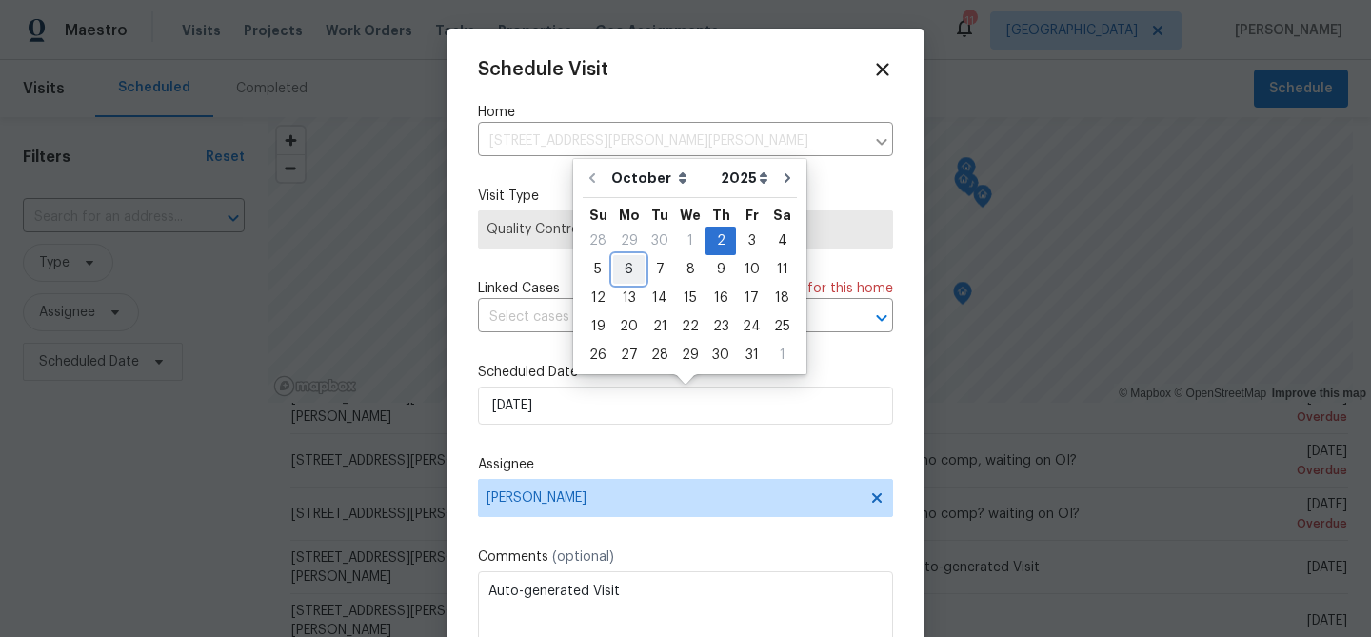
click at [628, 272] on div "6" at bounding box center [628, 269] width 31 height 27
type input "[DATE]"
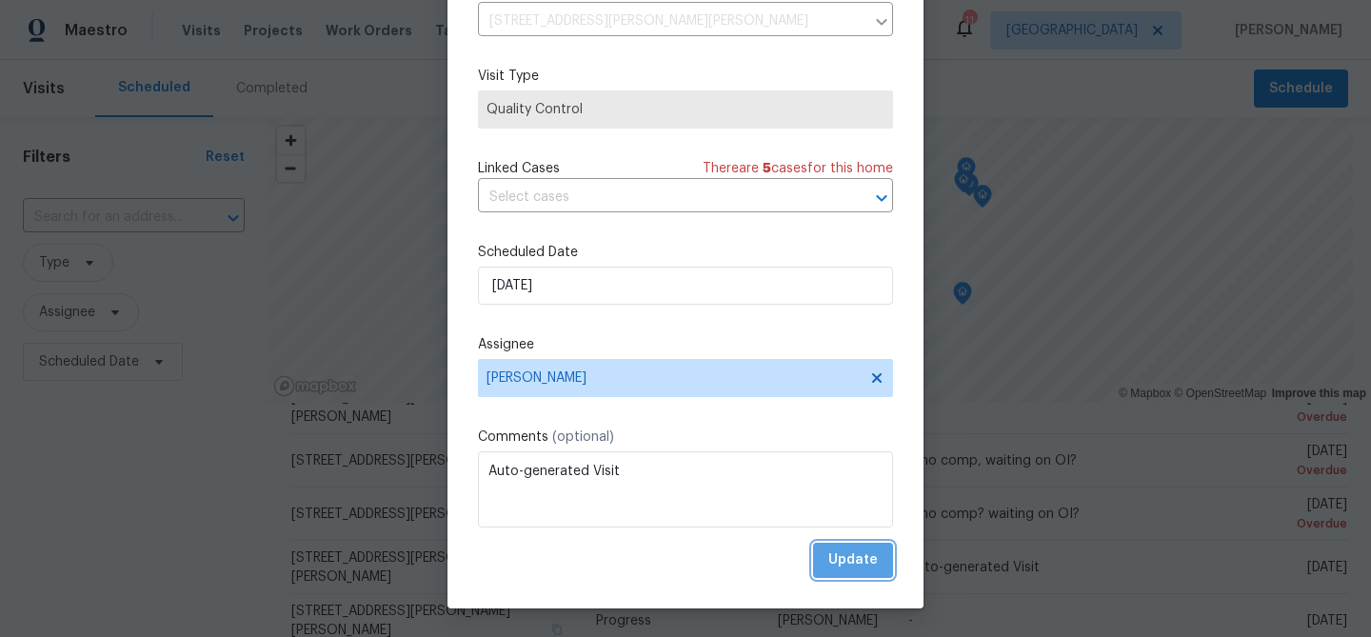
click at [845, 552] on span "Update" at bounding box center [853, 560] width 50 height 24
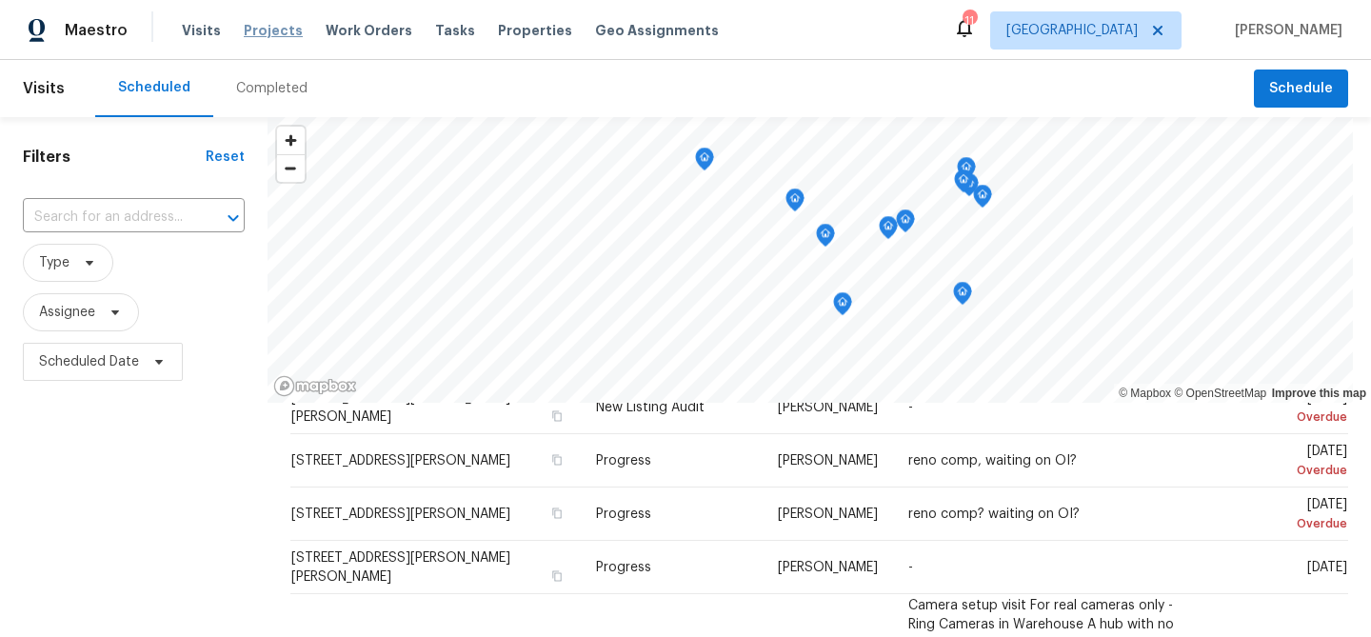
click at [273, 33] on span "Projects" at bounding box center [273, 30] width 59 height 19
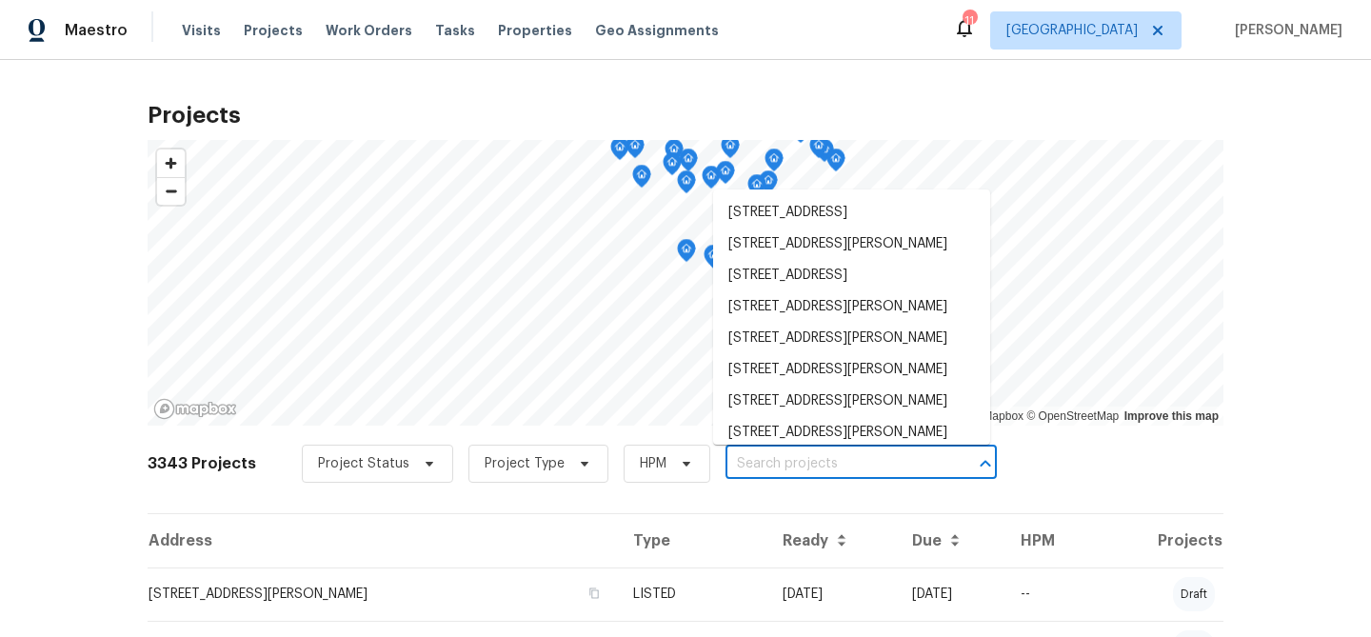
click at [842, 467] on input "text" at bounding box center [835, 464] width 218 height 30
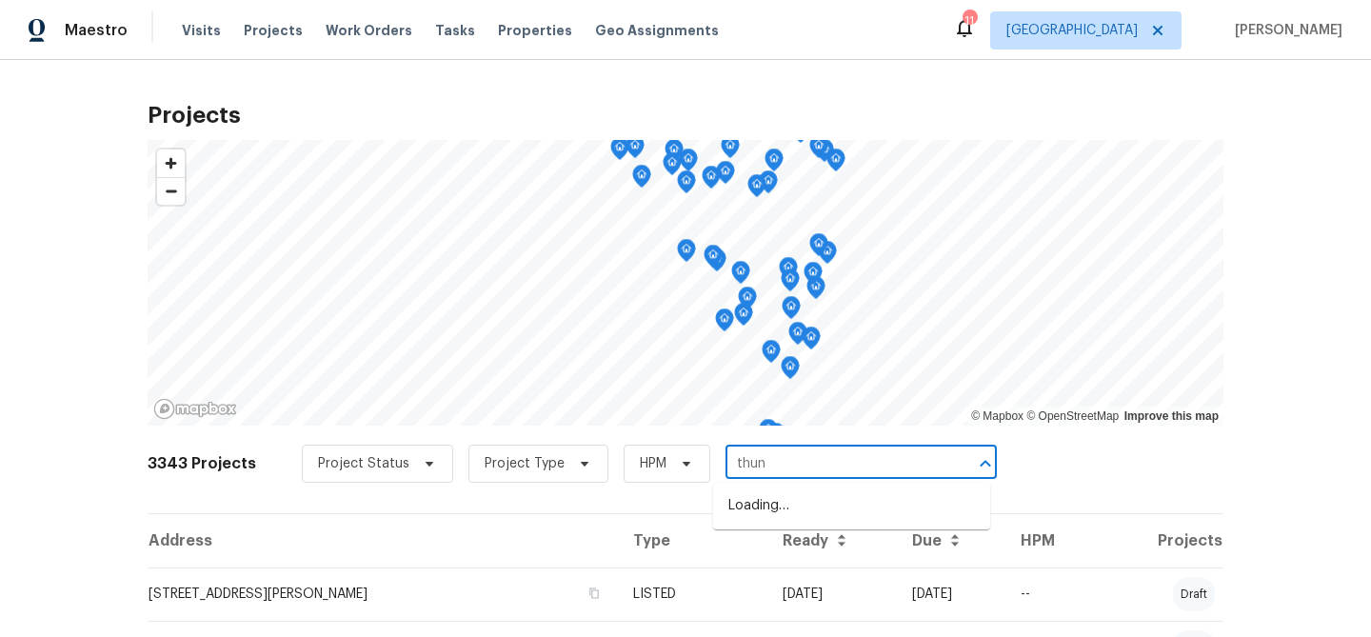
type input "thund"
click at [846, 506] on li "[STREET_ADDRESS]" at bounding box center [851, 505] width 277 height 31
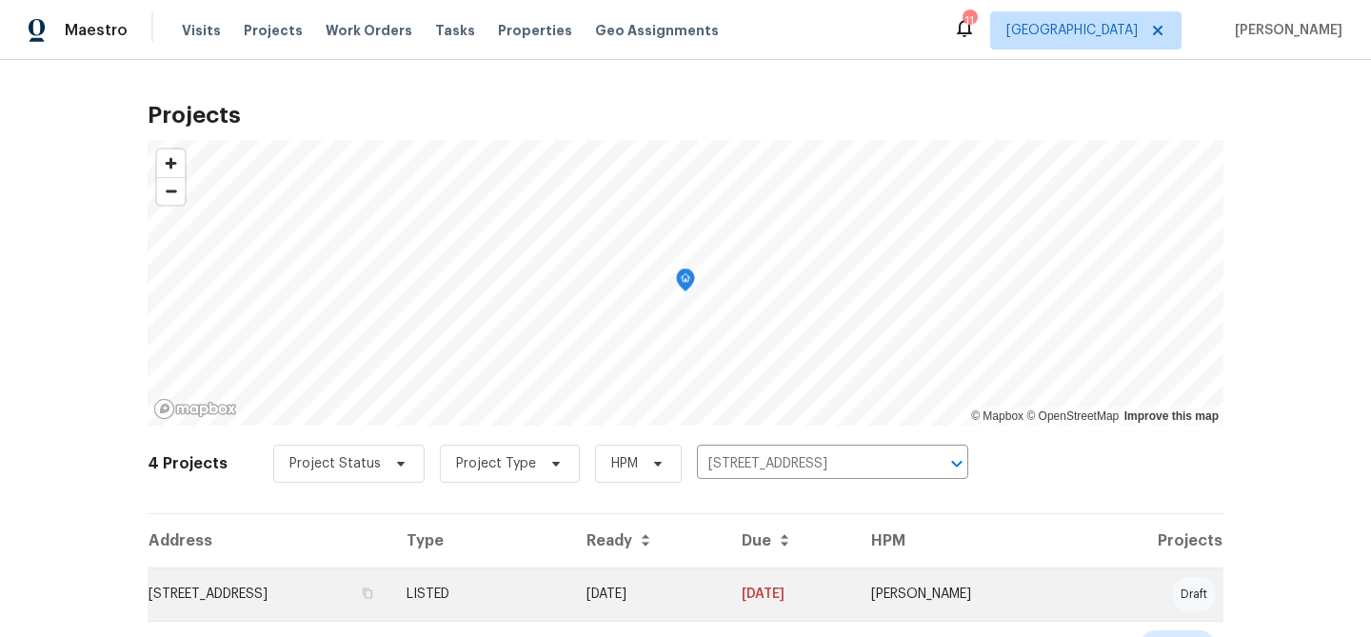
click at [295, 600] on td "[STREET_ADDRESS]" at bounding box center [270, 594] width 244 height 53
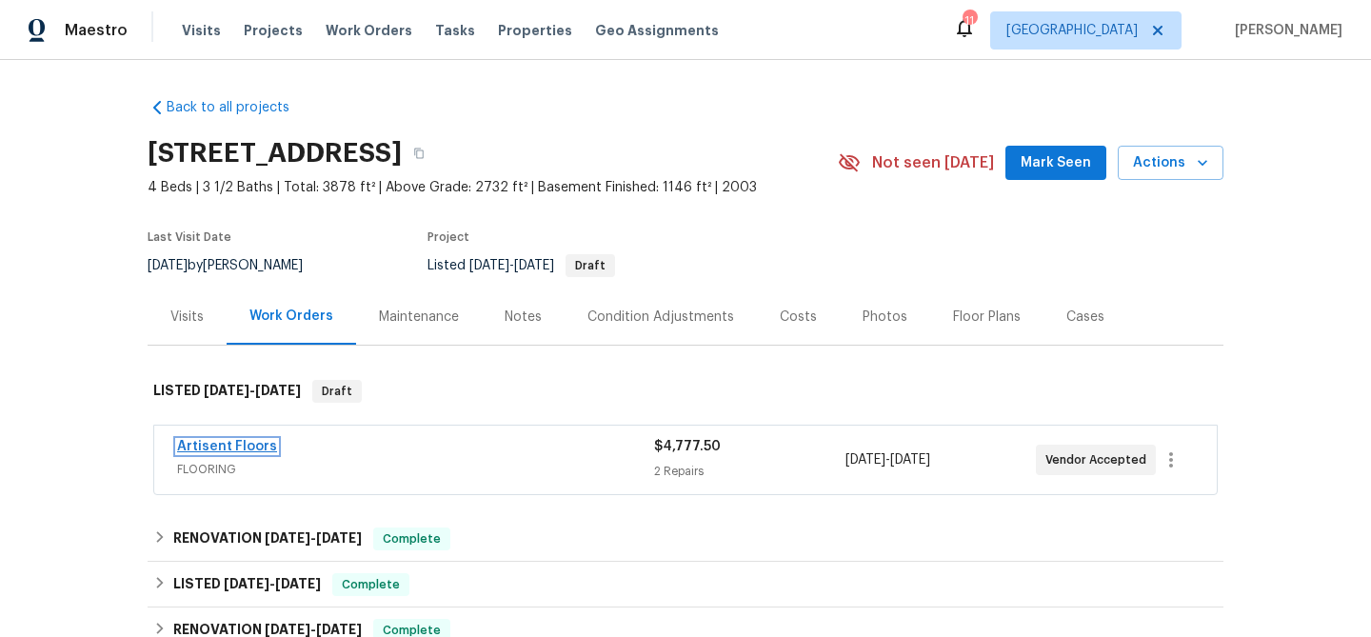
click at [249, 442] on link "Artisent Floors" at bounding box center [227, 446] width 100 height 13
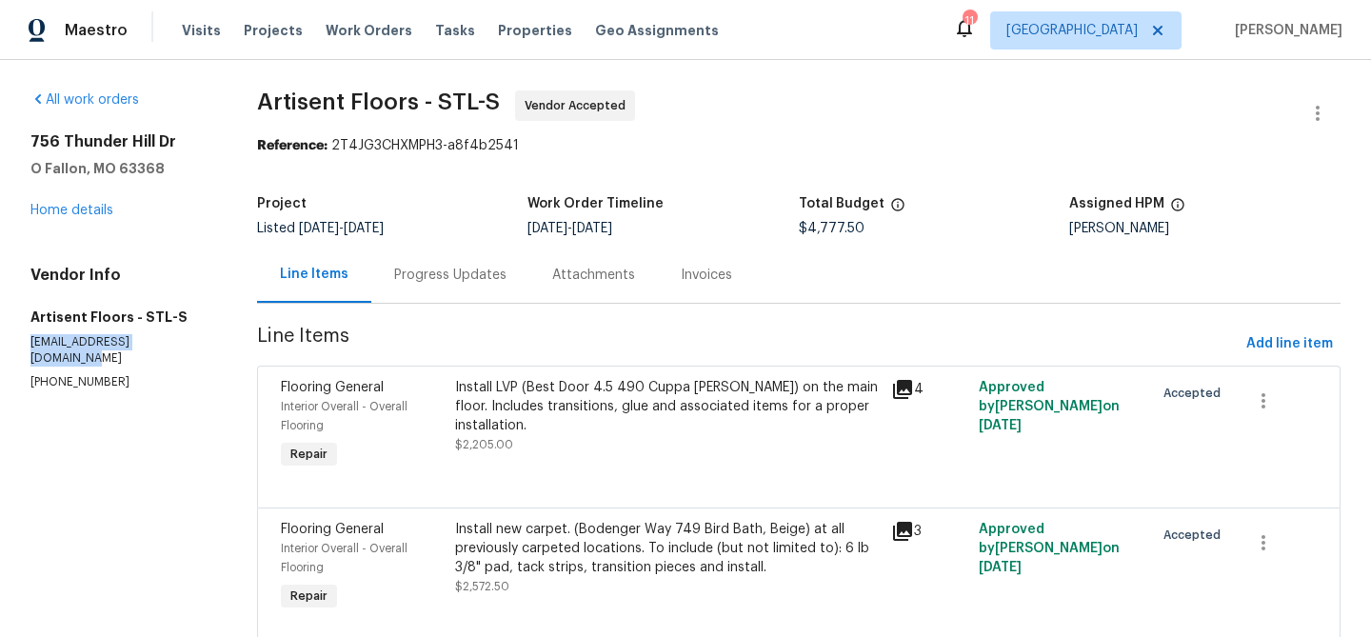
drag, startPoint x: 177, startPoint y: 339, endPoint x: 29, endPoint y: 338, distance: 148.5
click at [29, 338] on div "All work orders 756 Thunder Hill Dr O Fallon, MO 63368 Home details Vendor Info…" at bounding box center [685, 382] width 1371 height 644
copy p "kroden@artisentfloors.com"
click at [100, 210] on link "Home details" at bounding box center [71, 210] width 83 height 13
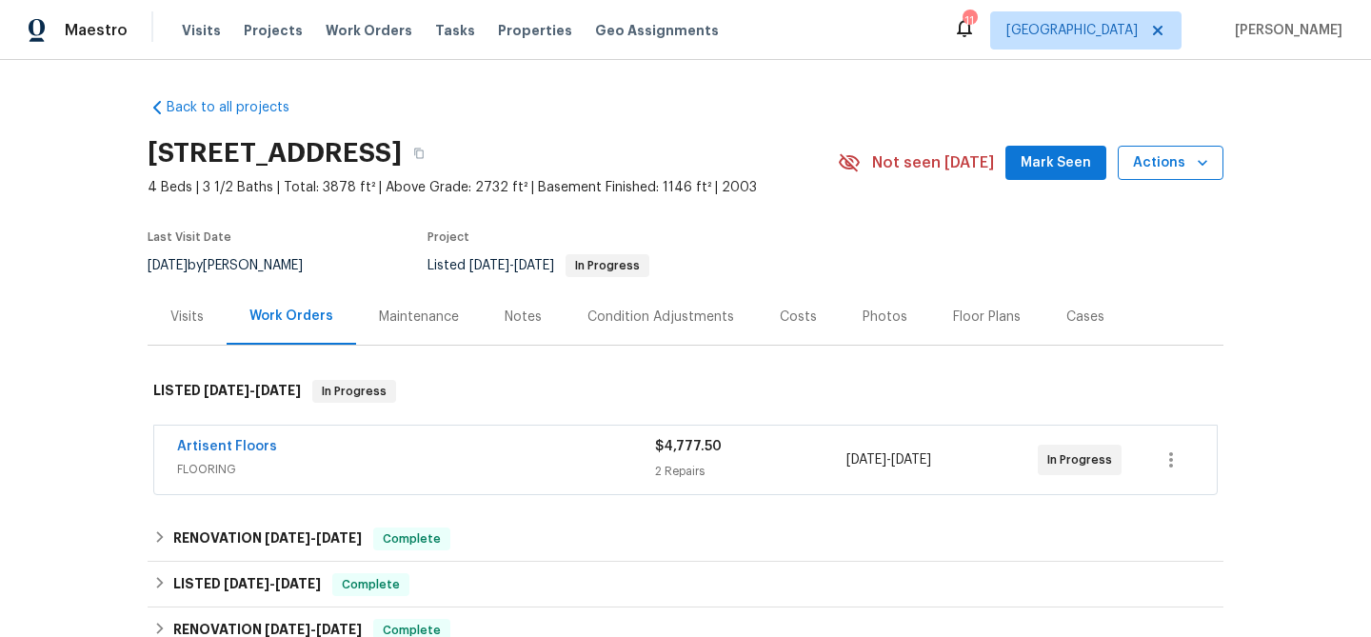
click at [1200, 165] on icon "button" at bounding box center [1202, 162] width 19 height 19
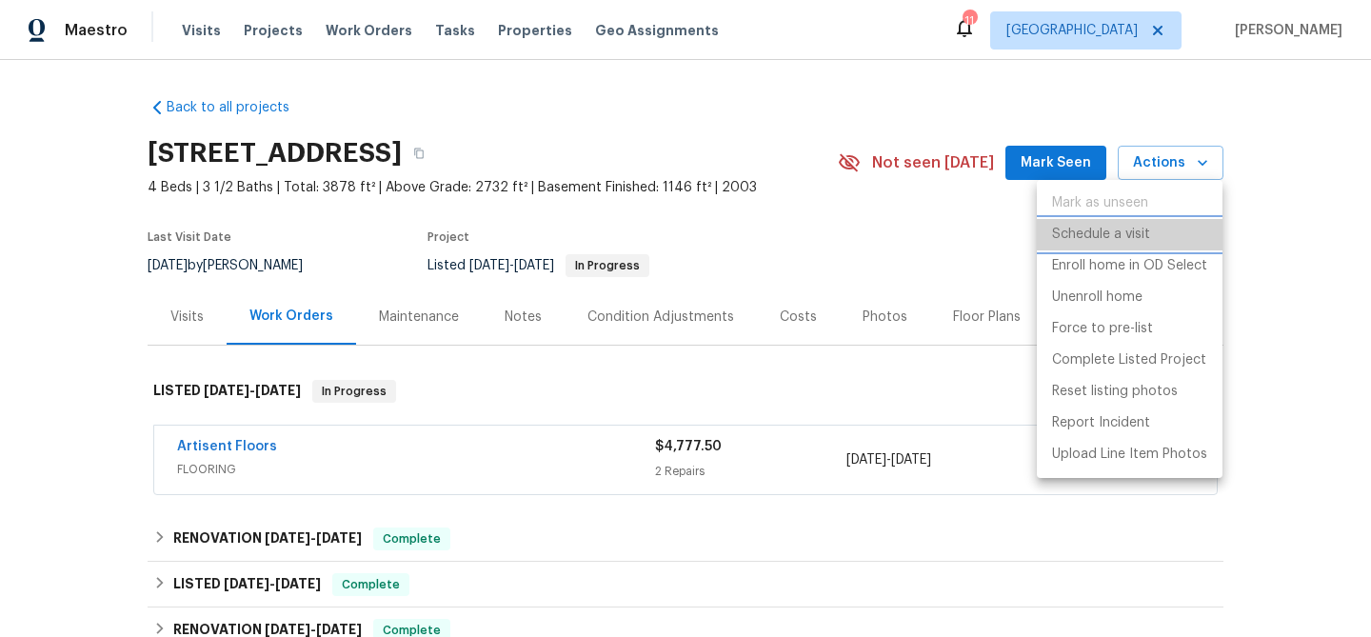
click at [1115, 231] on p "Schedule a visit" at bounding box center [1101, 235] width 98 height 20
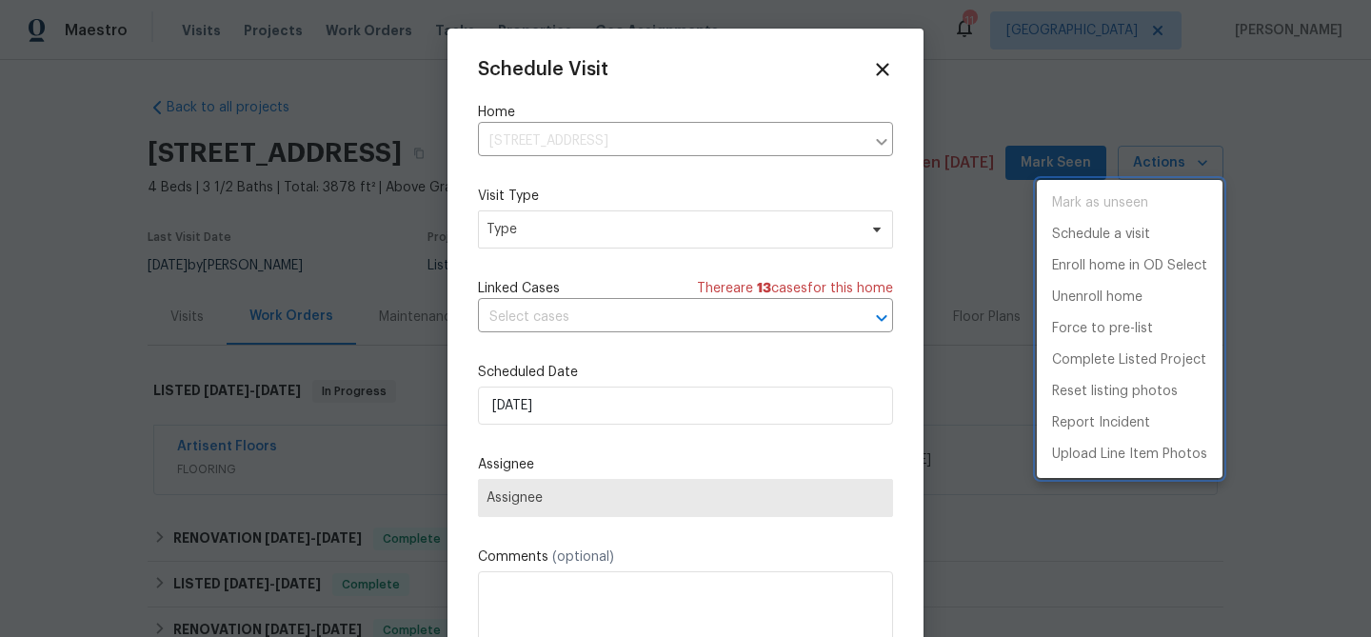
click at [564, 227] on div at bounding box center [685, 318] width 1371 height 637
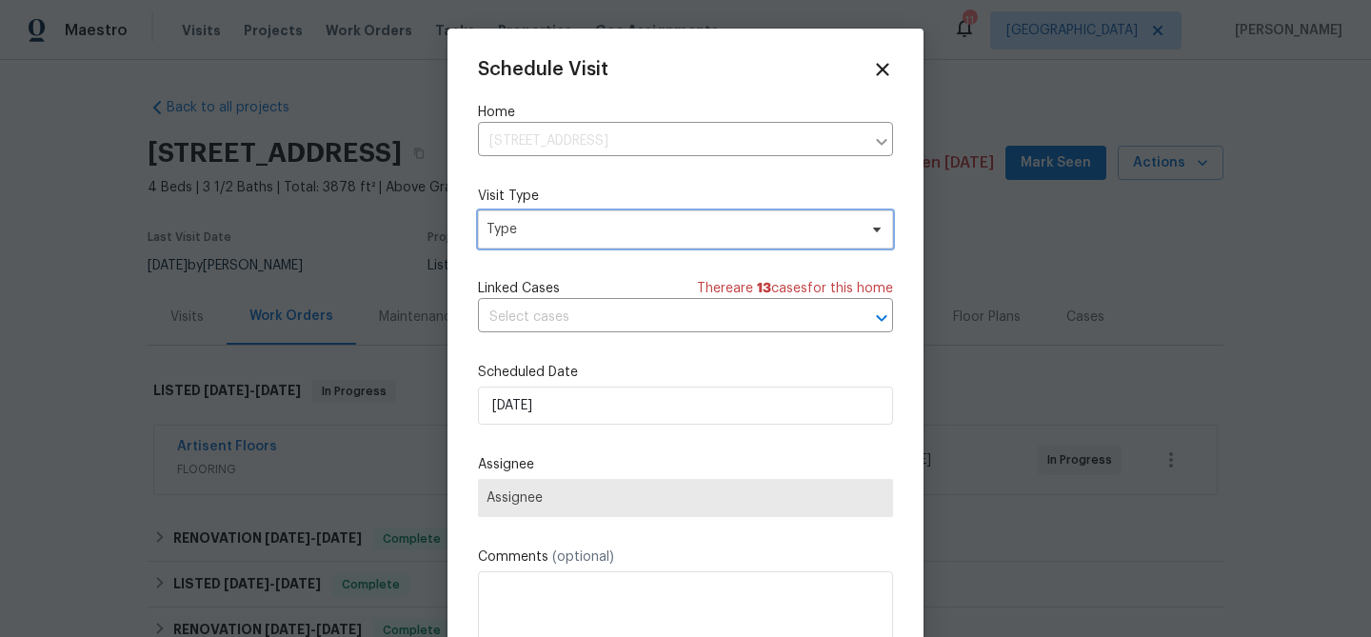
click at [564, 227] on span "Type" at bounding box center [672, 229] width 370 height 19
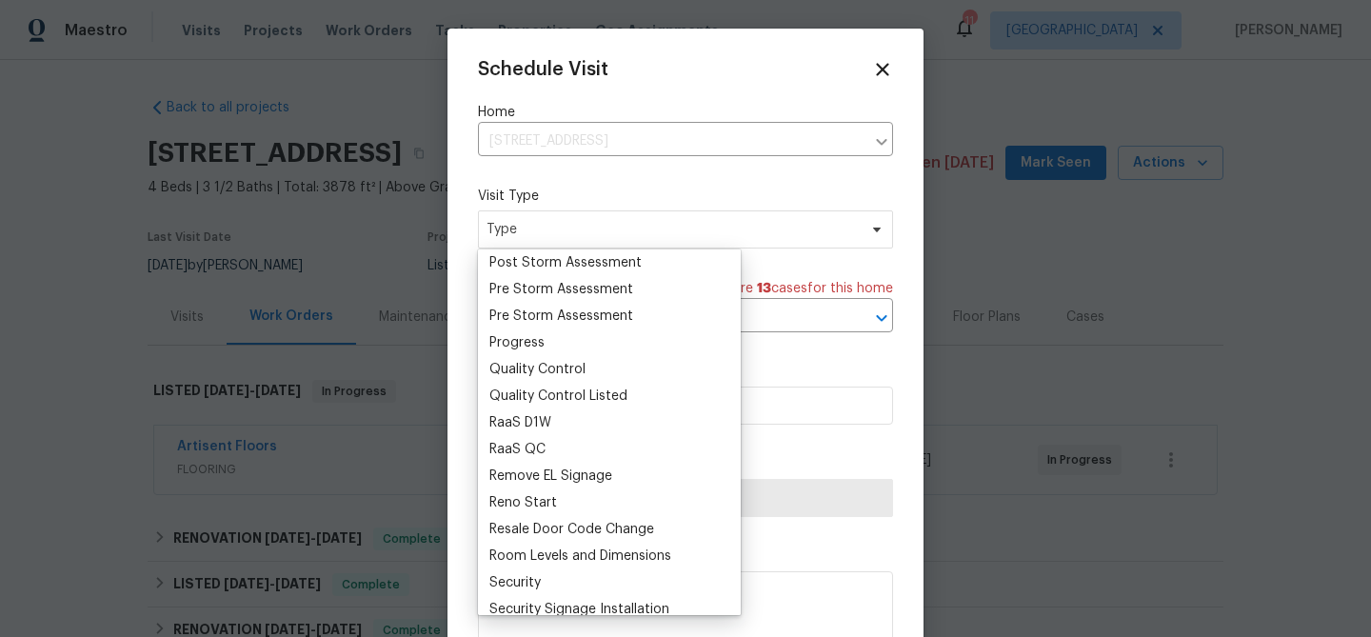
scroll to position [1209, 0]
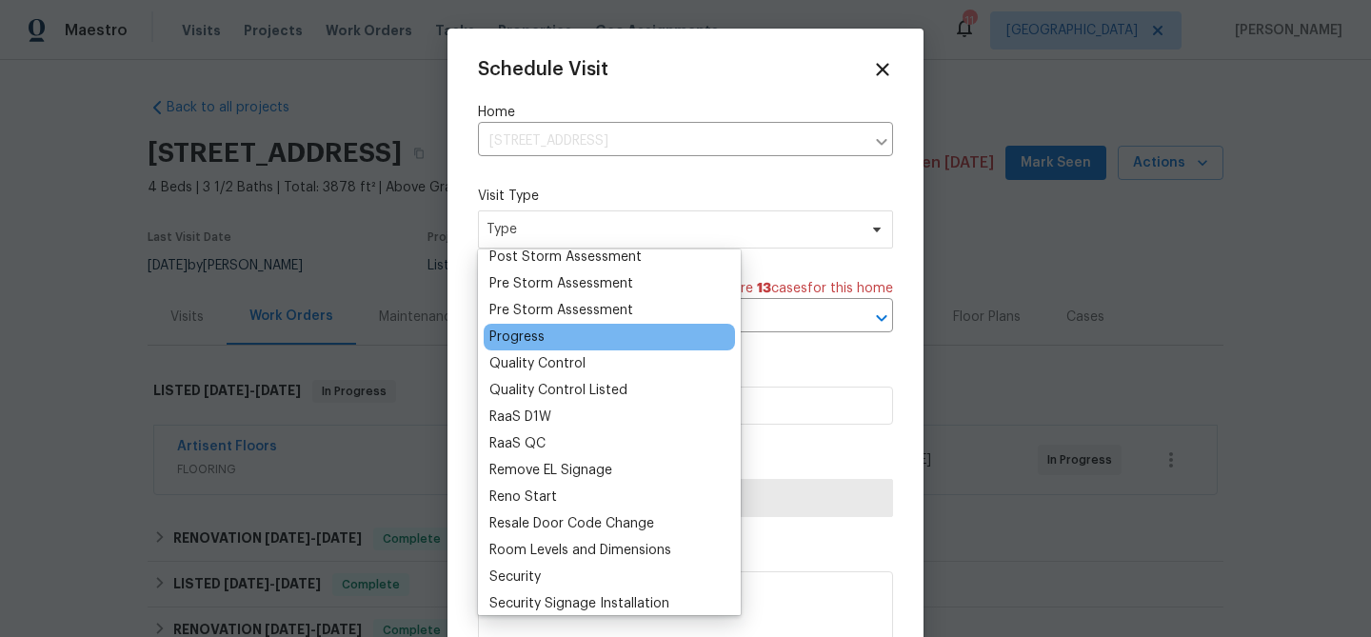
click at [530, 341] on div "Progress" at bounding box center [516, 337] width 55 height 19
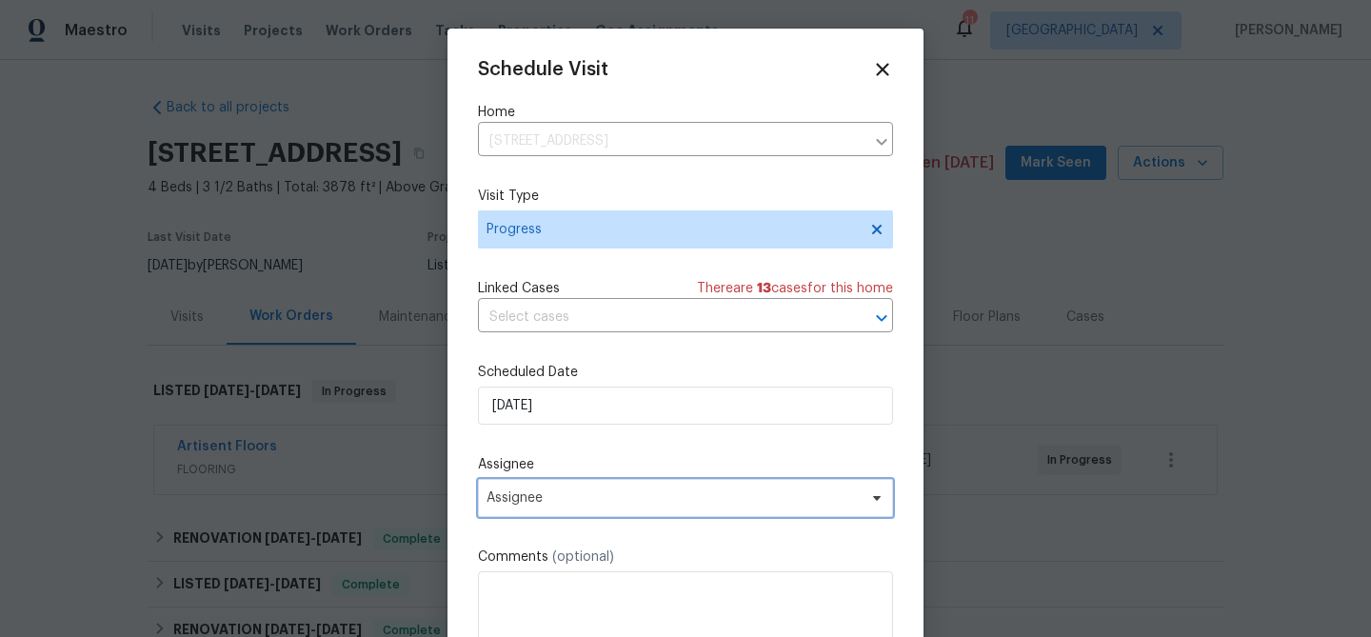
click at [547, 497] on span "Assignee" at bounding box center [673, 497] width 373 height 15
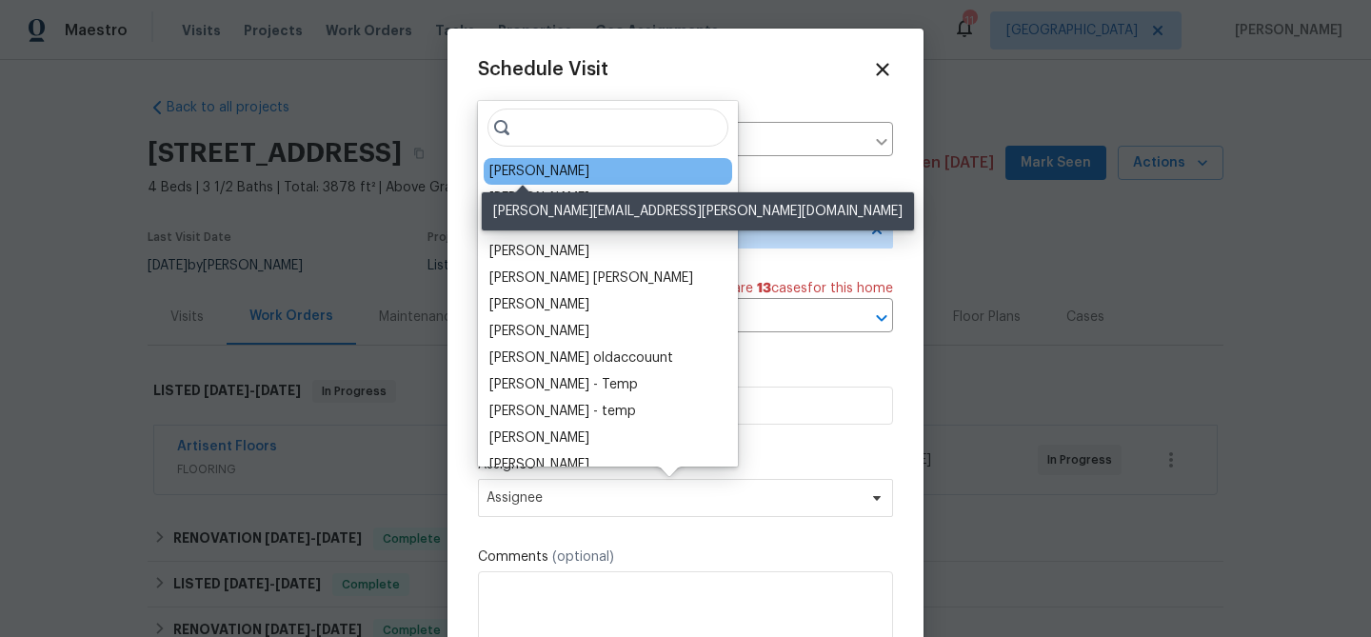
click at [537, 171] on div "[PERSON_NAME]" at bounding box center [539, 171] width 100 height 19
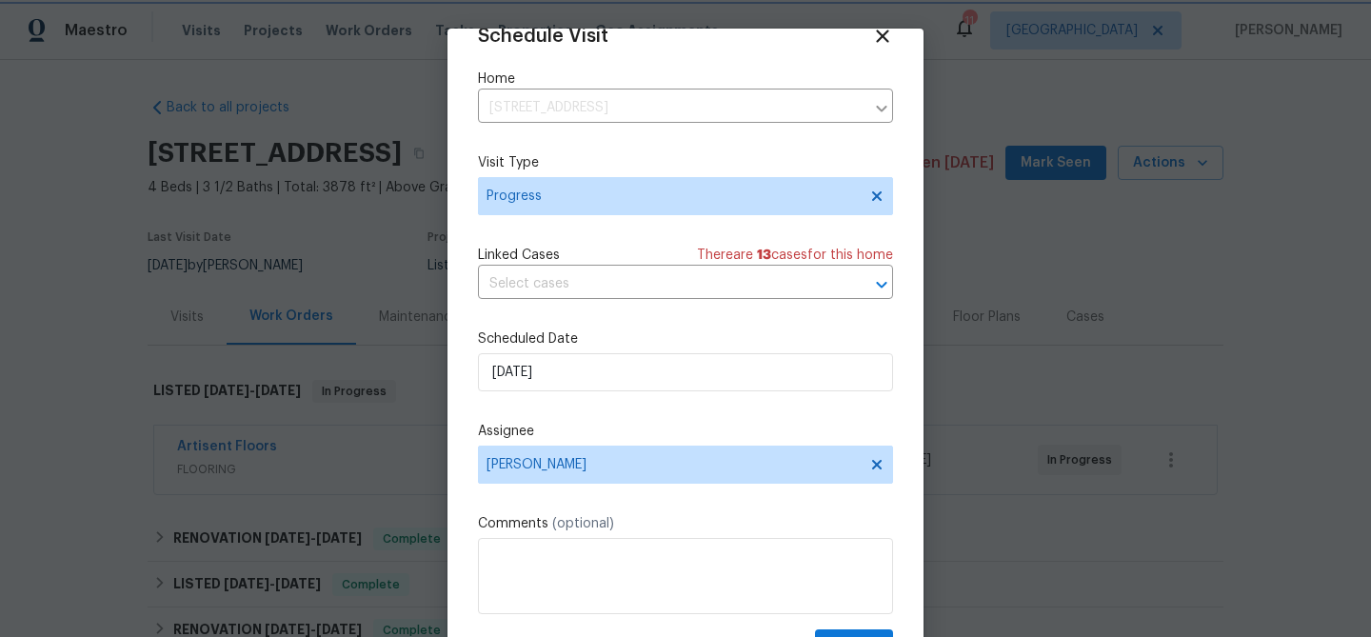
scroll to position [87, 0]
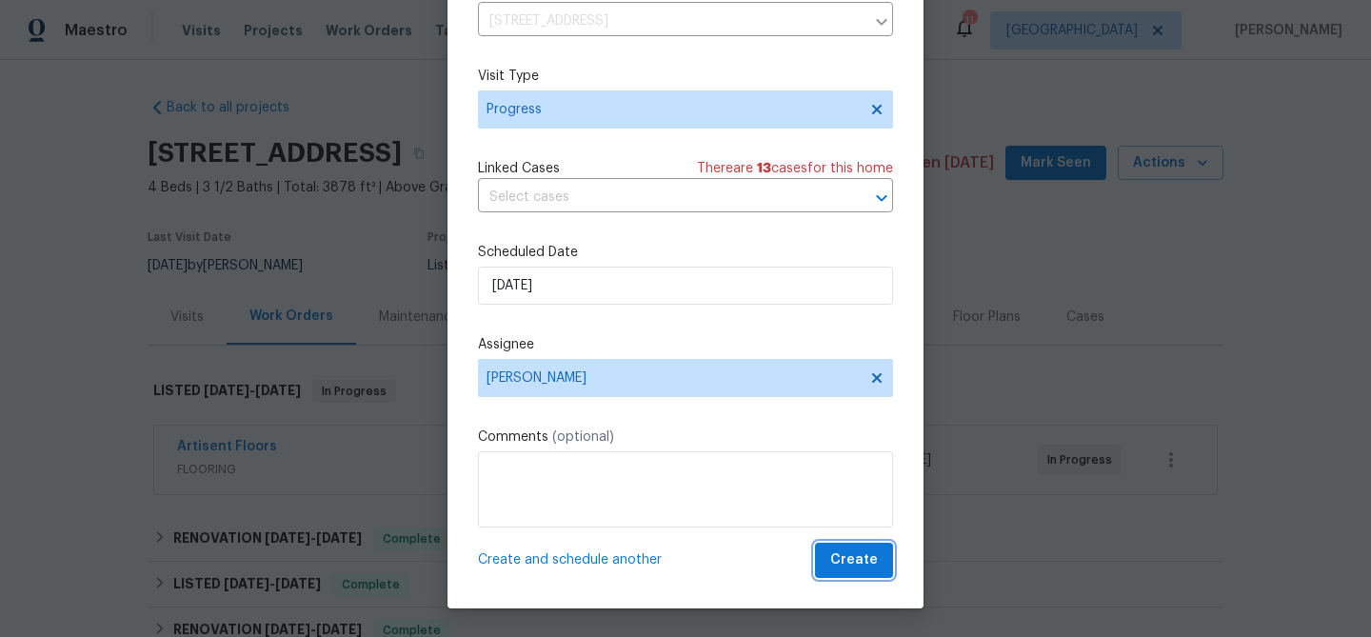
click at [856, 555] on span "Create" at bounding box center [854, 560] width 48 height 24
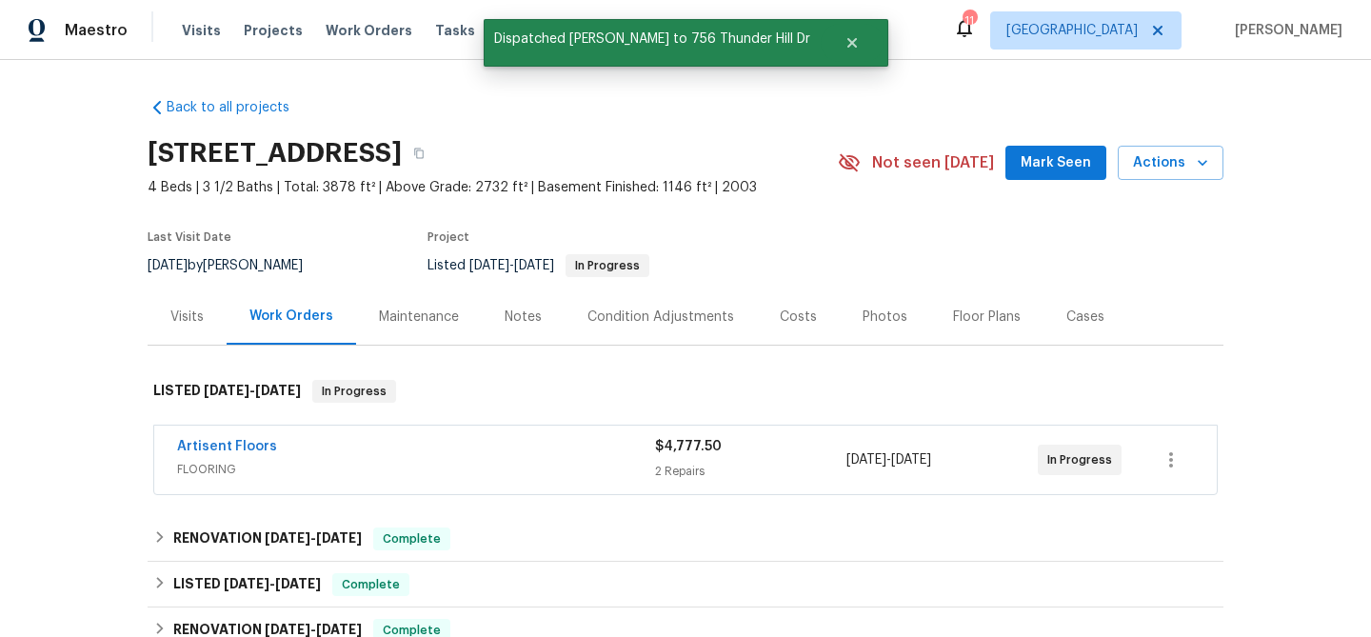
scroll to position [0, 0]
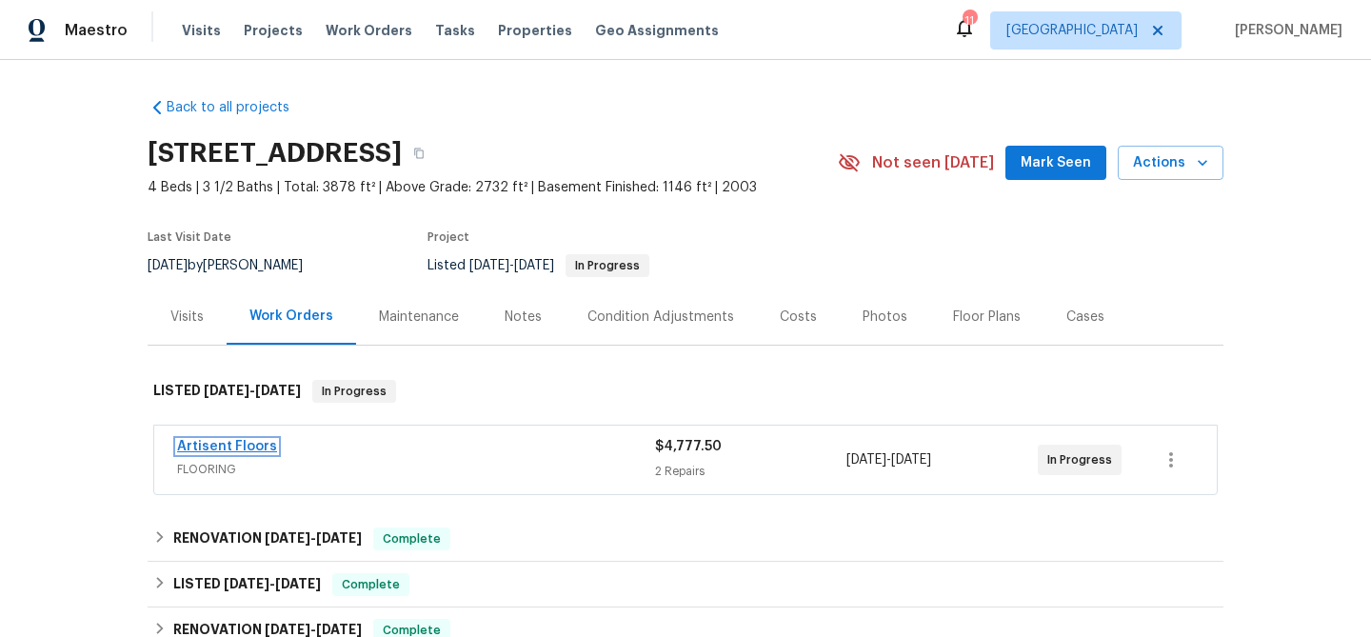
click at [208, 446] on link "Artisent Floors" at bounding box center [227, 446] width 100 height 13
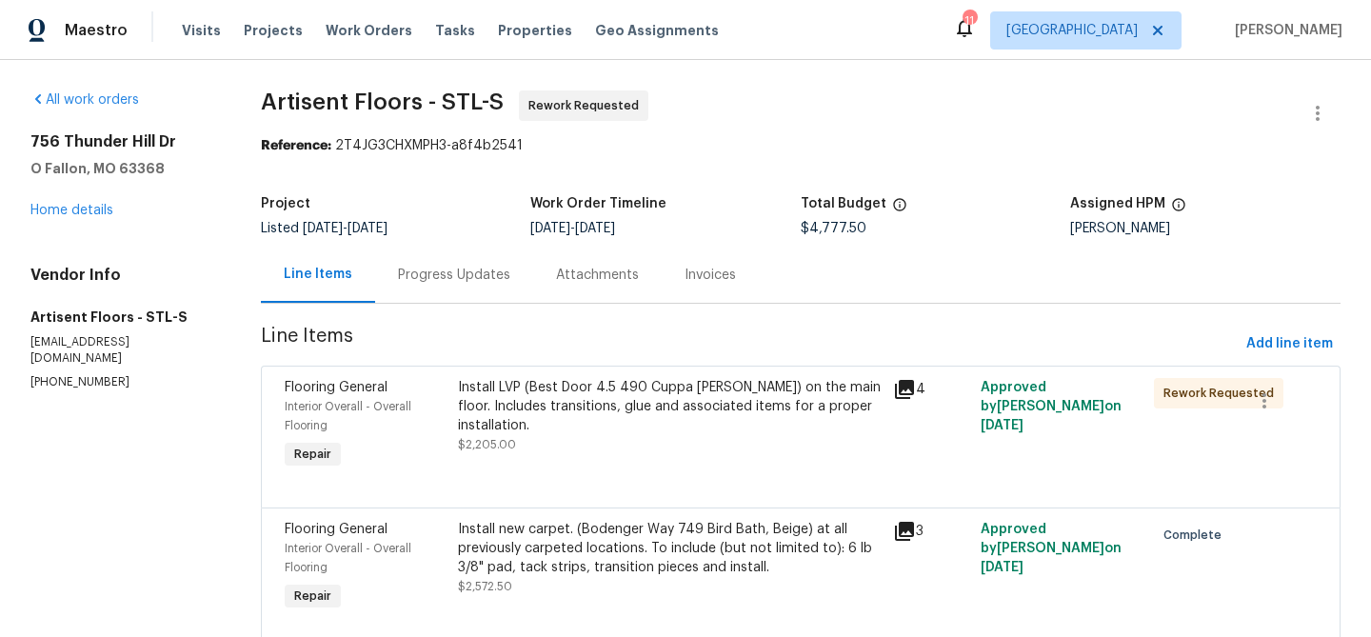
click at [475, 279] on div "Progress Updates" at bounding box center [454, 275] width 112 height 19
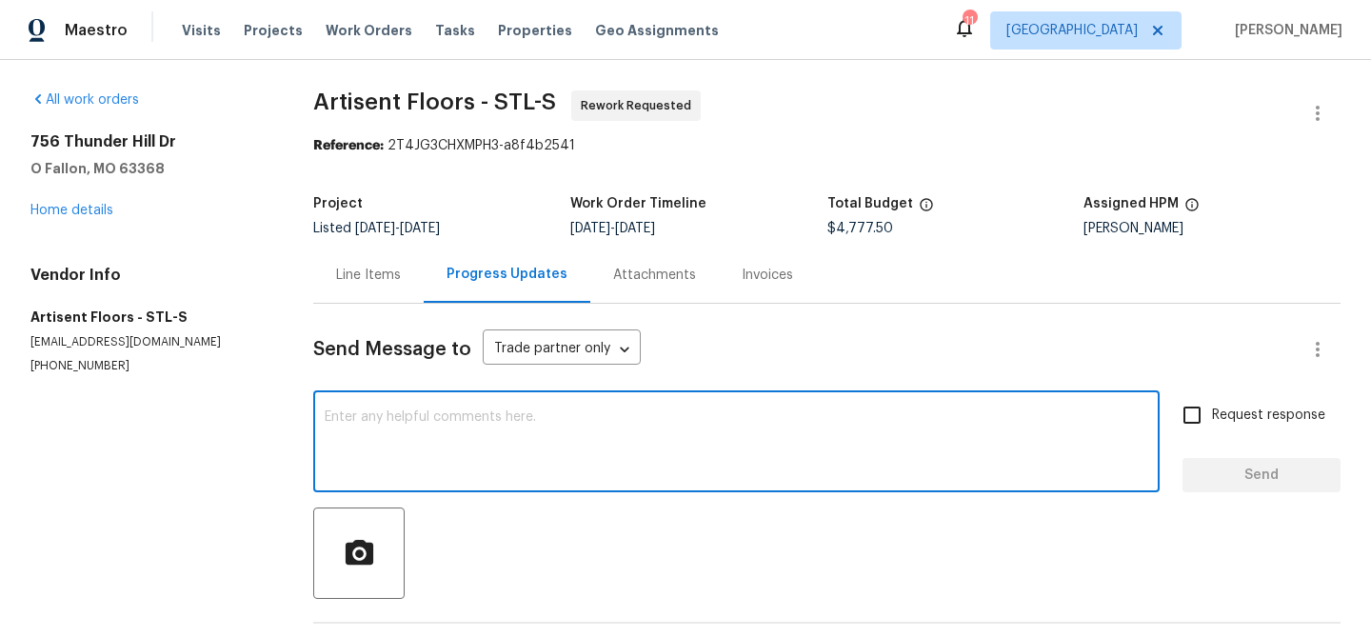
click at [494, 420] on textarea at bounding box center [737, 443] width 824 height 67
click at [515, 417] on textarea "Visited the home and the lVP and" at bounding box center [737, 443] width 824 height 67
click at [583, 420] on textarea "Visited the home and the LVP and" at bounding box center [737, 443] width 824 height 67
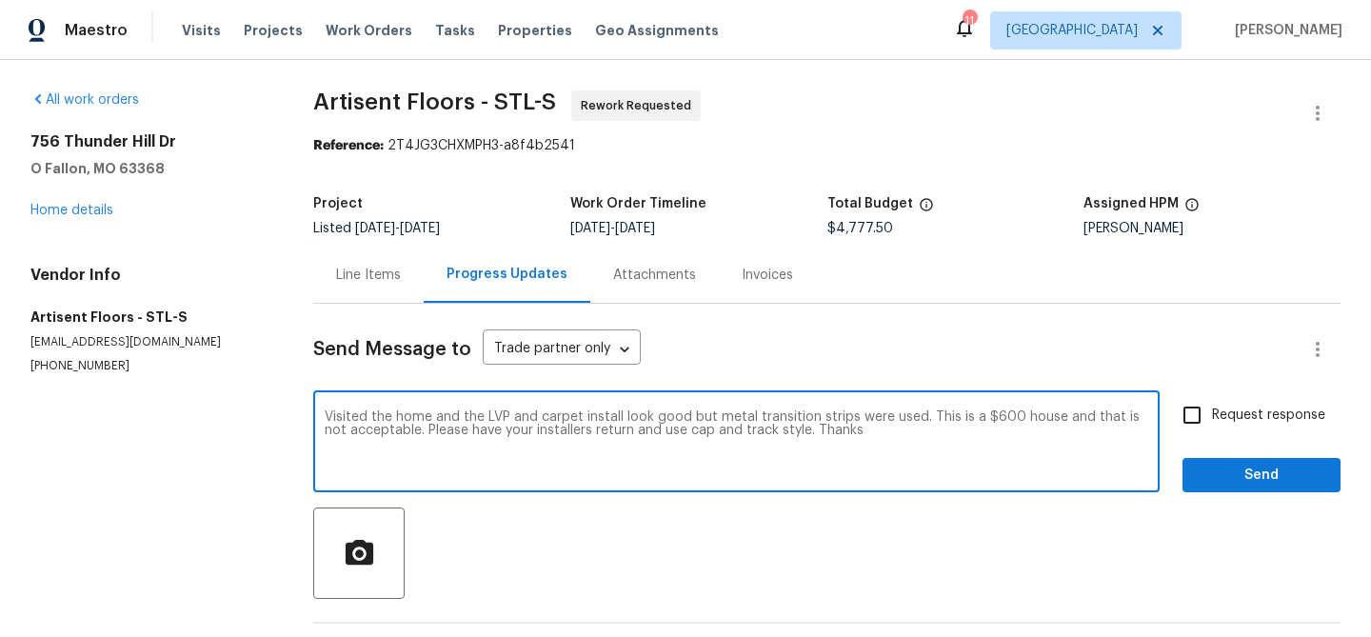
type textarea "Visited the home and the LVP and carpet install look good but metal transition …"
click at [1199, 414] on input "Request response" at bounding box center [1192, 415] width 40 height 40
checkbox input "true"
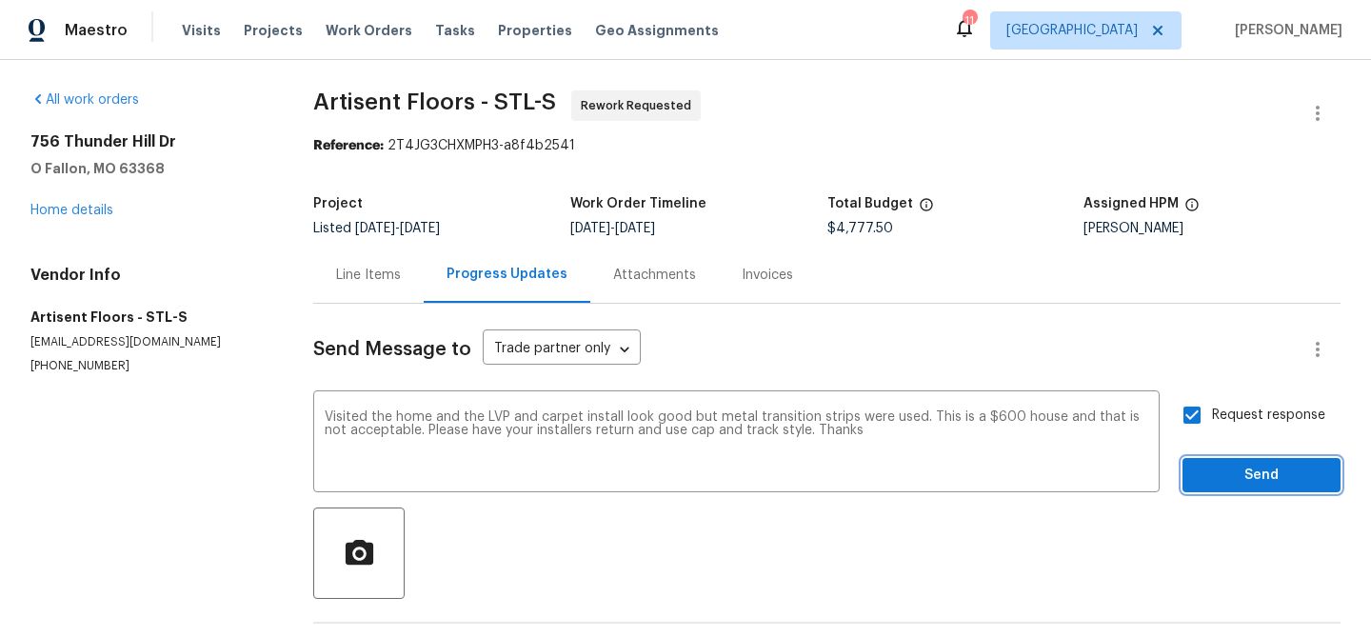
click at [1245, 474] on span "Send" at bounding box center [1262, 476] width 128 height 24
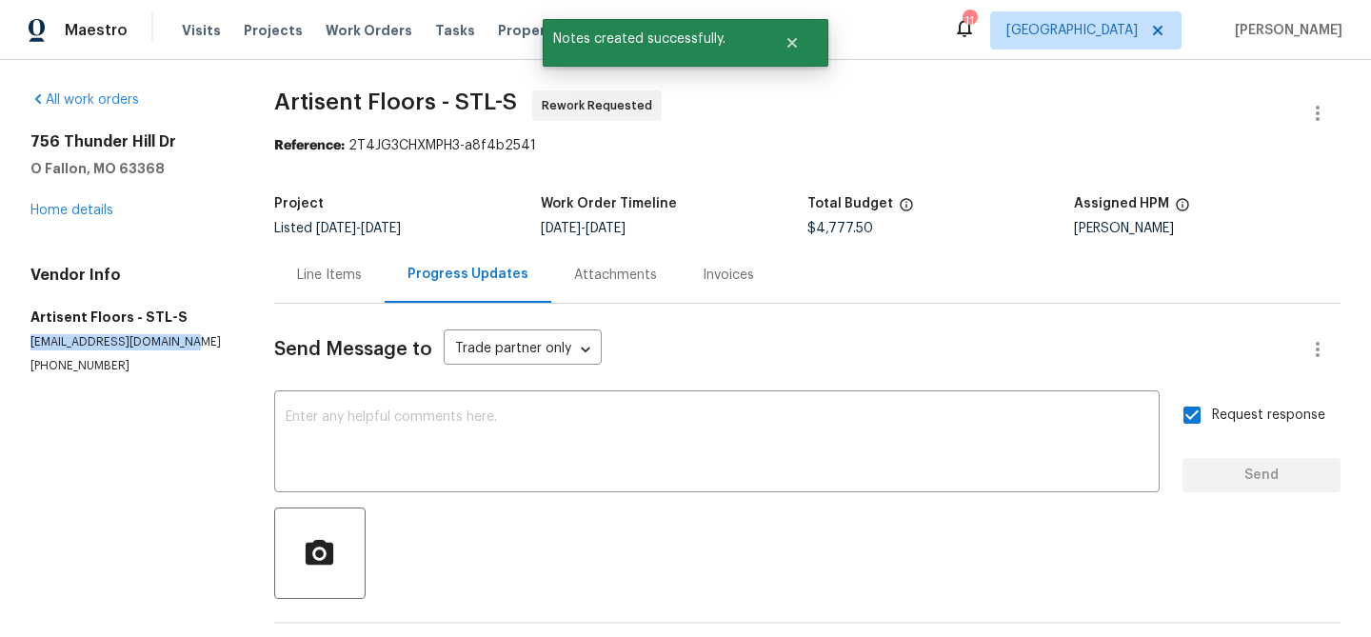
drag, startPoint x: 182, startPoint y: 344, endPoint x: 30, endPoint y: 340, distance: 152.4
click at [30, 340] on p "kroden@artisentfloors.com" at bounding box center [129, 342] width 198 height 16
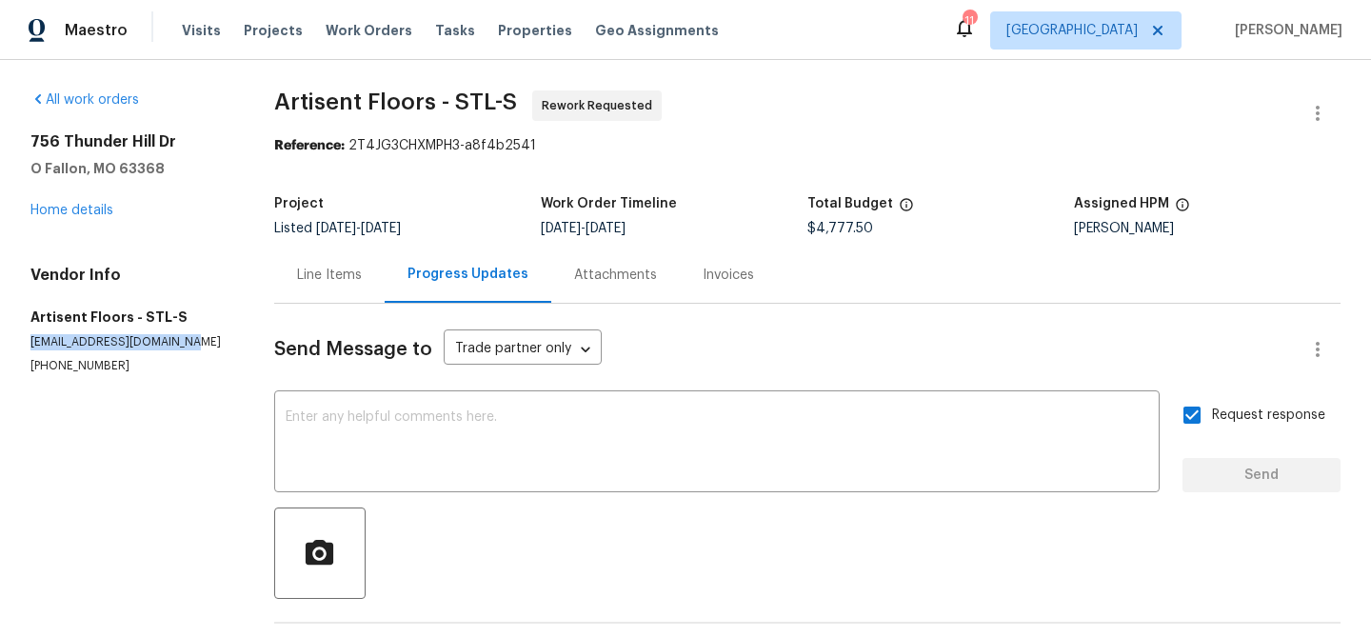
copy p "kroden@artisentfloors.com"
click at [96, 208] on link "Home details" at bounding box center [71, 210] width 83 height 13
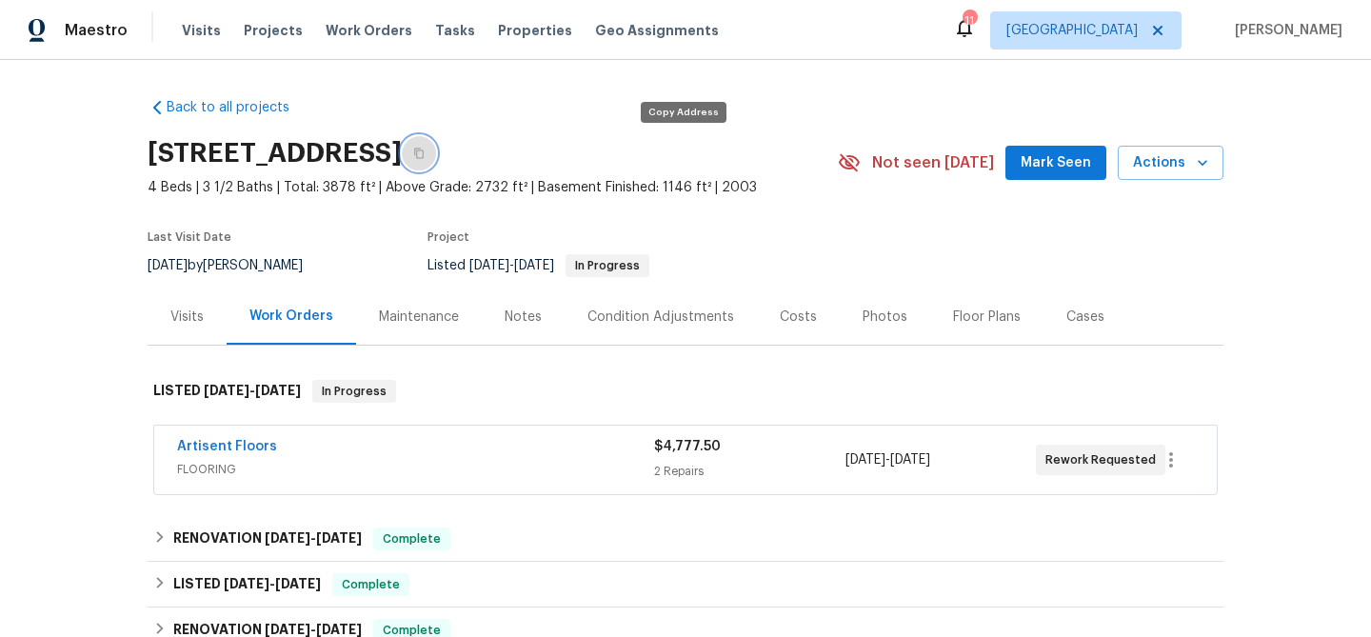
click at [436, 159] on button "button" at bounding box center [419, 153] width 34 height 34
click at [517, 318] on div "Notes" at bounding box center [523, 317] width 37 height 19
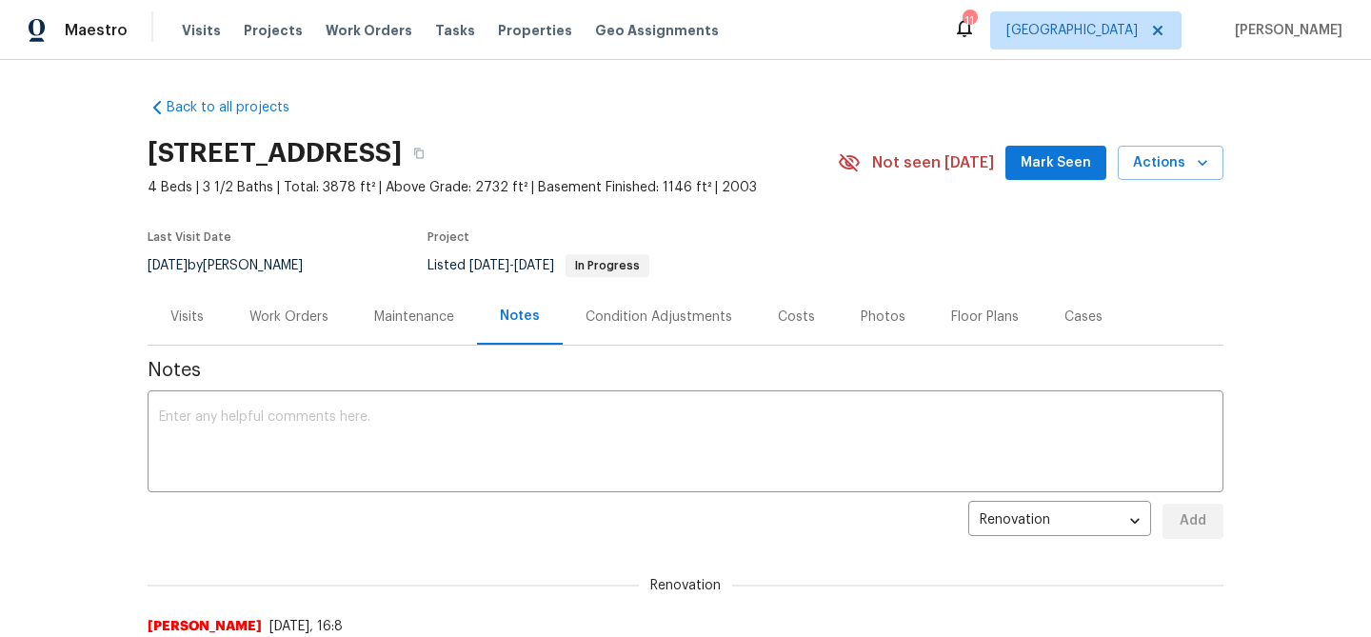
click at [305, 312] on div "Work Orders" at bounding box center [288, 317] width 79 height 19
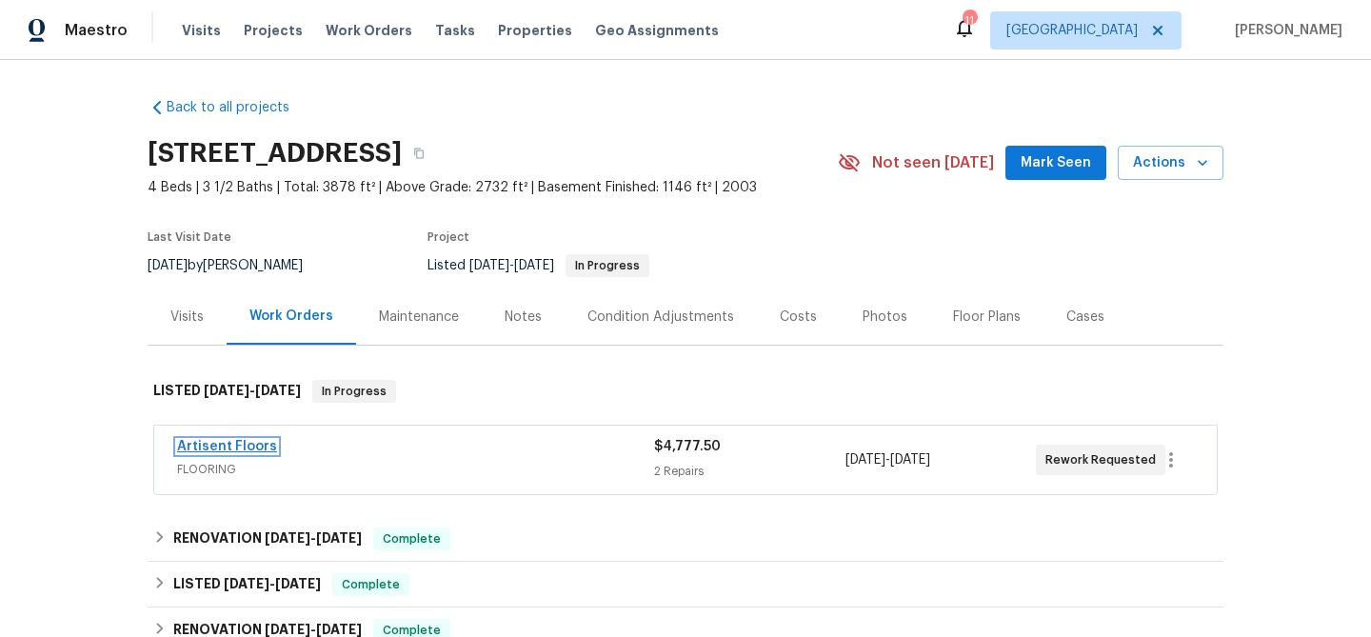
click at [249, 443] on link "Artisent Floors" at bounding box center [227, 446] width 100 height 13
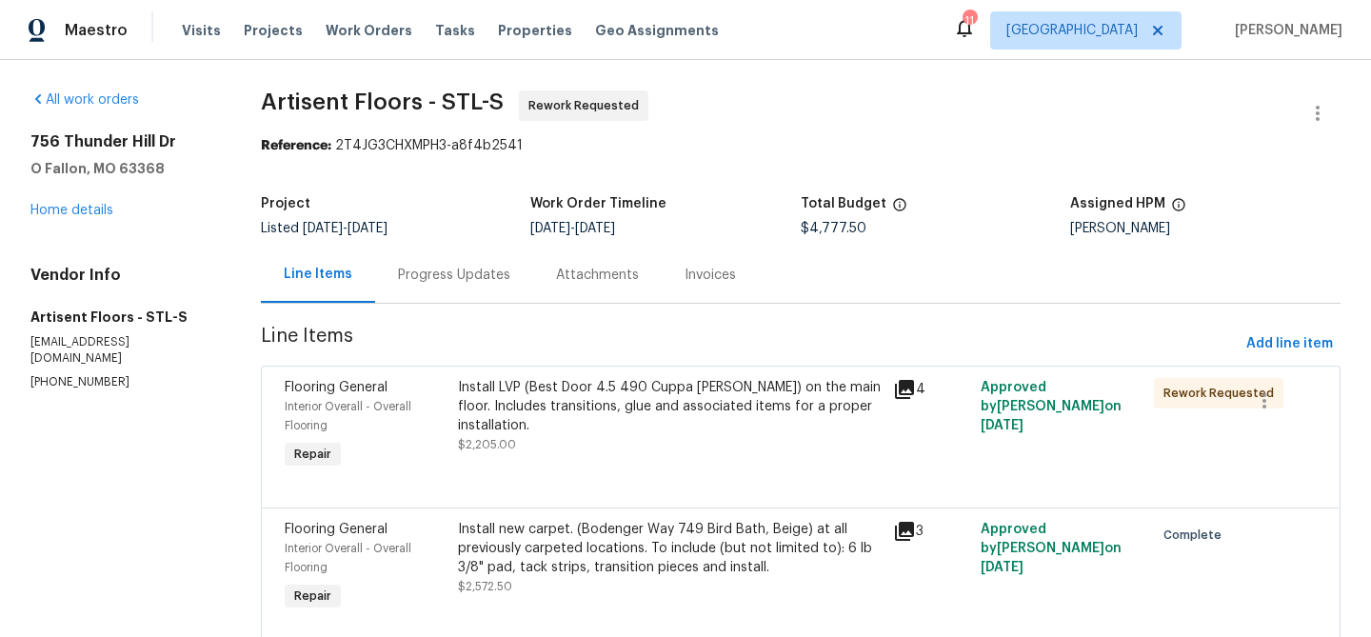
click at [447, 271] on div "Progress Updates" at bounding box center [454, 275] width 112 height 19
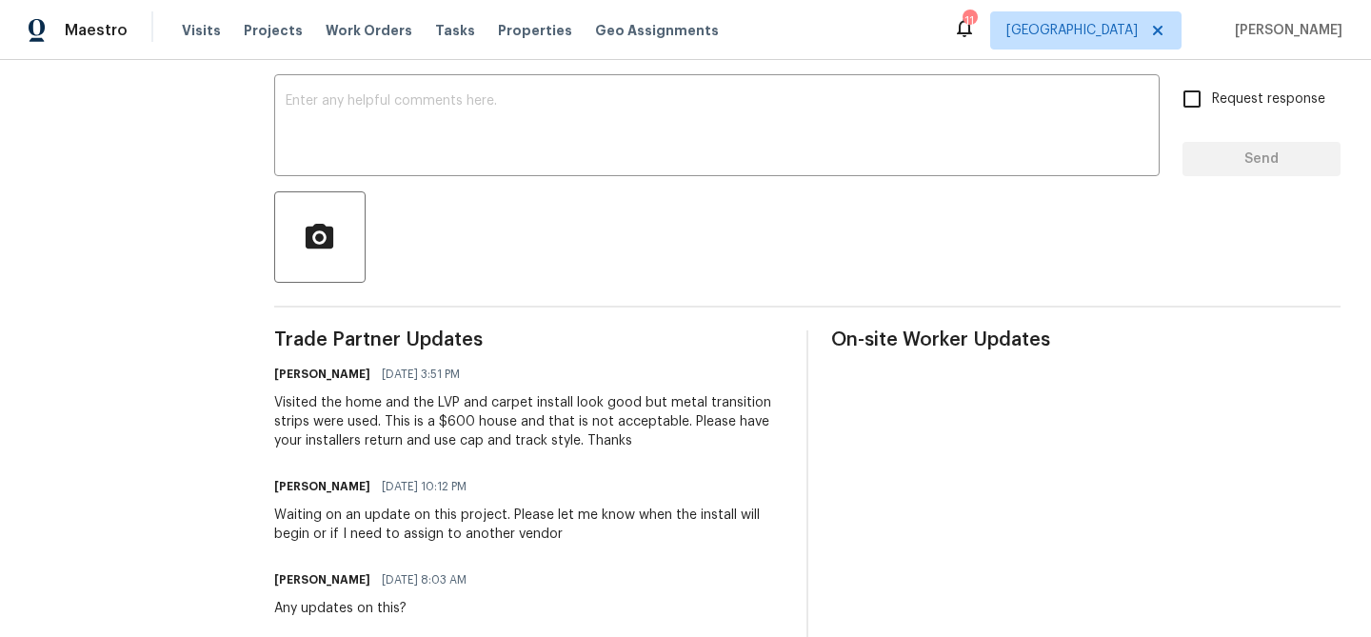
scroll to position [318, 0]
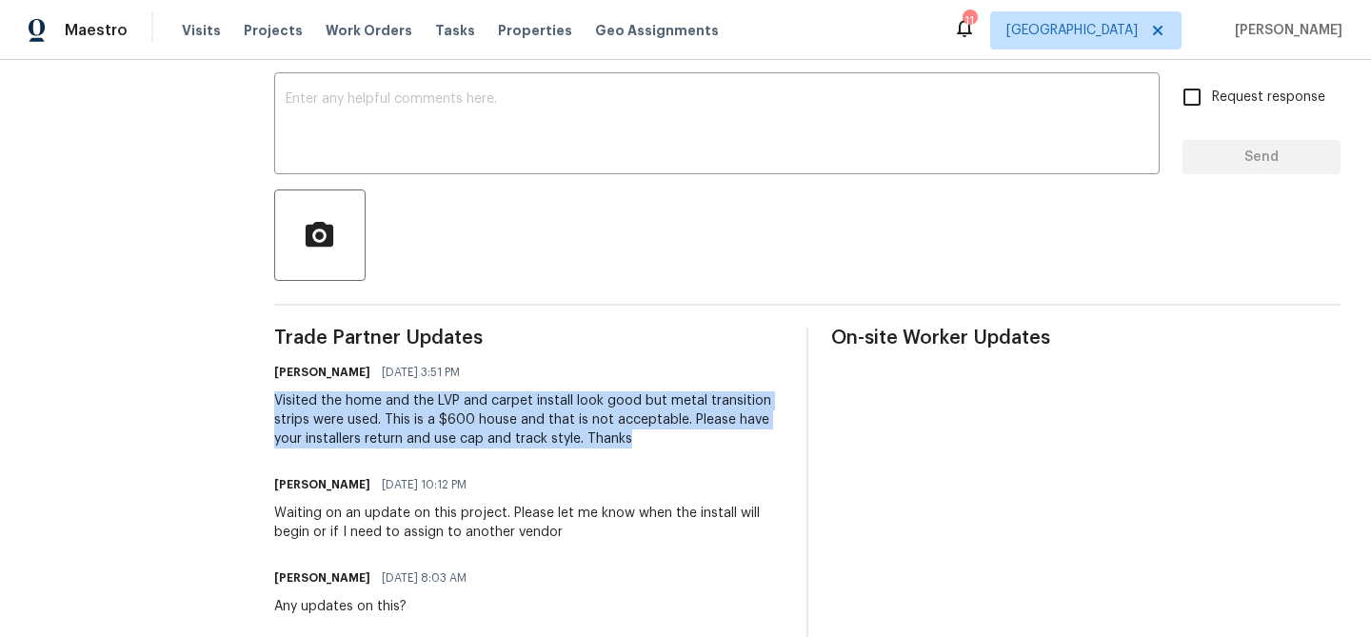
drag, startPoint x: 635, startPoint y: 446, endPoint x: 274, endPoint y: 404, distance: 363.3
click at [274, 404] on div "All work orders 756 Thunder Hill Dr O Fallon, MO 63368 Home details Vendor Info…" at bounding box center [685, 262] width 1371 height 1040
copy div "Visited the home and the LVP and carpet install look good but metal transition …"
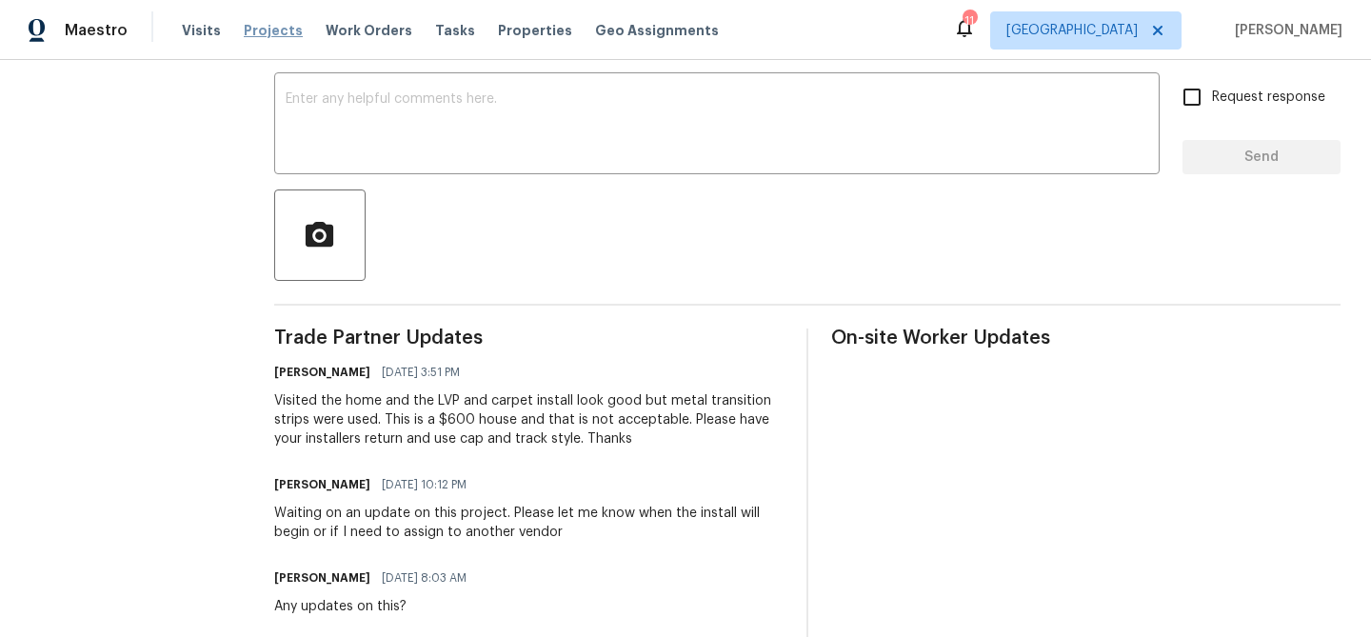
click at [258, 32] on span "Projects" at bounding box center [273, 30] width 59 height 19
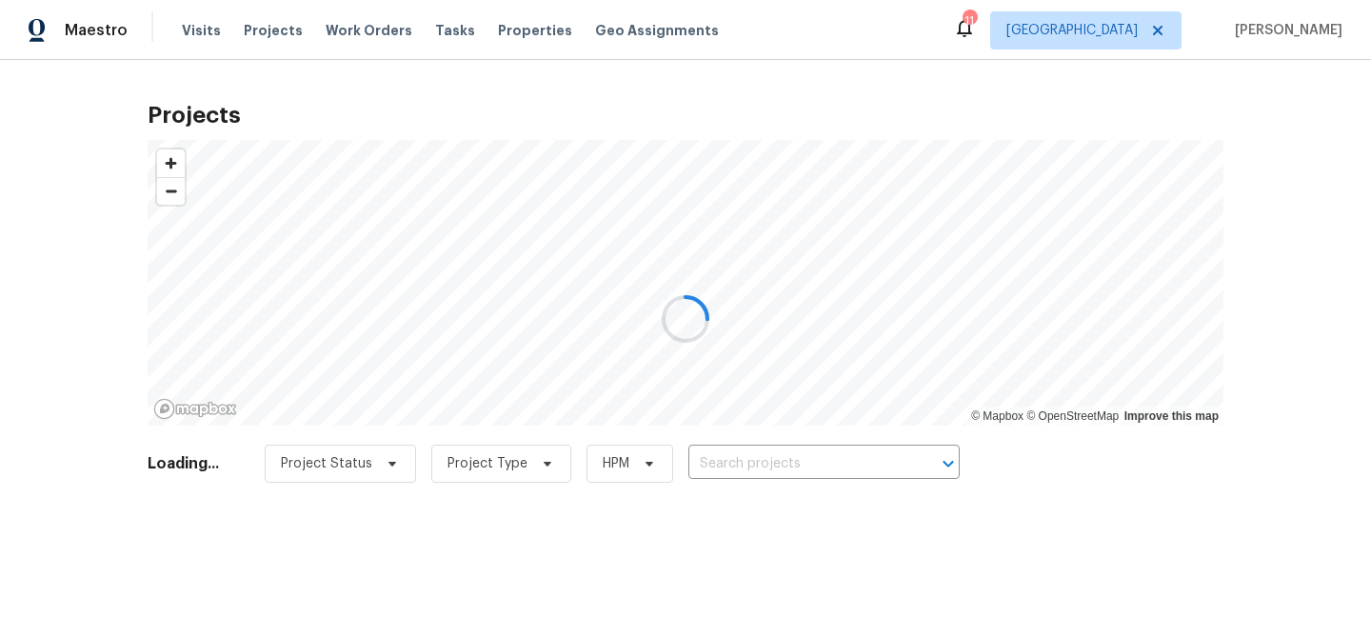
click at [806, 459] on div at bounding box center [685, 318] width 1371 height 637
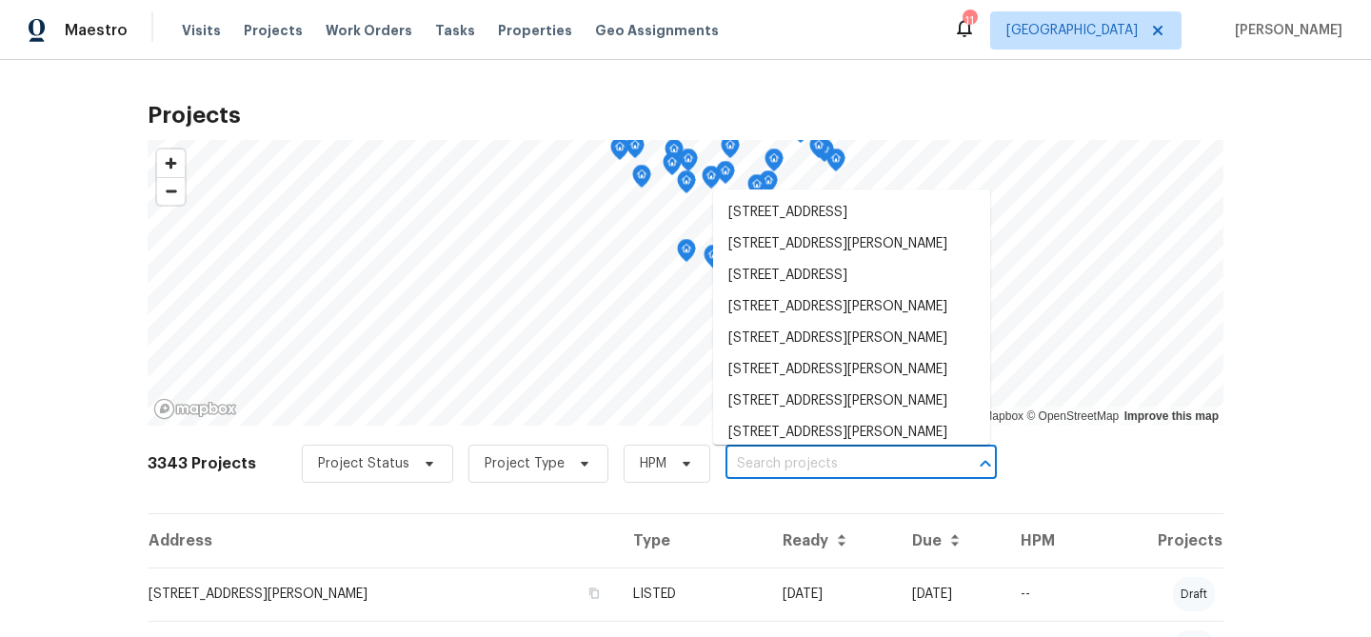
click at [806, 459] on input "text" at bounding box center [835, 464] width 218 height 30
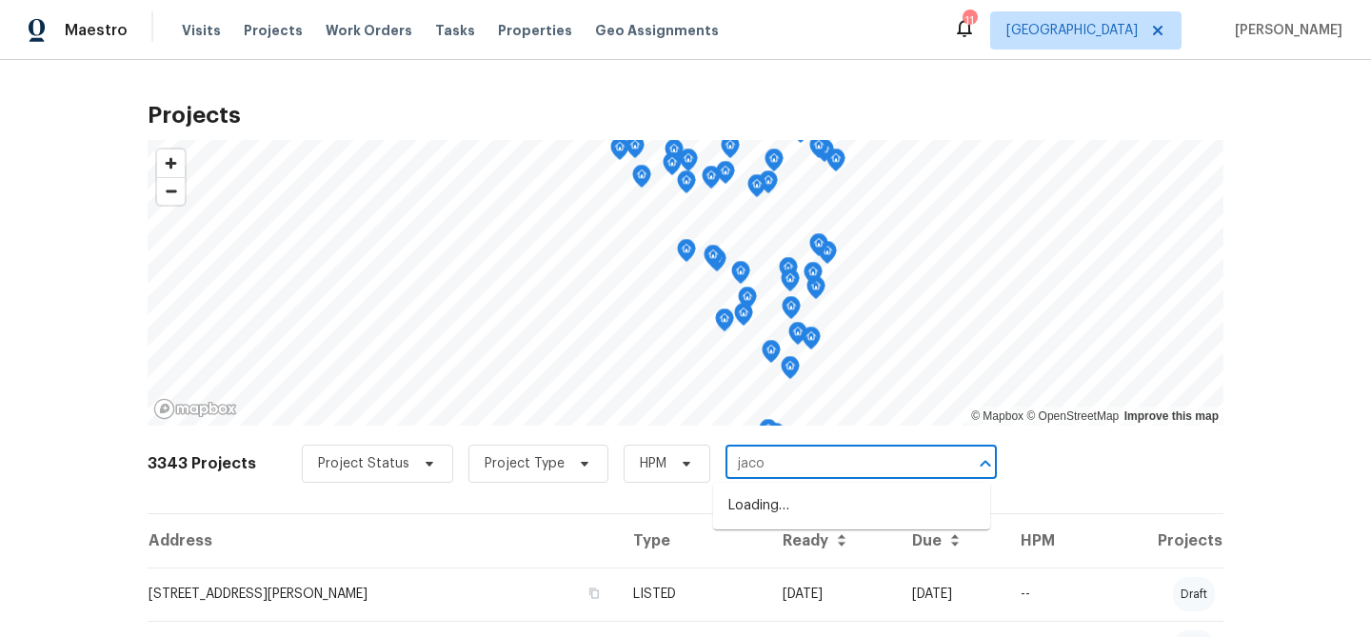
type input "jacob"
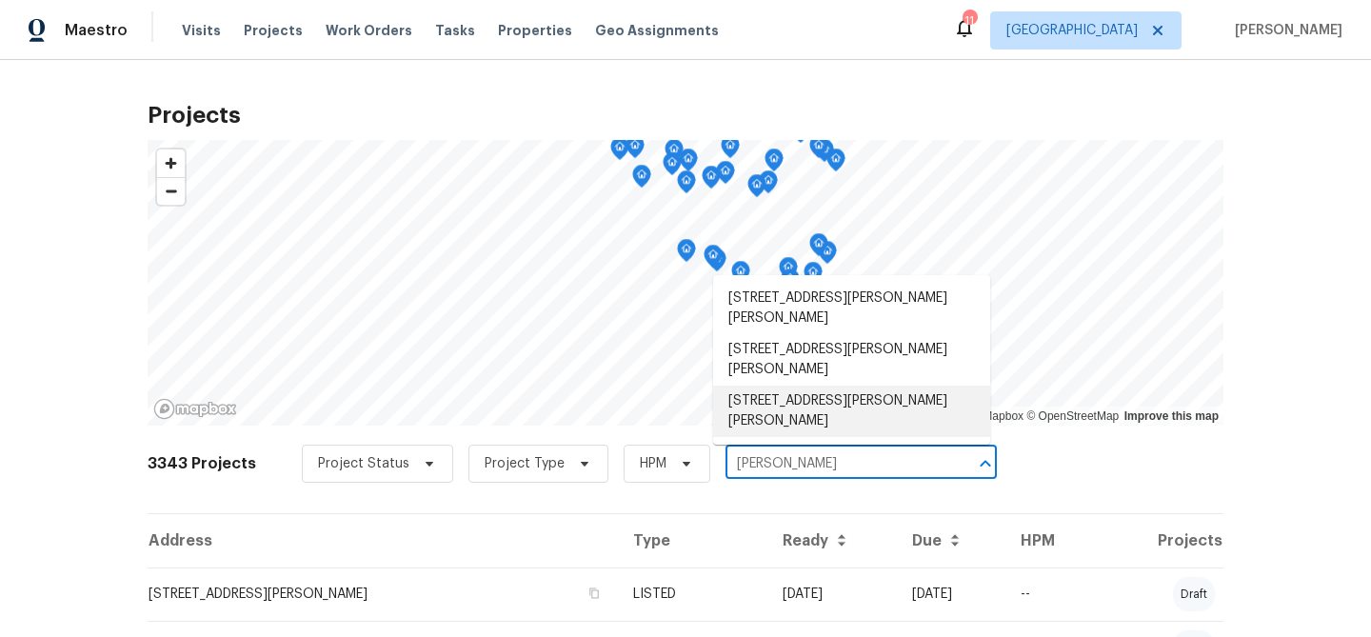
click at [847, 406] on li "3912 Jacobs Lndg, Saint Charles, MO 63304" at bounding box center [851, 411] width 277 height 51
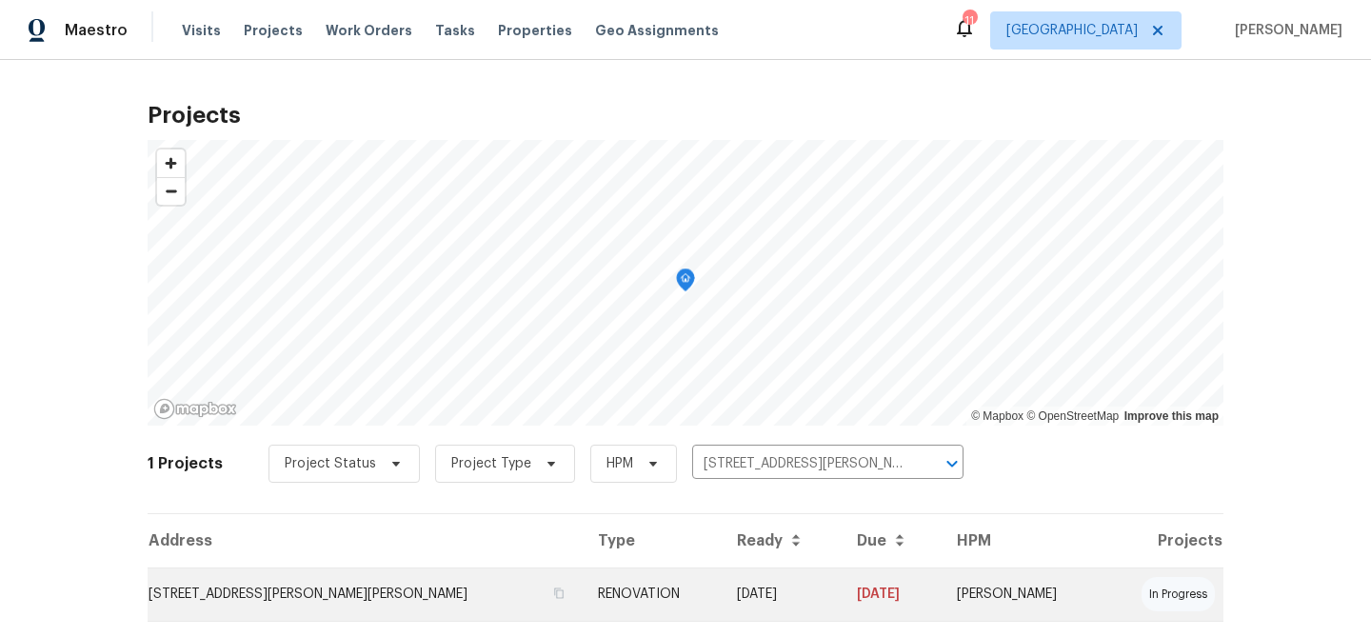
click at [360, 591] on td "3912 Jacobs Lndg, Saint Charles, MO 63304" at bounding box center [365, 594] width 435 height 53
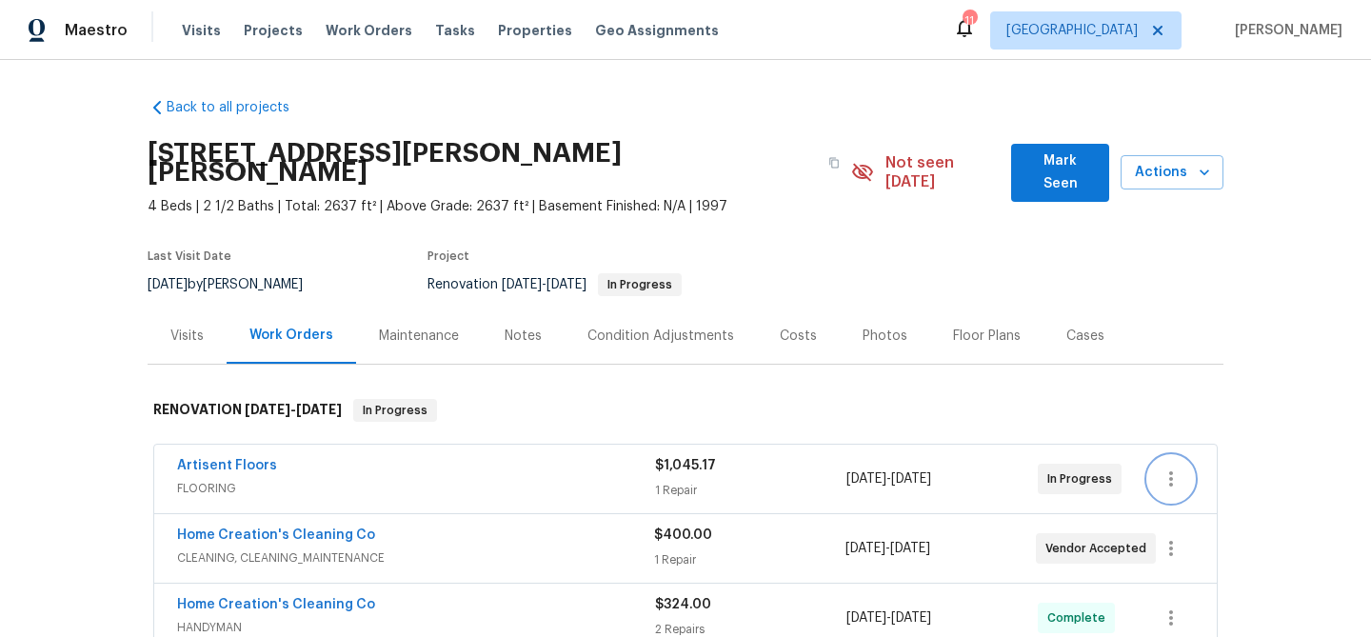
click at [1177, 468] on icon "button" at bounding box center [1171, 479] width 23 height 23
click at [1180, 461] on li "Edit" at bounding box center [1251, 460] width 206 height 31
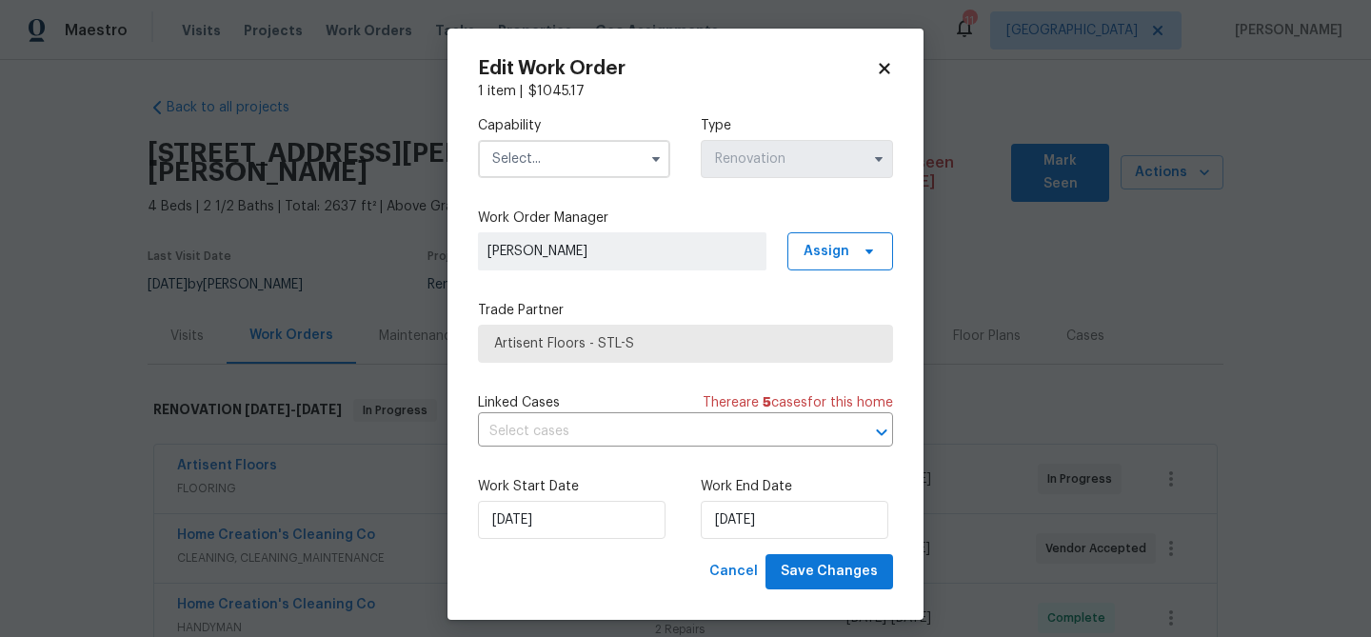
click at [573, 152] on input "text" at bounding box center [574, 159] width 192 height 38
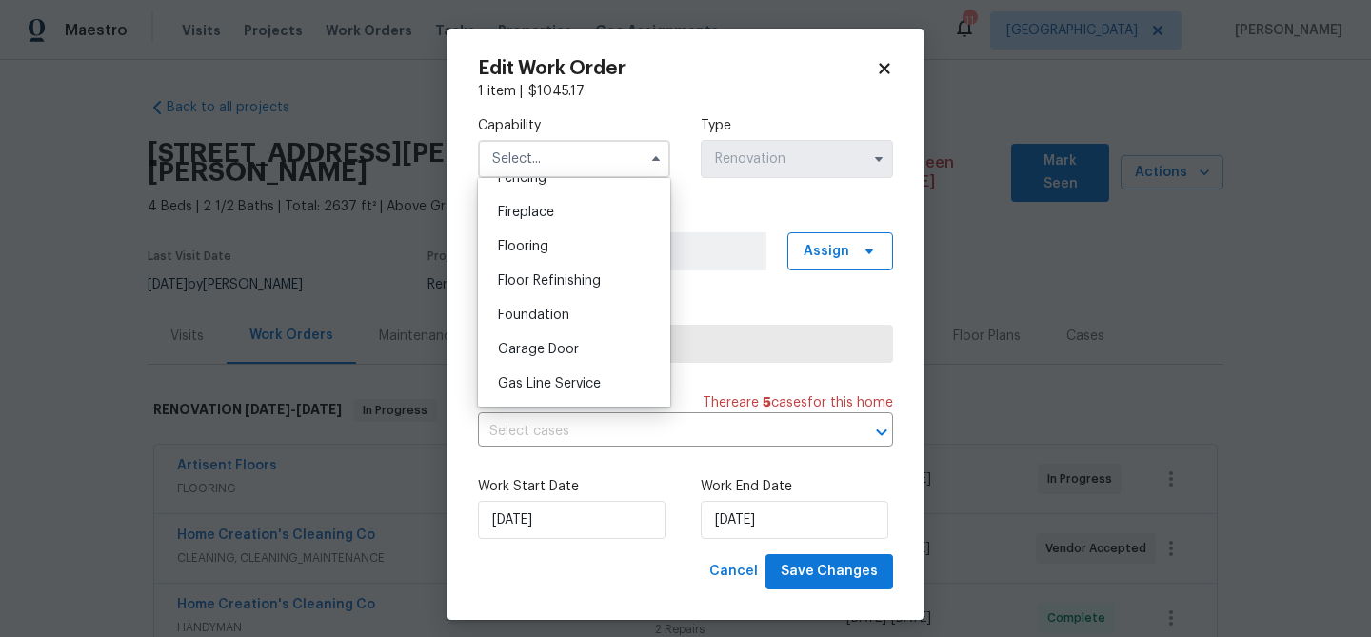
scroll to position [697, 0]
click at [550, 245] on div "Flooring" at bounding box center [574, 242] width 183 height 34
type input "Flooring"
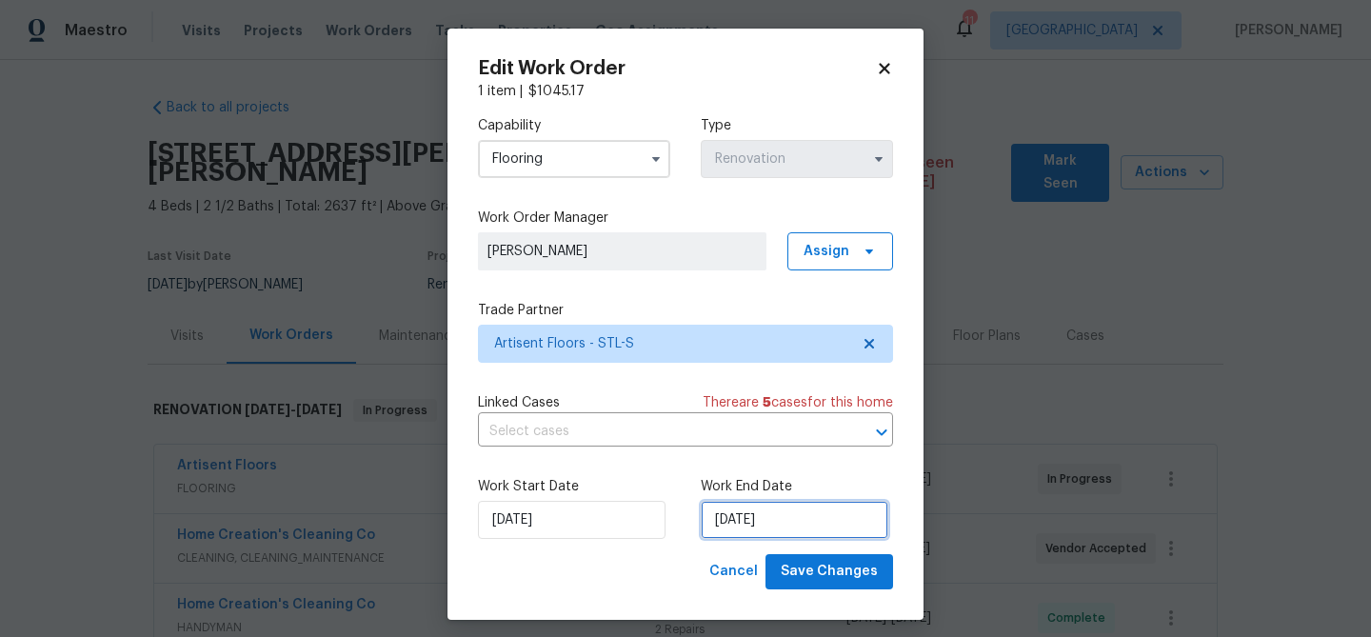
click at [790, 521] on input "9/19/2025" at bounding box center [795, 520] width 188 height 38
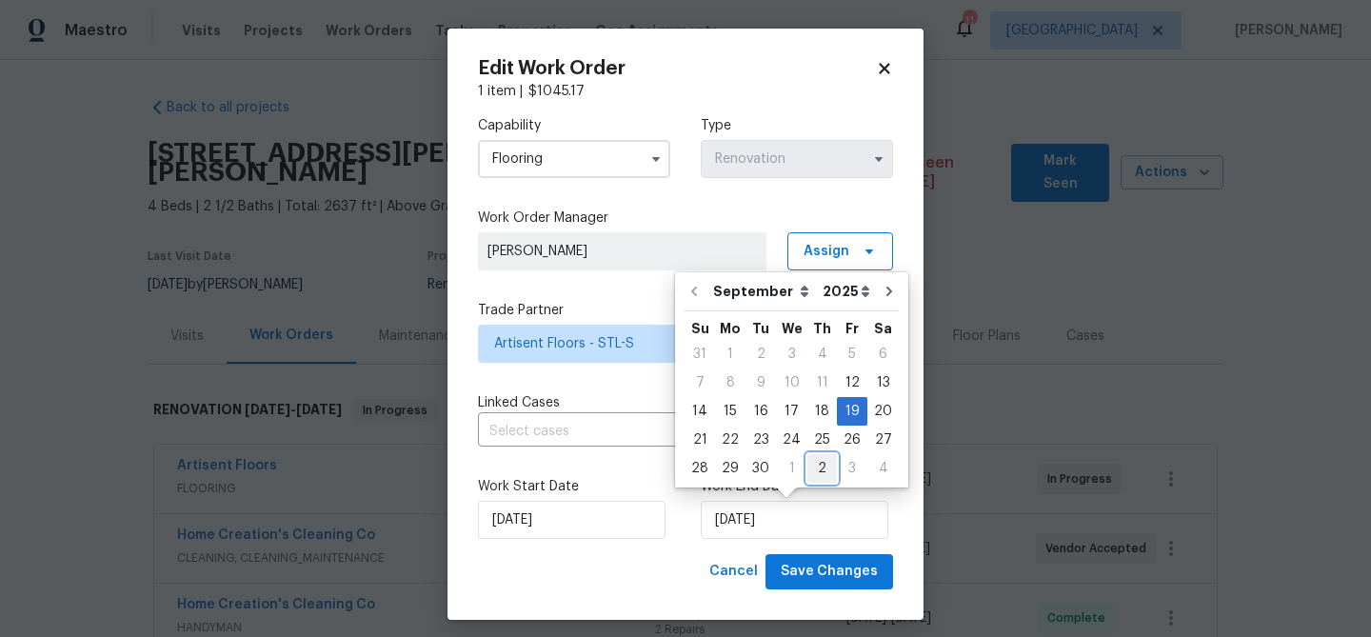
click at [819, 466] on div "2" at bounding box center [822, 468] width 30 height 27
type input "[DATE]"
select select "9"
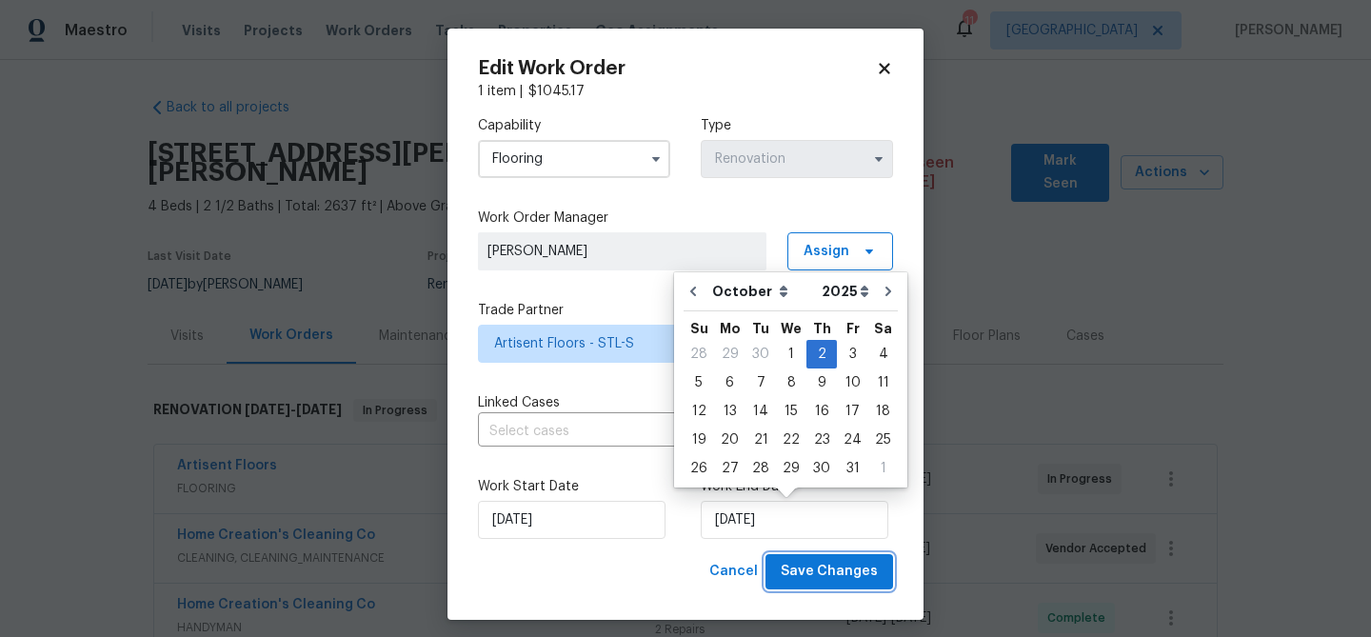
click at [846, 576] on span "Save Changes" at bounding box center [829, 572] width 97 height 24
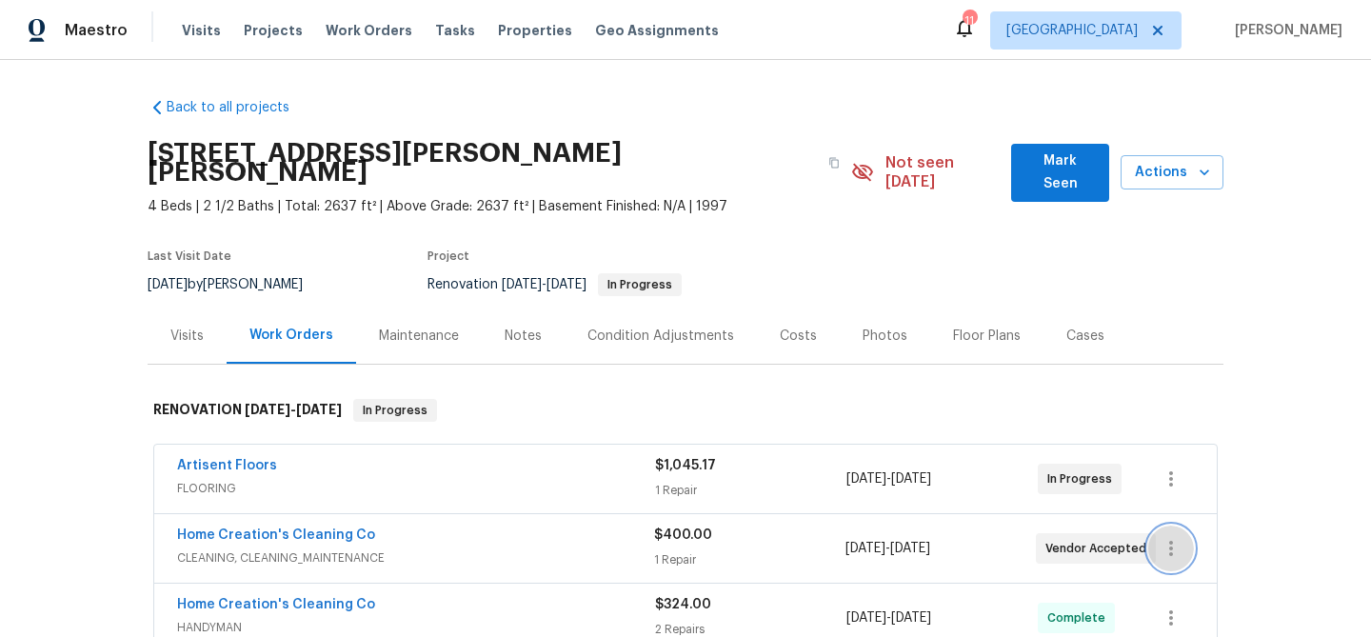
click at [1170, 537] on icon "button" at bounding box center [1171, 548] width 23 height 23
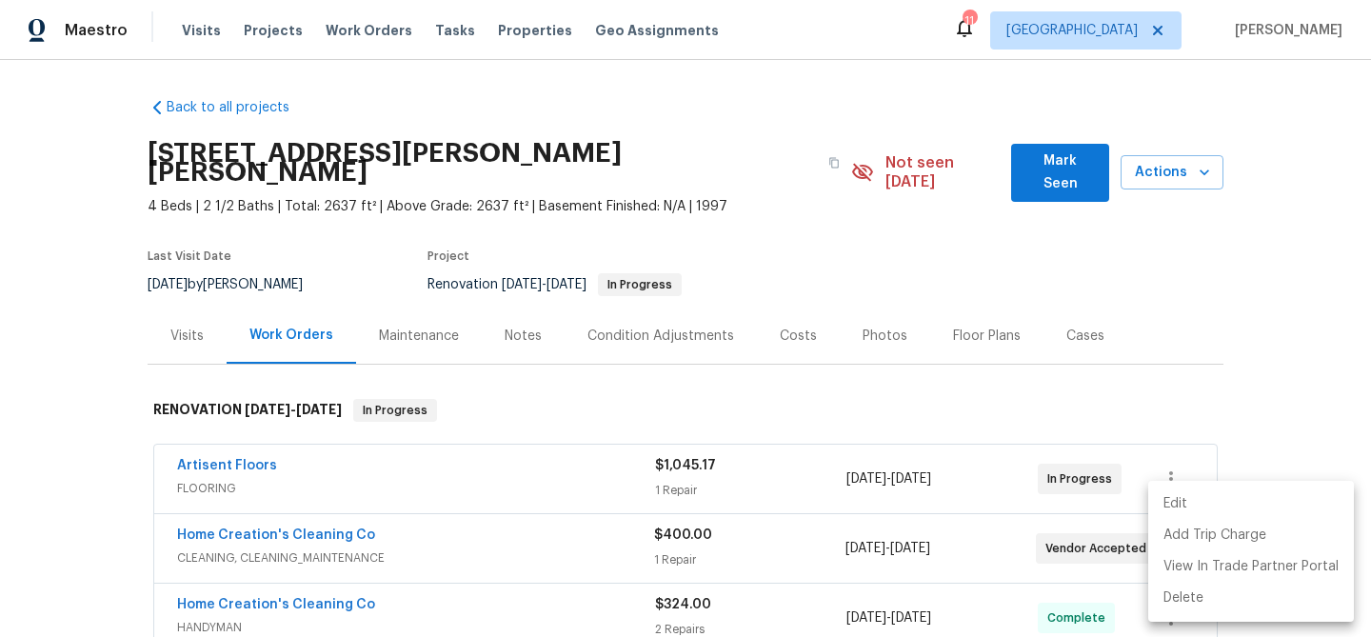
click at [1182, 508] on li "Edit" at bounding box center [1251, 503] width 206 height 31
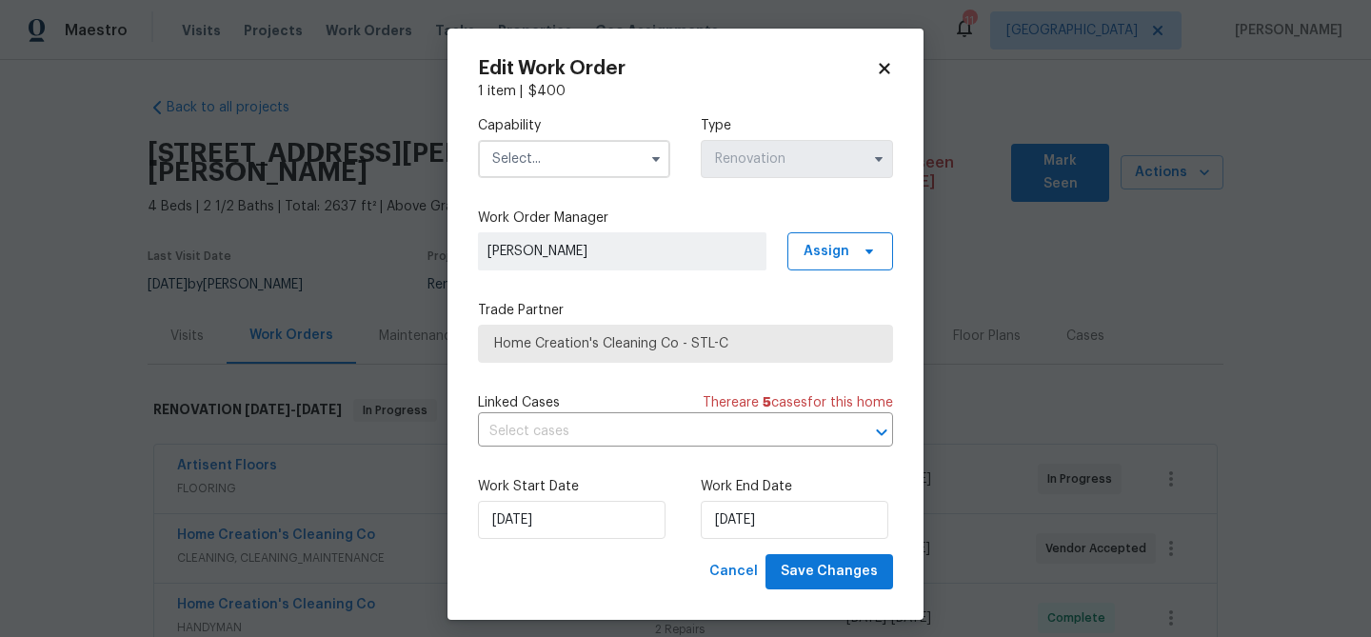
click at [535, 155] on input "text" at bounding box center [574, 159] width 192 height 38
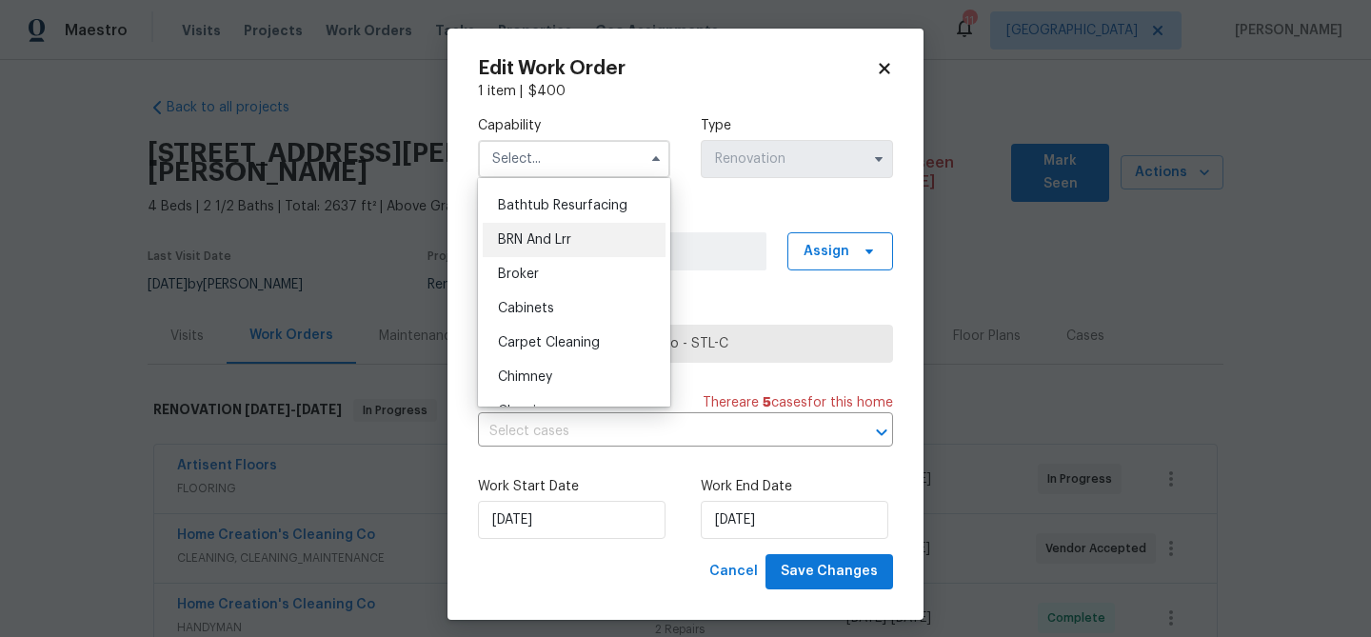
scroll to position [91, 0]
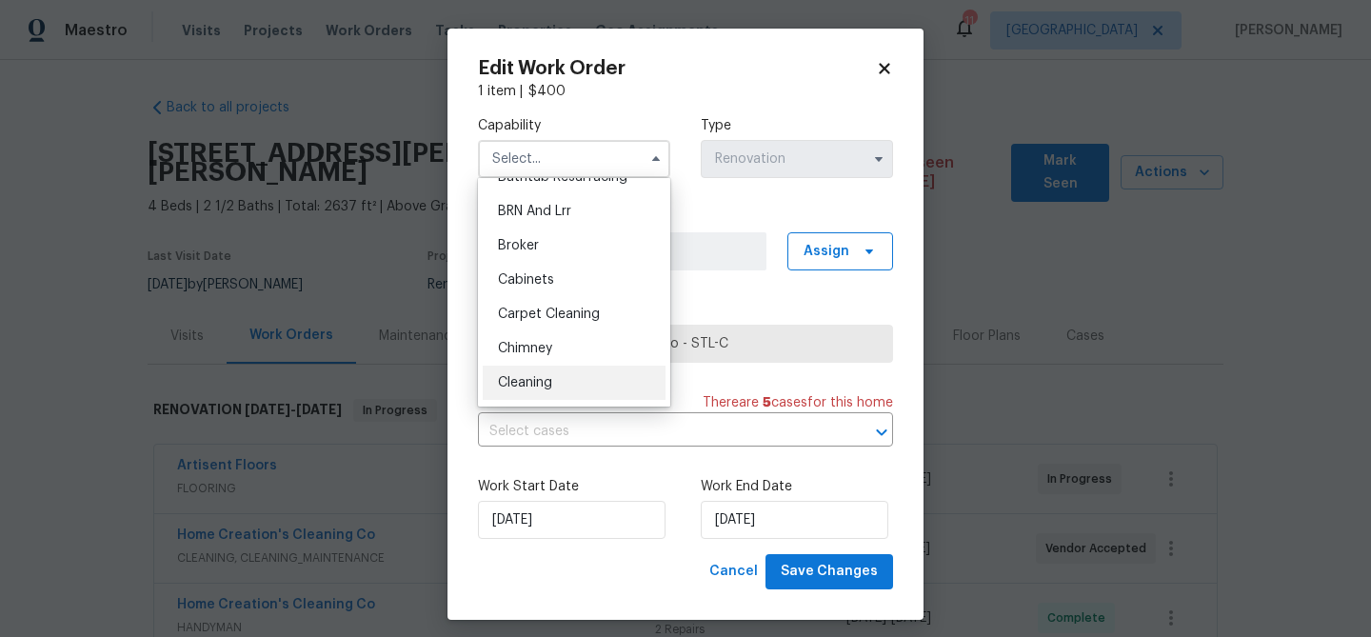
click at [528, 379] on span "Cleaning" at bounding box center [525, 382] width 54 height 13
type input "Cleaning"
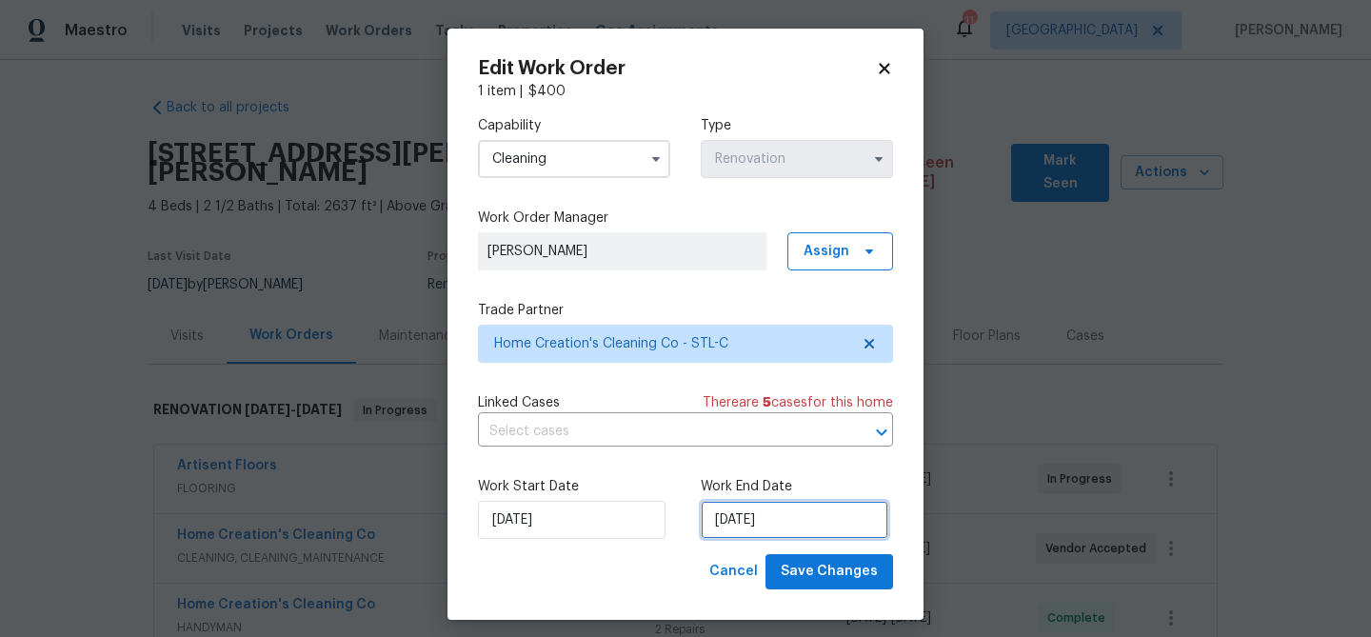
click at [791, 529] on input "[DATE]" at bounding box center [795, 520] width 188 height 38
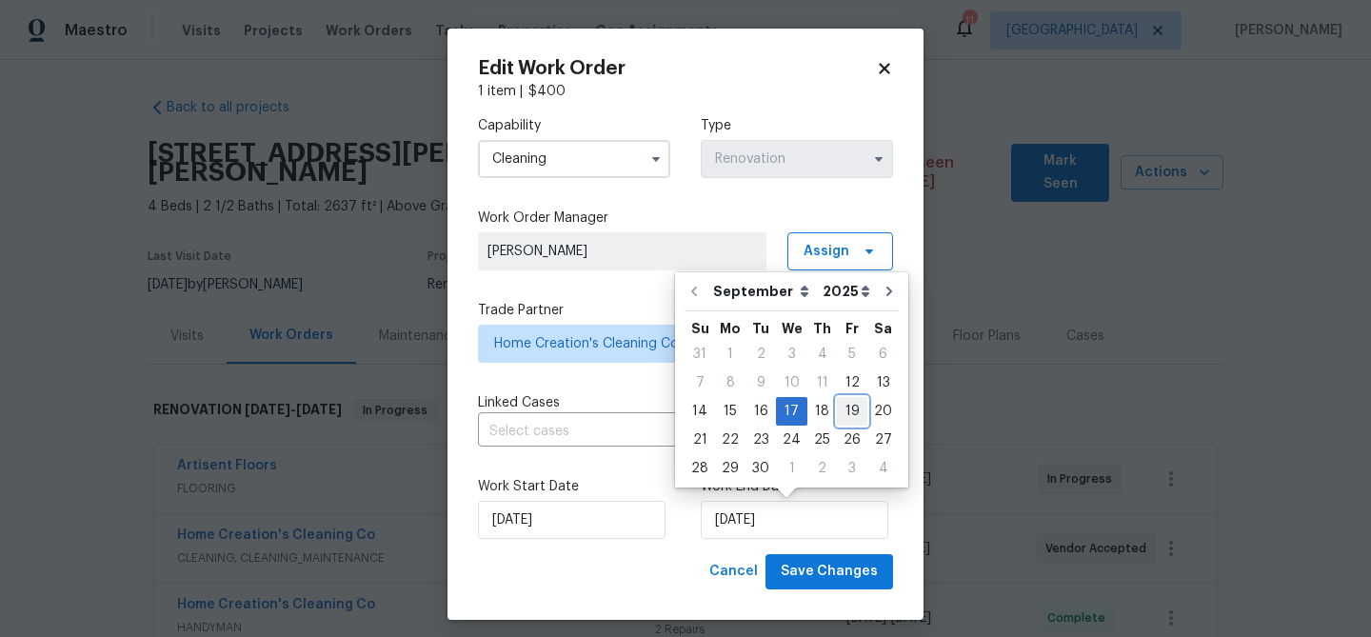
click at [846, 417] on div "19" at bounding box center [852, 411] width 30 height 27
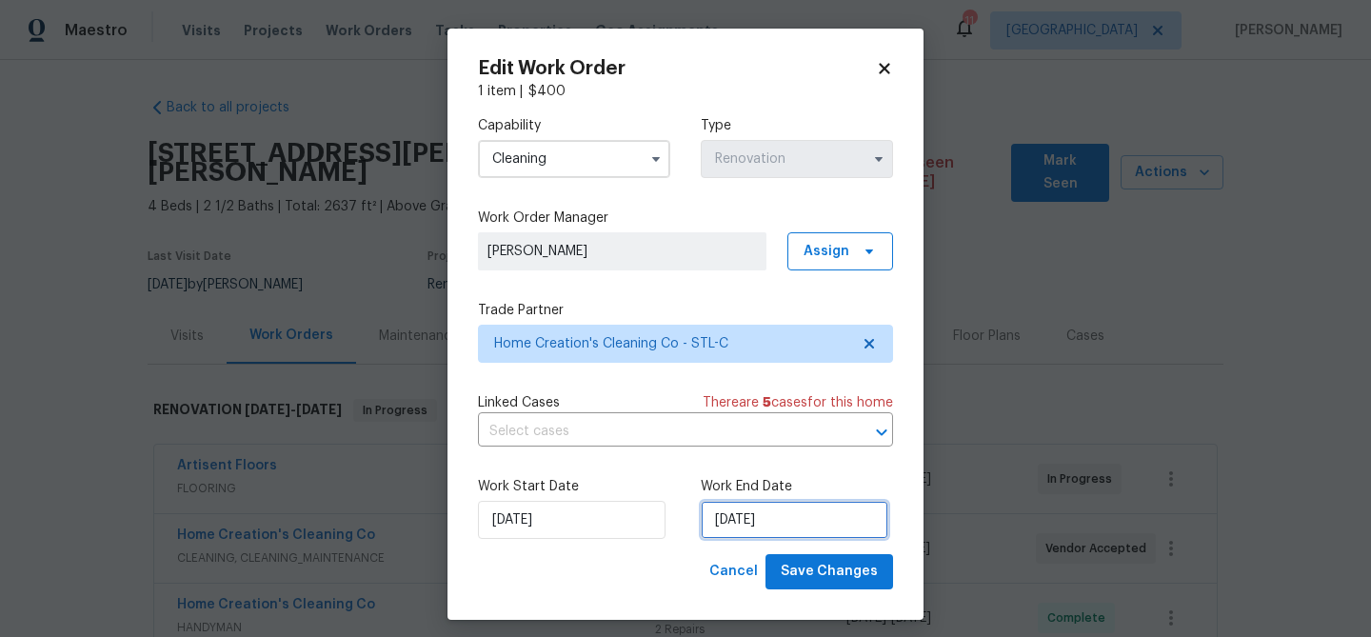
click at [789, 529] on input "9/19/2025" at bounding box center [795, 520] width 188 height 38
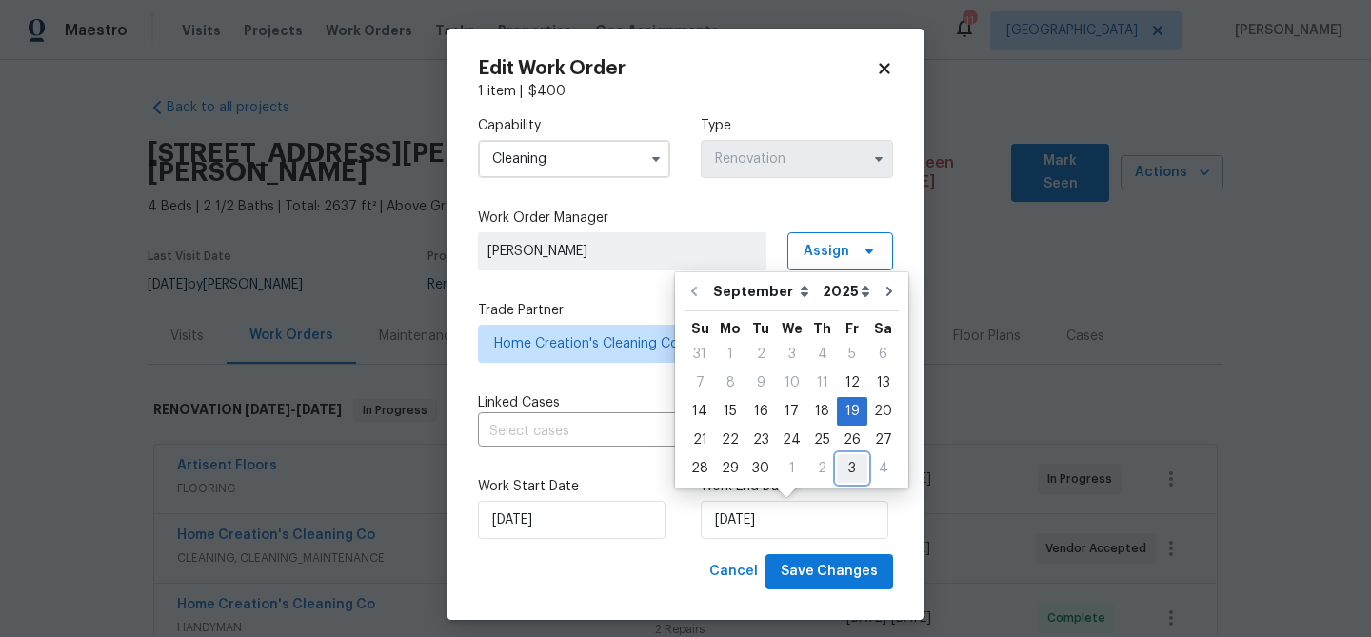
click at [839, 464] on div "3" at bounding box center [852, 468] width 30 height 27
type input "[DATE]"
select select "9"
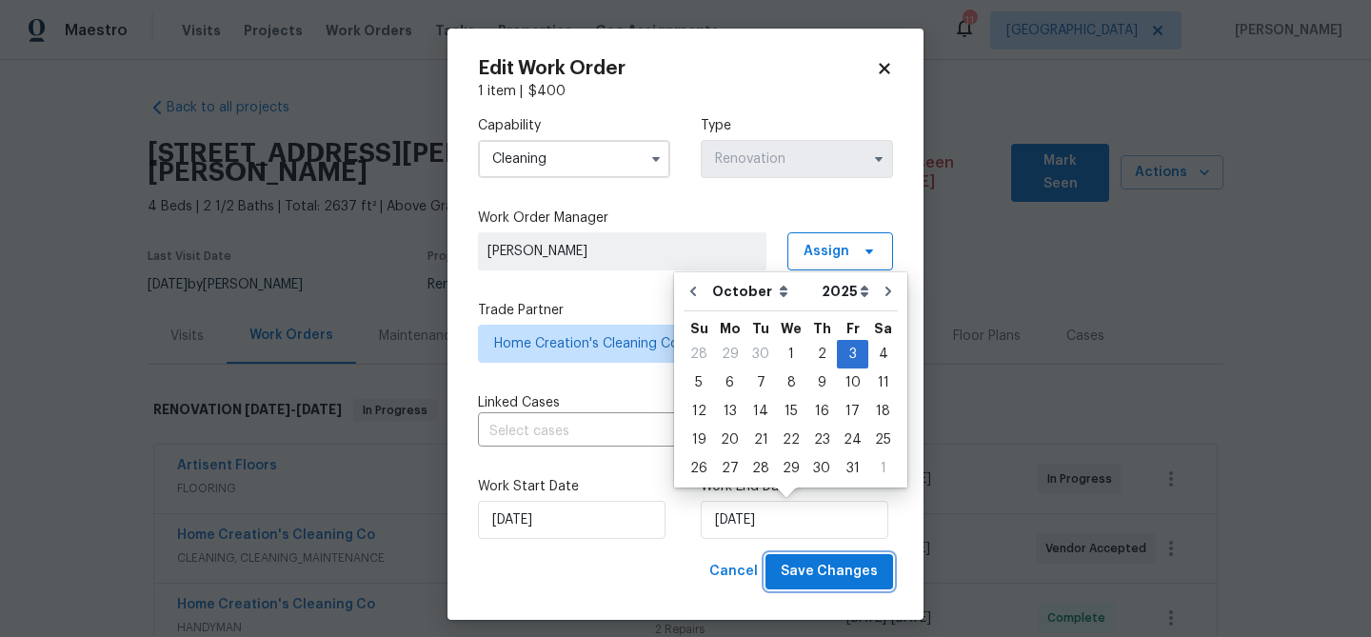
click at [835, 578] on span "Save Changes" at bounding box center [829, 572] width 97 height 24
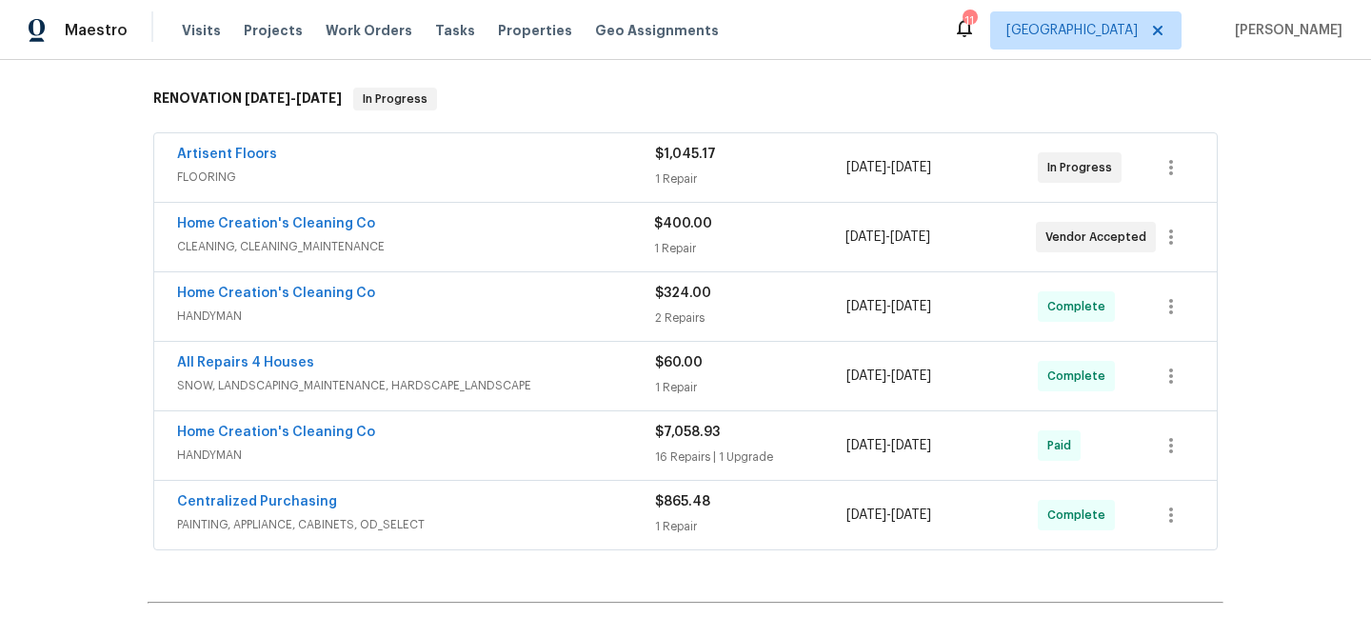
scroll to position [0, 0]
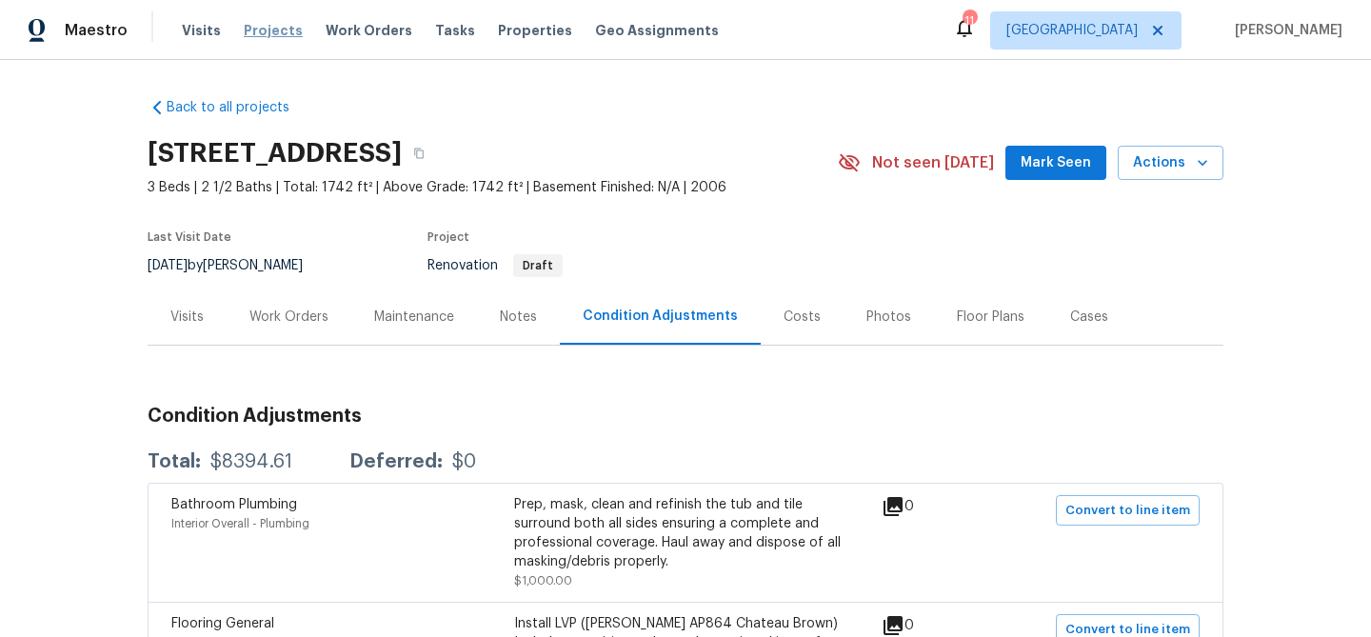
click at [260, 33] on span "Projects" at bounding box center [273, 30] width 59 height 19
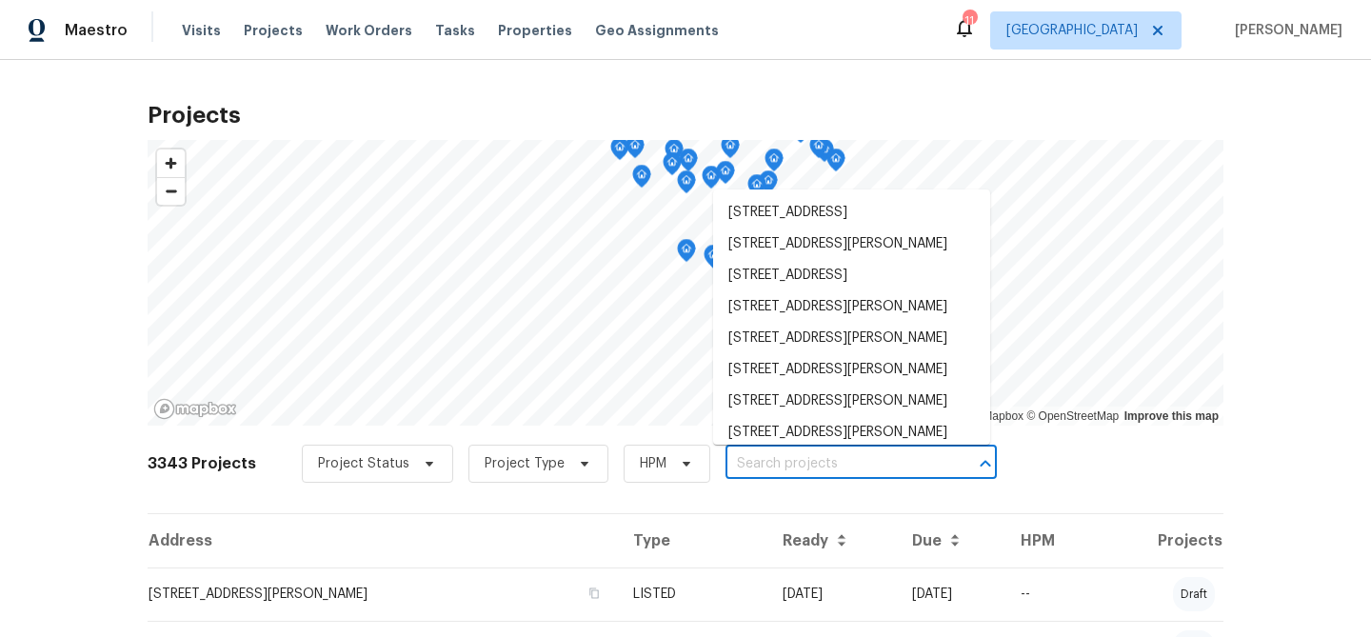
click at [781, 461] on input "text" at bounding box center [835, 464] width 218 height 30
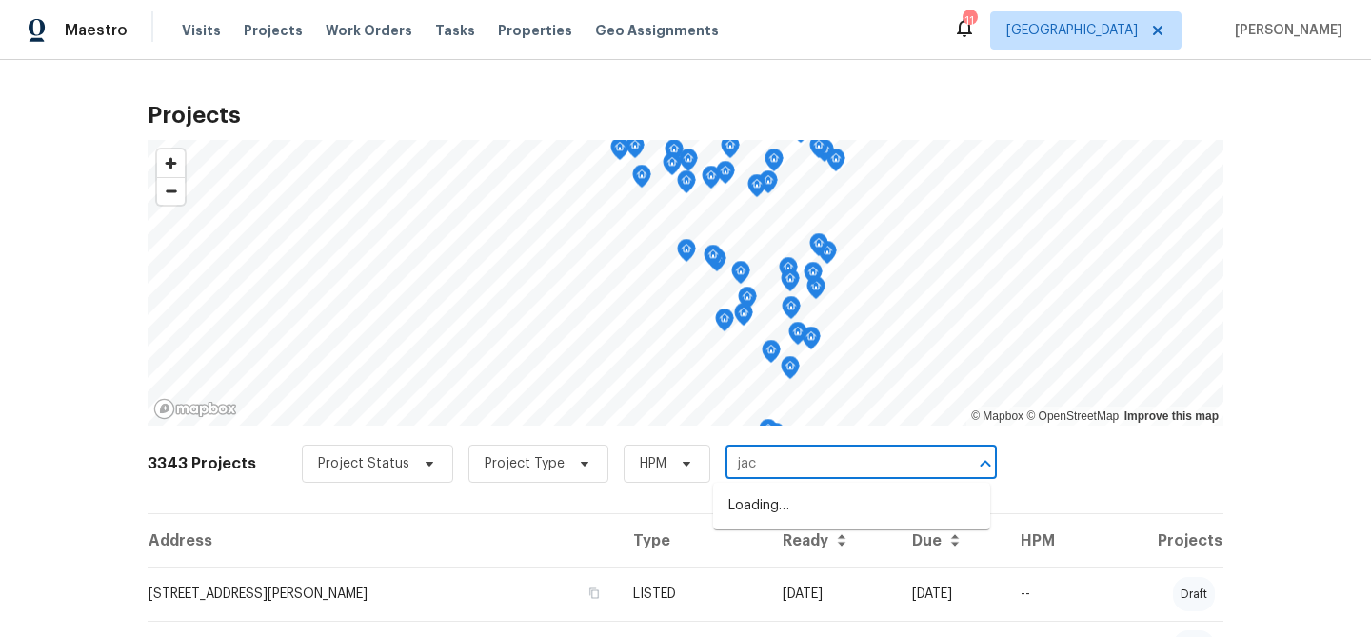
type input "jaco"
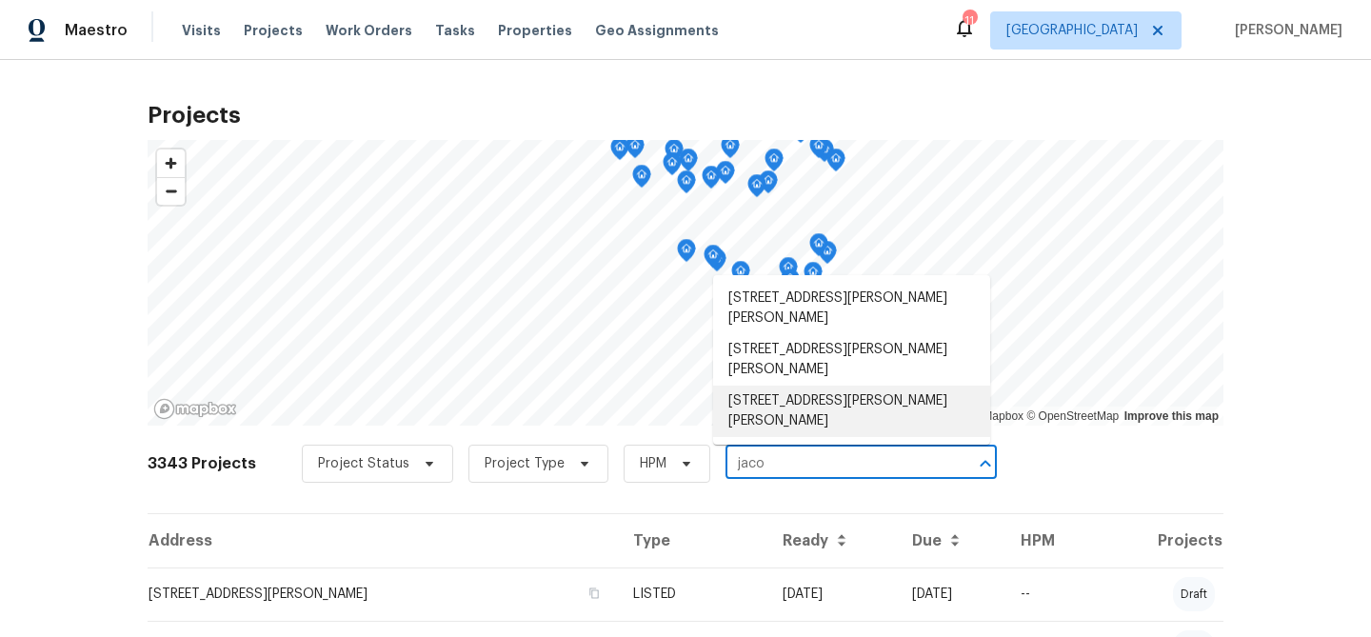
click at [809, 405] on li "3912 Jacobs Lndg, Saint Charles, MO 63304" at bounding box center [851, 411] width 277 height 51
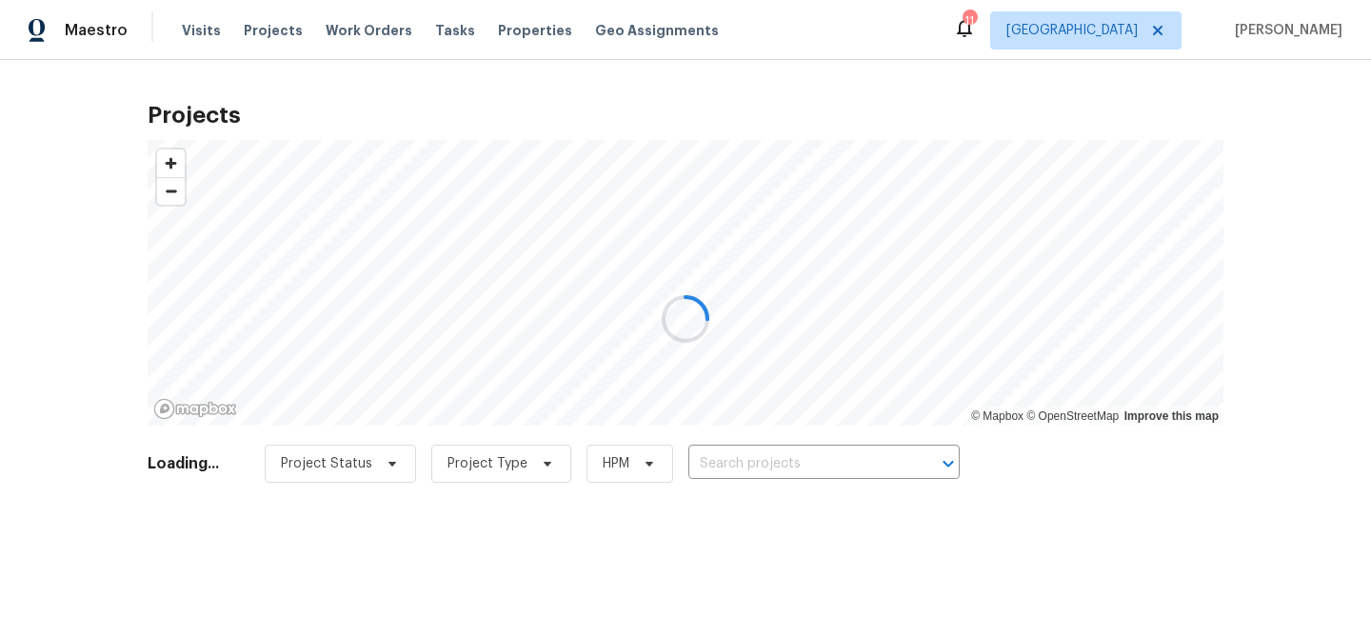
type input "3912 Jacobs Lndg, Saint Charles, MO 63304"
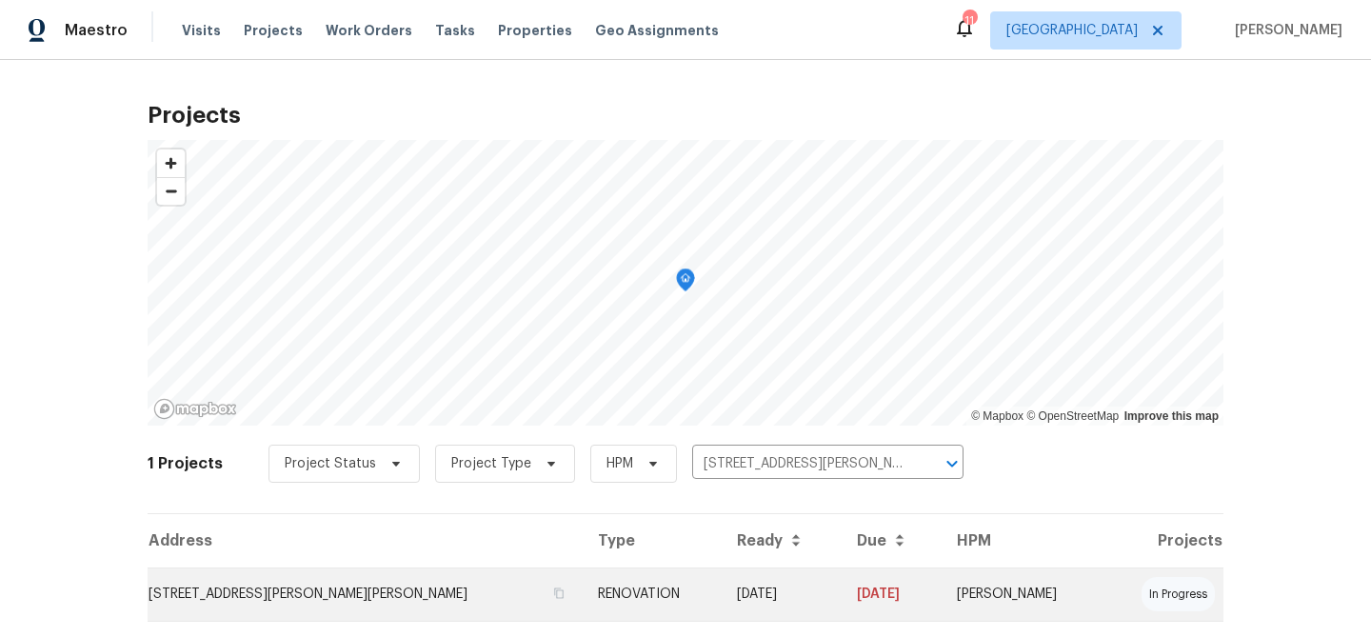
click at [445, 593] on td "3912 Jacobs Lndg, Saint Charles, MO 63304" at bounding box center [365, 594] width 435 height 53
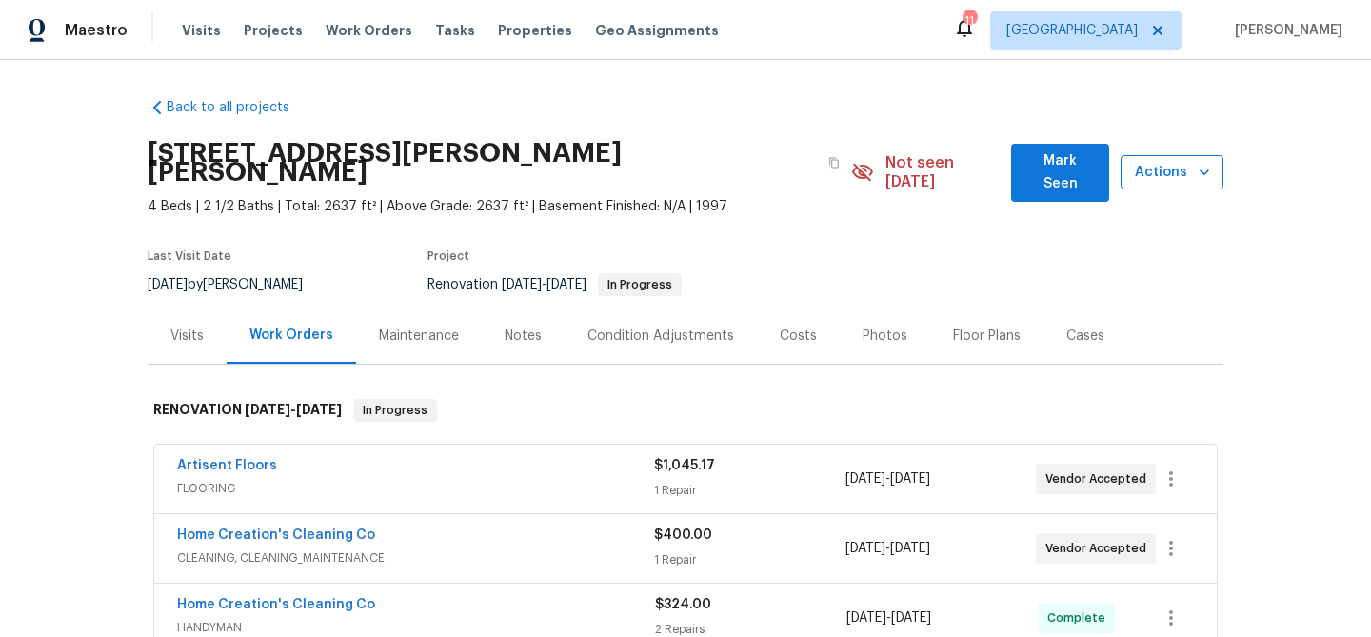
click at [1205, 163] on icon "button" at bounding box center [1204, 172] width 19 height 19
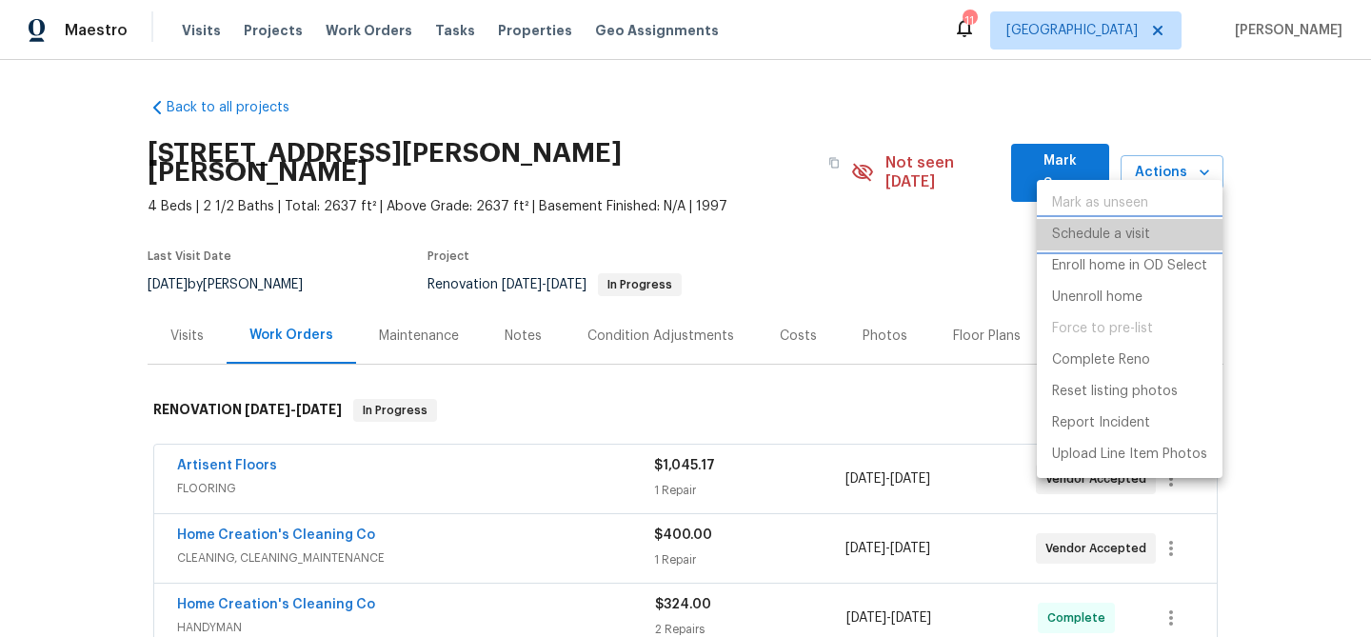
click at [1119, 227] on p "Schedule a visit" at bounding box center [1101, 235] width 98 height 20
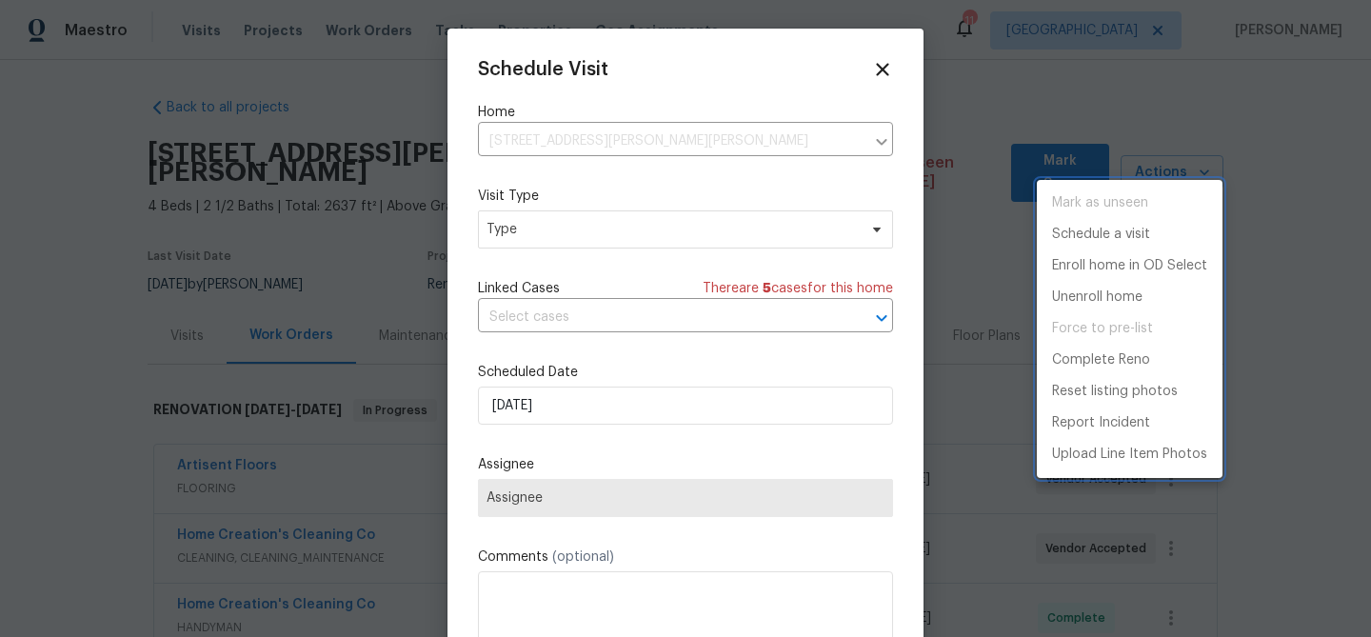
click at [536, 213] on div at bounding box center [685, 318] width 1371 height 637
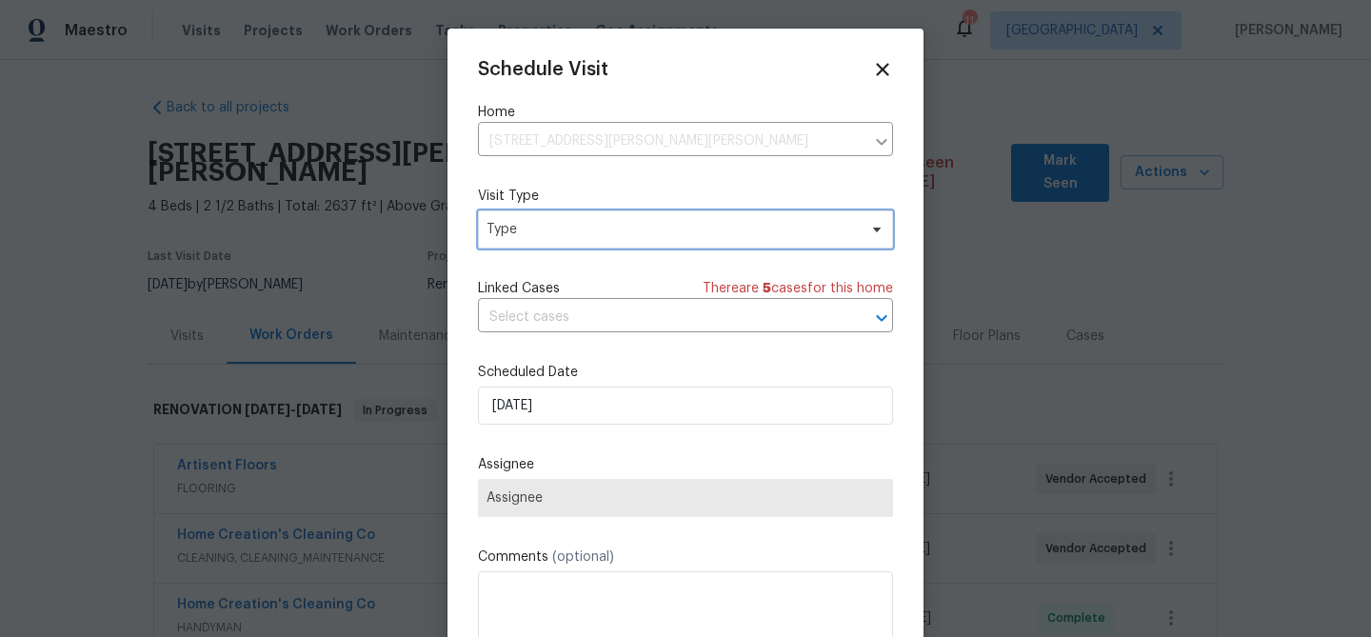
click at [528, 230] on span "Type" at bounding box center [672, 229] width 370 height 19
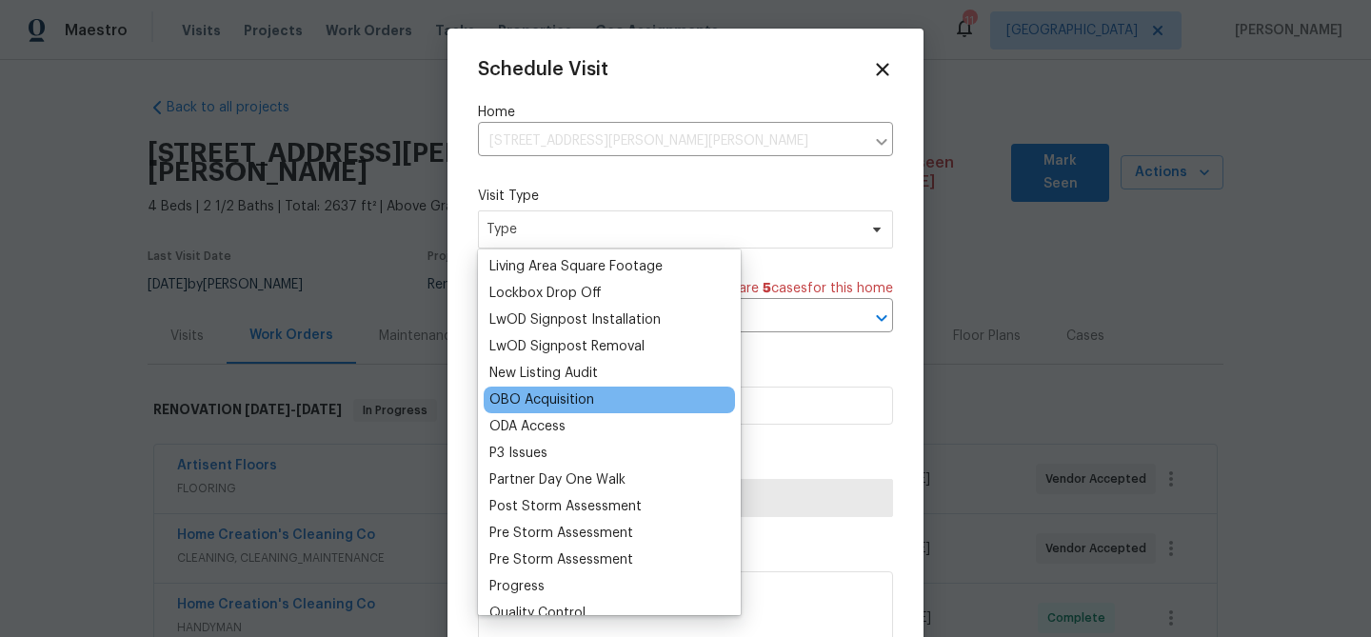
scroll to position [1012, 0]
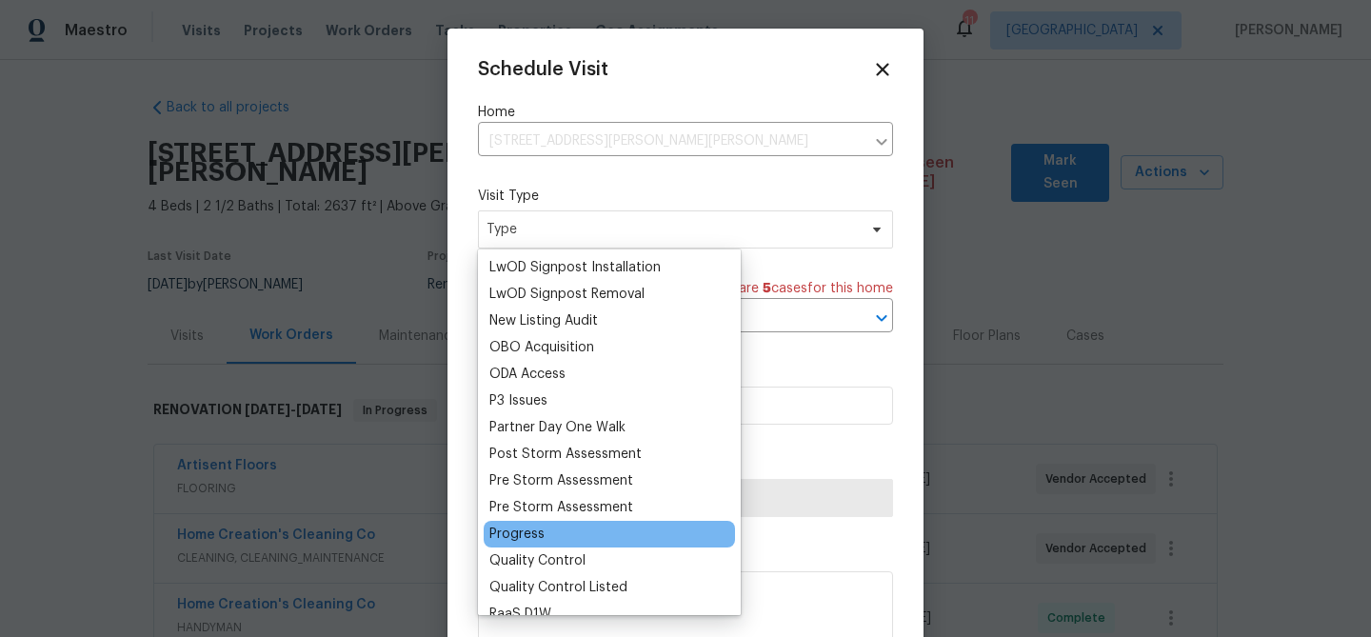
click at [519, 532] on div "Progress" at bounding box center [516, 534] width 55 height 19
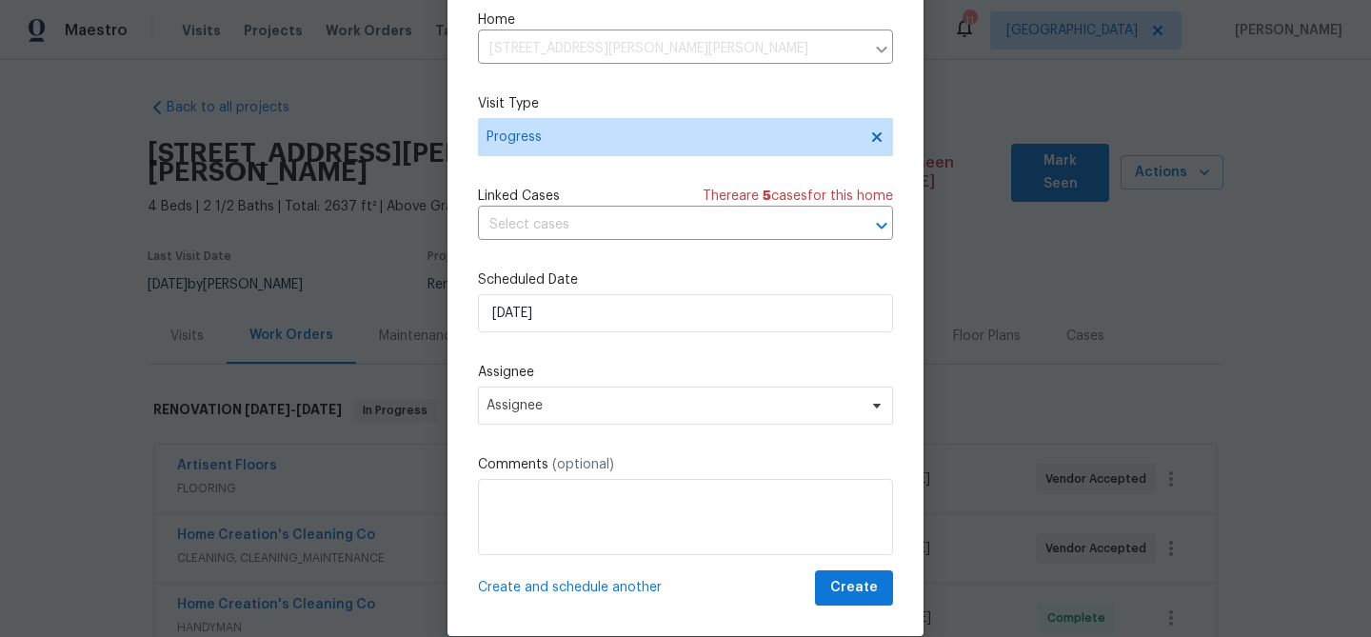
scroll to position [87, 0]
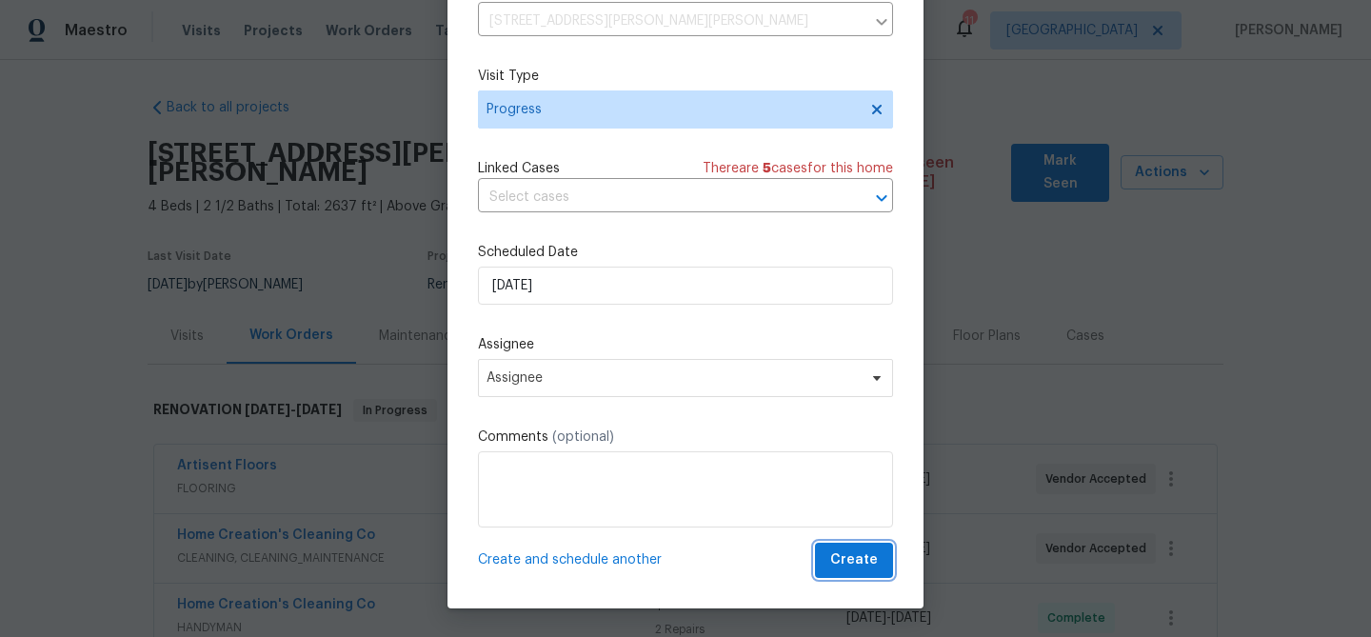
click at [860, 567] on span "Create" at bounding box center [854, 560] width 48 height 24
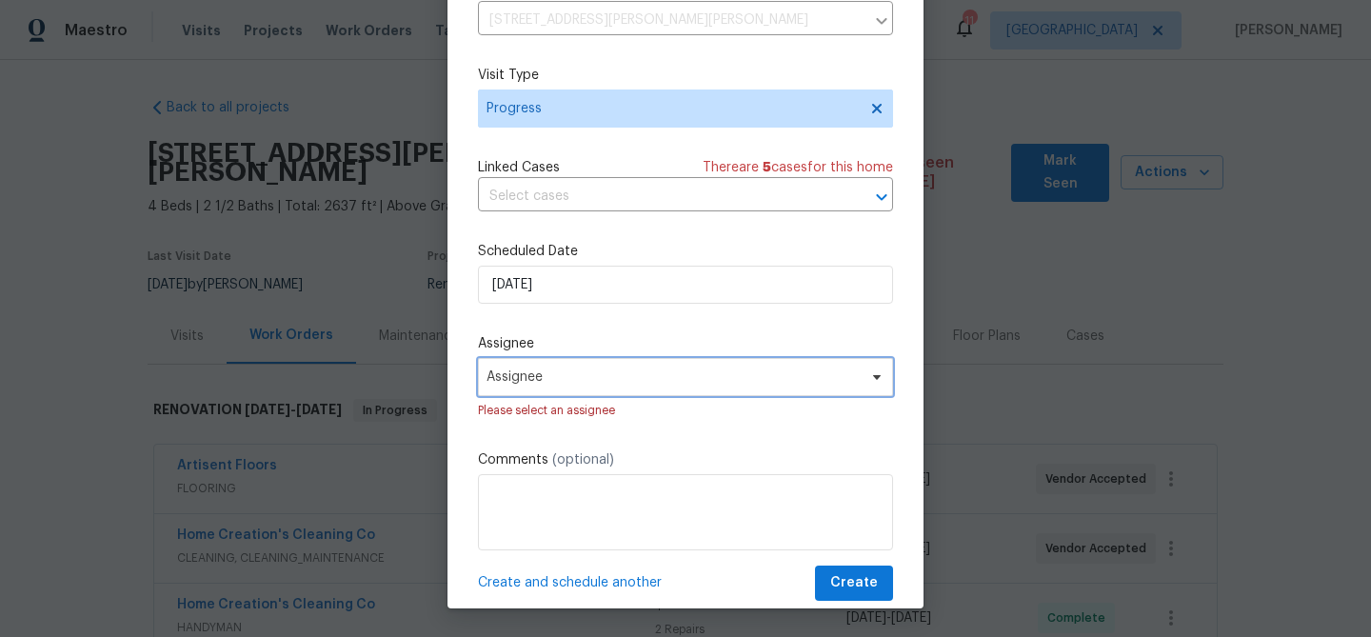
click at [501, 359] on span "Assignee" at bounding box center [685, 377] width 415 height 38
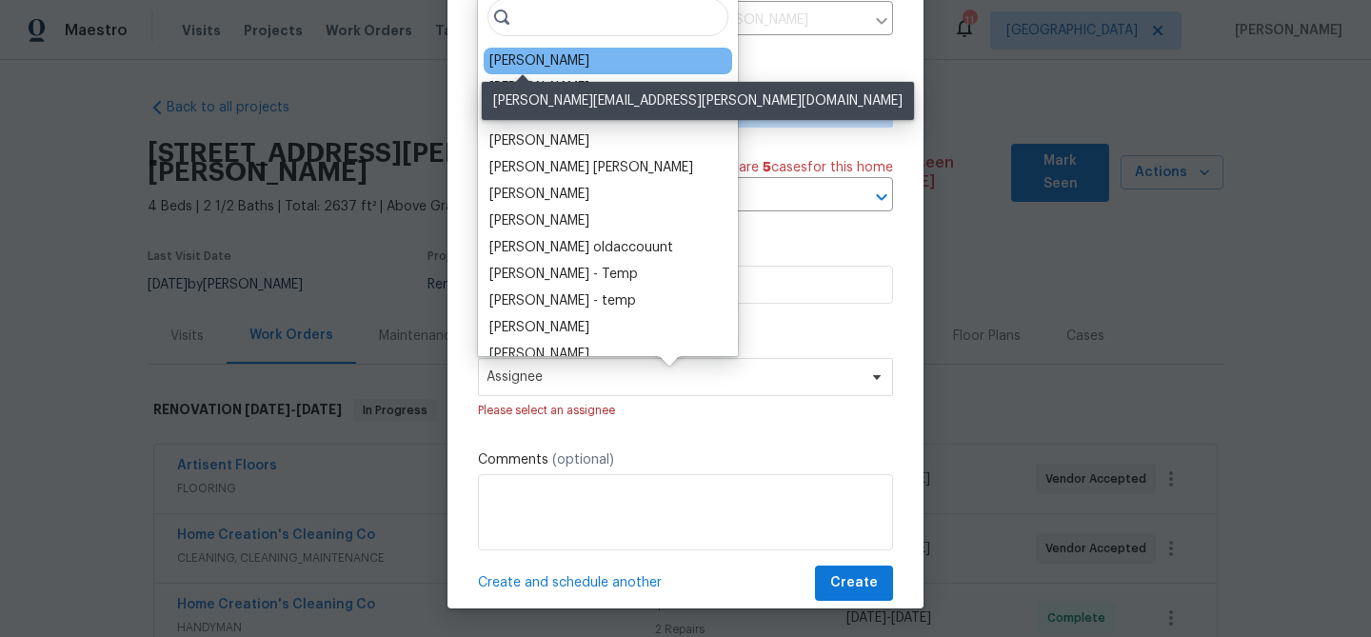
click at [539, 64] on div "[PERSON_NAME]" at bounding box center [539, 60] width 100 height 19
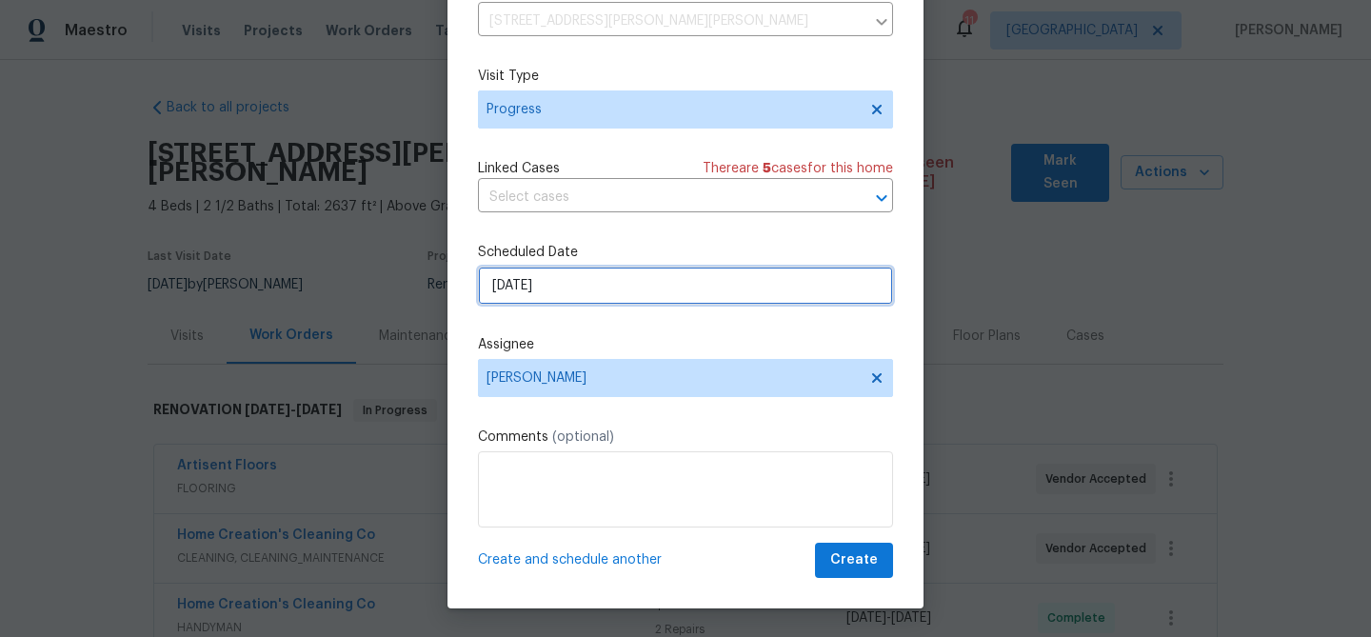
click at [538, 284] on input "[DATE]" at bounding box center [685, 286] width 415 height 38
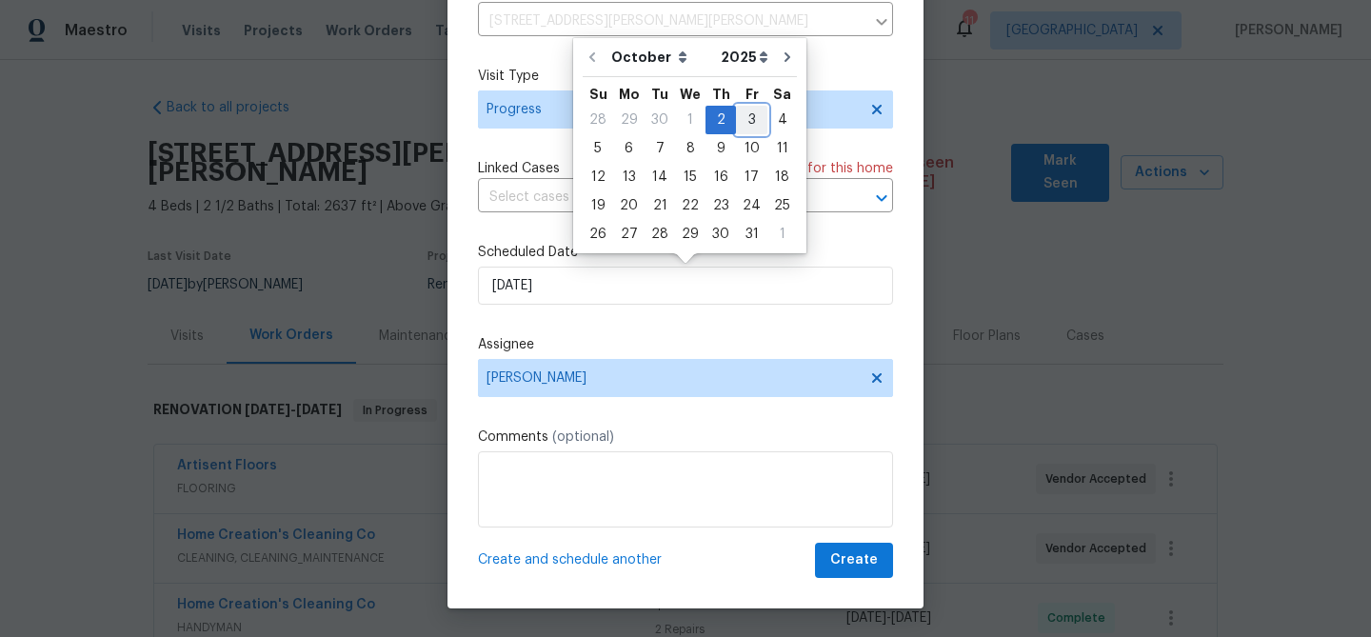
click at [741, 122] on div "3" at bounding box center [751, 120] width 31 height 27
type input "[DATE]"
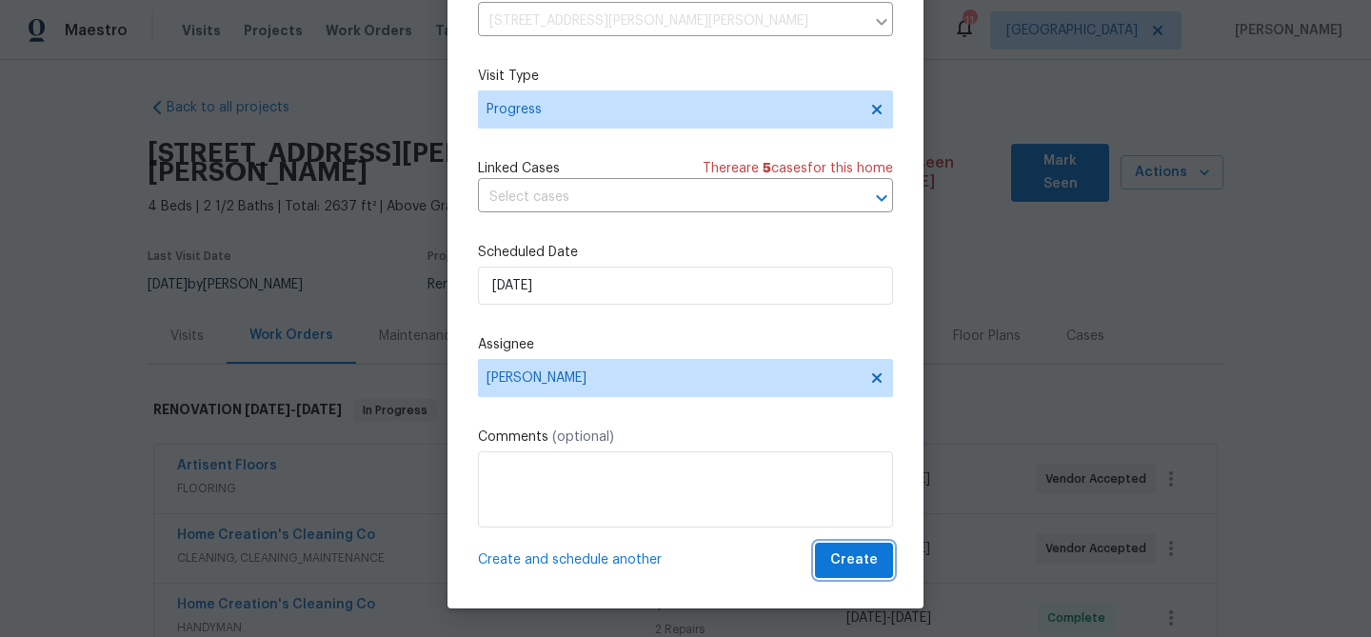
click at [846, 561] on span "Create" at bounding box center [854, 560] width 48 height 24
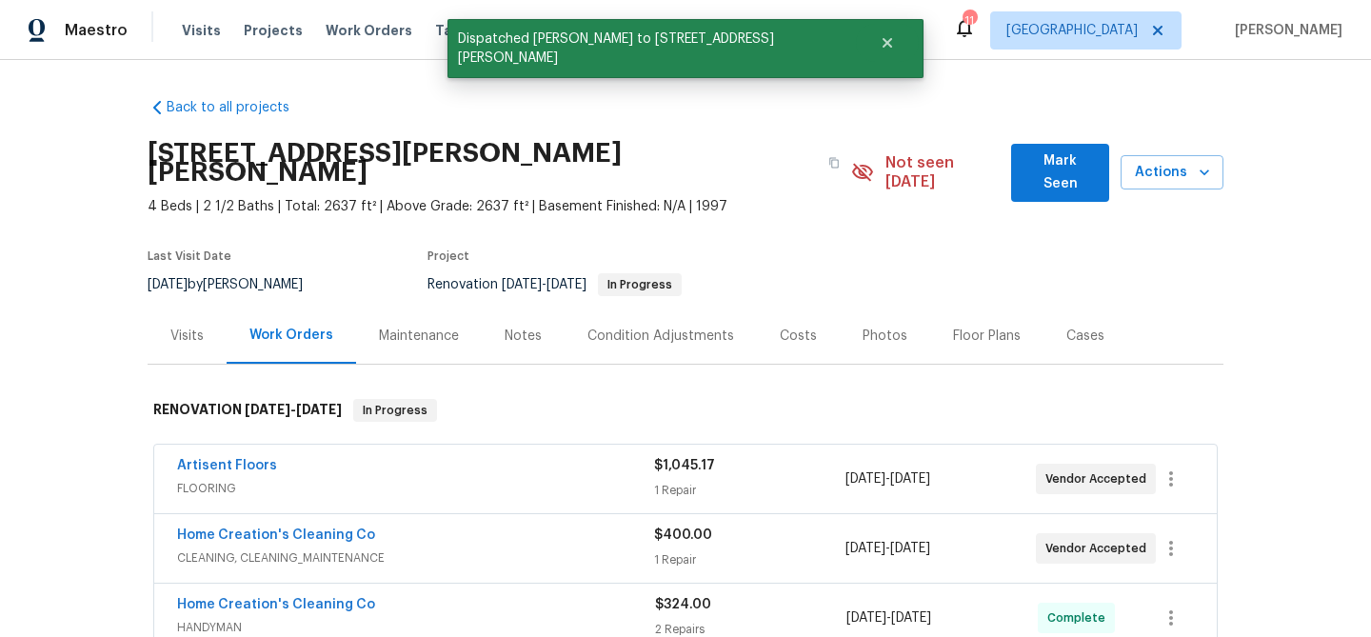
scroll to position [0, 0]
click at [277, 29] on span "Projects" at bounding box center [273, 30] width 59 height 19
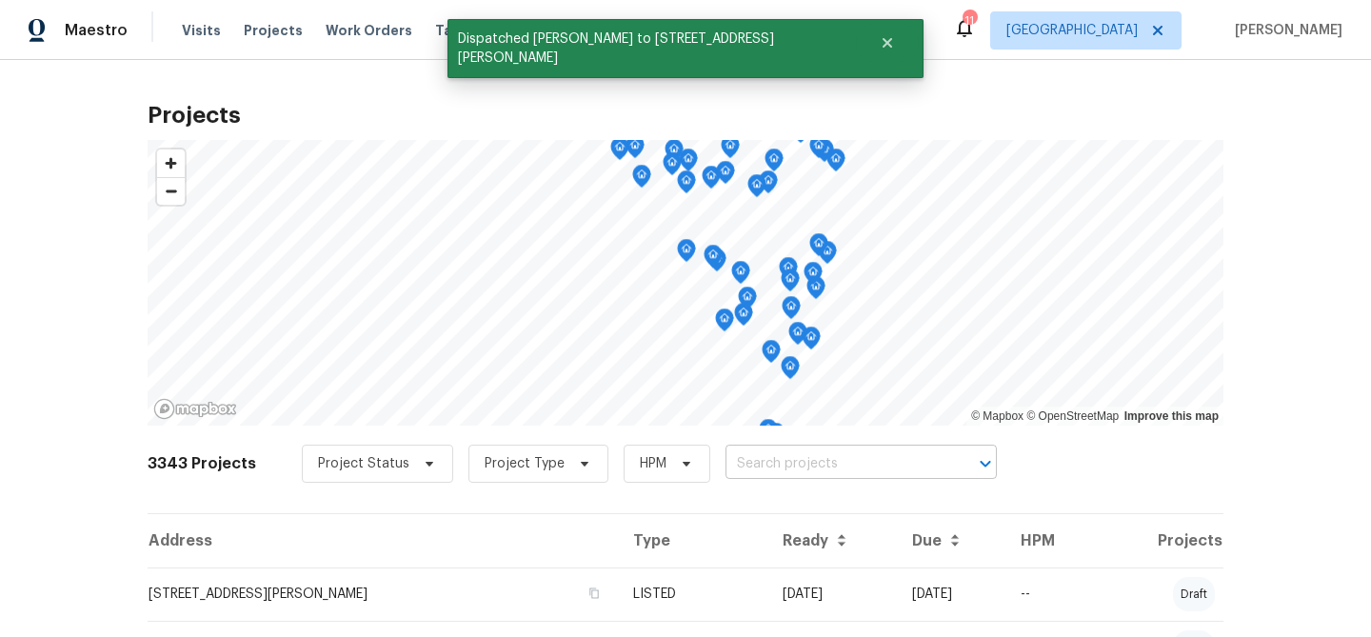
click at [750, 460] on input "text" at bounding box center [835, 464] width 218 height 30
type input "thunder"
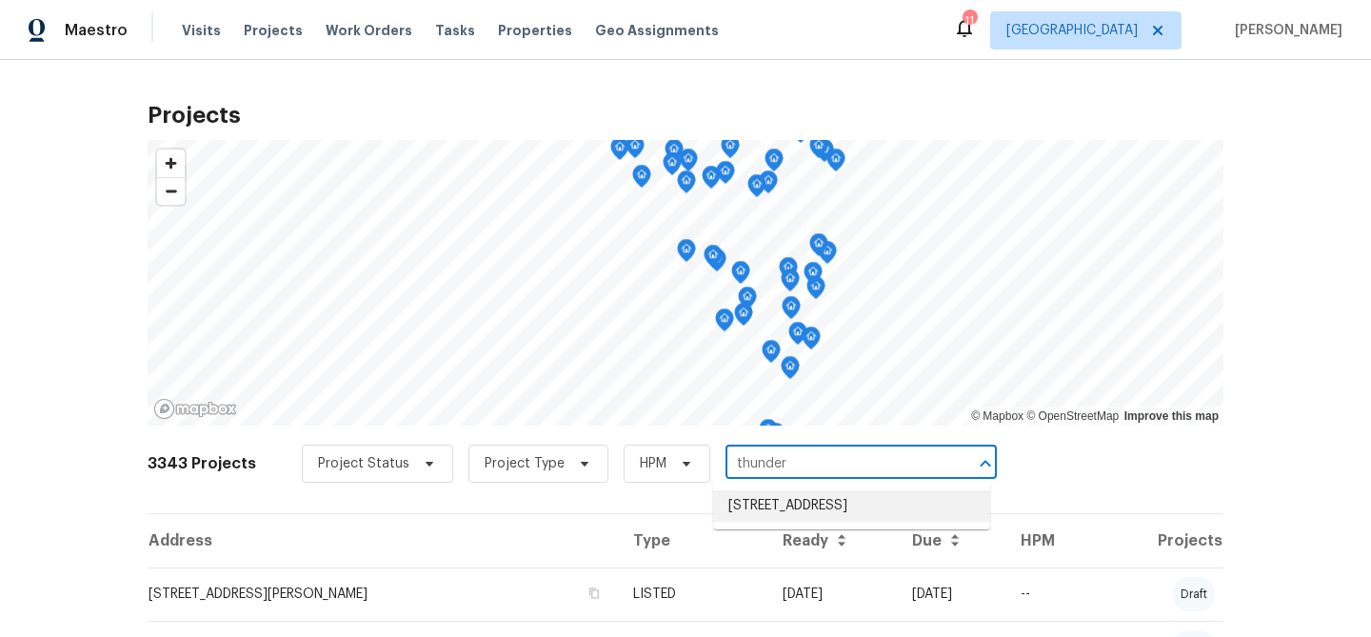
click at [755, 509] on li "[STREET_ADDRESS]" at bounding box center [851, 505] width 277 height 31
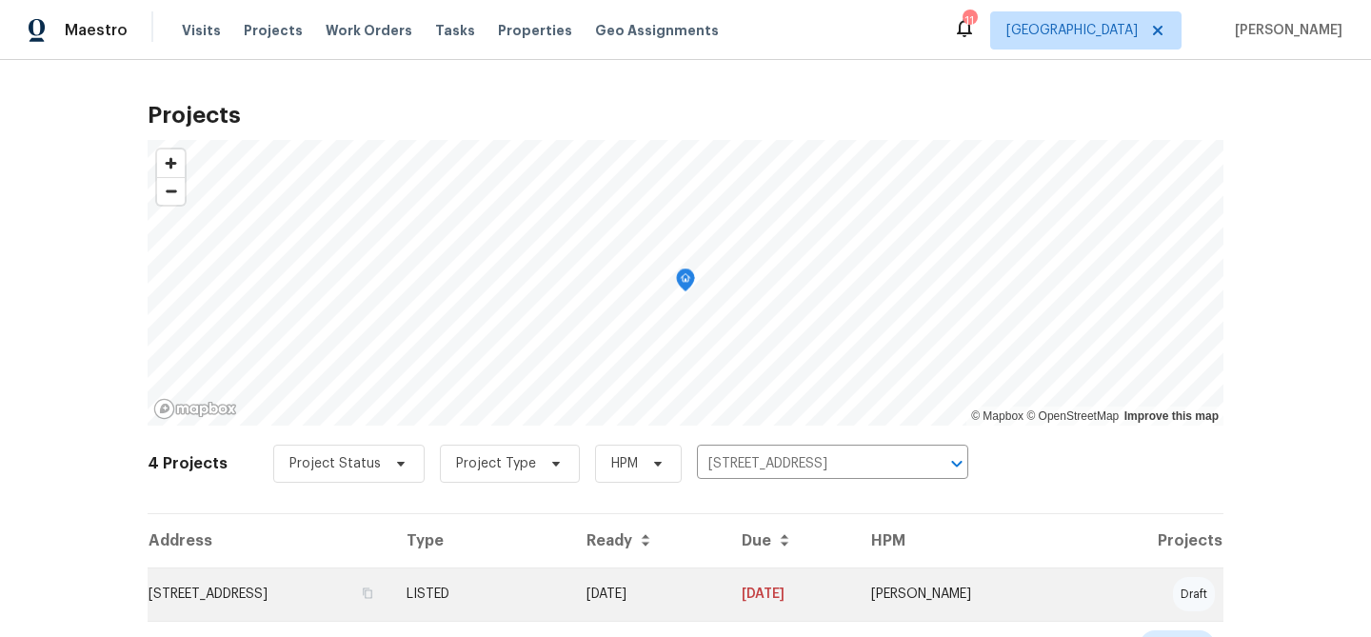
click at [304, 595] on td "[STREET_ADDRESS]" at bounding box center [270, 594] width 244 height 53
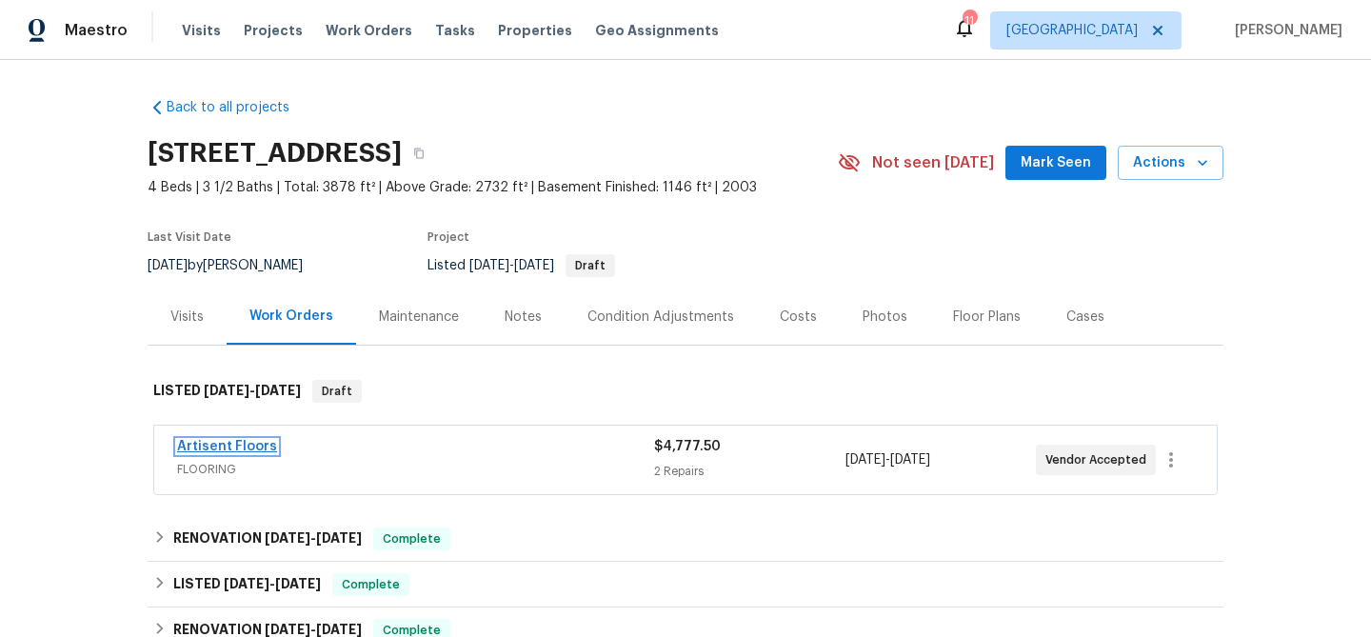
click at [242, 448] on link "Artisent Floors" at bounding box center [227, 446] width 100 height 13
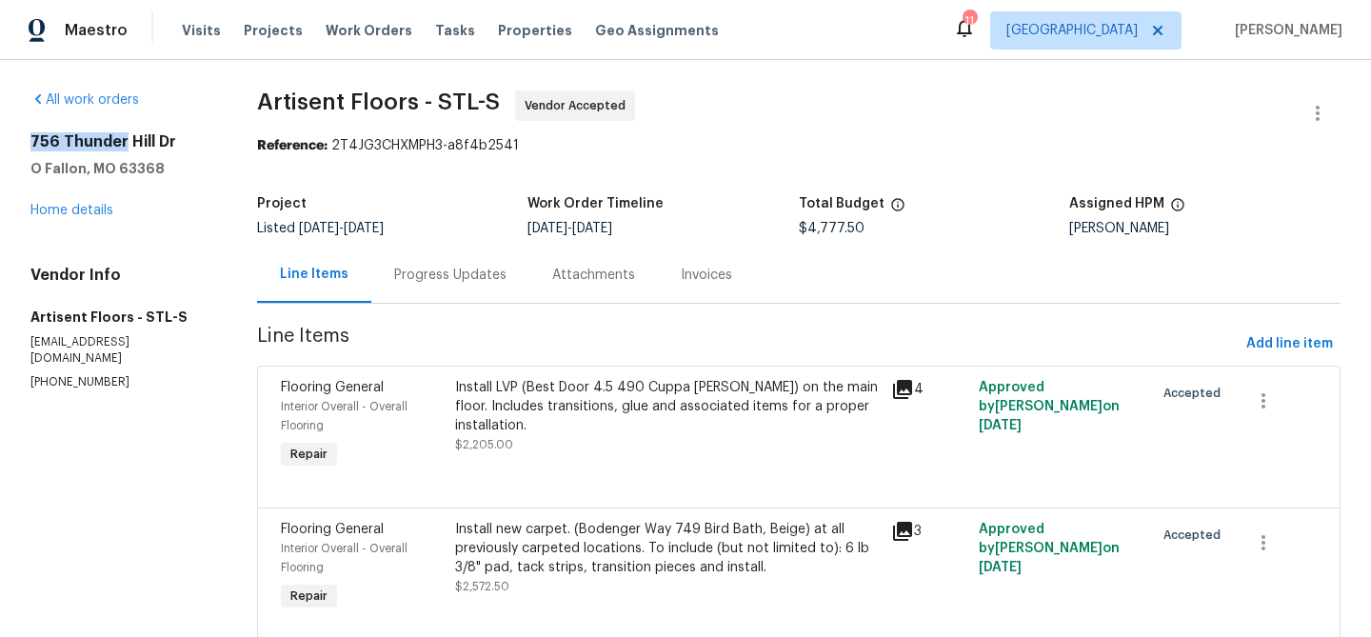
drag, startPoint x: 125, startPoint y: 141, endPoint x: 30, endPoint y: 140, distance: 95.2
click at [29, 140] on div "All work orders 756 Thunder Hill Dr O Fallon, MO 63368 Home details Vendor Info…" at bounding box center [685, 382] width 1371 height 644
copy h2 "756 Thunder"
click at [269, 31] on span "Projects" at bounding box center [273, 30] width 59 height 19
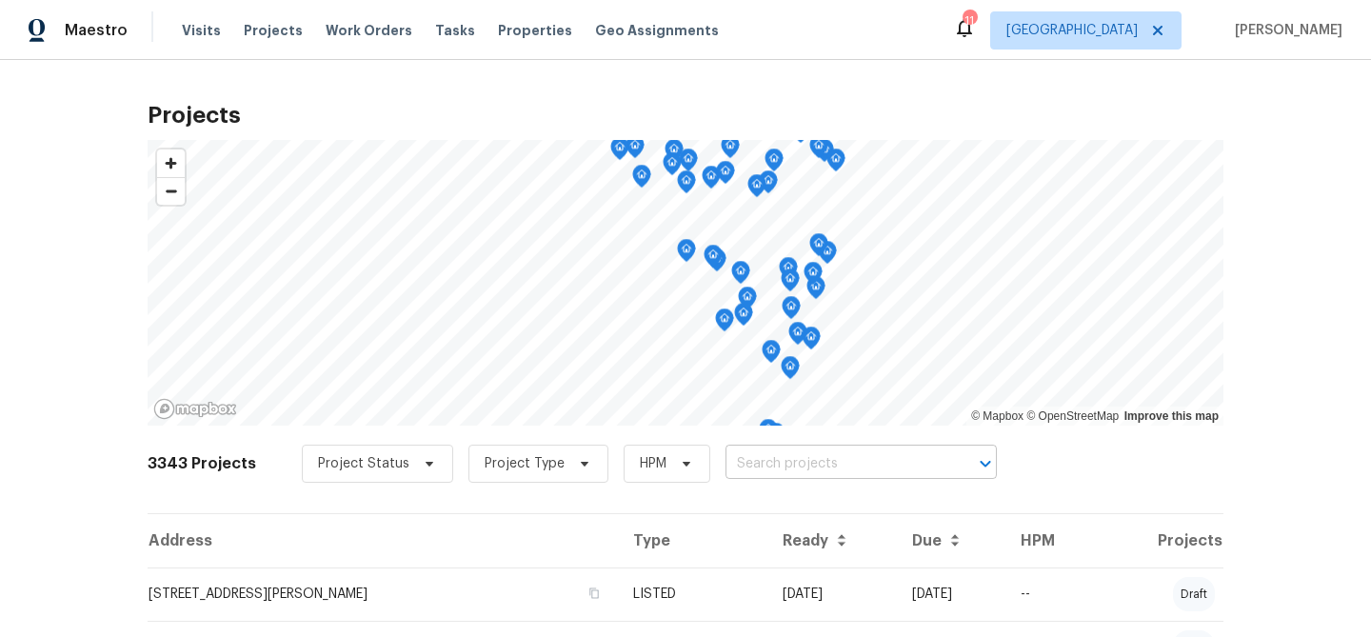
click at [775, 464] on input "text" at bounding box center [835, 464] width 218 height 30
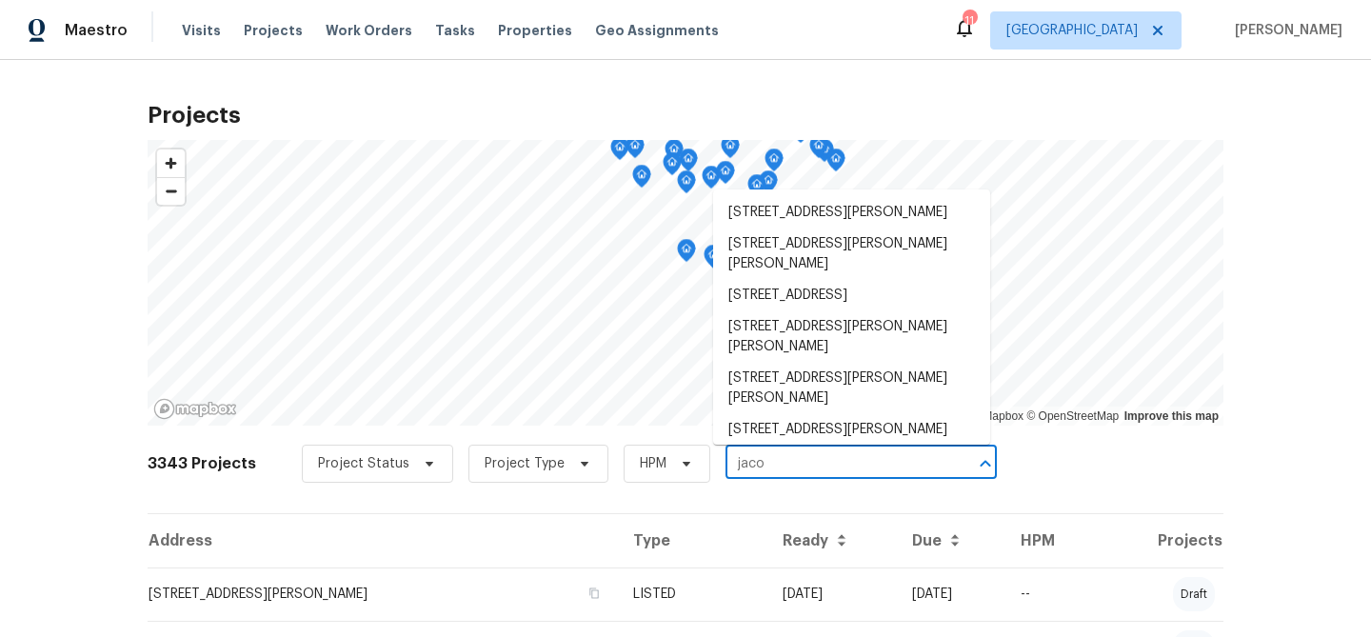
type input "jacob"
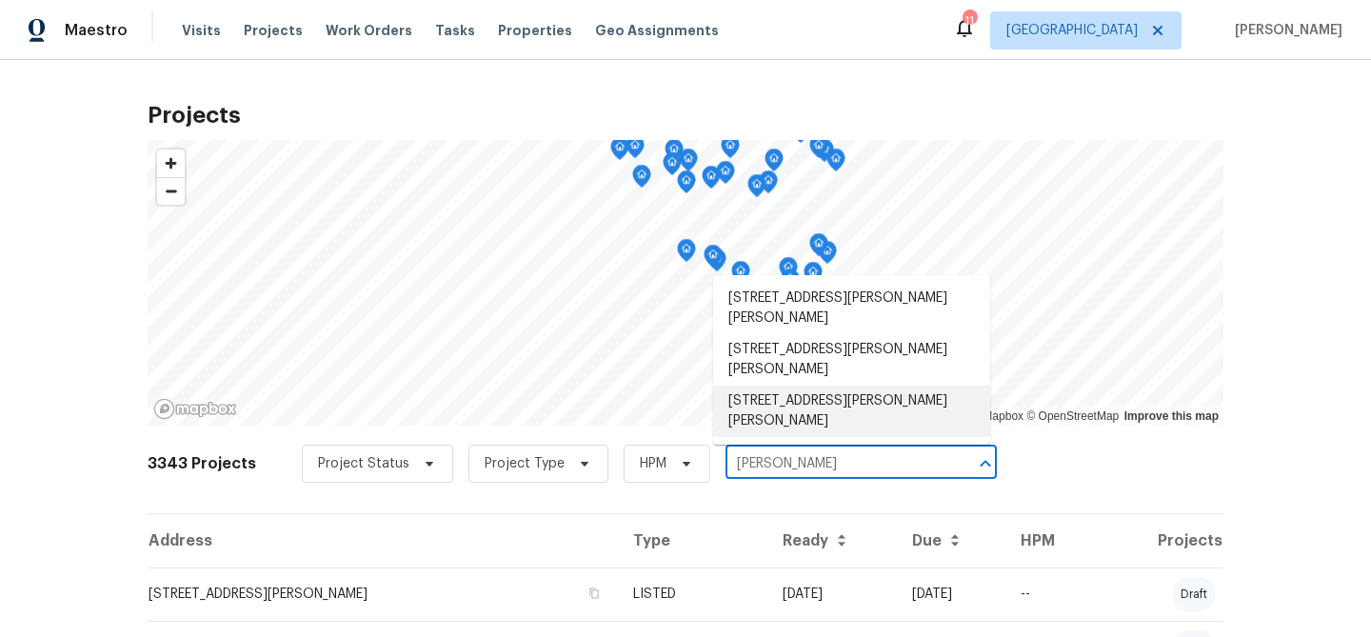
click at [822, 402] on li "3912 Jacobs Lndg, Saint Charles, MO 63304" at bounding box center [851, 411] width 277 height 51
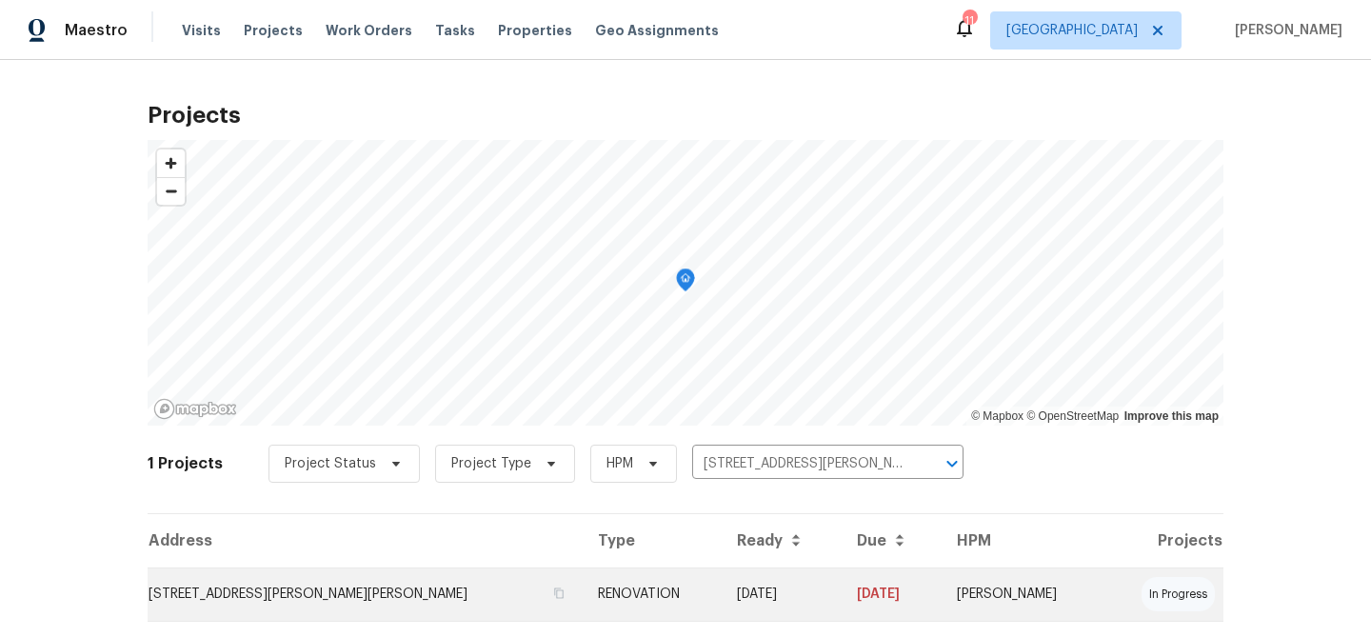
click at [310, 590] on td "3912 Jacobs Lndg, Saint Charles, MO 63304" at bounding box center [365, 594] width 435 height 53
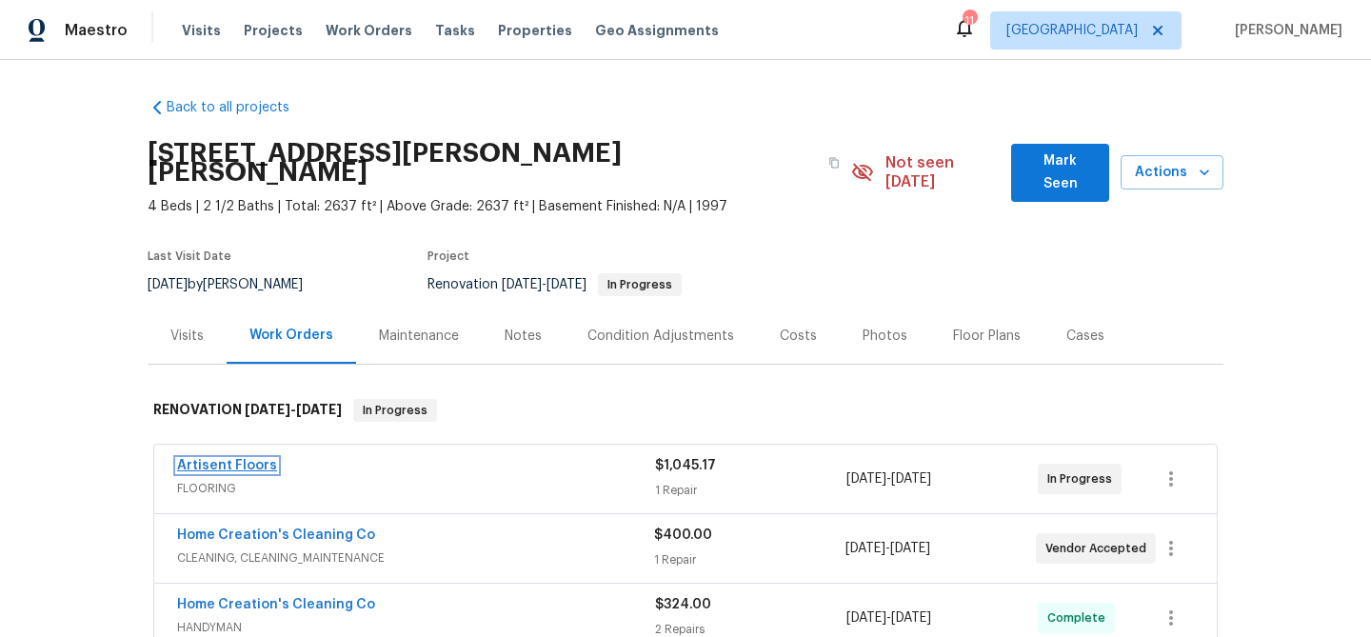
click at [247, 459] on link "Artisent Floors" at bounding box center [227, 465] width 100 height 13
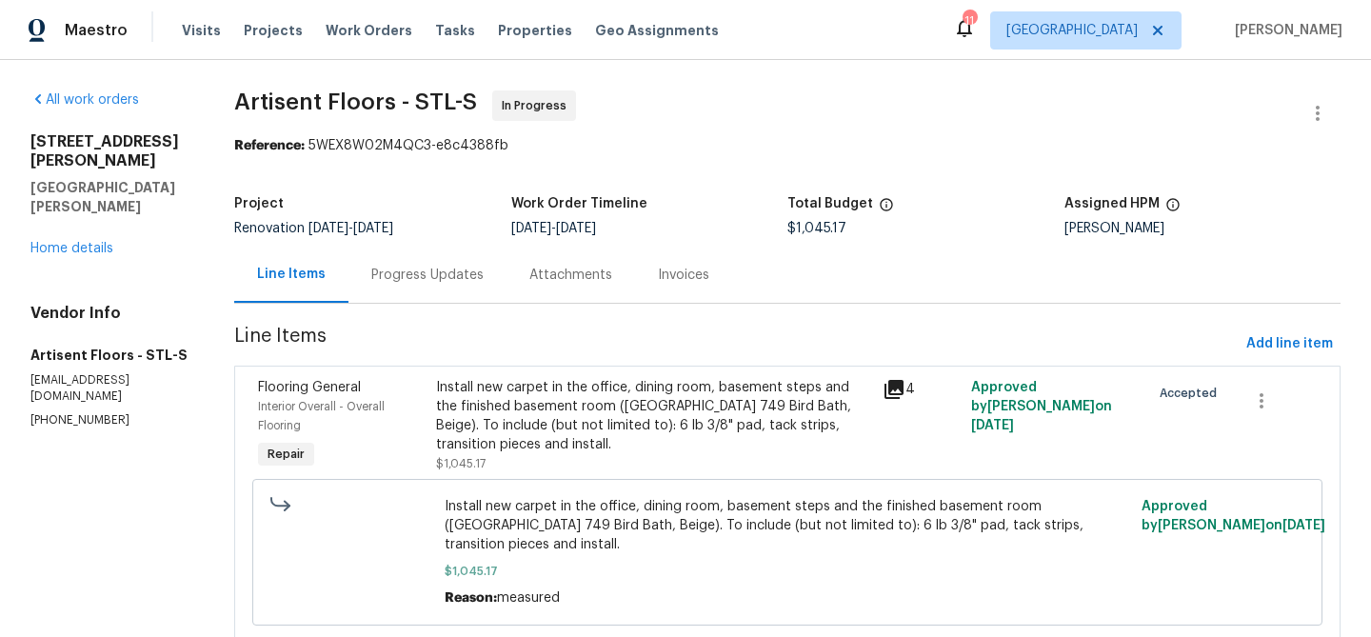
click at [448, 277] on div "Progress Updates" at bounding box center [427, 275] width 112 height 19
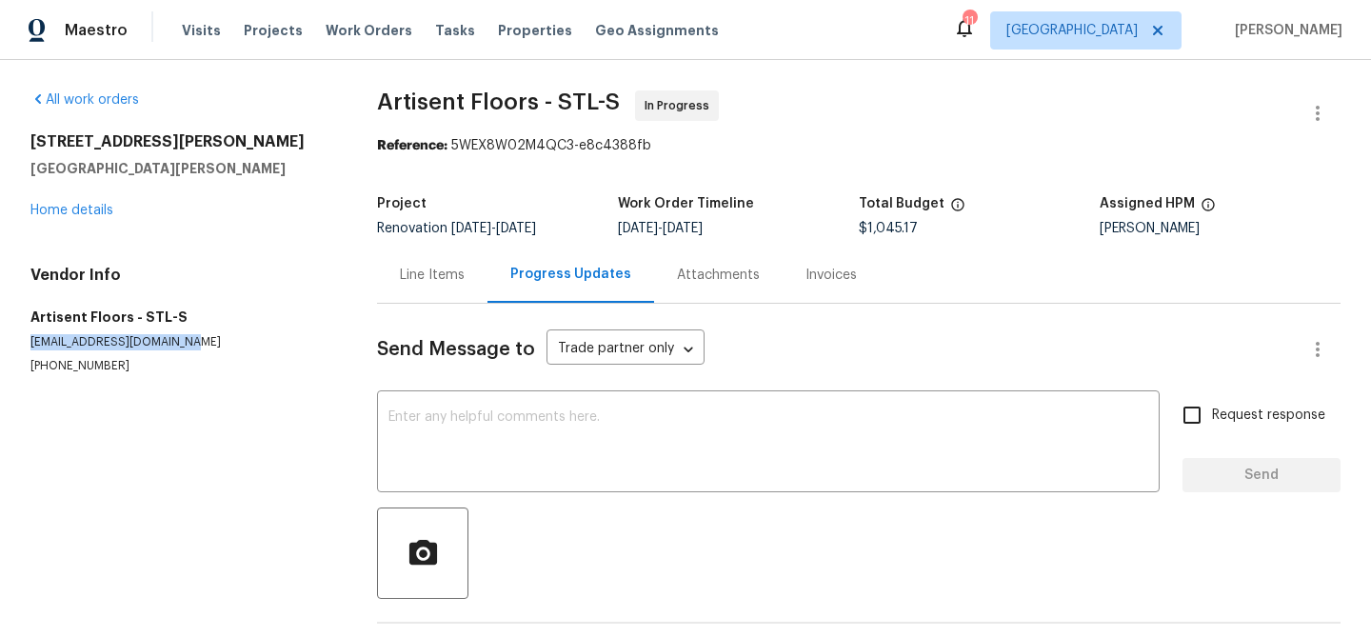
drag, startPoint x: 181, startPoint y: 344, endPoint x: 30, endPoint y: 349, distance: 150.5
click at [30, 349] on p "kroden@artisentfloors.com" at bounding box center [180, 342] width 301 height 16
copy p "kroden@artisentfloors.com"
click at [83, 209] on link "Home details" at bounding box center [71, 210] width 83 height 13
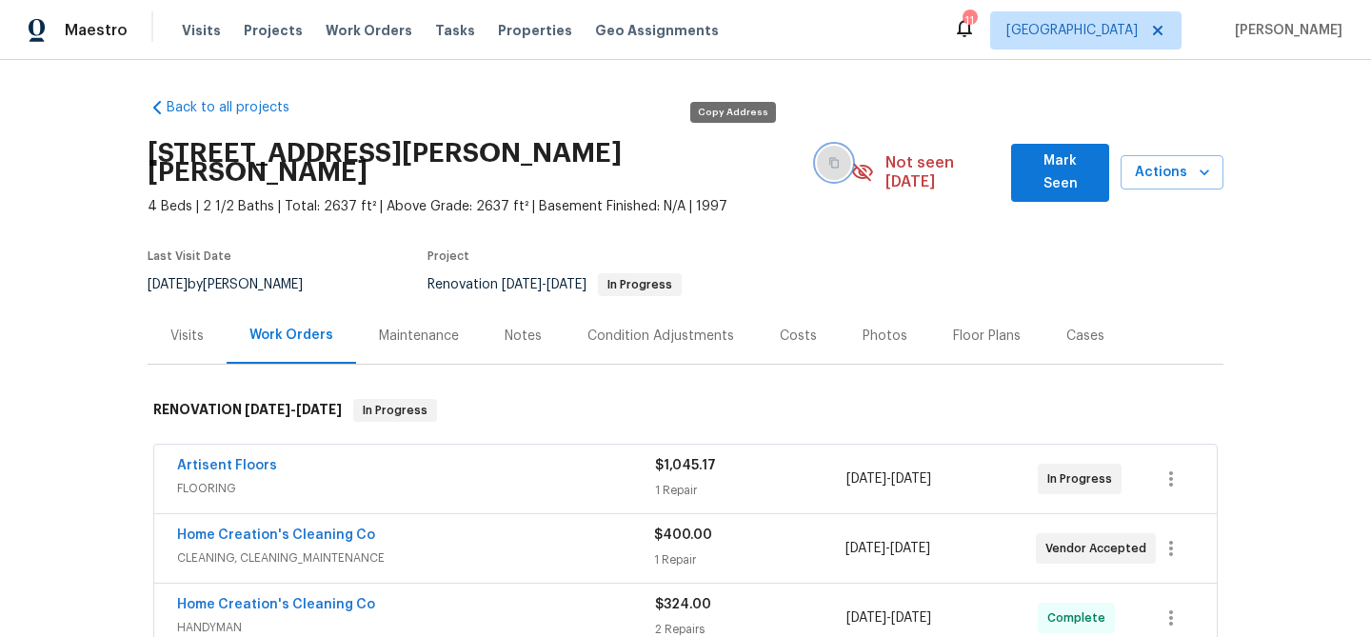
click at [829, 158] on icon "button" at bounding box center [834, 163] width 10 height 10
click at [516, 327] on div "Notes" at bounding box center [523, 336] width 37 height 19
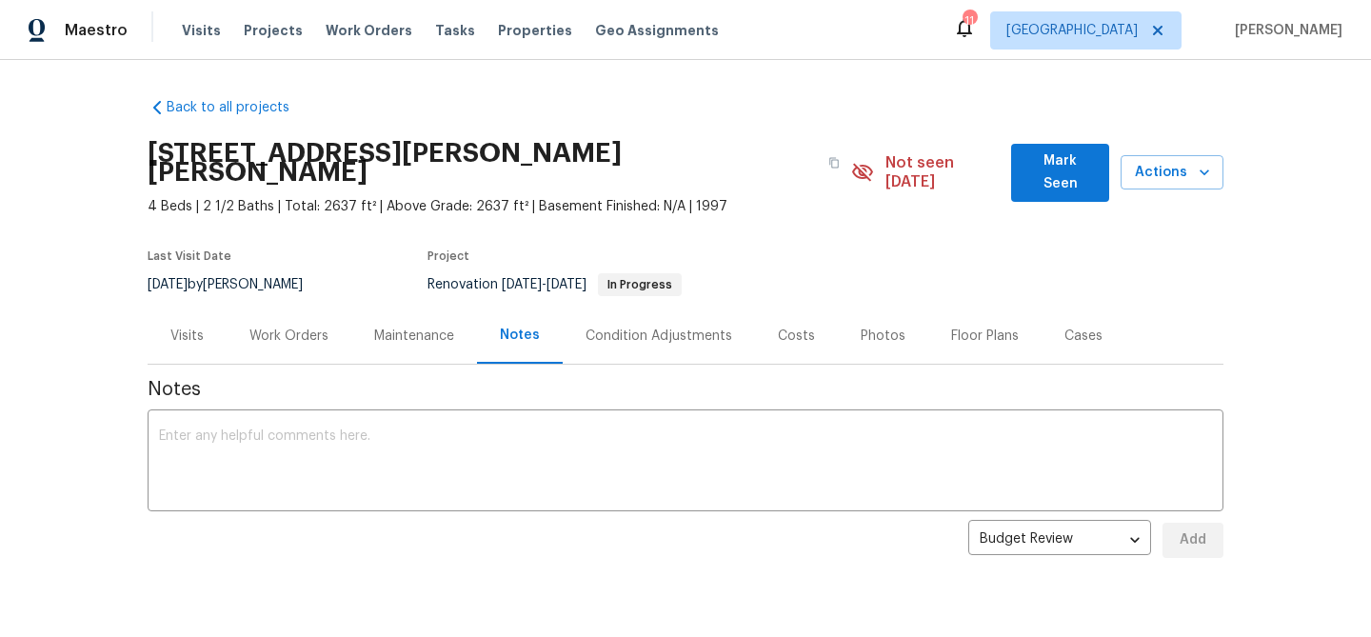
click at [1254, 167] on div "Back to all projects 3912 Jacobs Lndg, Saint Charles, MO 63304 4 Beds | 2 1/2 B…" at bounding box center [685, 348] width 1371 height 577
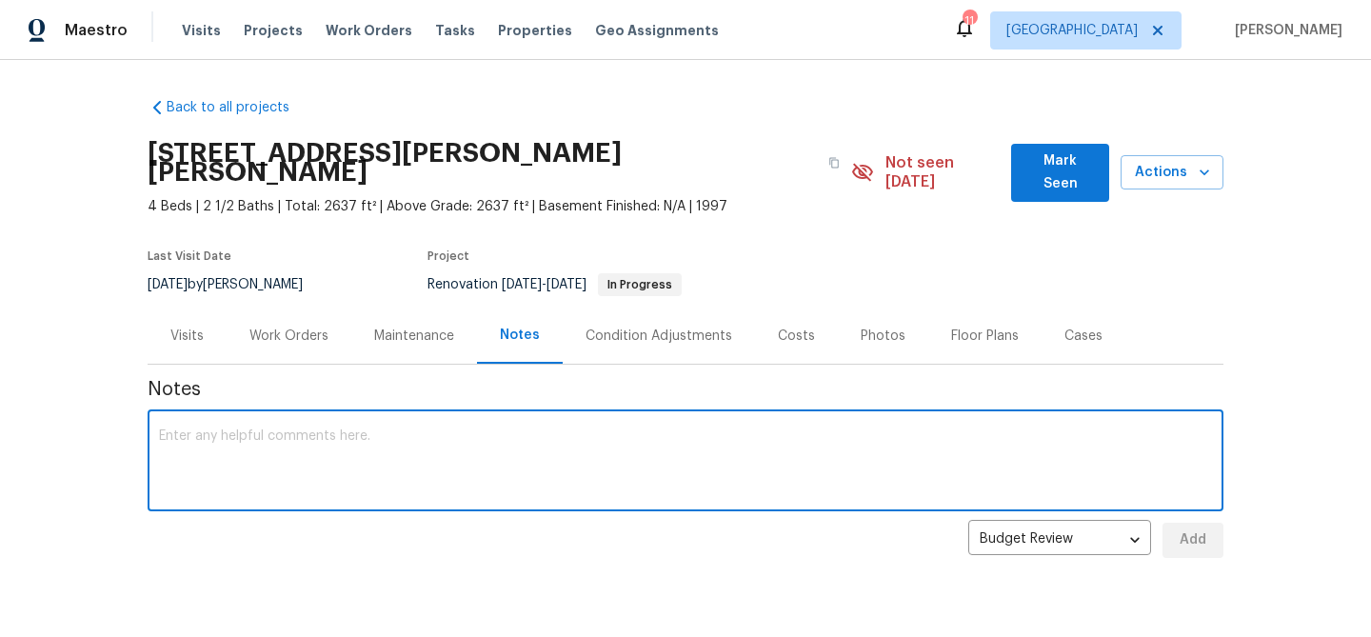
click at [302, 429] on textarea at bounding box center [685, 462] width 1053 height 67
click at [240, 414] on div "x ​" at bounding box center [686, 462] width 1076 height 97
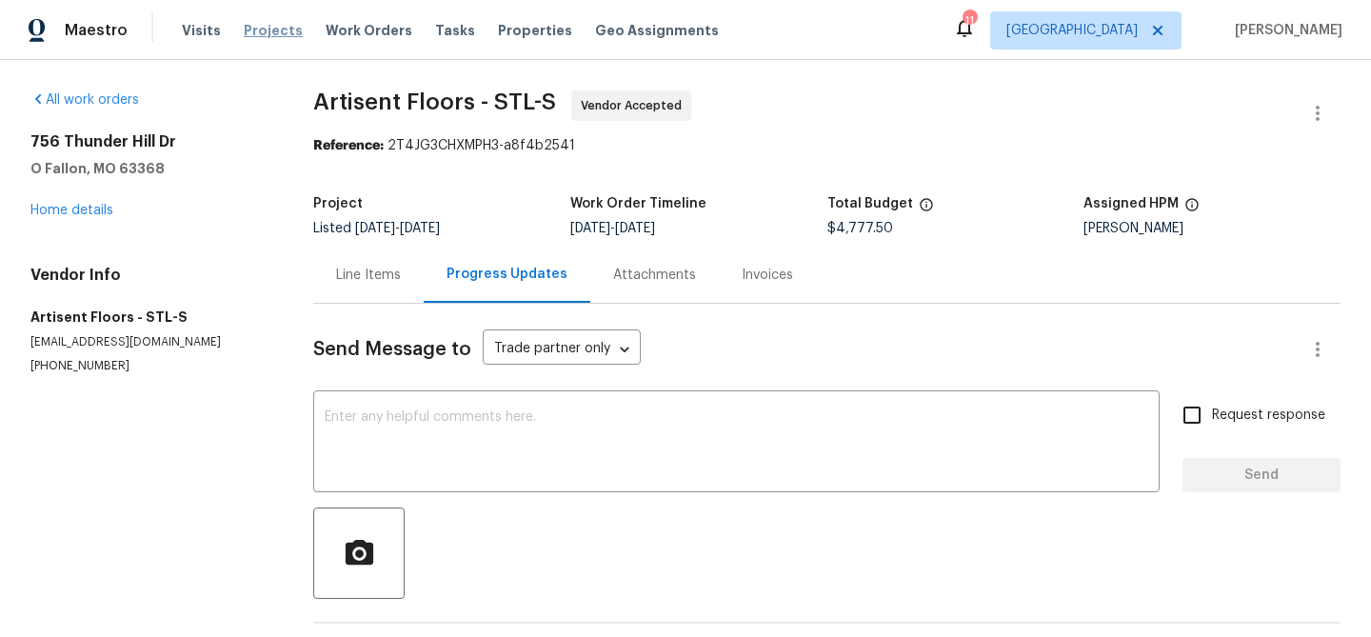
click at [275, 31] on span "Projects" at bounding box center [273, 30] width 59 height 19
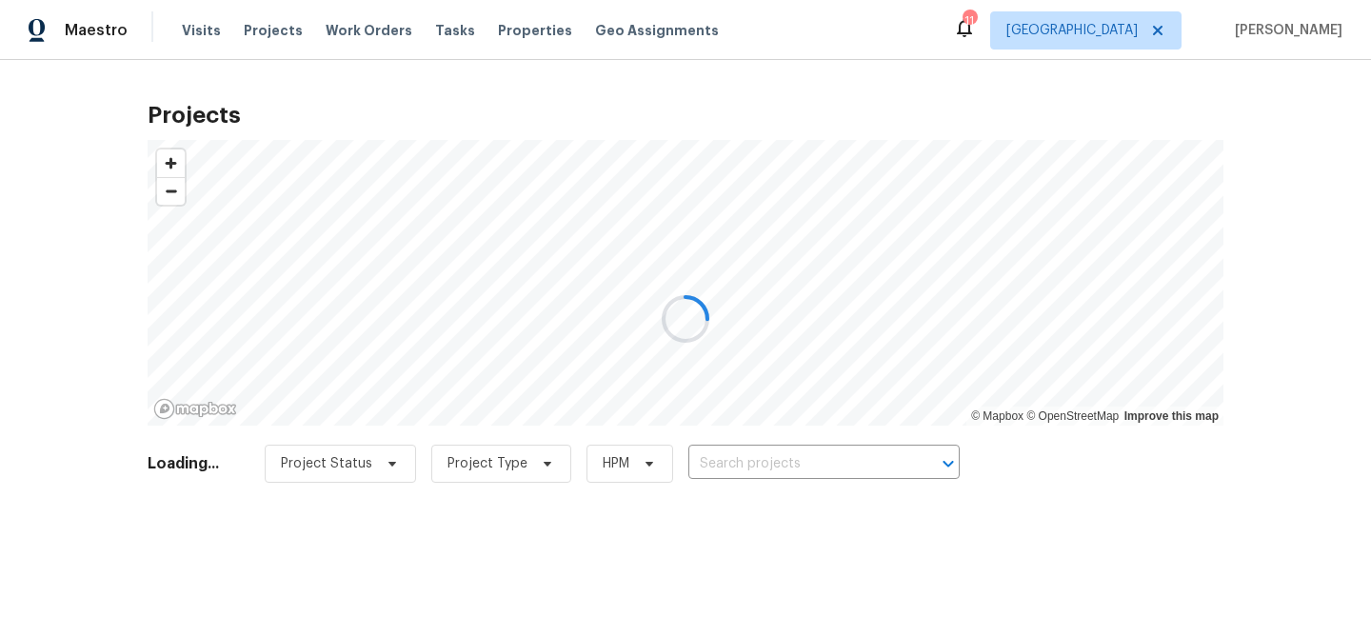
click at [272, 29] on div at bounding box center [685, 318] width 1371 height 637
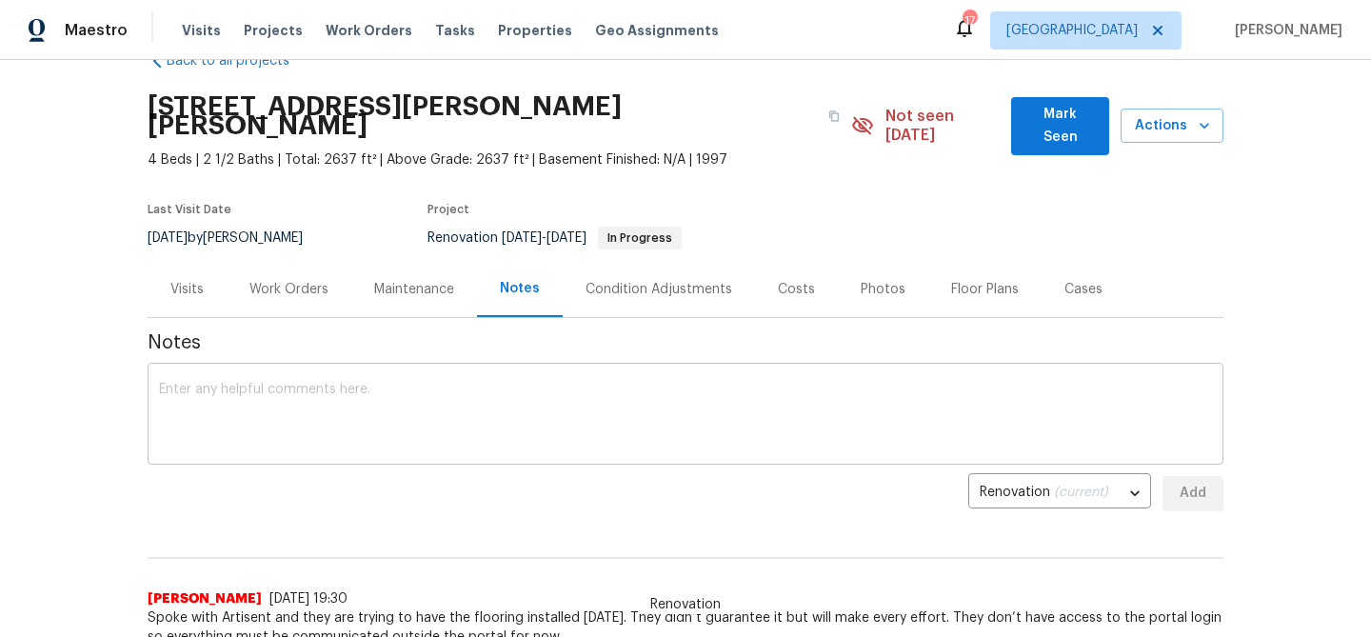
scroll to position [50, 0]
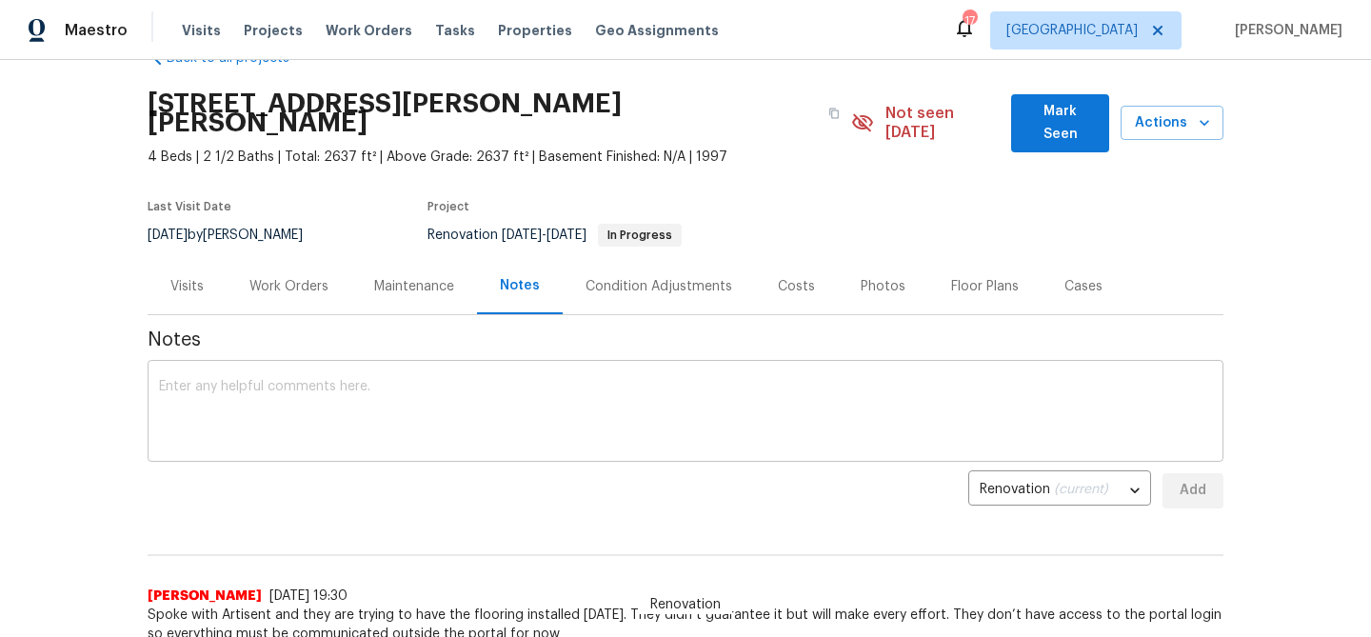
click at [301, 365] on div "x ​" at bounding box center [686, 413] width 1076 height 97
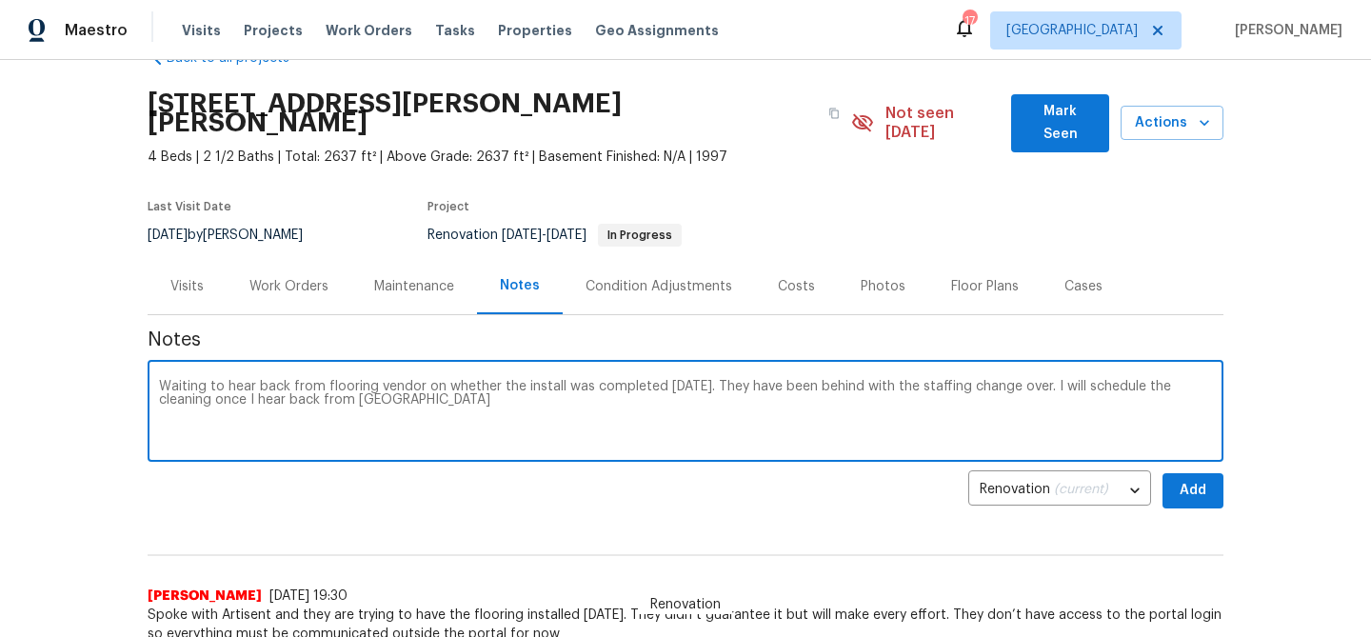
type textarea "Waiting to hear back from flooring vendor on whether the install was completed …"
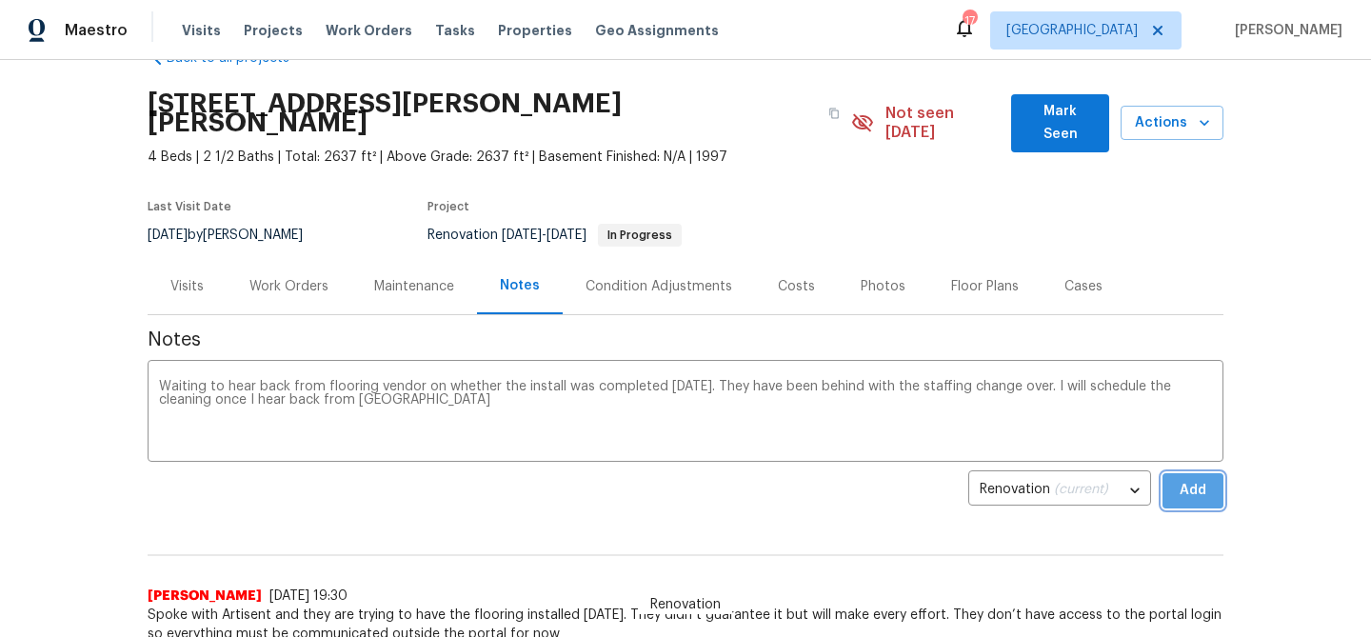
click at [1185, 479] on span "Add" at bounding box center [1193, 491] width 30 height 24
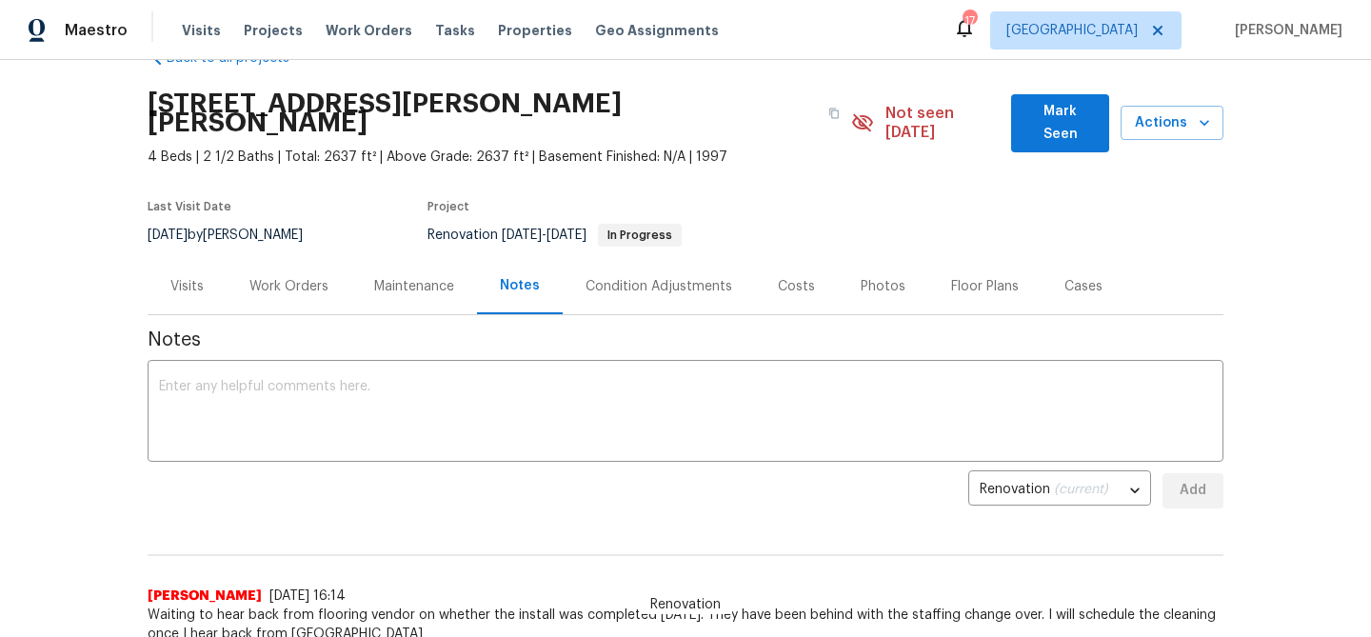
click at [264, 277] on div "Work Orders" at bounding box center [288, 286] width 79 height 19
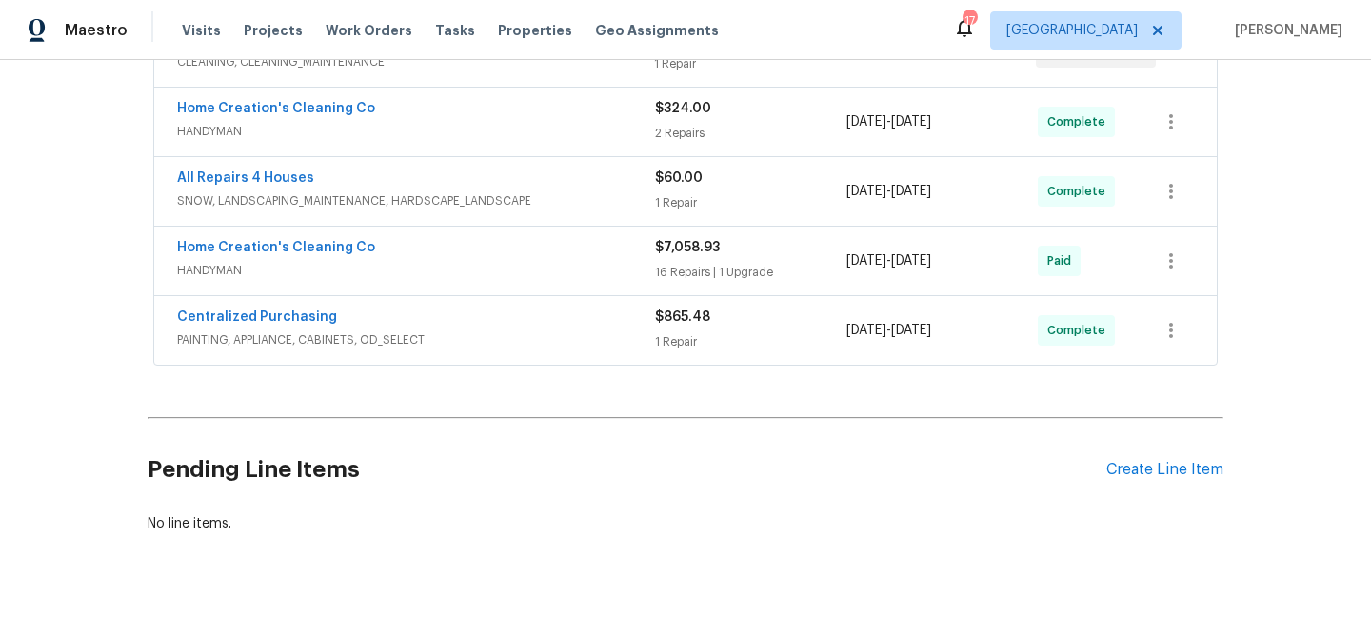
scroll to position [503, 0]
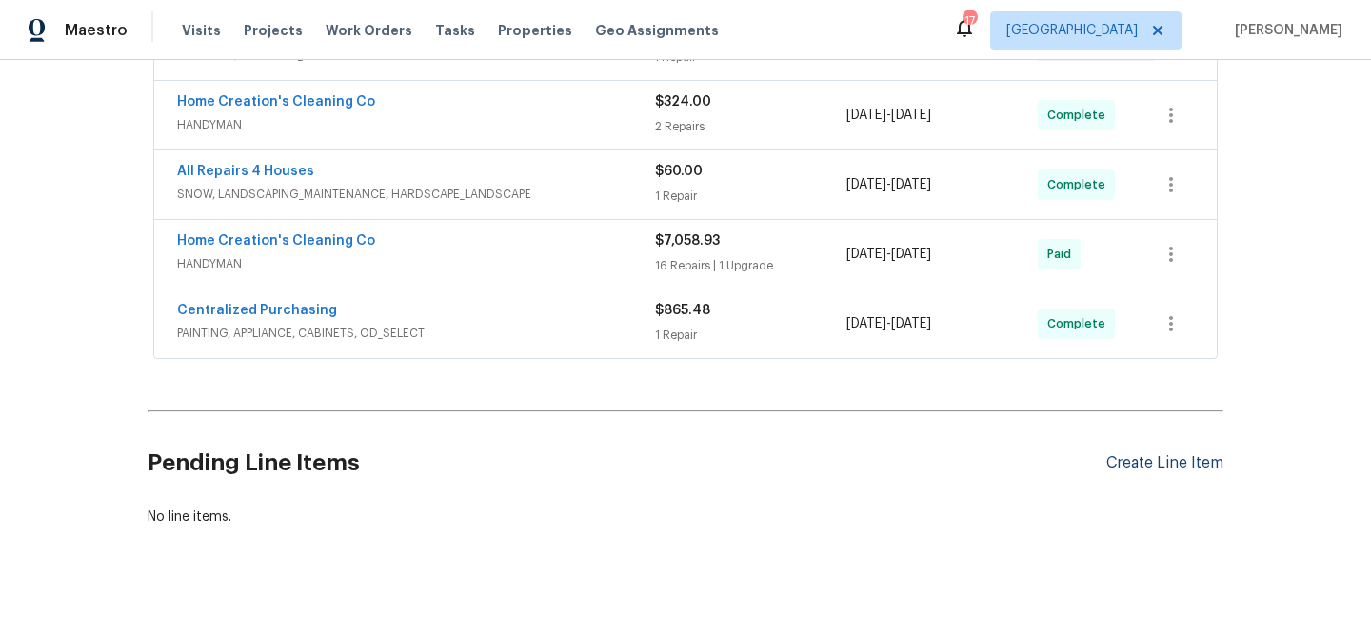
click at [1151, 454] on div "Create Line Item" at bounding box center [1164, 463] width 117 height 18
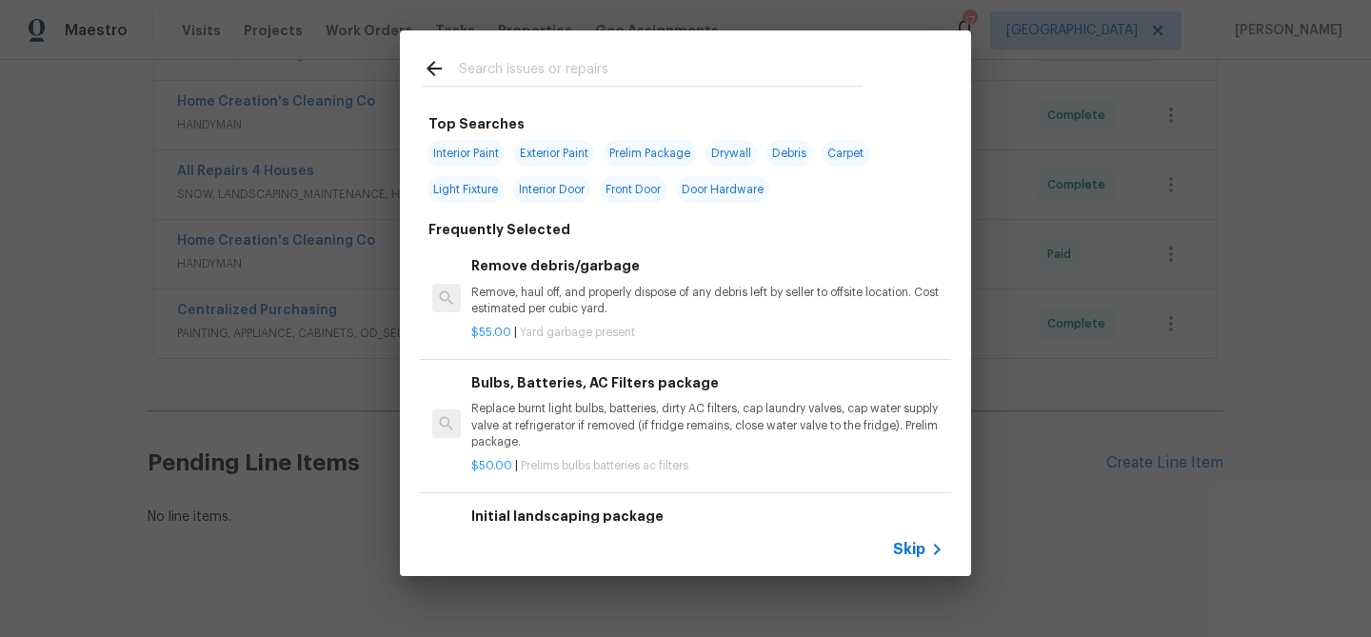
click at [514, 79] on input "text" at bounding box center [661, 71] width 404 height 29
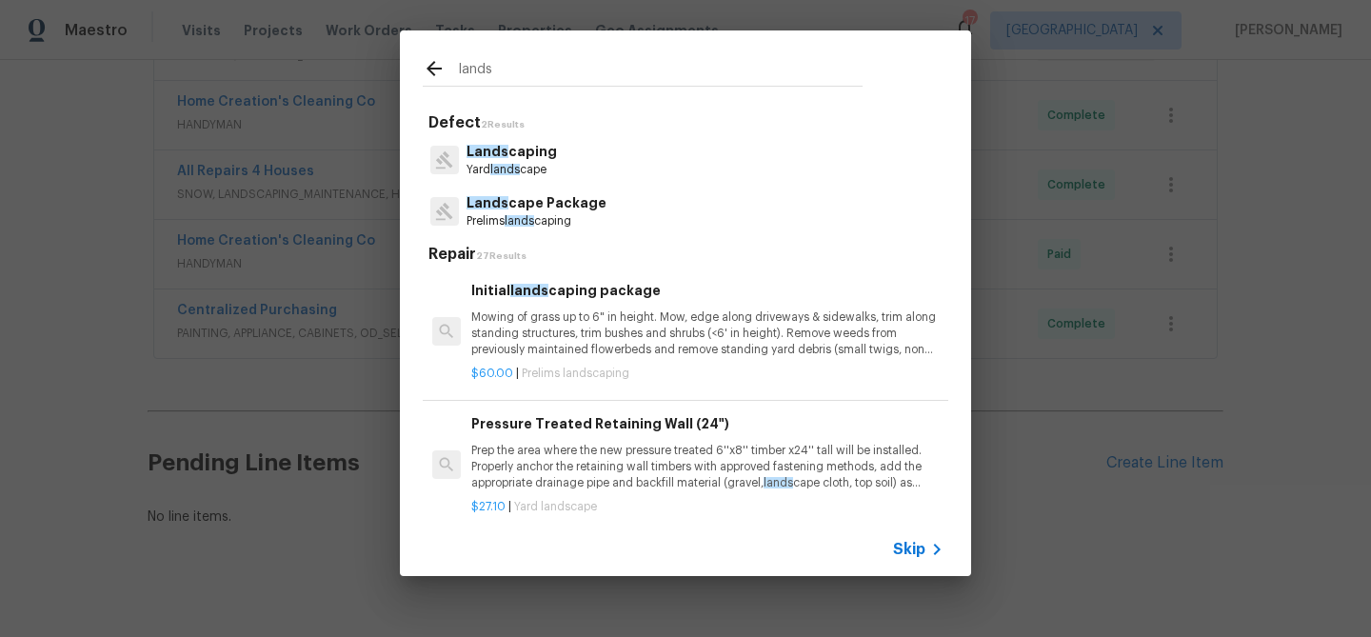
type input "lands"
click at [563, 323] on p "Mowing of grass up to 6" in height. Mow, edge along driveways & sidewalks, trim…" at bounding box center [707, 333] width 472 height 49
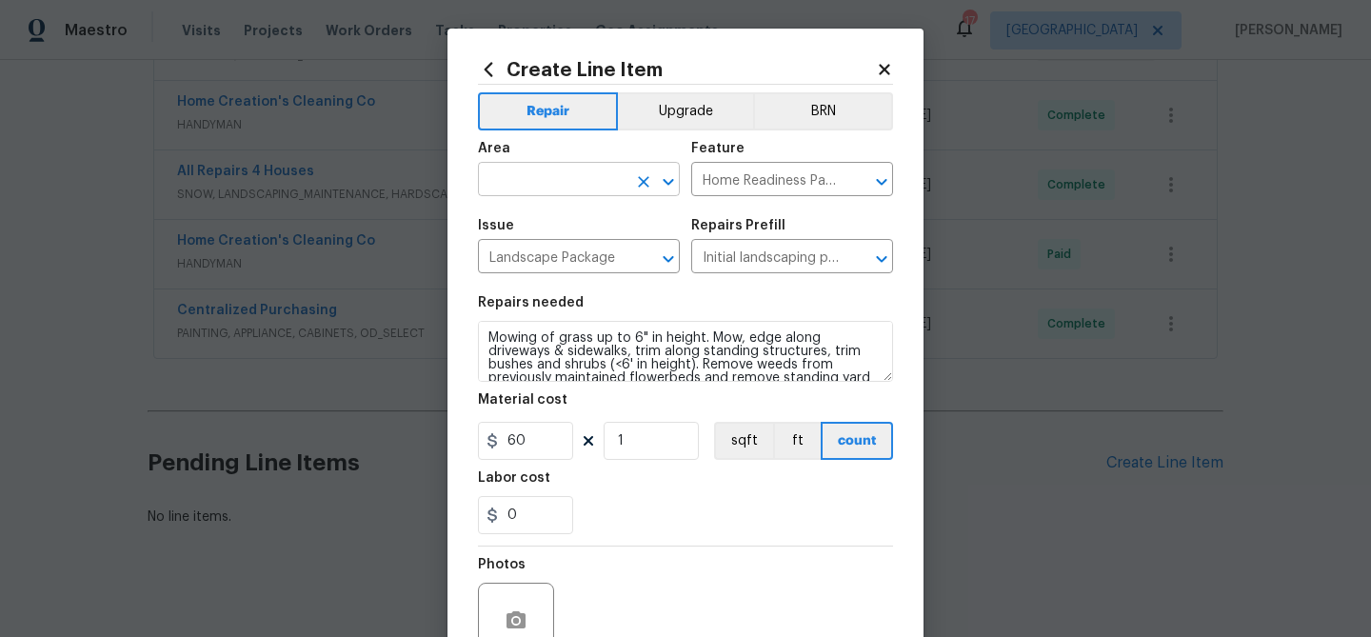
click at [575, 175] on input "text" at bounding box center [552, 182] width 149 height 30
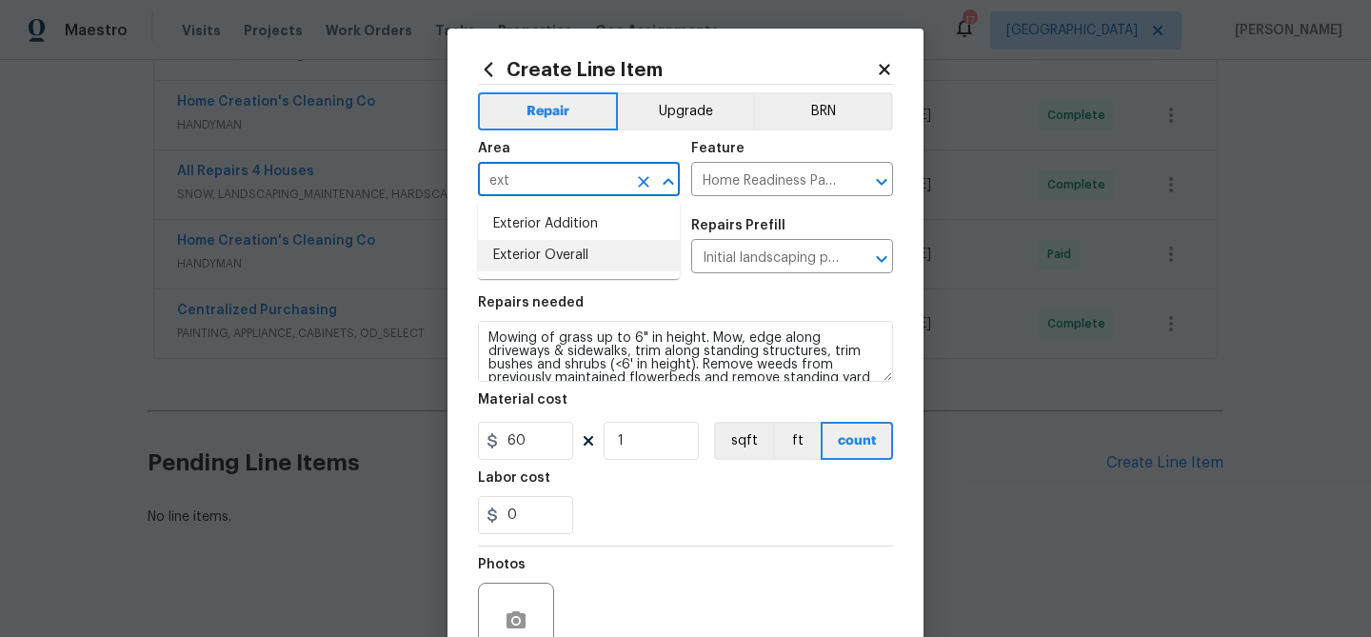
click at [547, 248] on li "Exterior Overall" at bounding box center [579, 255] width 202 height 31
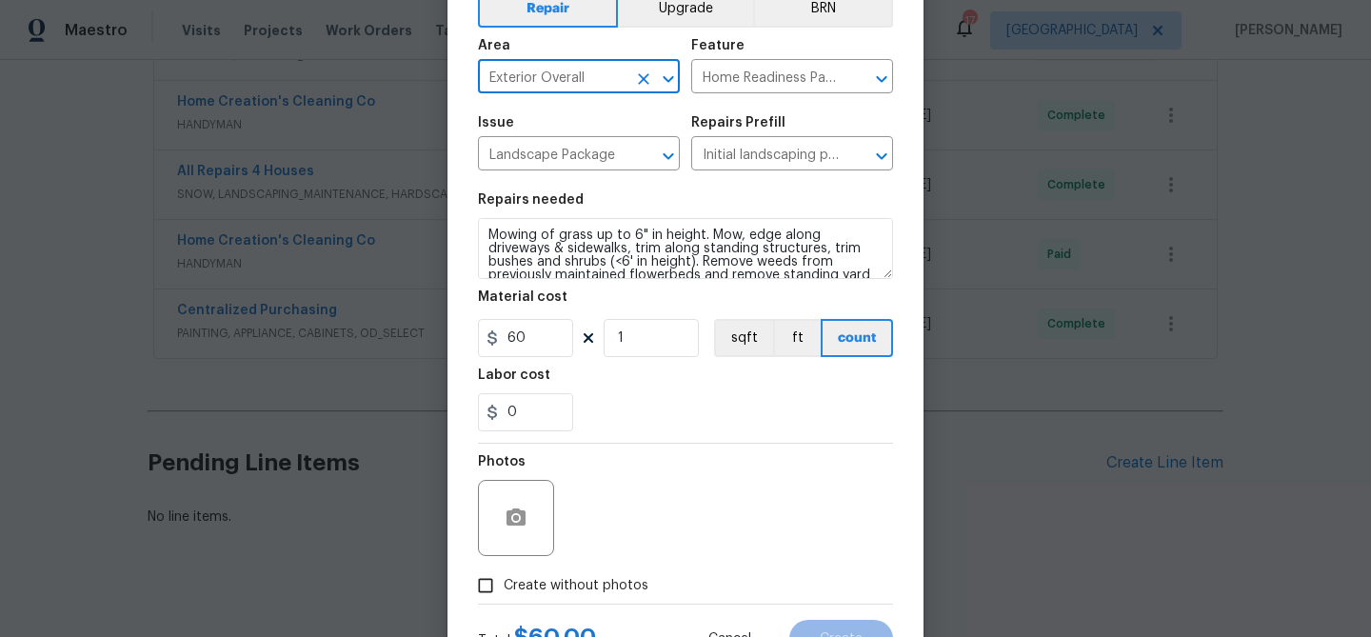
scroll to position [106, 0]
type input "Exterior Overall"
click at [487, 581] on input "Create without photos" at bounding box center [486, 583] width 36 height 36
checkbox input "true"
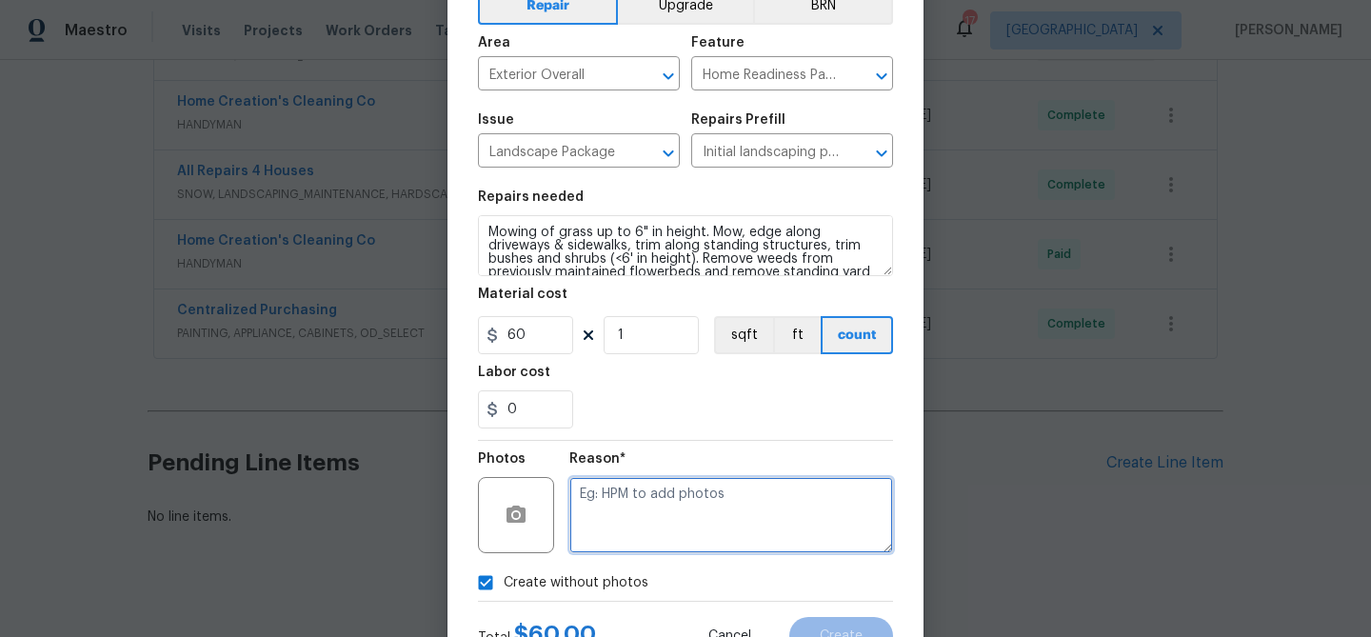
click at [625, 537] on textarea at bounding box center [731, 515] width 324 height 76
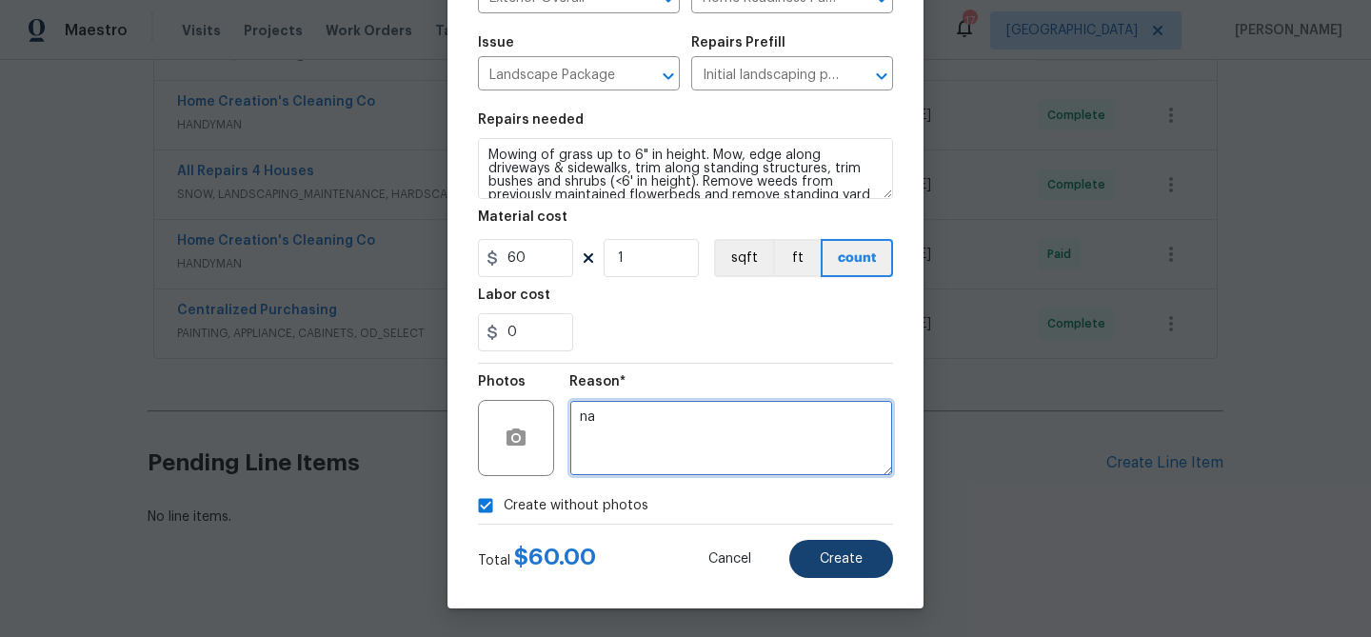
type textarea "na"
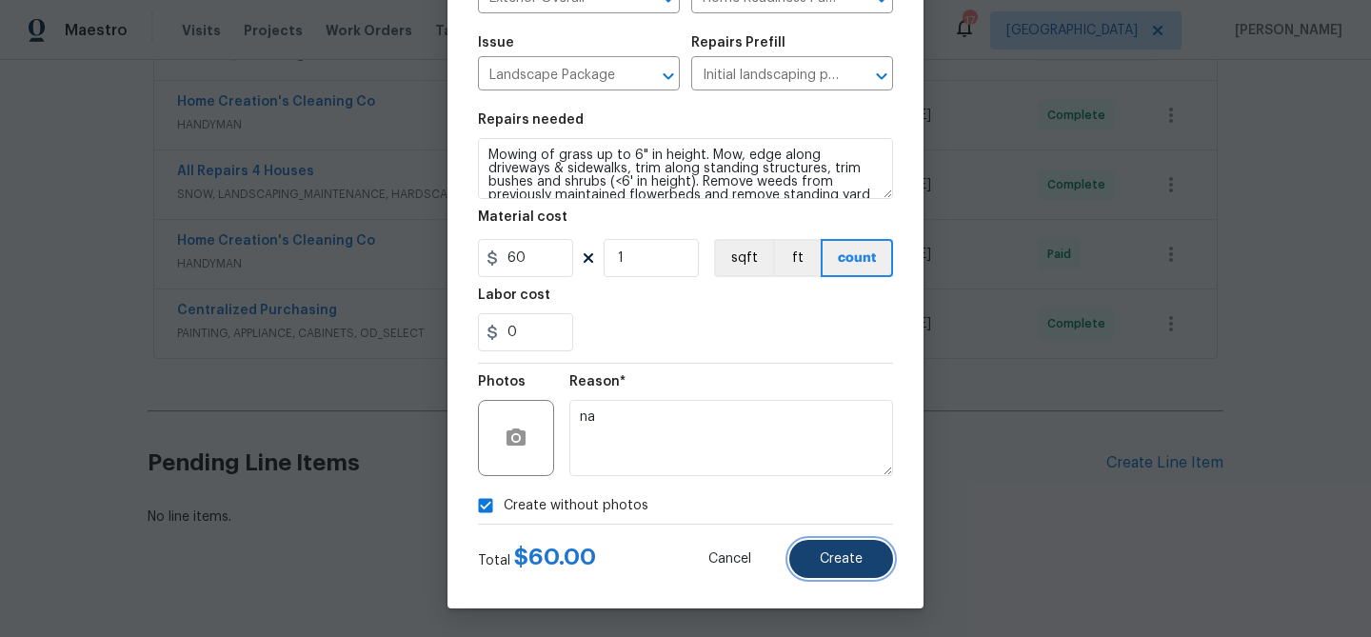
click at [847, 548] on button "Create" at bounding box center [841, 559] width 104 height 38
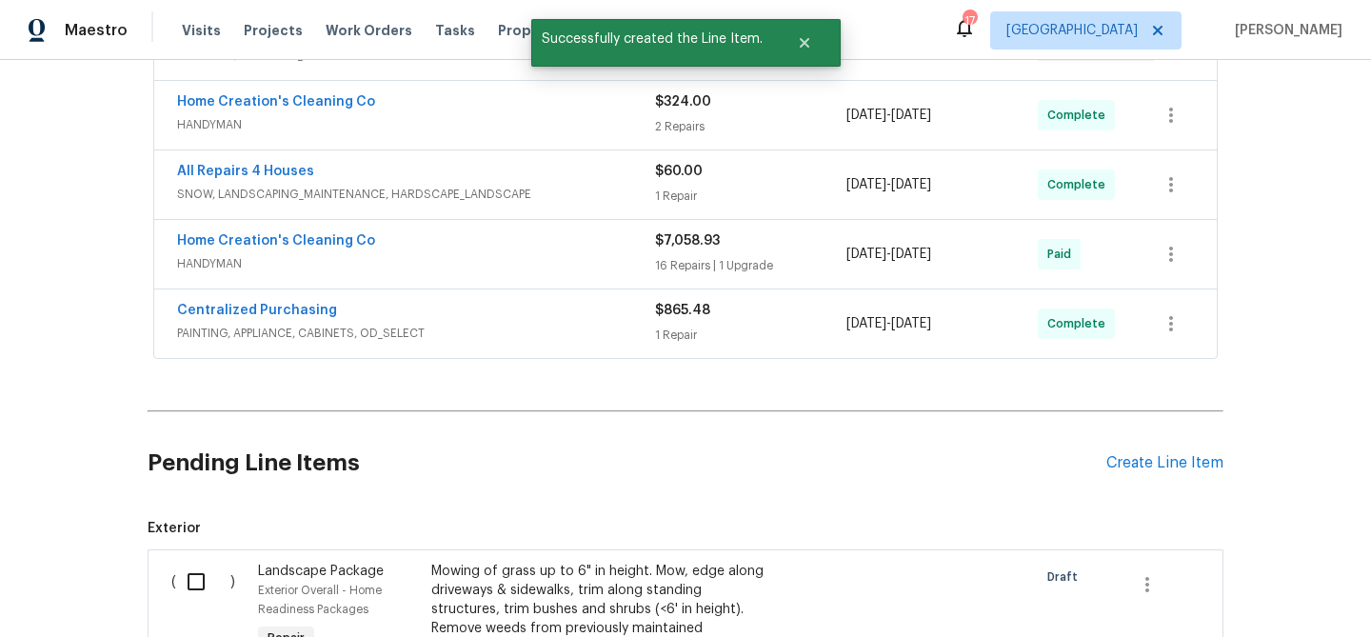
click at [196, 562] on input "checkbox" at bounding box center [203, 582] width 54 height 40
checkbox input "true"
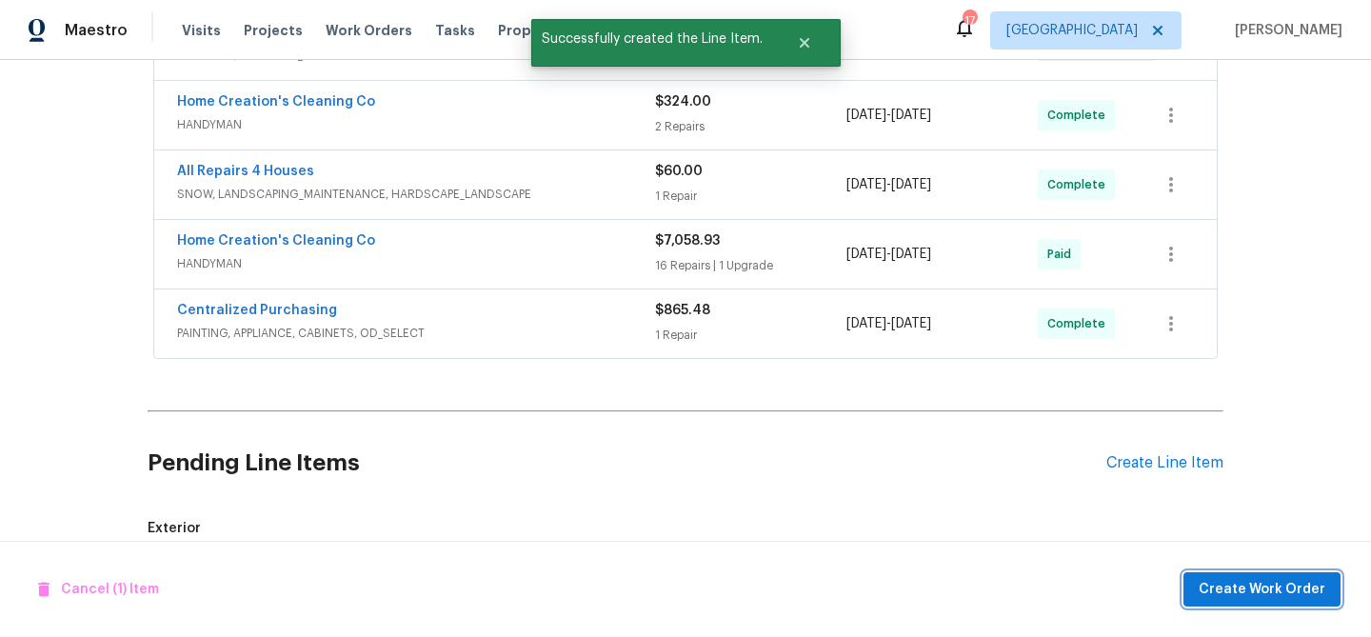
click at [1233, 595] on span "Create Work Order" at bounding box center [1262, 590] width 127 height 24
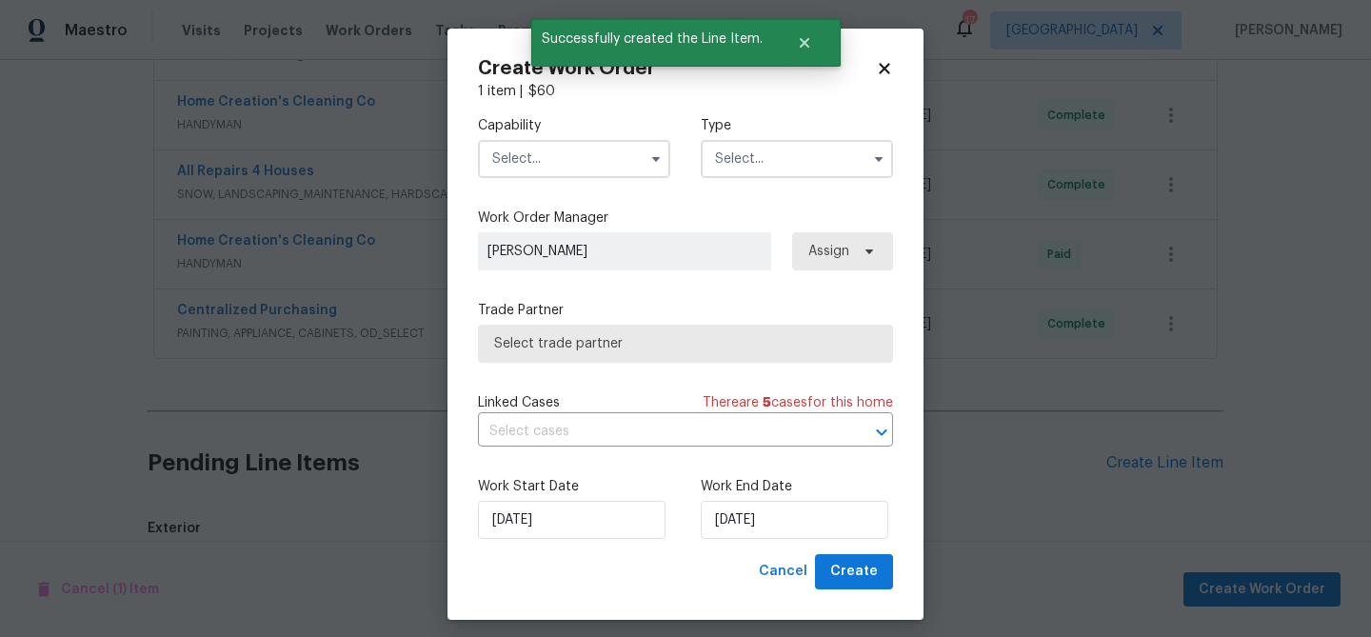
click at [580, 170] on input "text" at bounding box center [574, 159] width 192 height 38
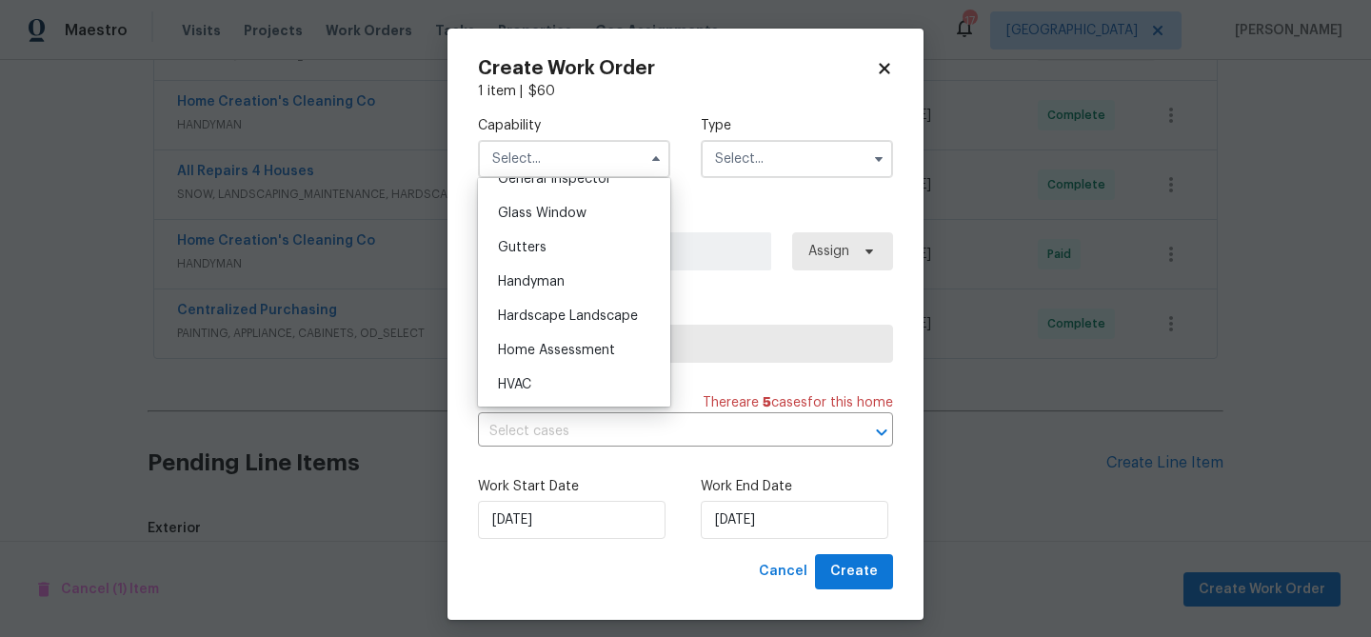
scroll to position [986, 0]
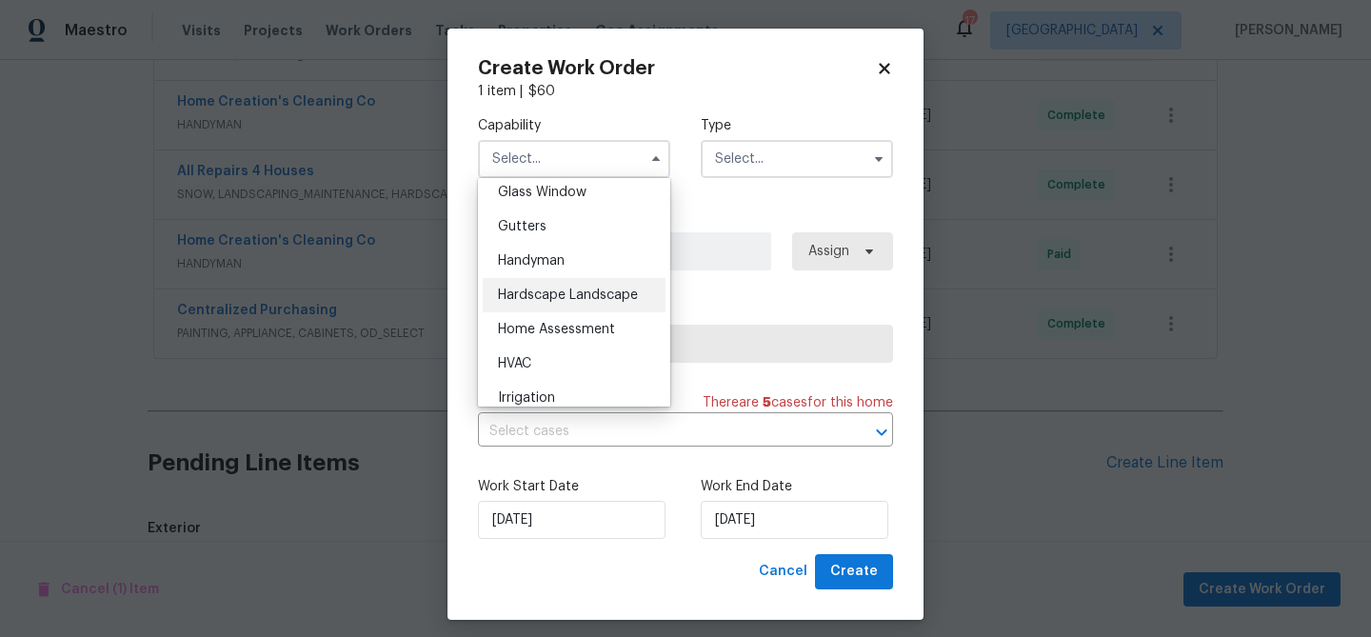
click at [557, 289] on span "Hardscape Landscape" at bounding box center [568, 295] width 140 height 13
type input "Hardscape Landscape"
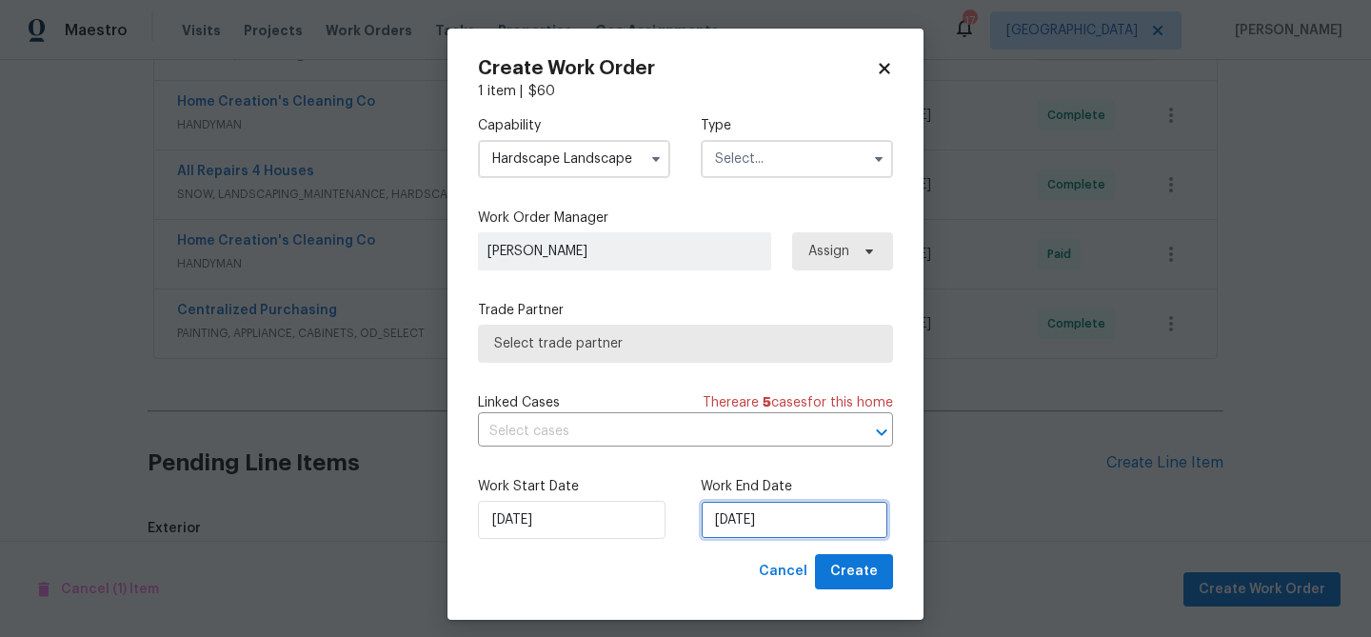
click at [787, 523] on input "[DATE]" at bounding box center [795, 520] width 188 height 38
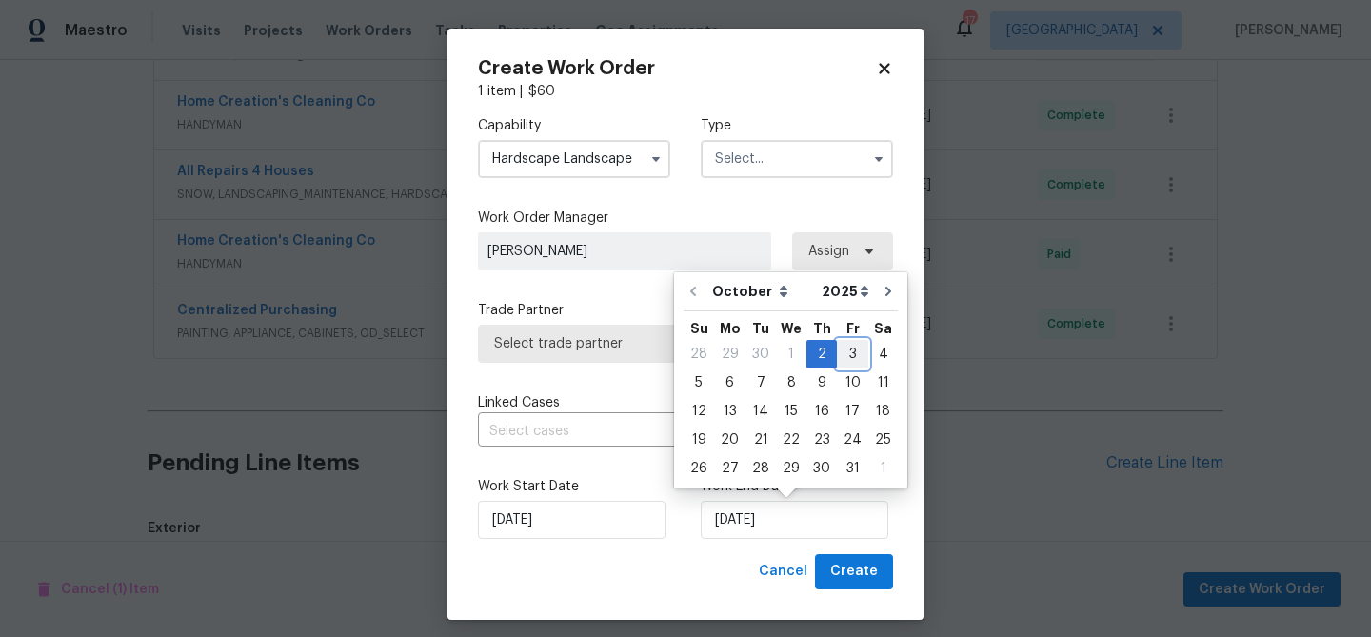
click at [845, 352] on div "3" at bounding box center [852, 354] width 31 height 27
type input "[DATE]"
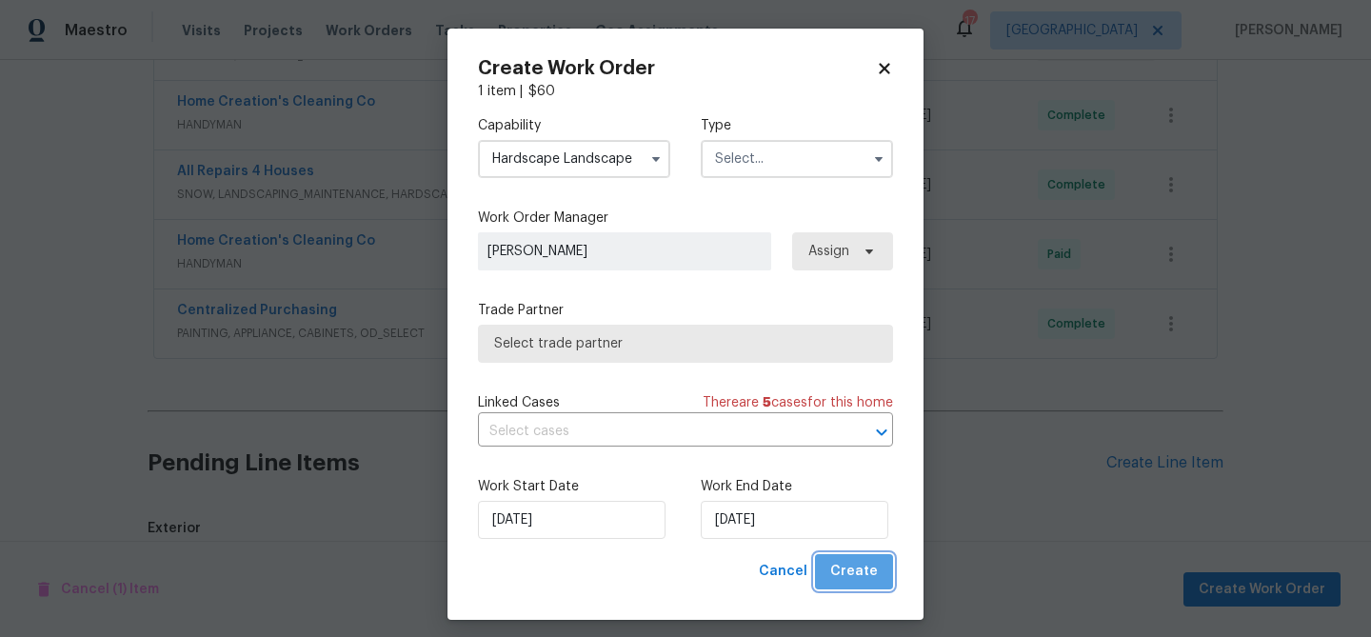
click at [873, 573] on span "Create" at bounding box center [854, 572] width 48 height 24
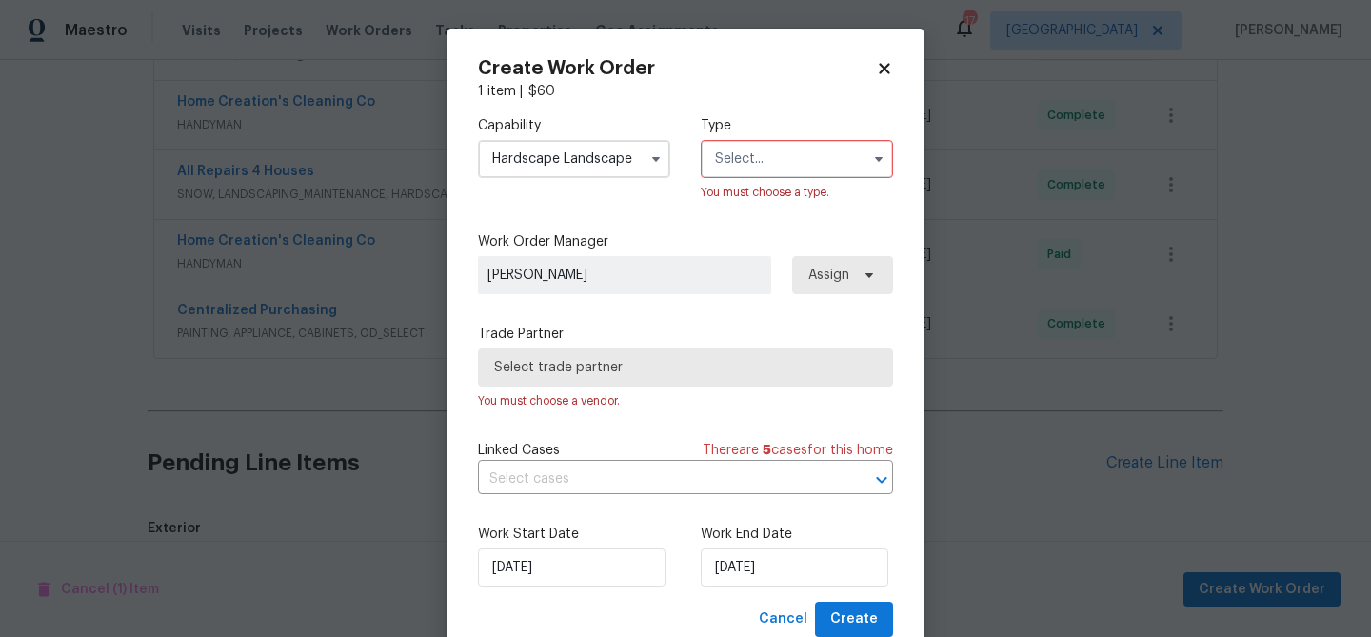
click at [797, 170] on input "text" at bounding box center [797, 159] width 192 height 38
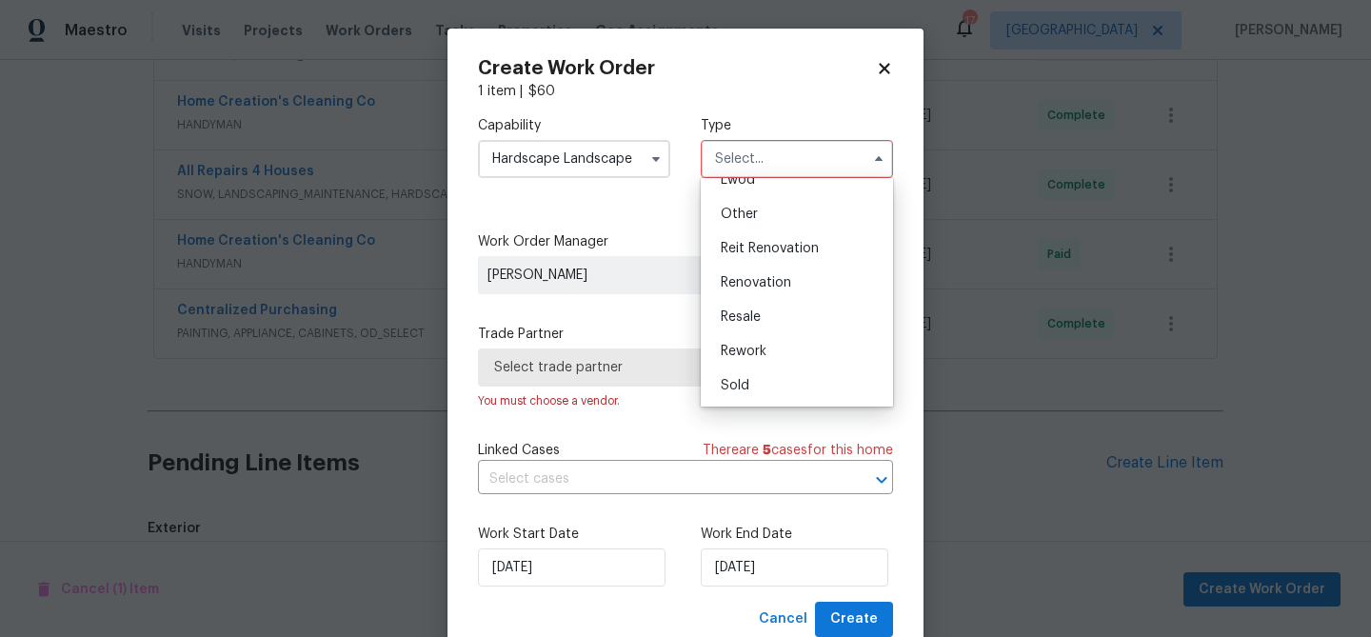
scroll to position [227, 0]
click at [769, 278] on span "Renovation" at bounding box center [756, 281] width 70 height 13
type input "Renovation"
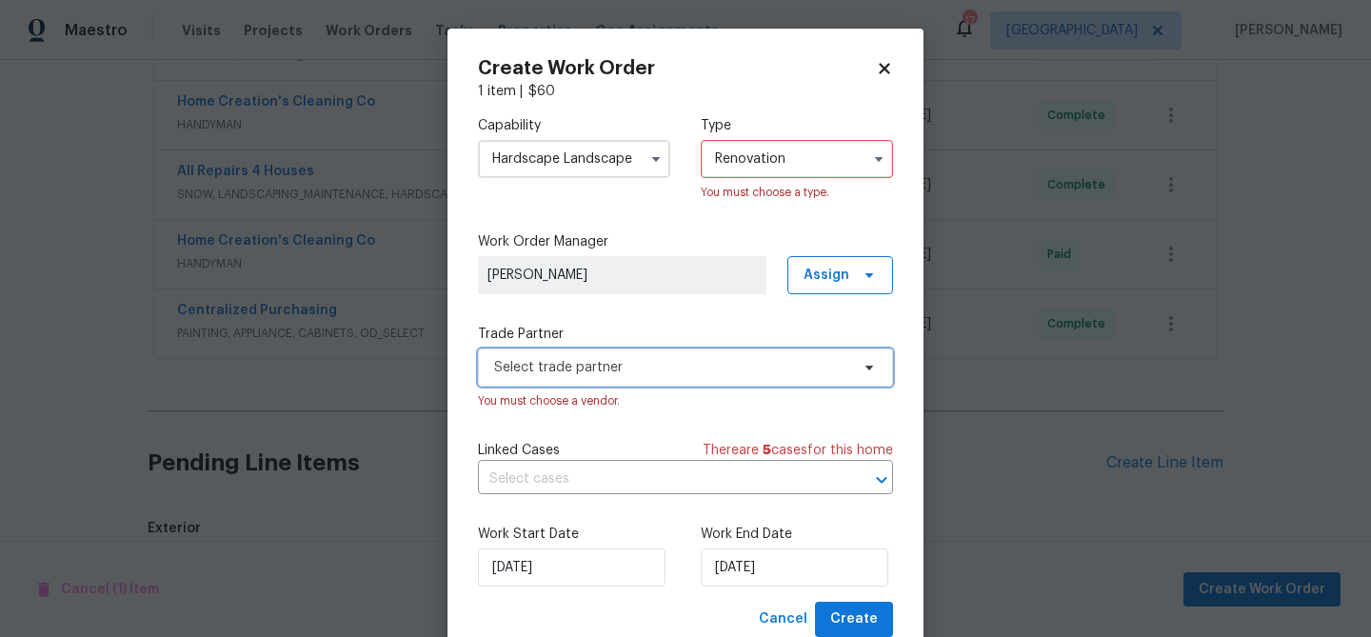
click at [623, 364] on span "Select trade partner" at bounding box center [671, 367] width 355 height 19
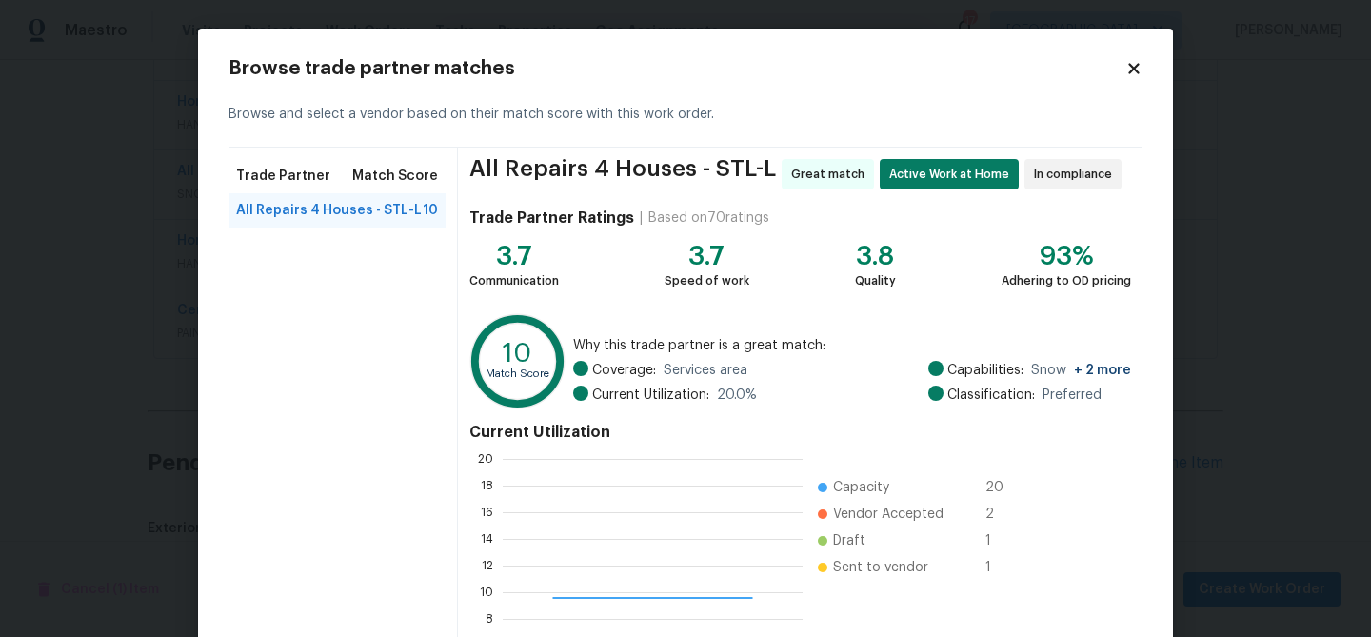
scroll to position [267, 300]
click at [390, 219] on span "All Repairs 4 Houses - STL-L" at bounding box center [329, 210] width 186 height 19
click at [358, 216] on span "All Repairs 4 Houses - STL-L" at bounding box center [329, 210] width 186 height 19
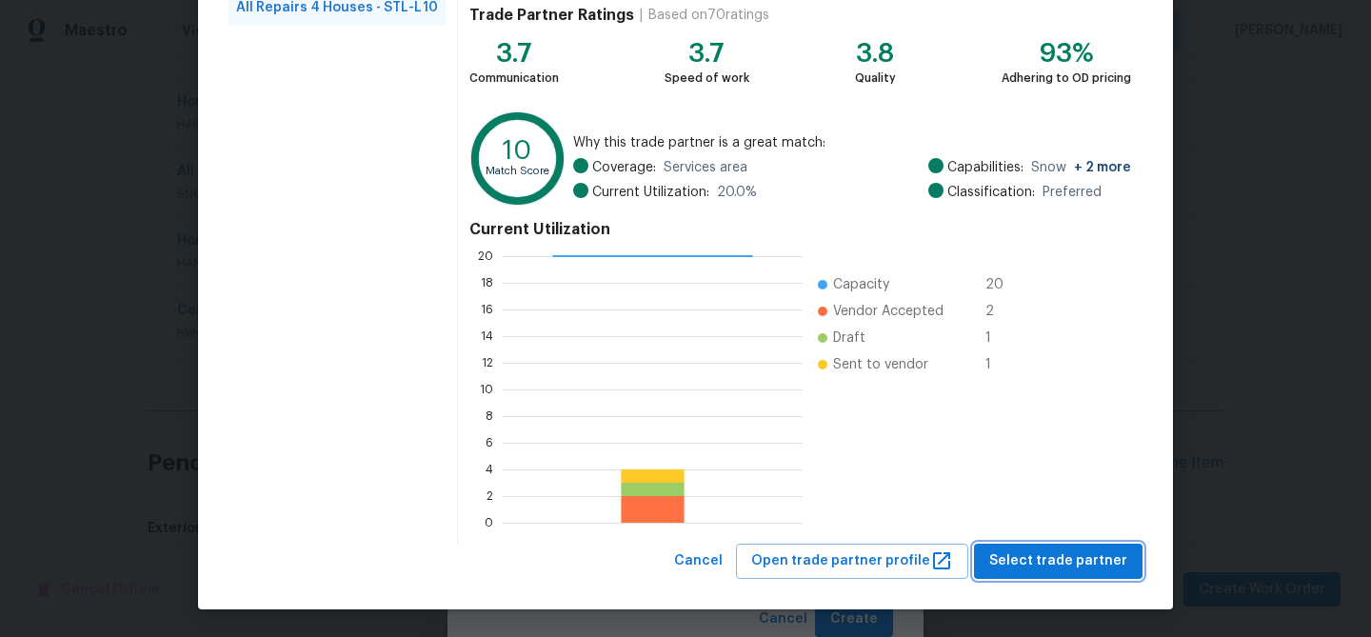
click at [1078, 569] on span "Select trade partner" at bounding box center [1058, 561] width 138 height 24
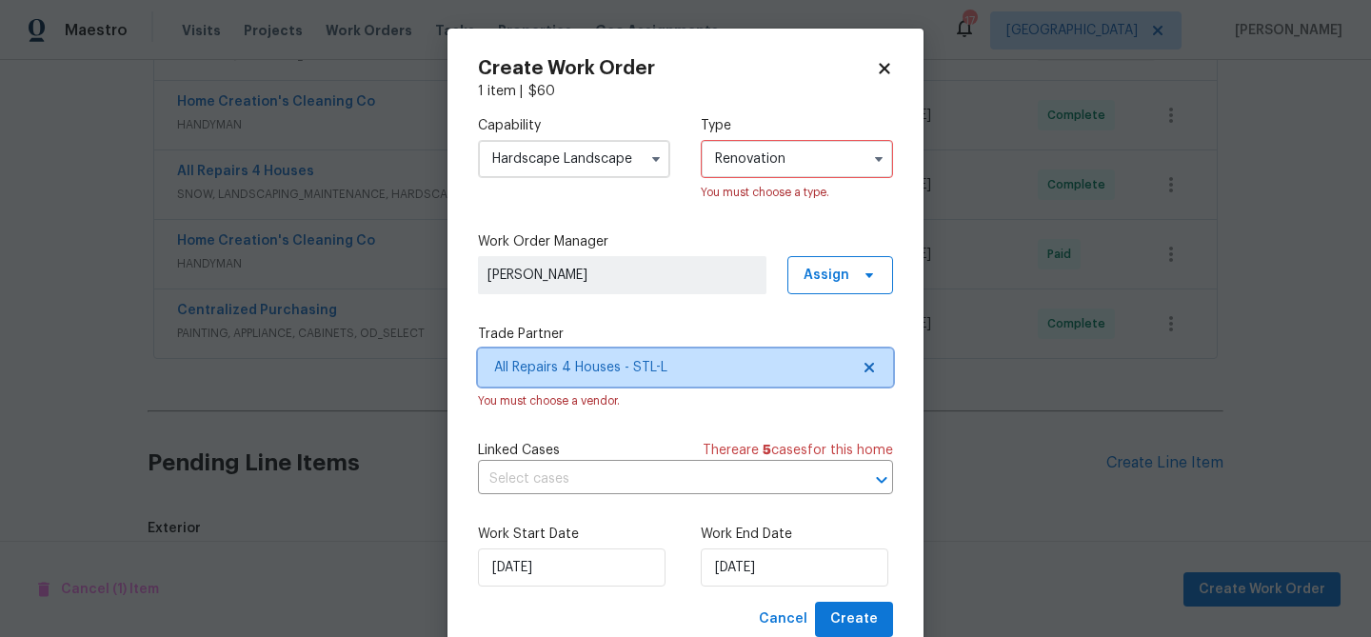
scroll to position [0, 0]
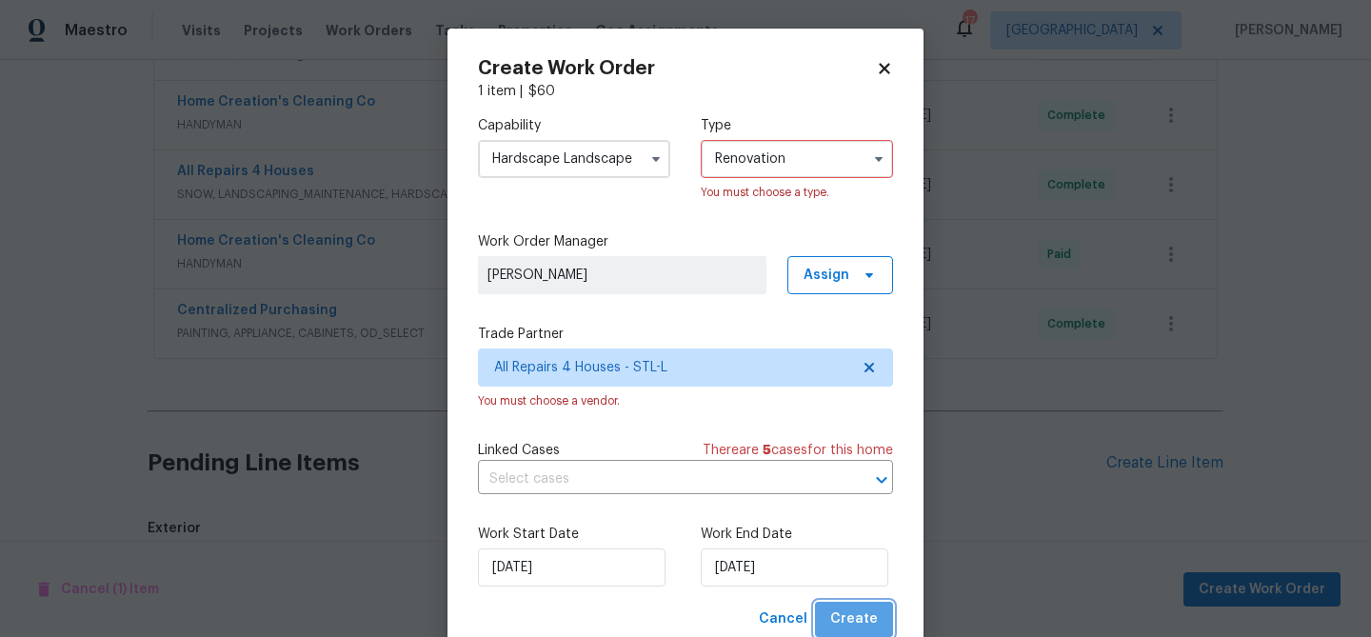
click at [871, 607] on button "Create" at bounding box center [854, 619] width 78 height 35
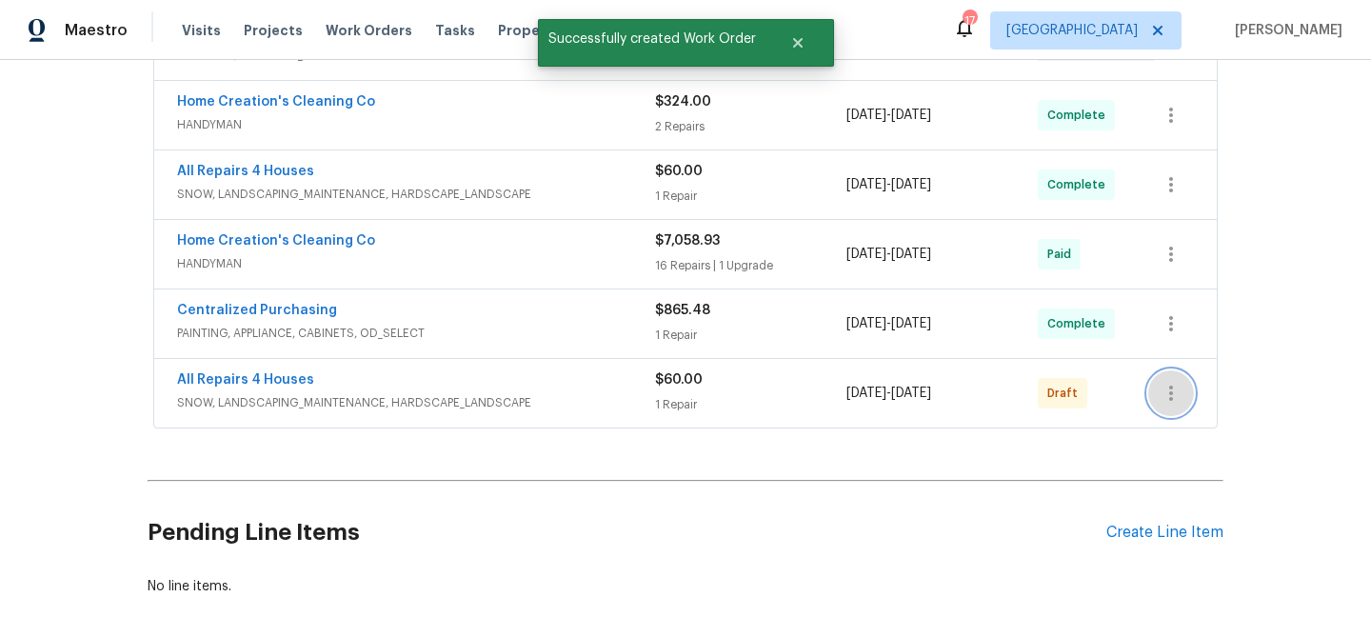
click at [1169, 386] on icon "button" at bounding box center [1171, 393] width 4 height 15
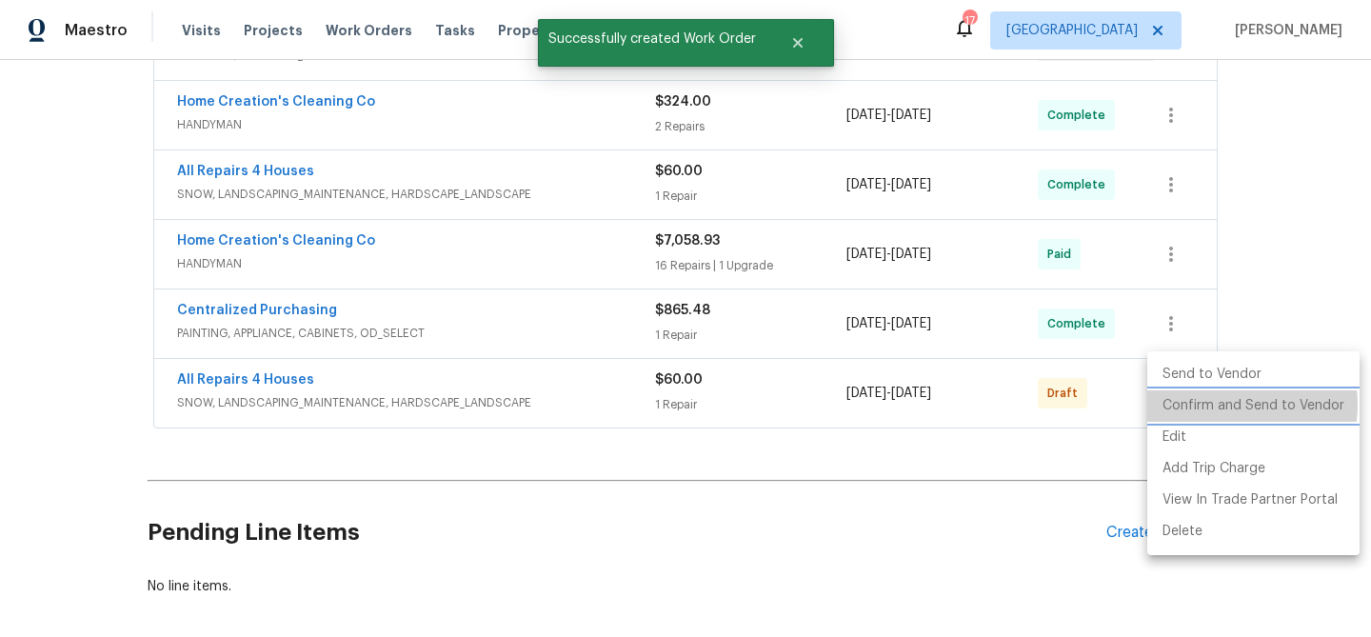
click at [1213, 405] on li "Confirm and Send to Vendor" at bounding box center [1253, 405] width 212 height 31
